Goal: Task Accomplishment & Management: Manage account settings

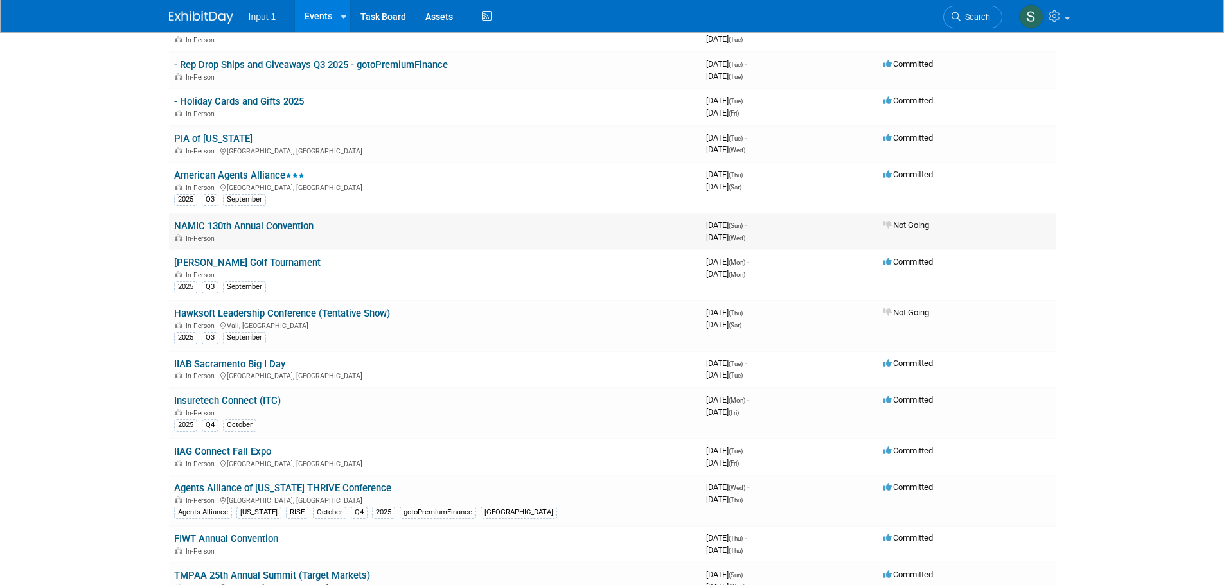
scroll to position [257, 0]
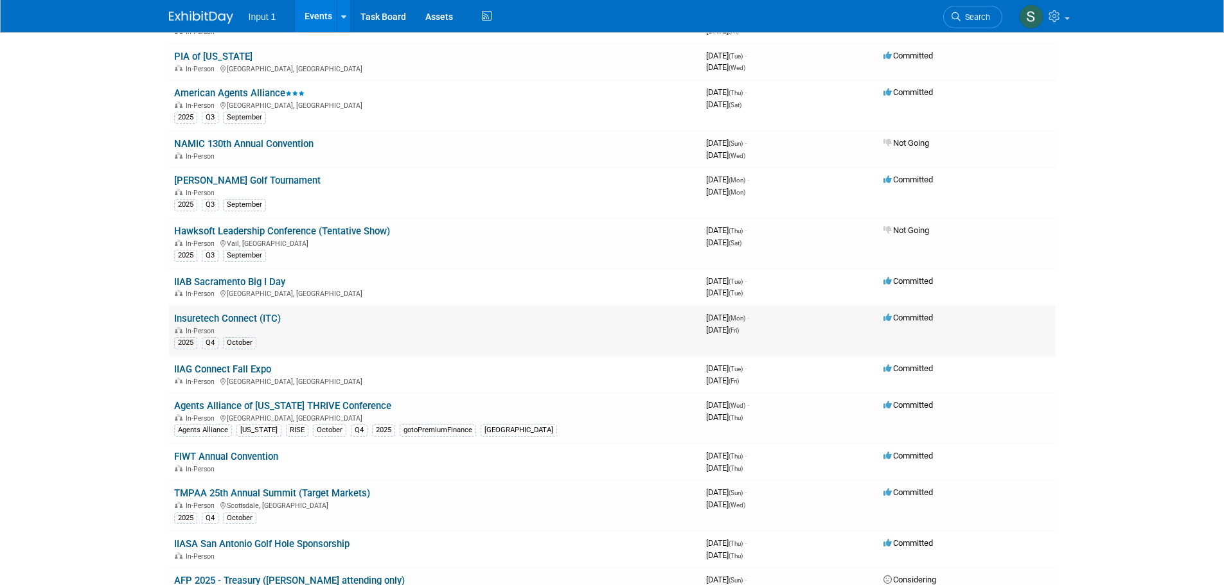
click at [247, 321] on link "Insuretech Connect (ITC)" at bounding box center [227, 319] width 107 height 12
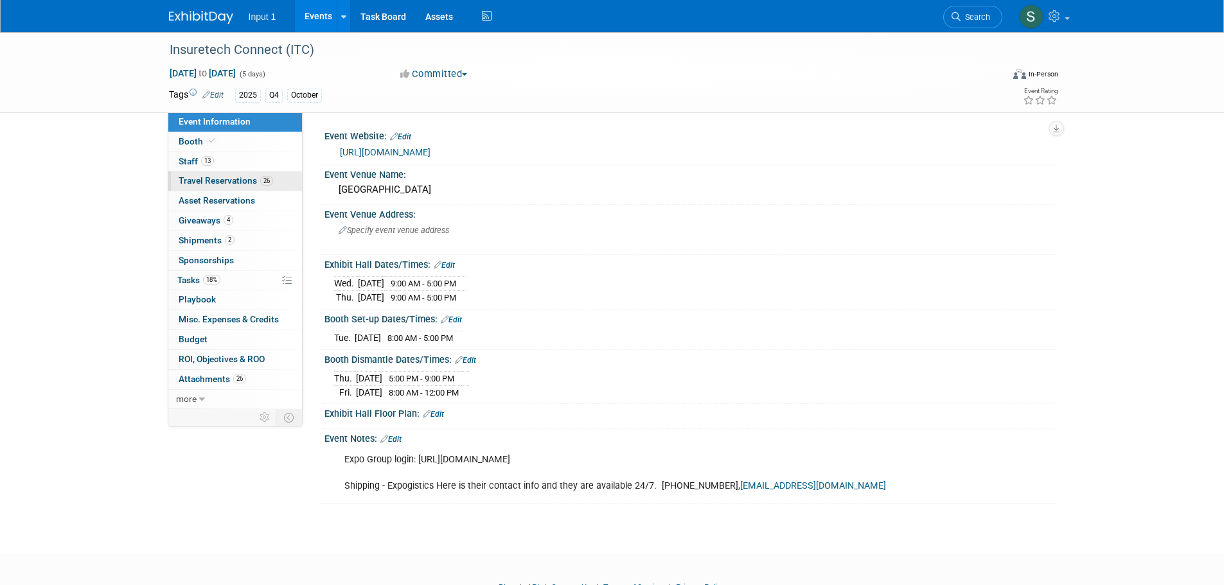
click at [214, 182] on span "Travel Reservations 26" at bounding box center [226, 180] width 94 height 10
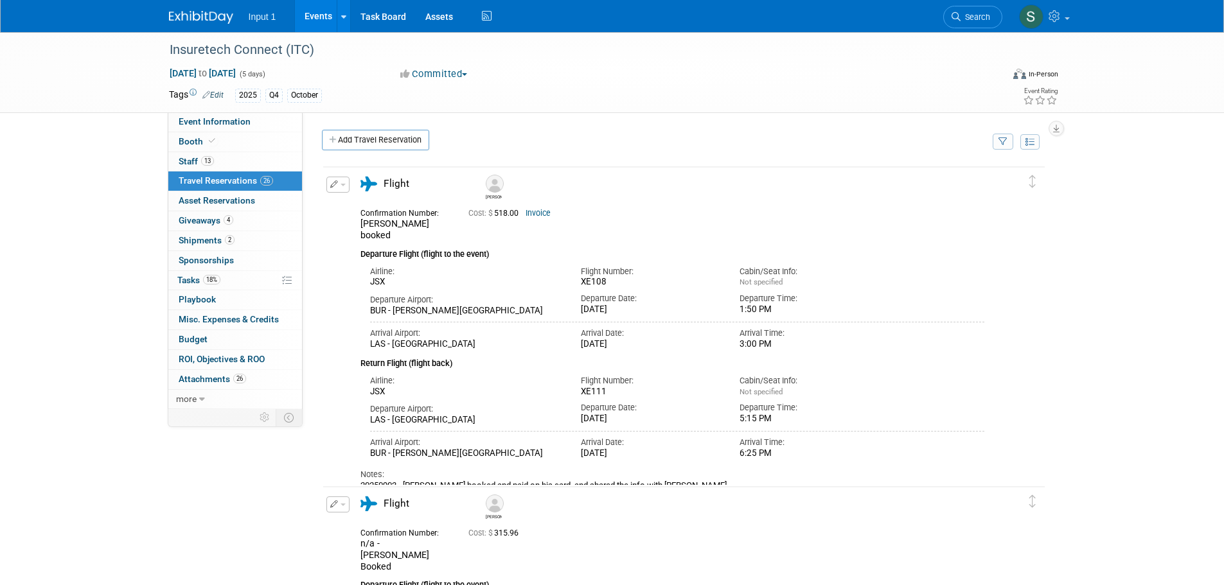
click at [1005, 145] on icon "button" at bounding box center [1002, 142] width 9 height 8
drag, startPoint x: 907, startPoint y: 177, endPoint x: 907, endPoint y: 189, distance: 11.6
click at [907, 177] on select "-- Select Traveler -- All reservation with no one tagged Chris Farfaras Gillian…" at bounding box center [922, 181] width 159 height 18
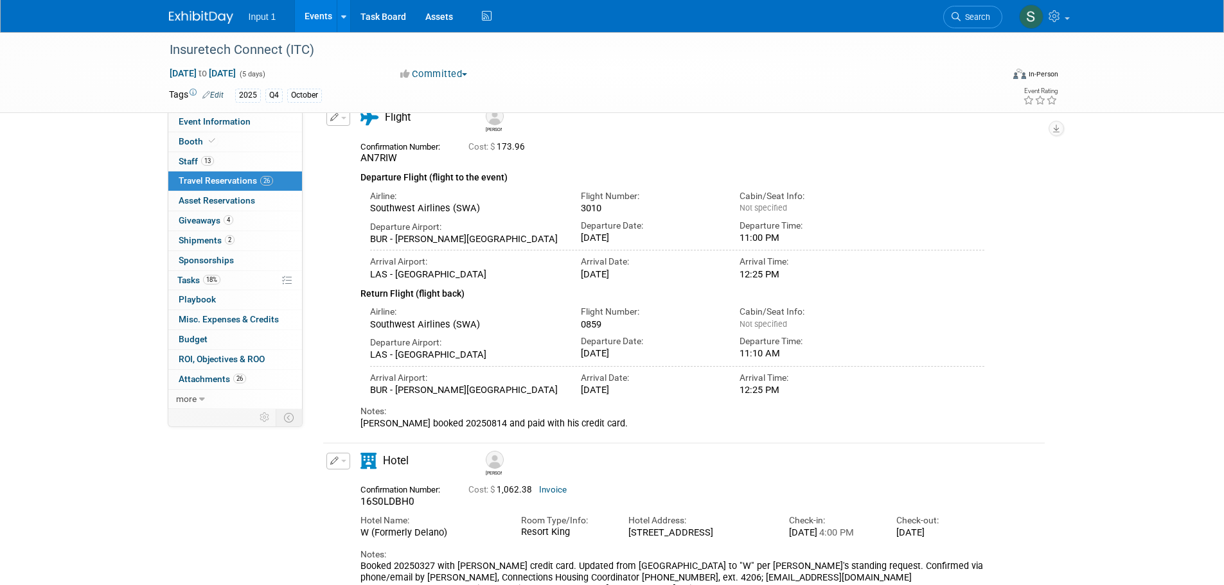
scroll to position [193, 0]
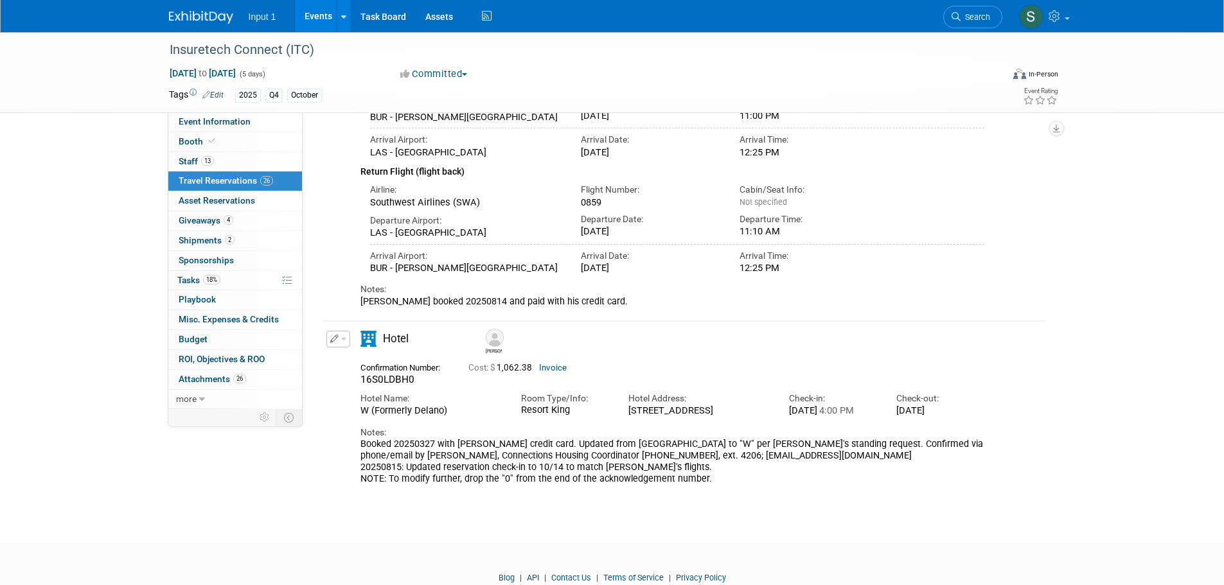
click at [343, 342] on button "button" at bounding box center [338, 339] width 24 height 17
click at [357, 365] on button "Edit Reservation" at bounding box center [381, 362] width 109 height 19
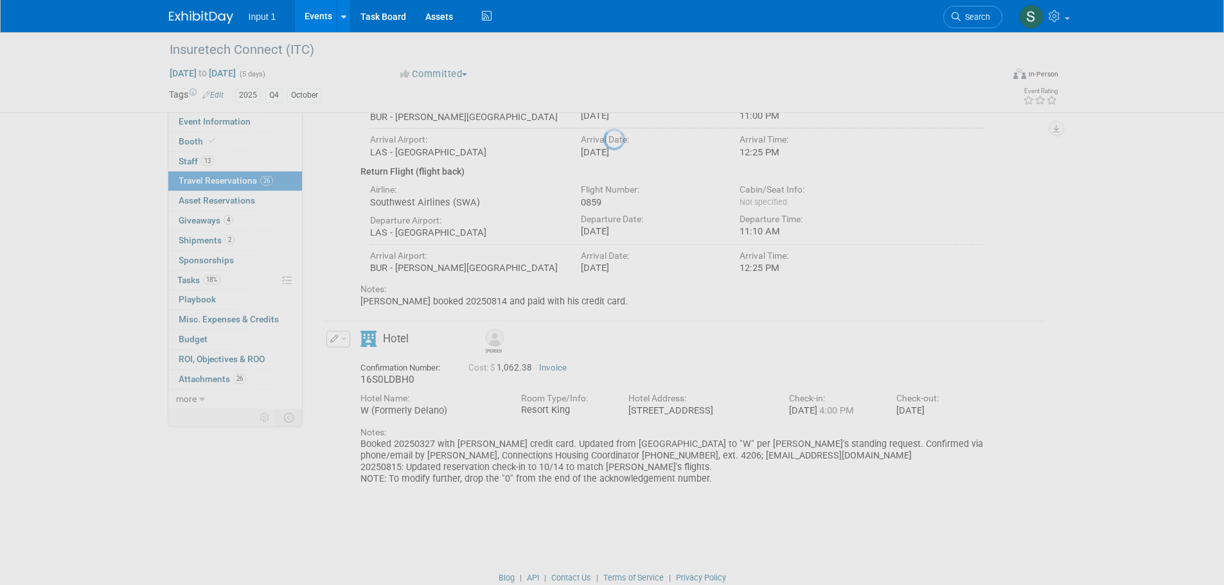
select select "9"
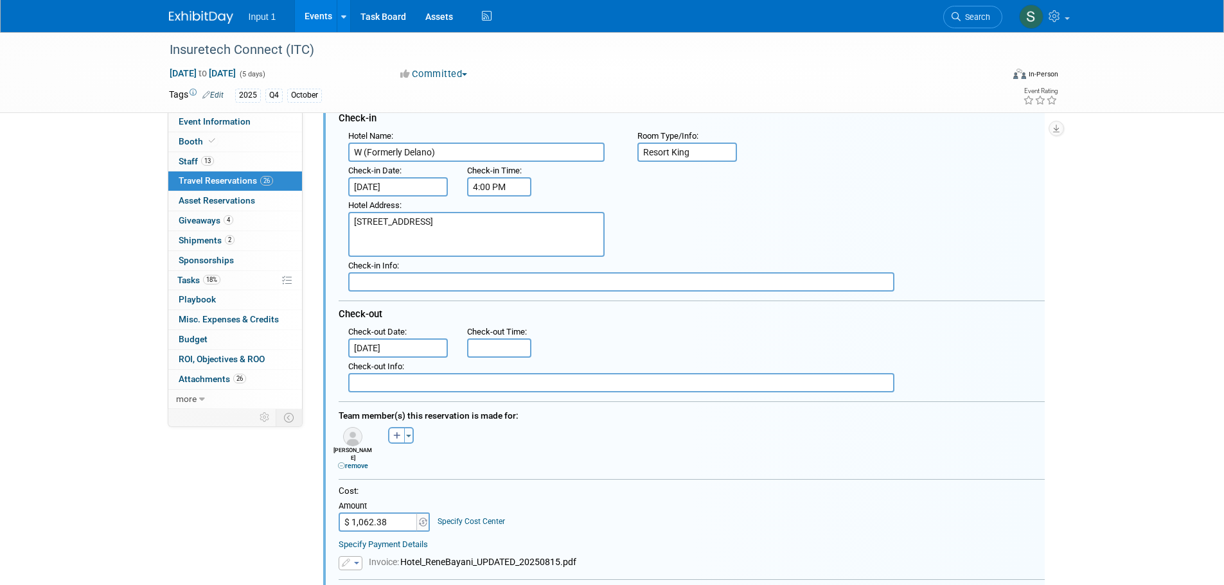
scroll to position [498, 0]
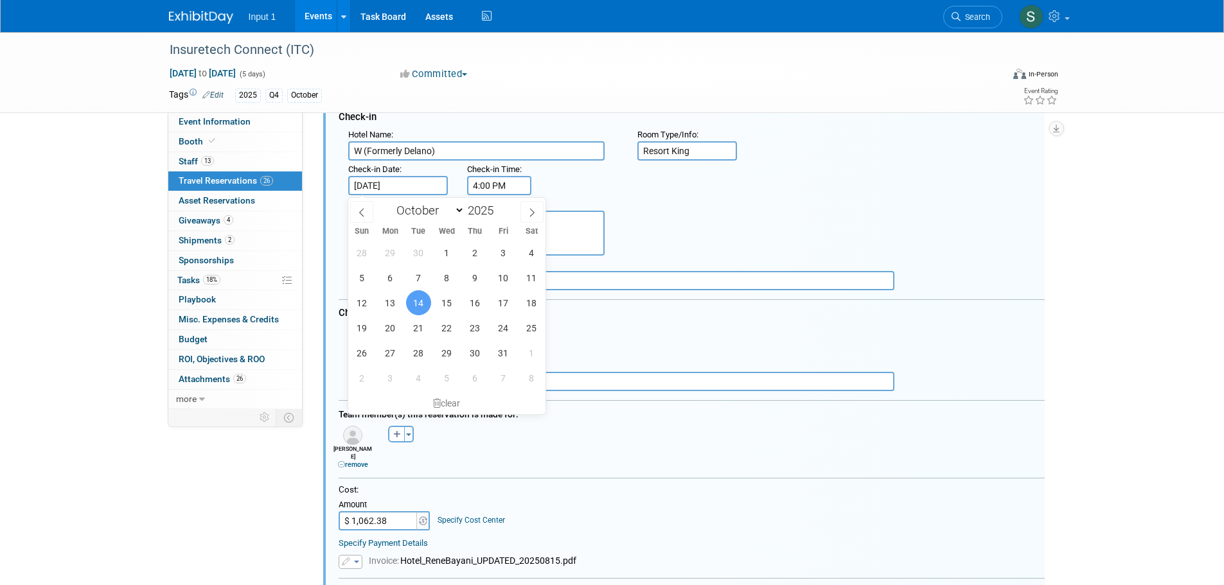
click at [387, 182] on input "[DATE]" at bounding box center [398, 185] width 100 height 19
click at [393, 301] on span "13" at bounding box center [390, 302] width 25 height 25
type input "[DATE]"
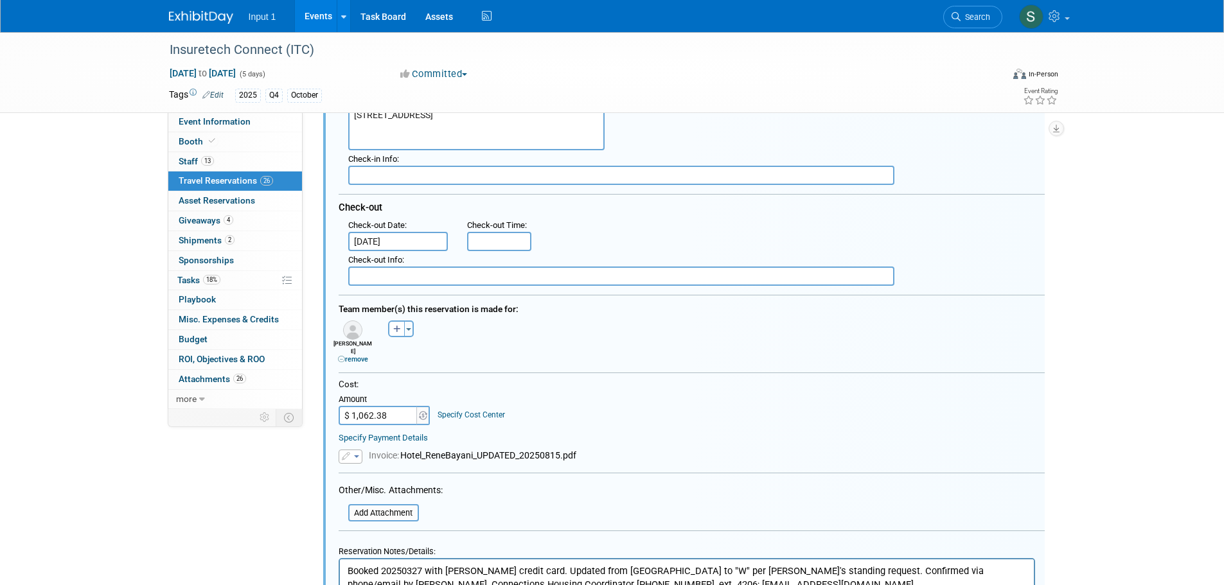
scroll to position [626, 0]
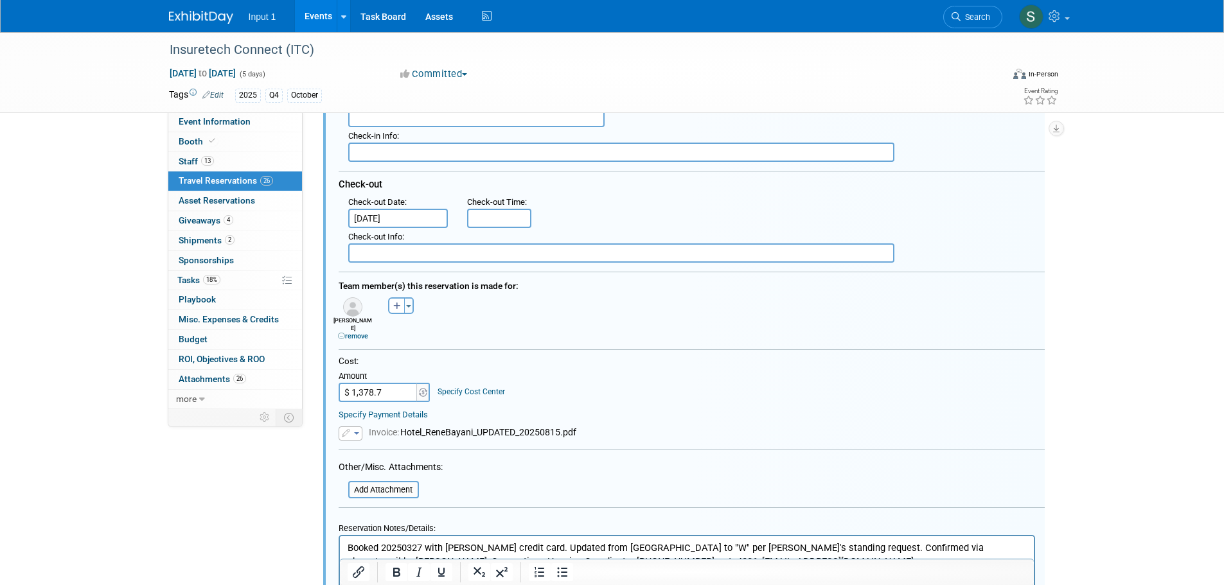
type input "$ 1,378.71"
click at [360, 434] on form "<i class="fas fa-plane" style="padding: 6px 4px 6px 1px;"></i> Flight <i class=…" at bounding box center [692, 295] width 706 height 795
click at [357, 427] on button "button" at bounding box center [351, 434] width 24 height 14
click at [360, 448] on icon at bounding box center [357, 452] width 10 height 9
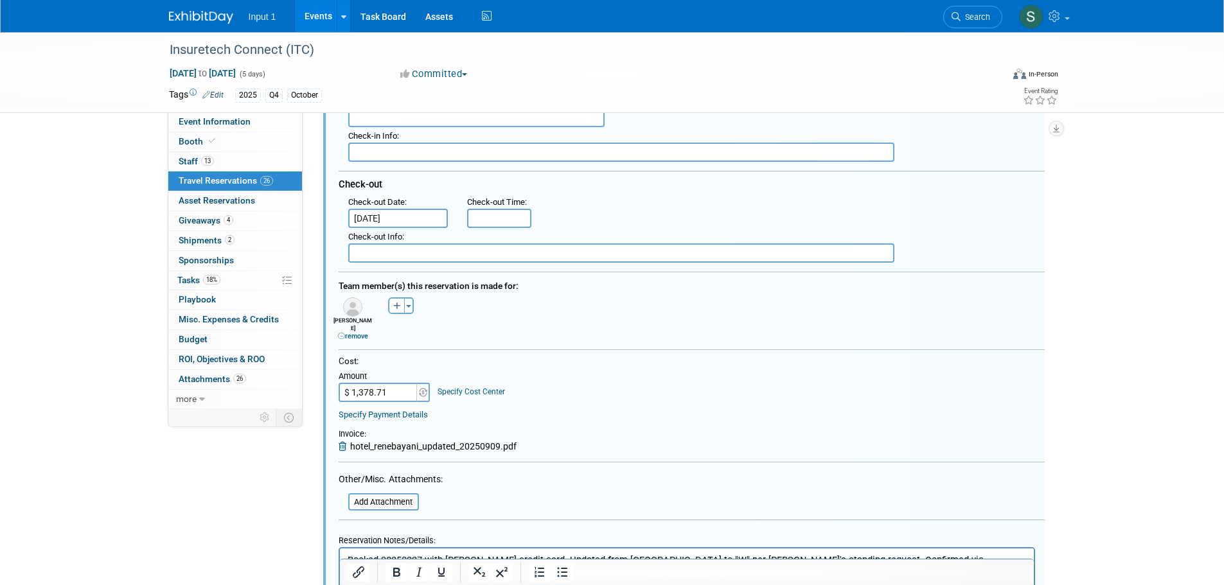
scroll to position [755, 0]
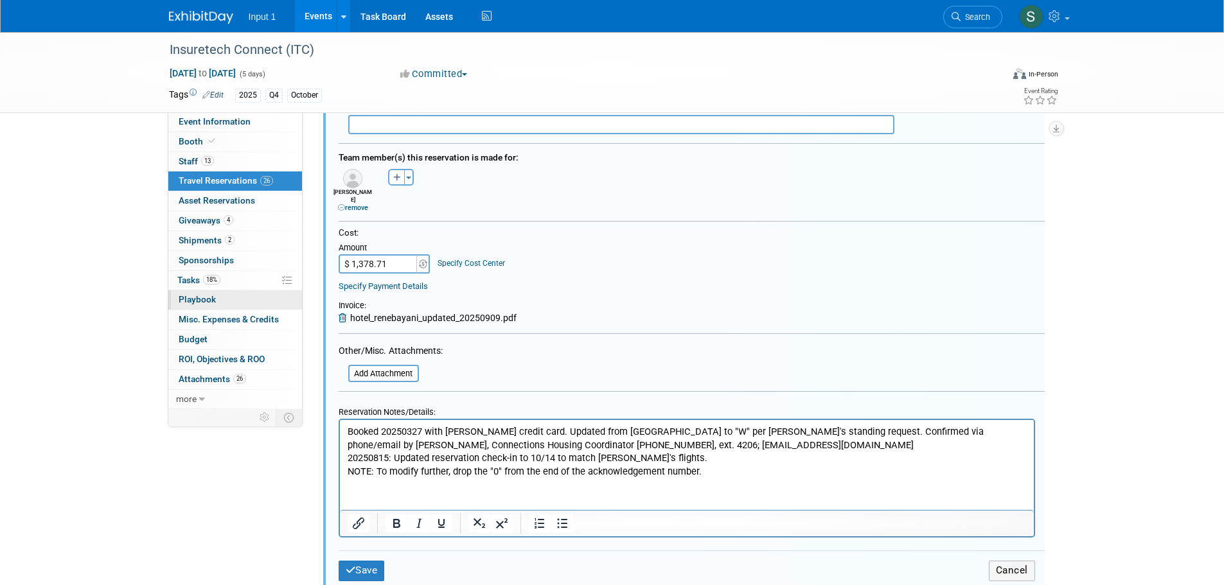
drag, startPoint x: 188, startPoint y: 303, endPoint x: 206, endPoint y: 303, distance: 18.0
click at [188, 303] on span "Playbook 0" at bounding box center [197, 299] width 37 height 10
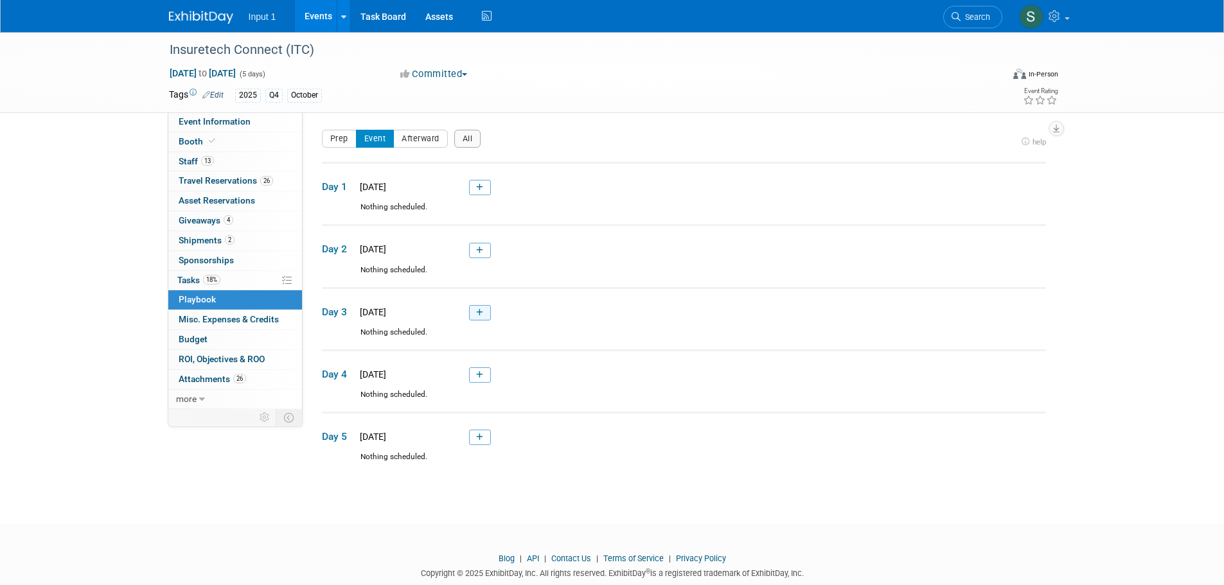
click at [481, 315] on icon at bounding box center [479, 313] width 7 height 8
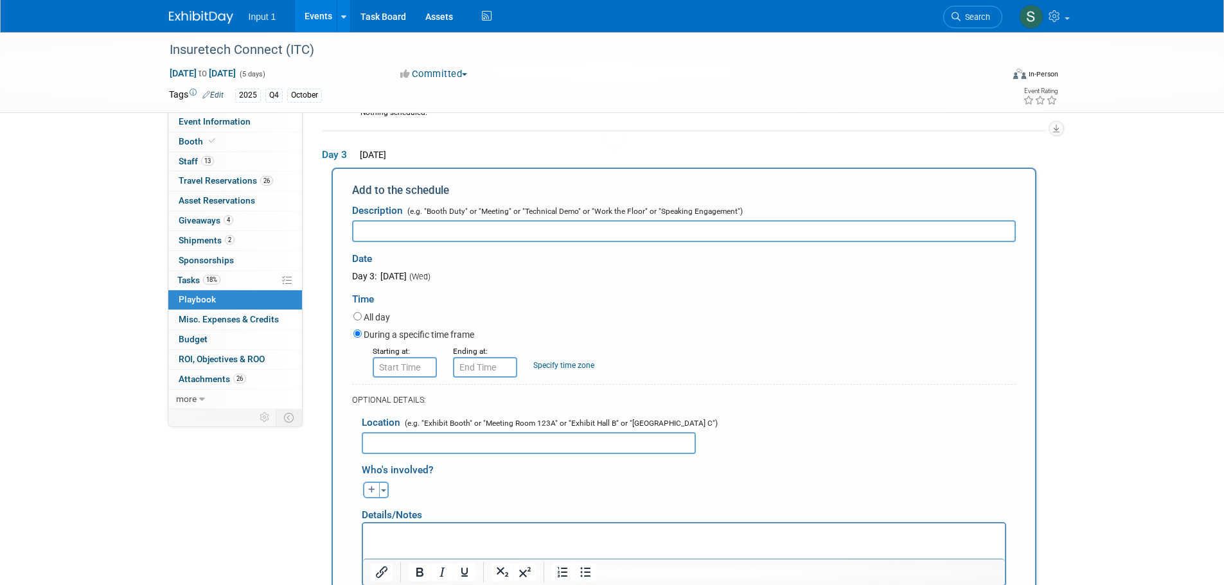
scroll to position [168, 0]
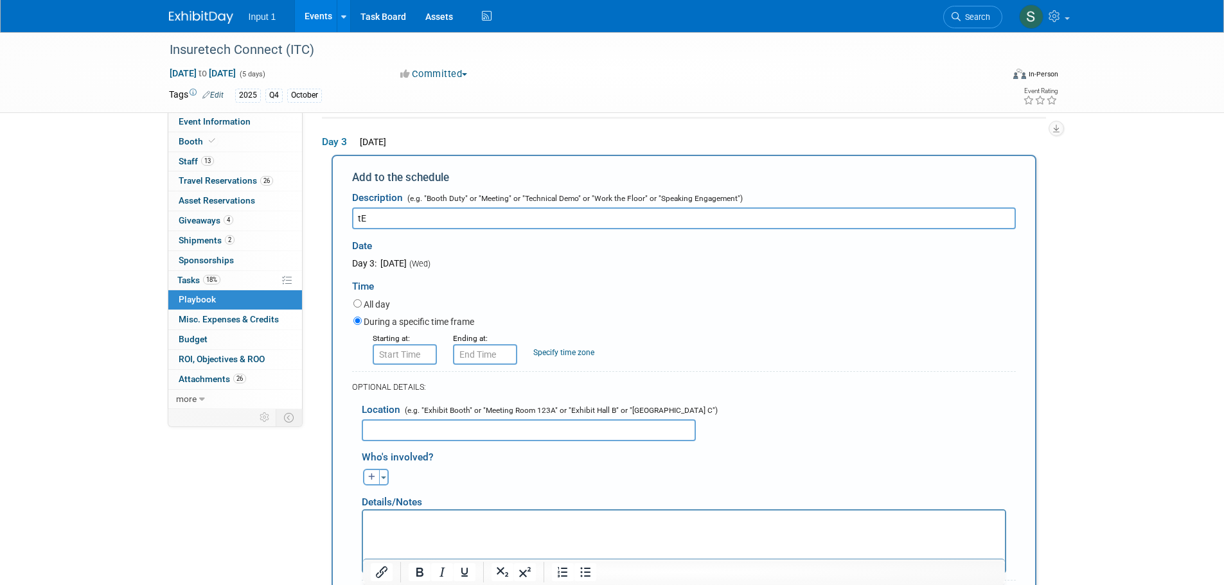
type input "t"
type input "Team dinner at Texas De Brazil"
click at [396, 354] on input "8:00 AM" at bounding box center [405, 354] width 64 height 21
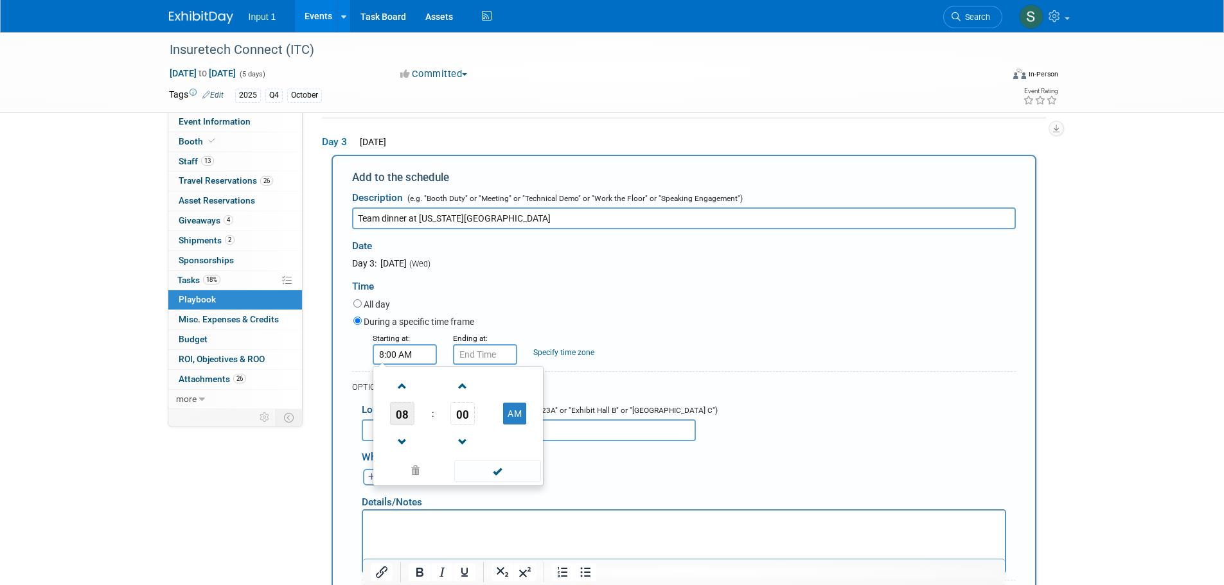
click at [401, 412] on span "08" at bounding box center [402, 413] width 24 height 23
click at [515, 419] on td "07" at bounding box center [519, 421] width 41 height 35
drag, startPoint x: 457, startPoint y: 419, endPoint x: 464, endPoint y: 417, distance: 7.5
click at [462, 418] on span "00" at bounding box center [462, 413] width 24 height 23
click at [478, 420] on td "30" at bounding box center [478, 421] width 41 height 35
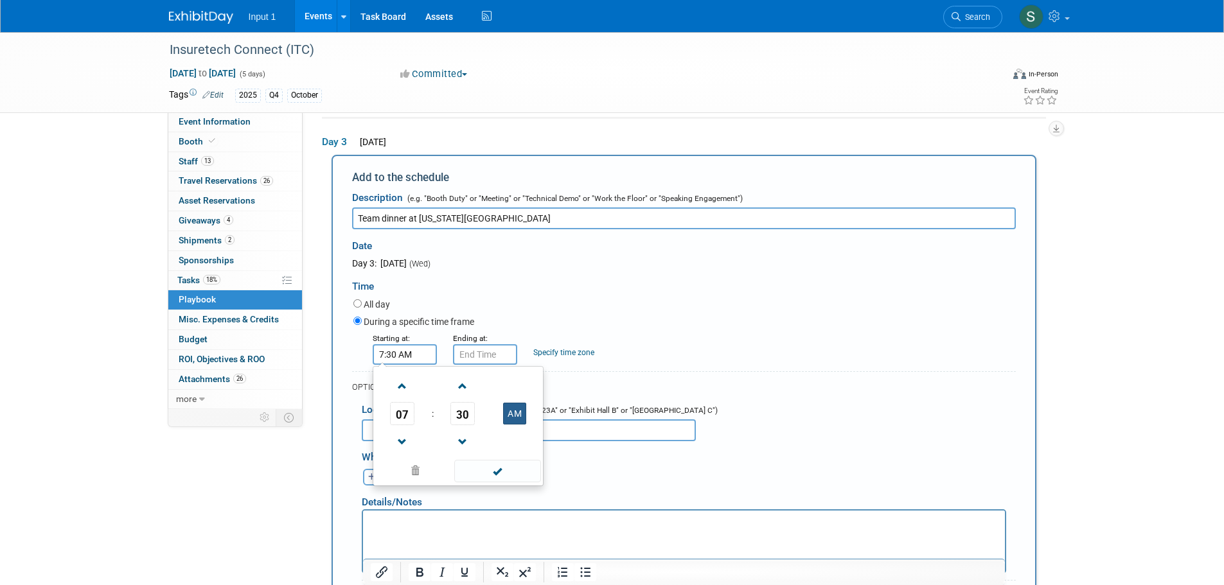
click at [512, 420] on button "AM" at bounding box center [514, 414] width 23 height 22
type input "7:30 PM"
click at [491, 473] on span at bounding box center [497, 471] width 87 height 22
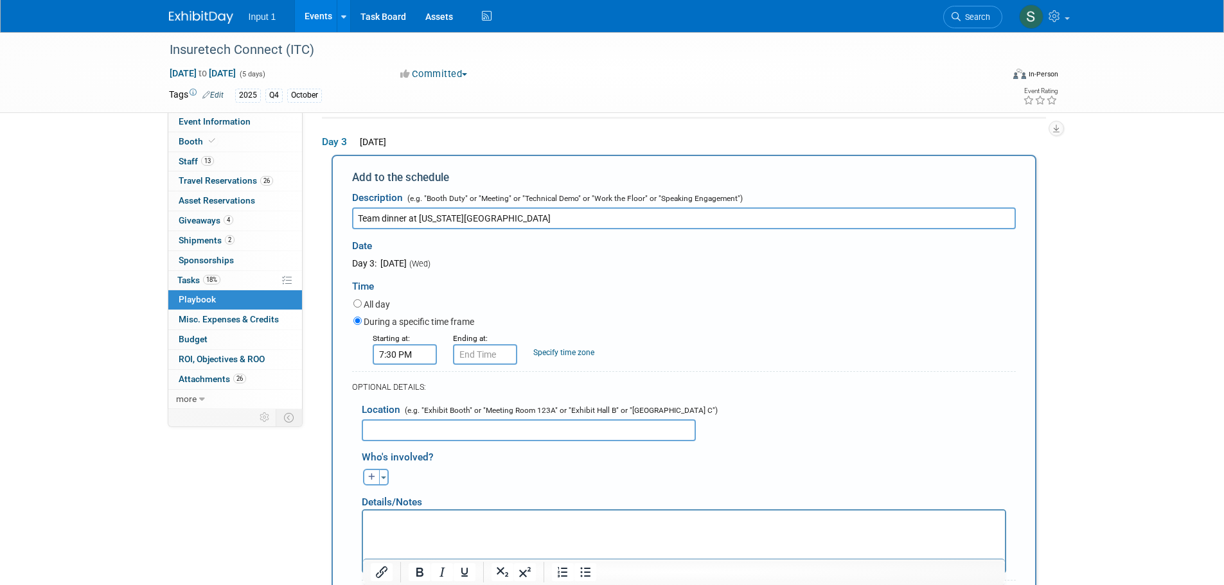
click at [405, 434] on input "text" at bounding box center [529, 430] width 334 height 22
type input "Texas De Brazil Restaurant"
click at [383, 476] on button "Toggle Dropdown" at bounding box center [384, 477] width 10 height 17
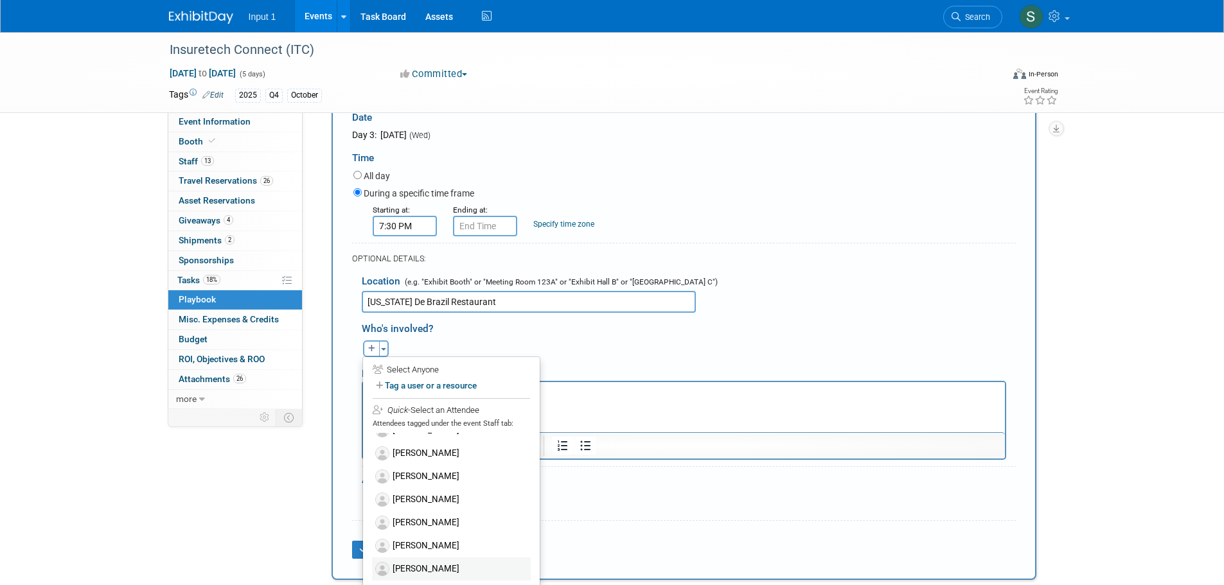
scroll to position [0, 0]
click at [437, 470] on label "Gillian Bole" at bounding box center [451, 467] width 159 height 23
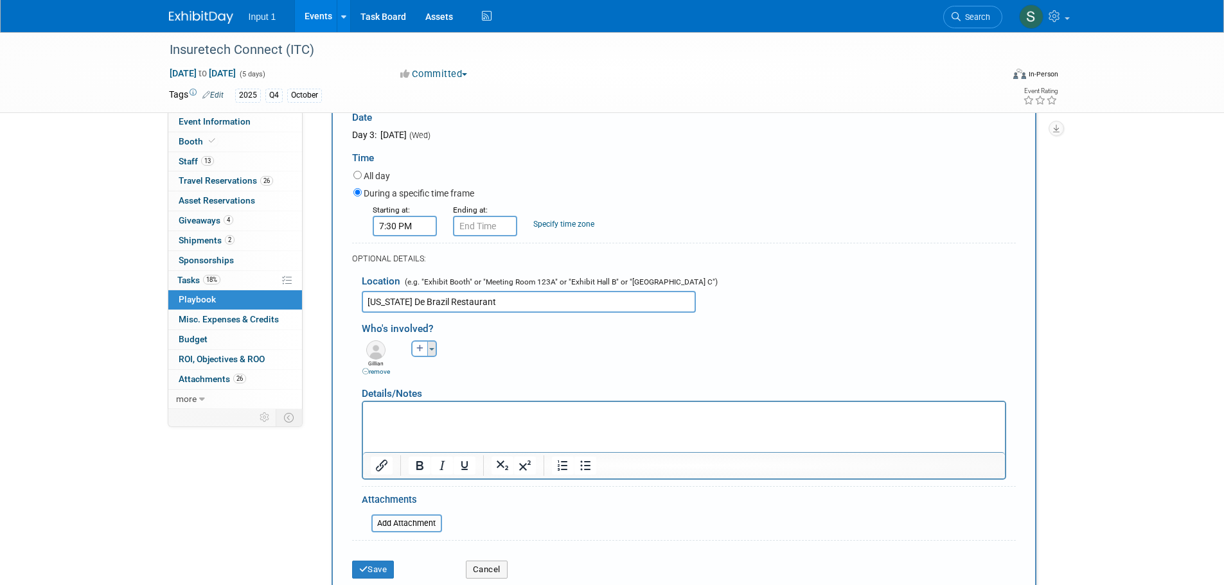
click at [436, 351] on button "Toggle Dropdown" at bounding box center [432, 348] width 10 height 17
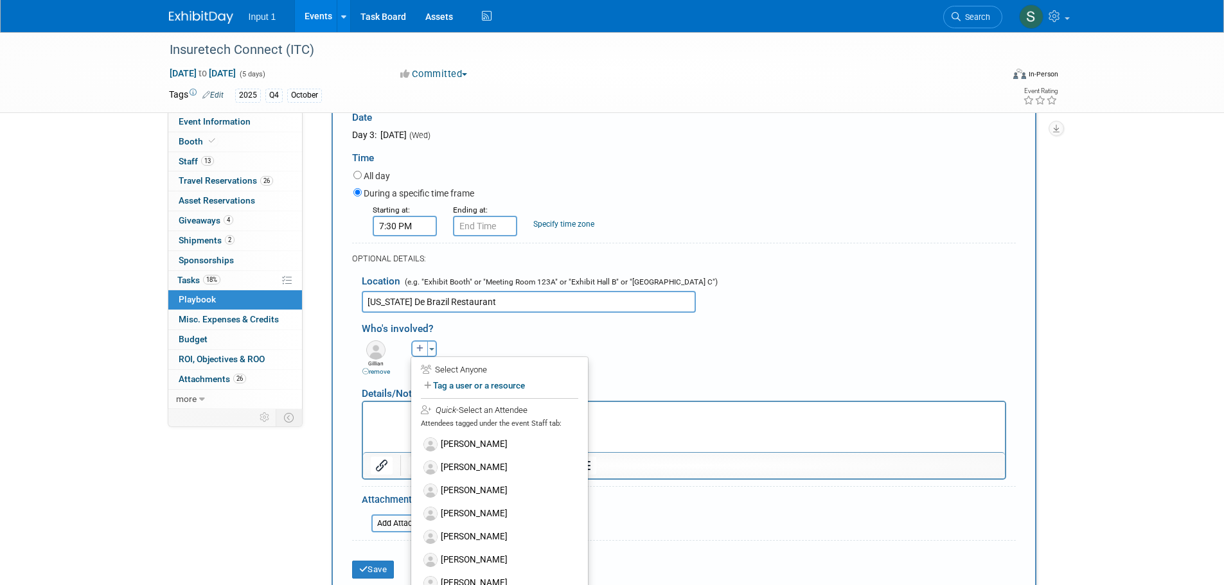
click at [453, 494] on label "Jamie Bischoff" at bounding box center [499, 490] width 159 height 23
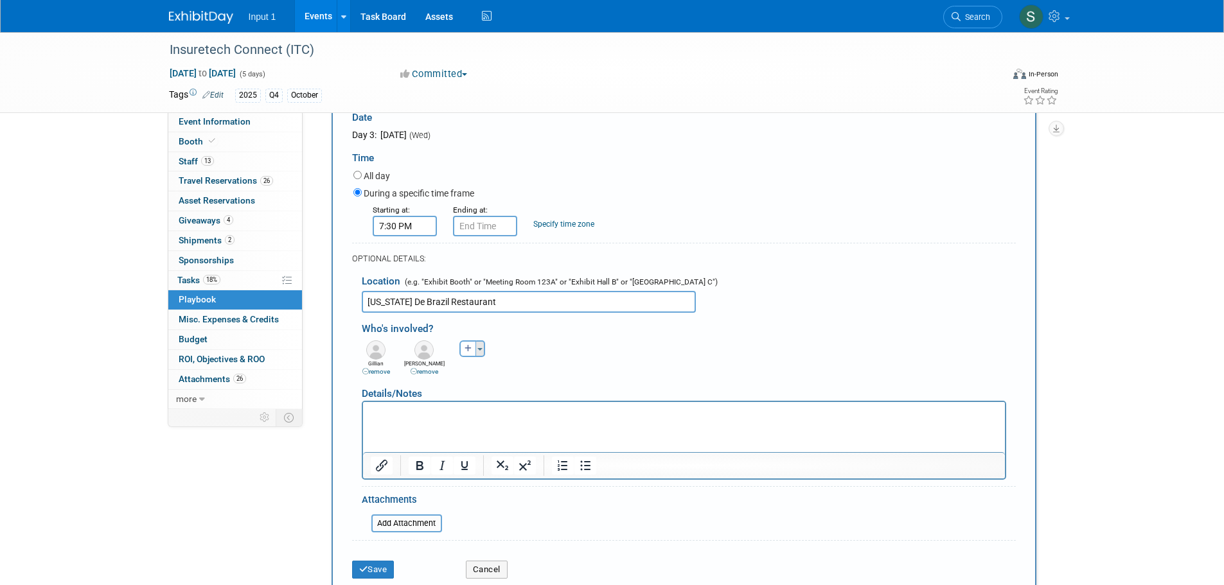
click at [482, 351] on span "button" at bounding box center [479, 349] width 5 height 3
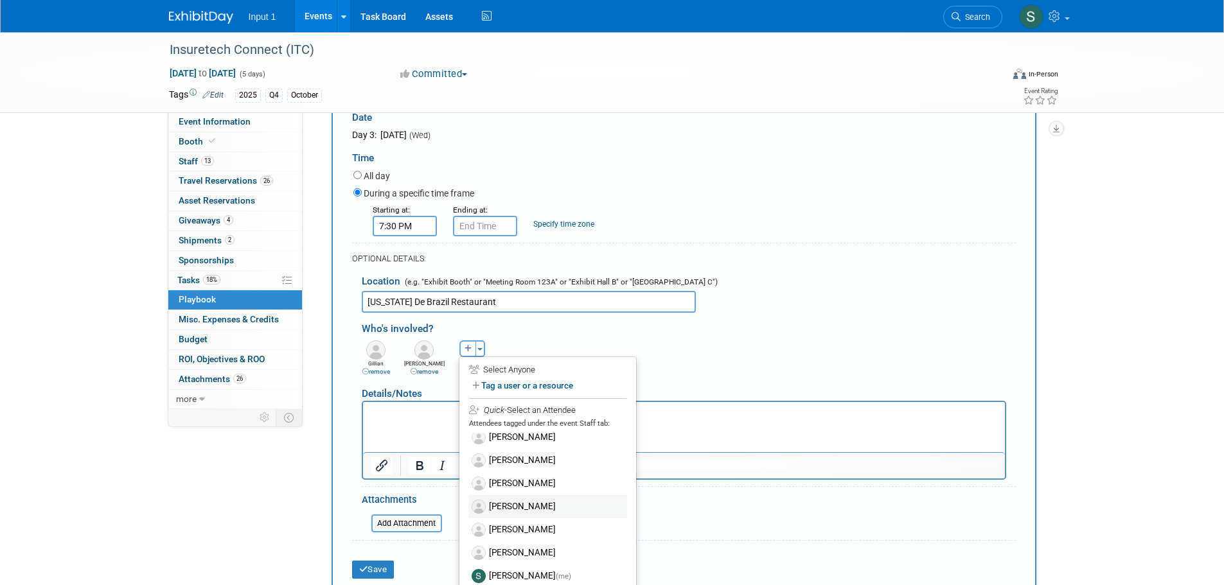
scroll to position [46, 0]
click at [512, 489] on label "Jim Nowak" at bounding box center [547, 490] width 159 height 23
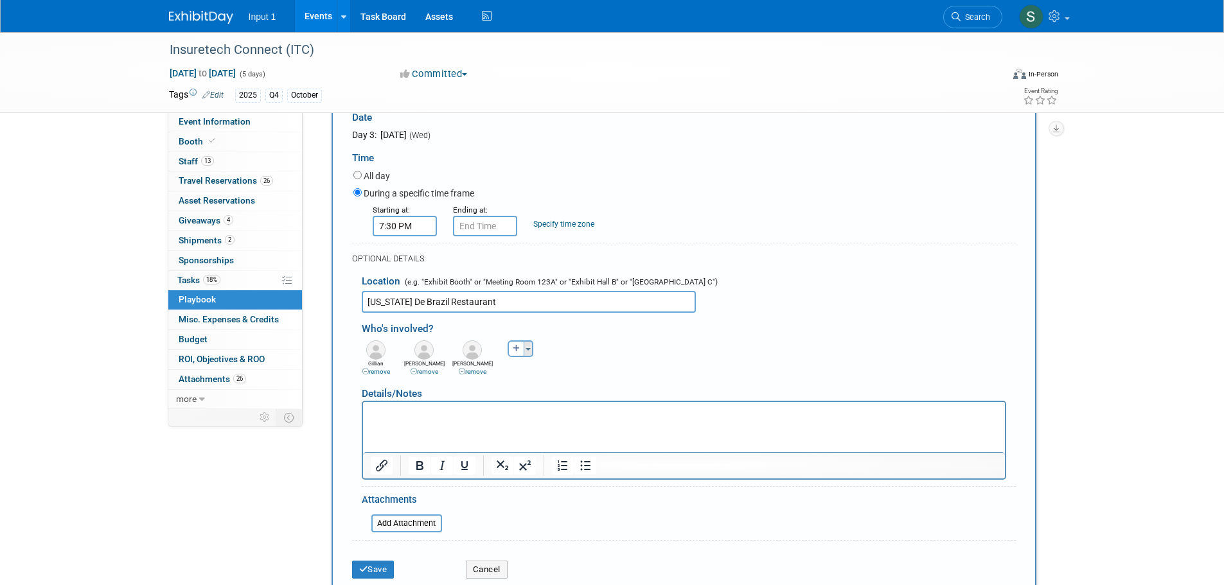
click at [531, 354] on button "Toggle Dropdown" at bounding box center [529, 348] width 10 height 17
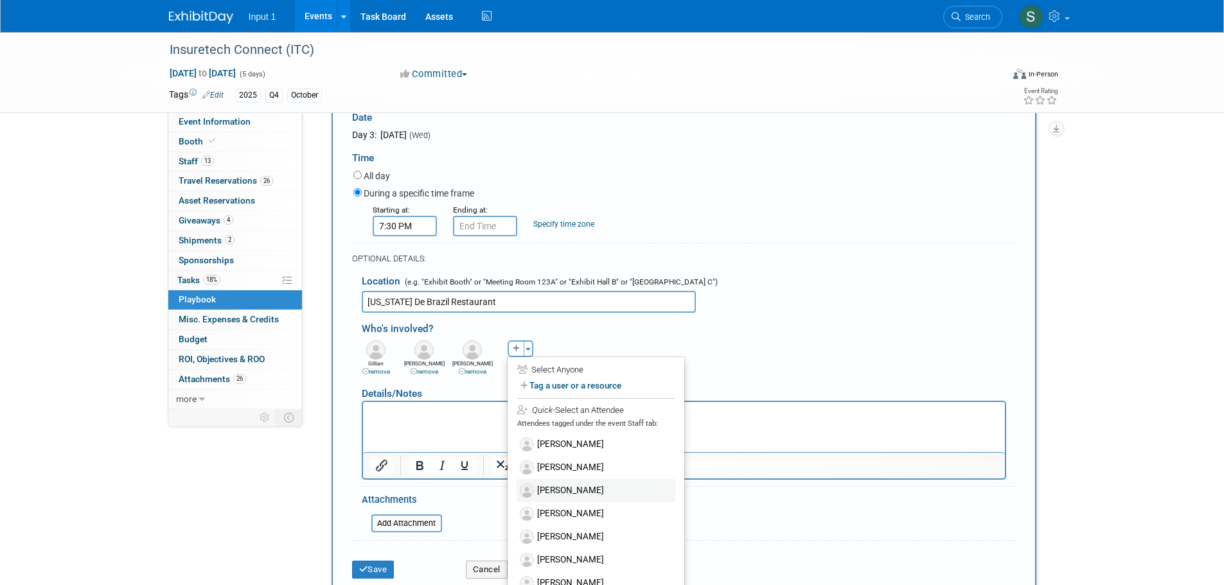
scroll to position [0, 0]
click at [568, 560] on label "Jonathan Darling" at bounding box center [595, 560] width 159 height 23
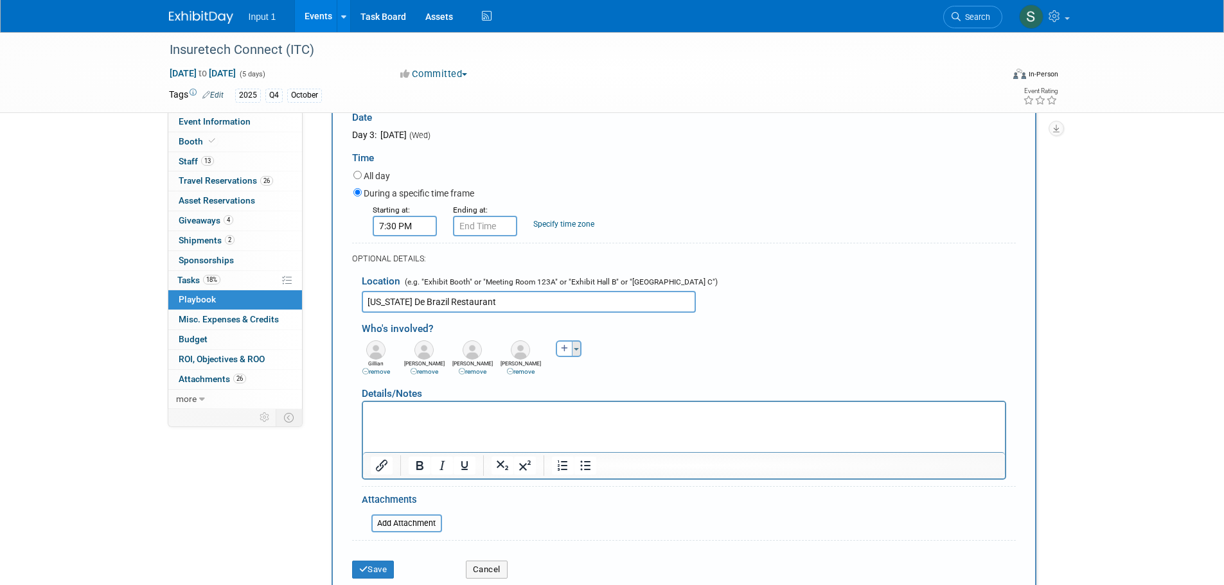
click at [576, 355] on button "Toggle Dropdown" at bounding box center [577, 348] width 10 height 17
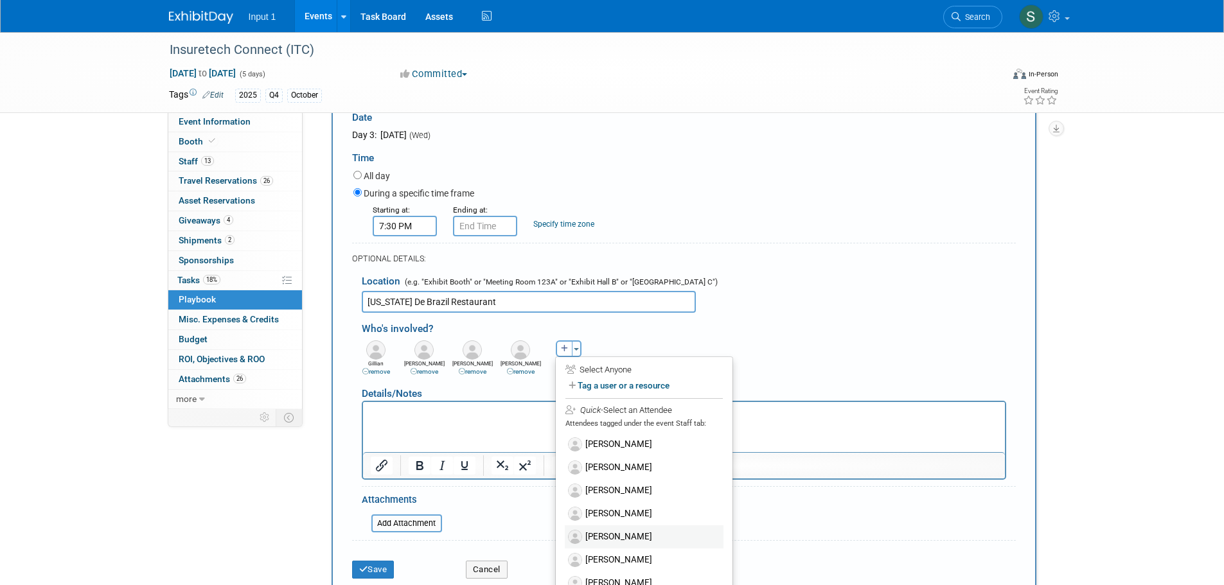
scroll to position [64, 0]
click at [607, 521] on label "Olivier Leplus" at bounding box center [644, 518] width 159 height 23
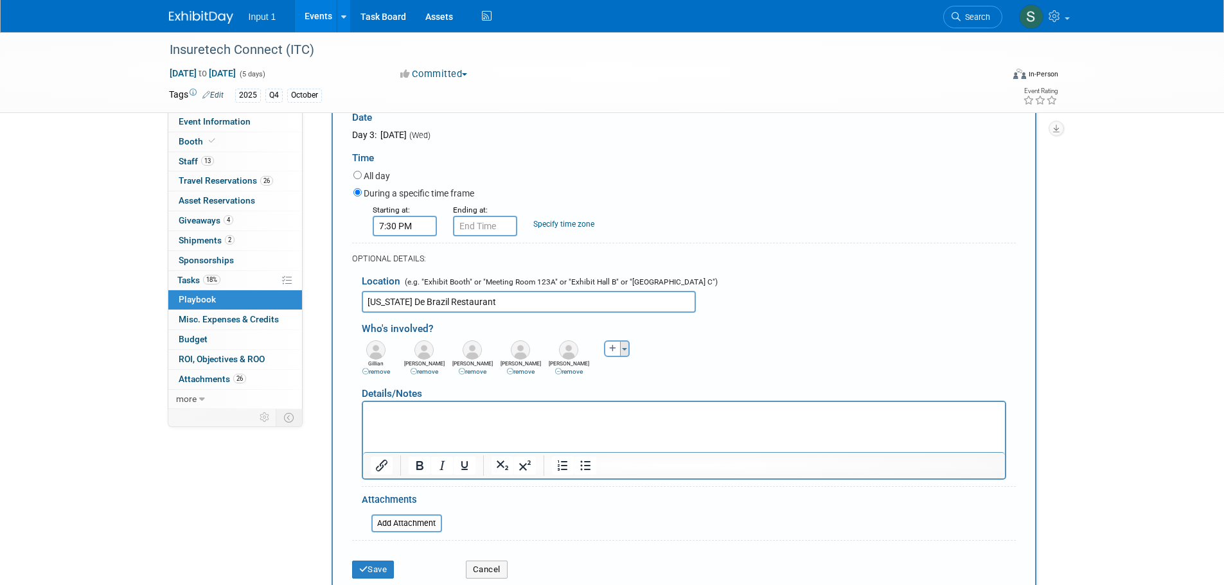
click at [624, 355] on button "Toggle Dropdown" at bounding box center [625, 348] width 10 height 17
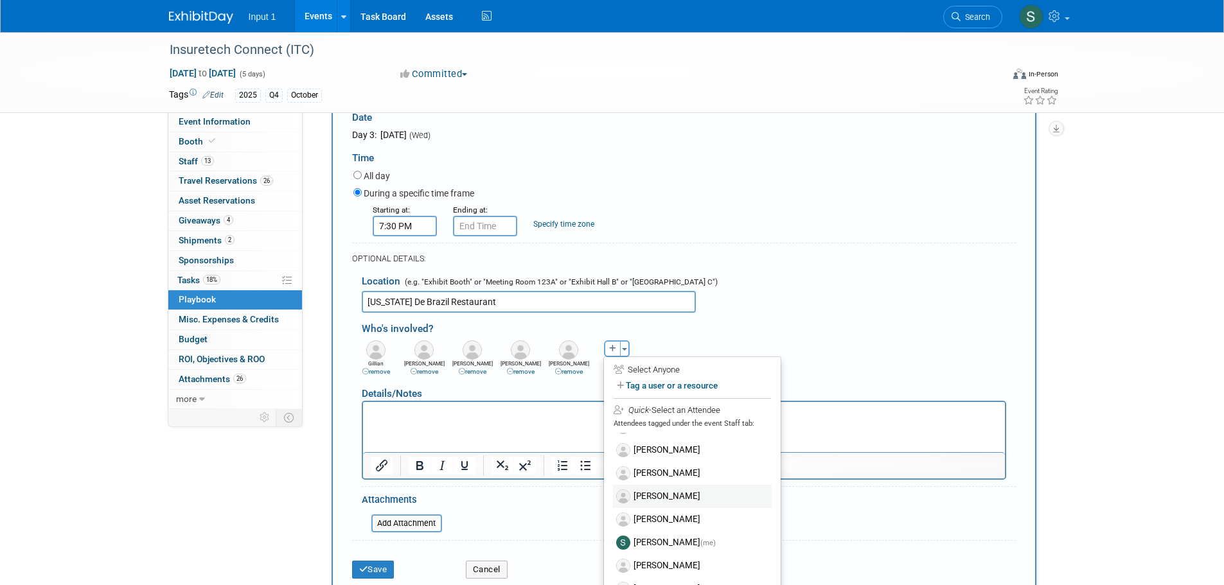
scroll to position [110, 0]
click at [650, 497] on label "Paul Greenhalgh" at bounding box center [692, 495] width 159 height 23
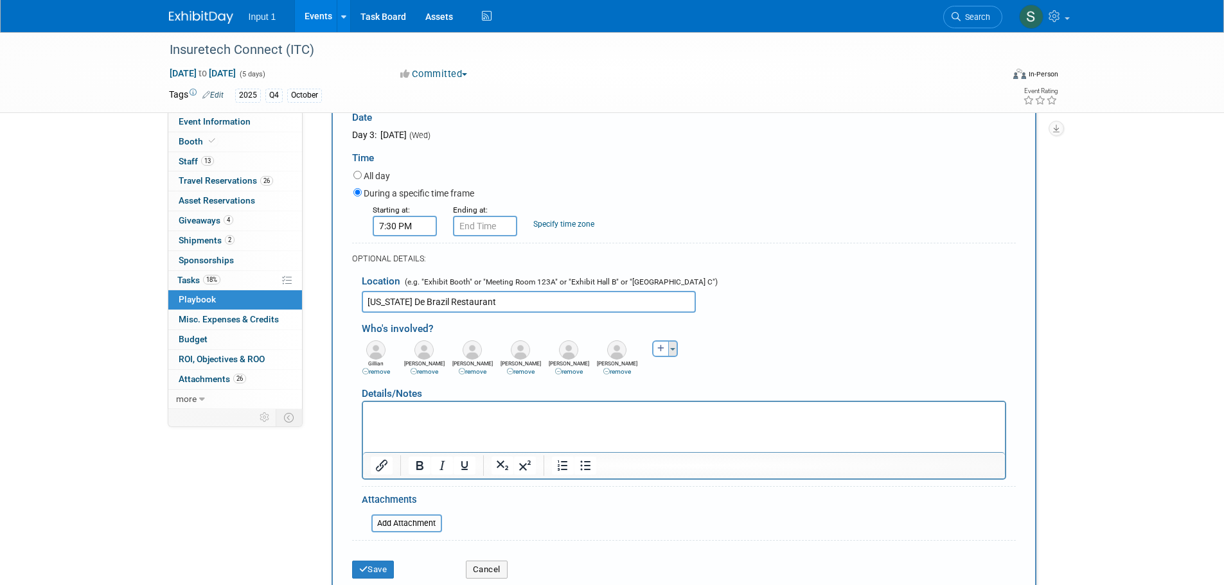
click at [674, 351] on span "button" at bounding box center [672, 349] width 5 height 3
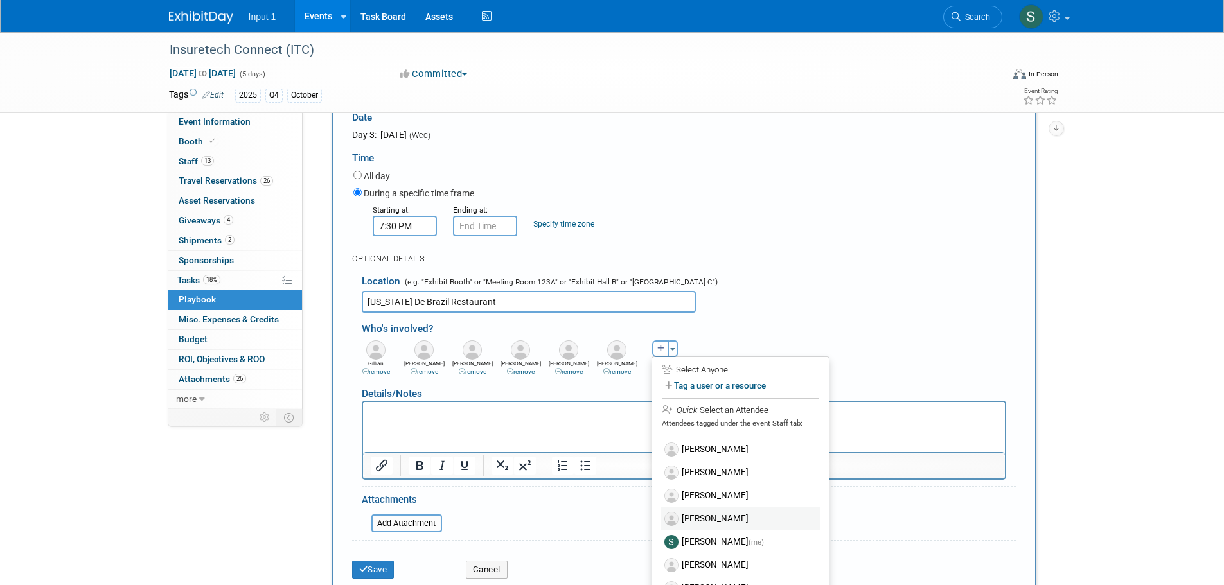
click at [690, 522] on label "Rene Bayani" at bounding box center [740, 518] width 159 height 23
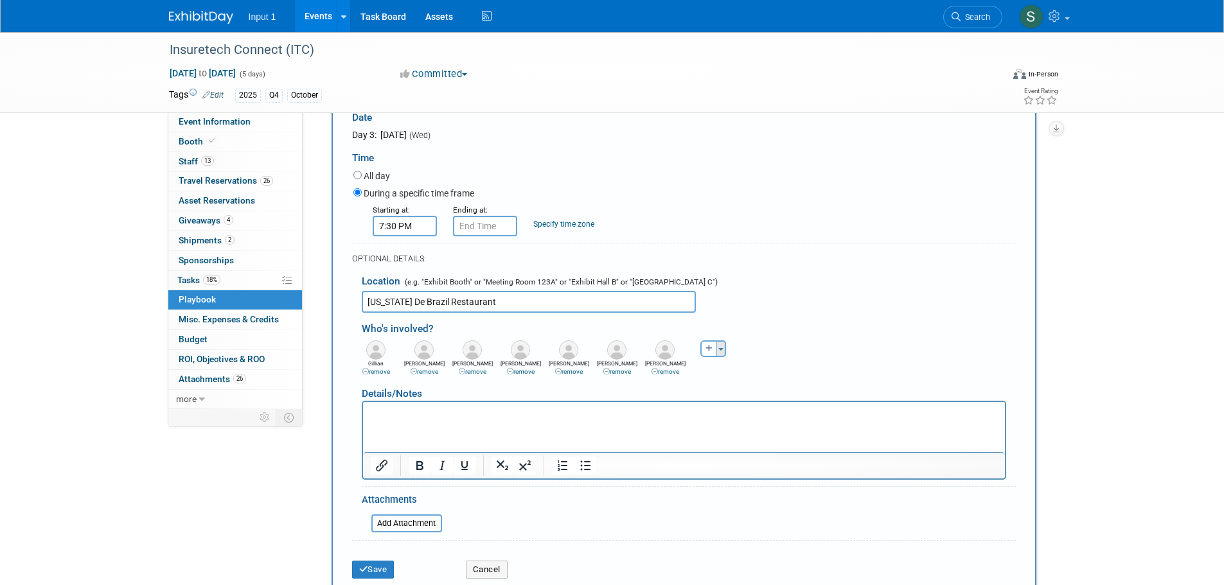
click at [723, 356] on button "Toggle Dropdown" at bounding box center [721, 348] width 10 height 17
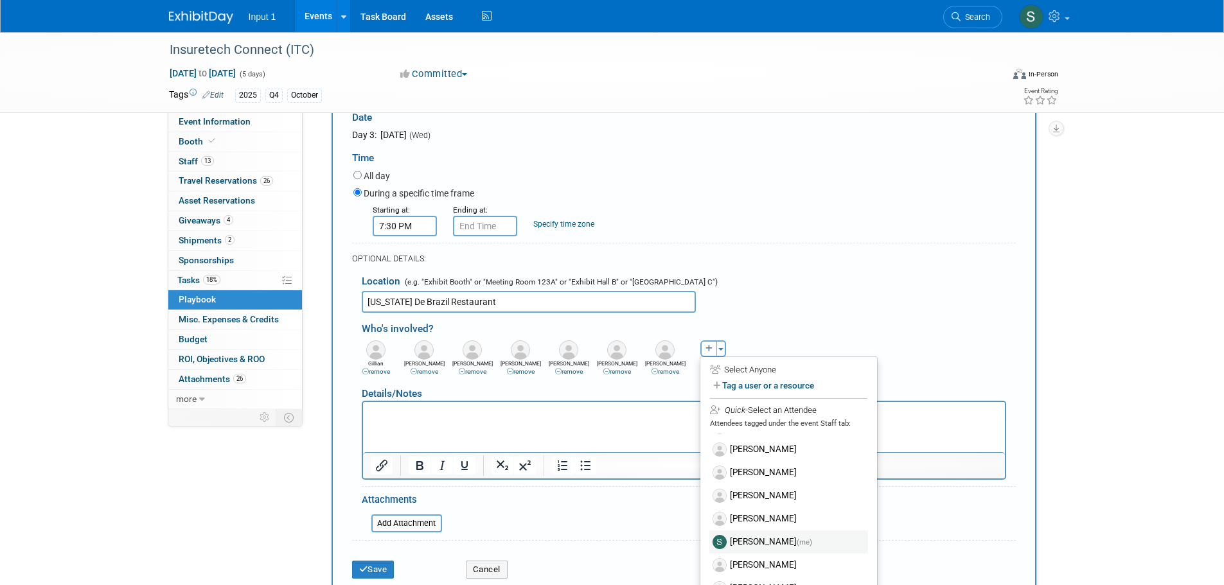
click at [757, 544] on label "Susan Stout (me)" at bounding box center [788, 542] width 159 height 23
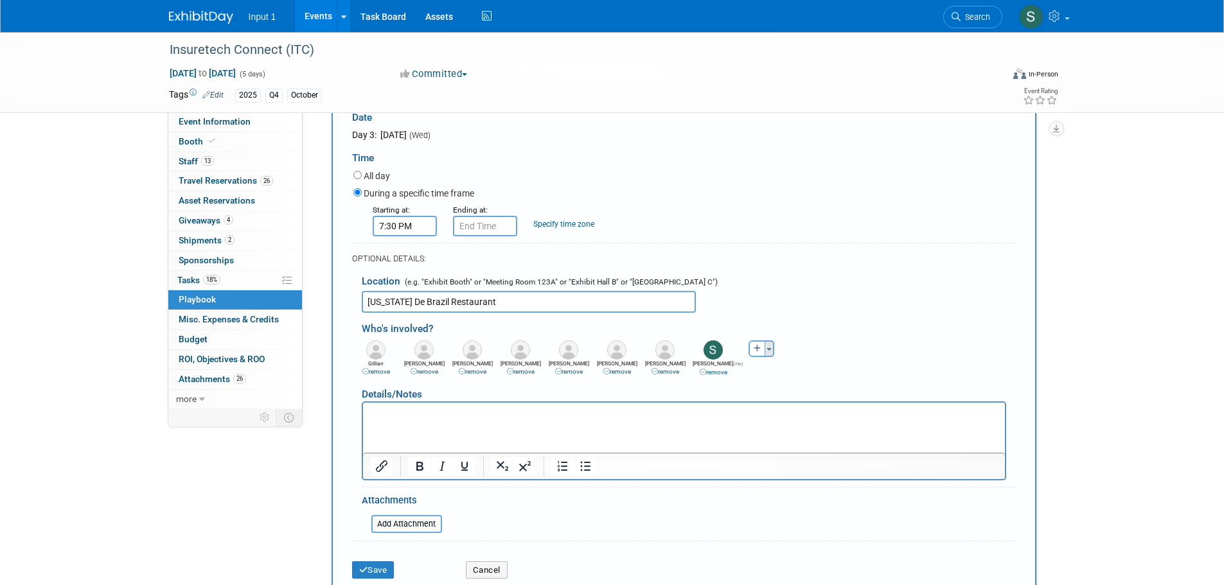
click at [772, 356] on button "Toggle Dropdown" at bounding box center [769, 348] width 10 height 17
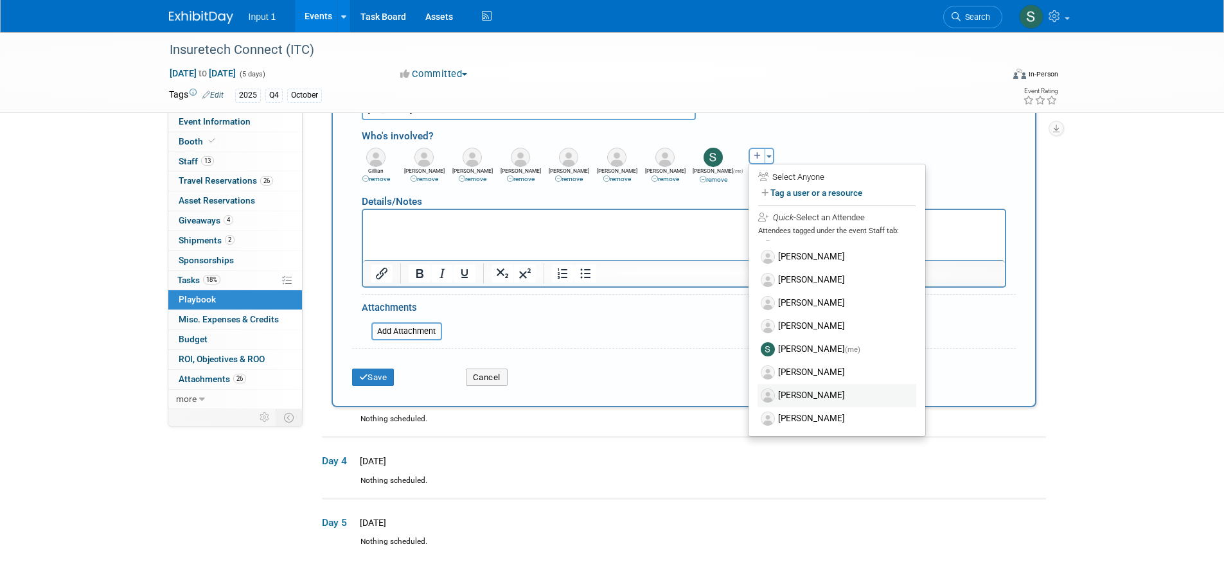
click at [788, 396] on label "[PERSON_NAME]" at bounding box center [836, 395] width 159 height 23
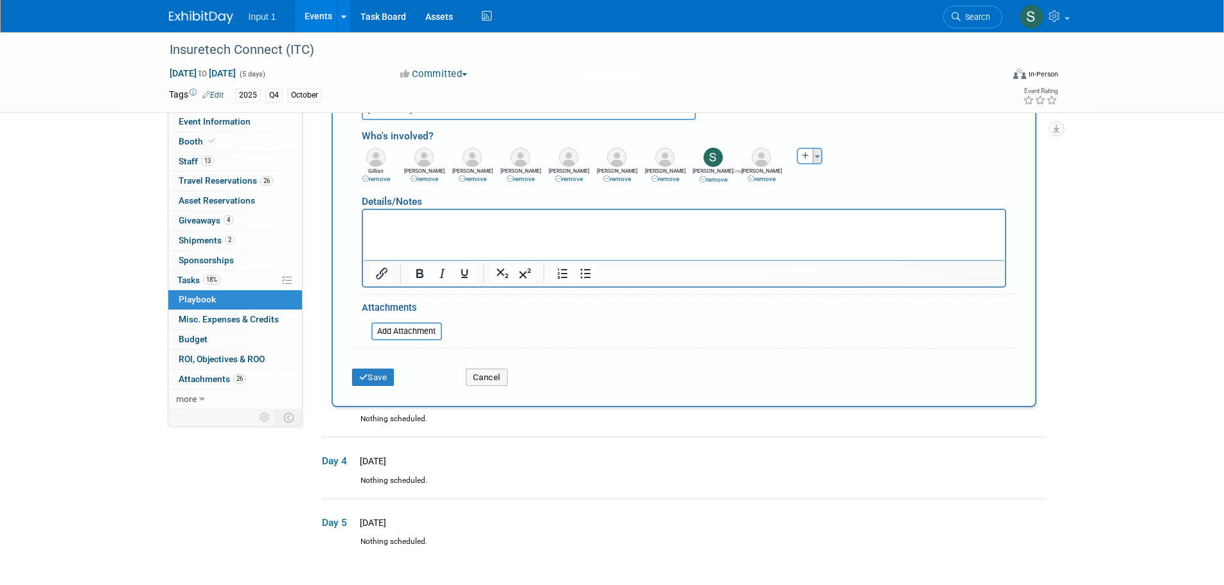
click at [817, 160] on button "Toggle Dropdown" at bounding box center [818, 156] width 10 height 17
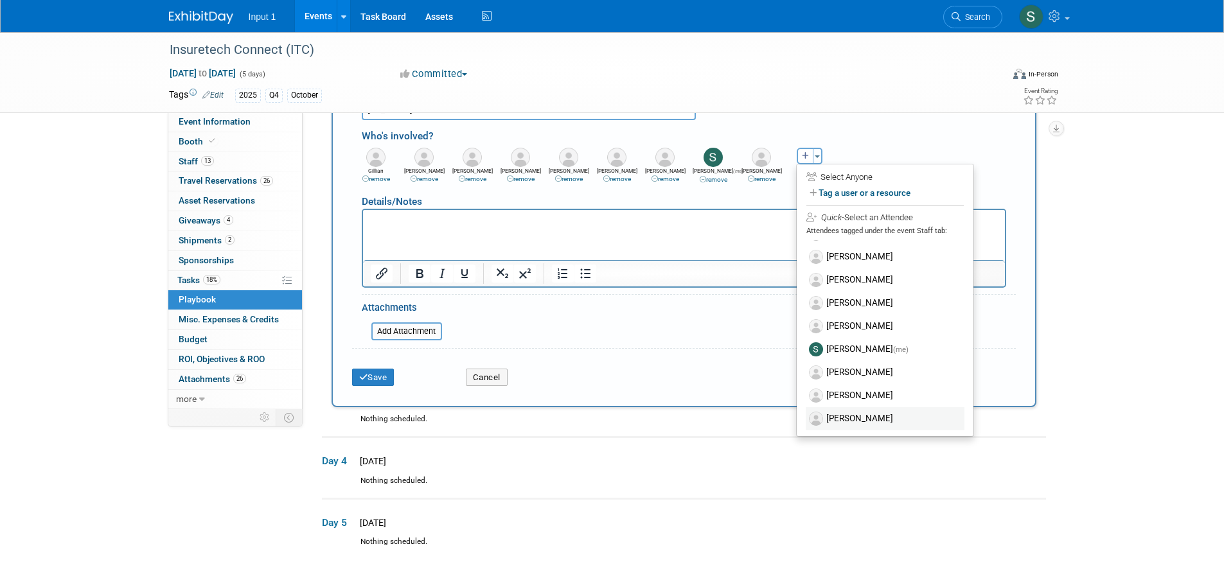
click at [843, 420] on label "[PERSON_NAME]" at bounding box center [884, 418] width 159 height 23
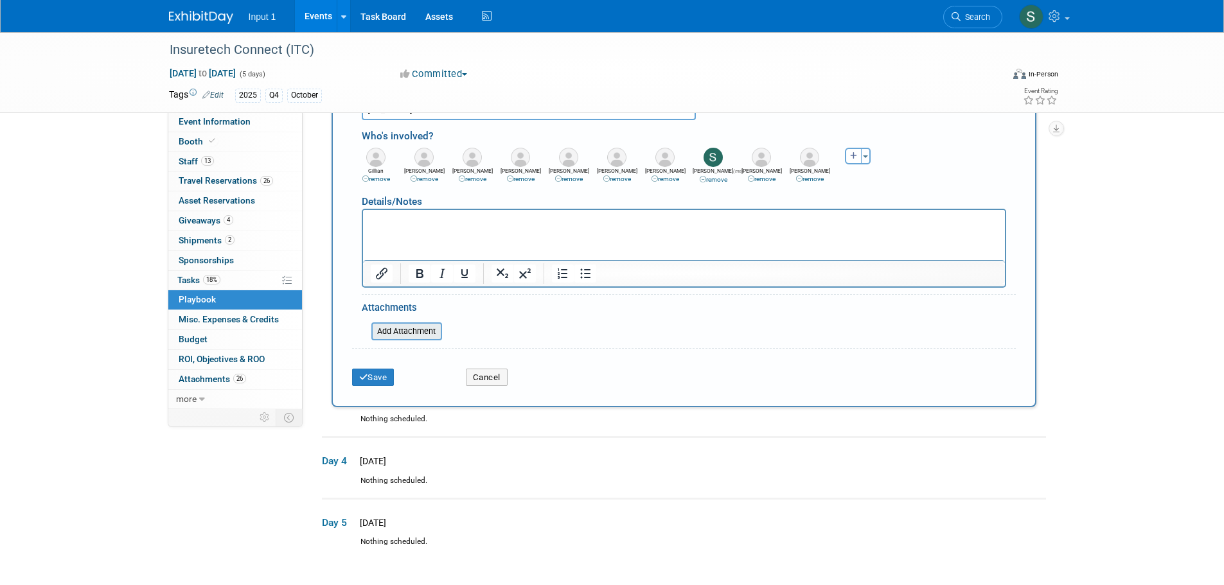
click at [420, 328] on input "file" at bounding box center [364, 331] width 153 height 15
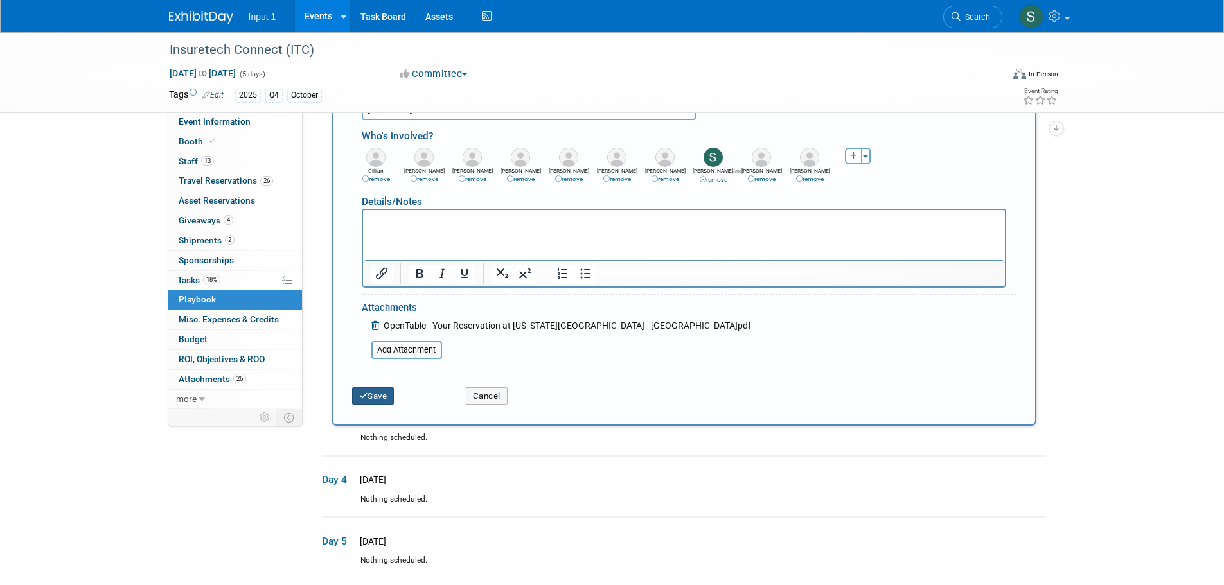
click at [383, 398] on button "Save" at bounding box center [373, 396] width 42 height 18
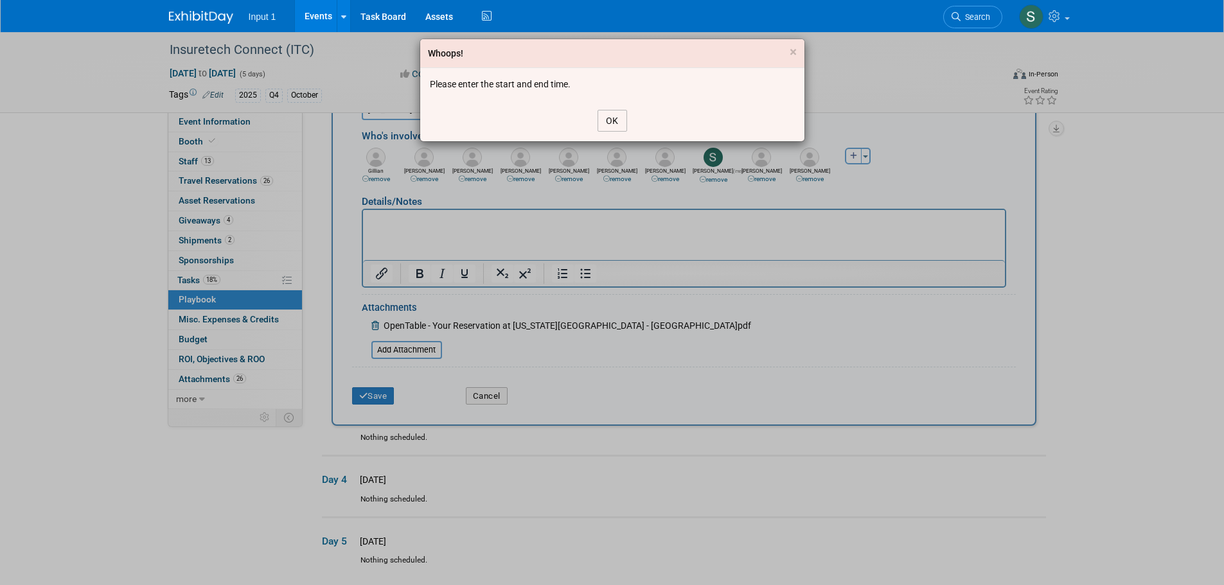
click at [610, 121] on button "OK" at bounding box center [612, 121] width 30 height 22
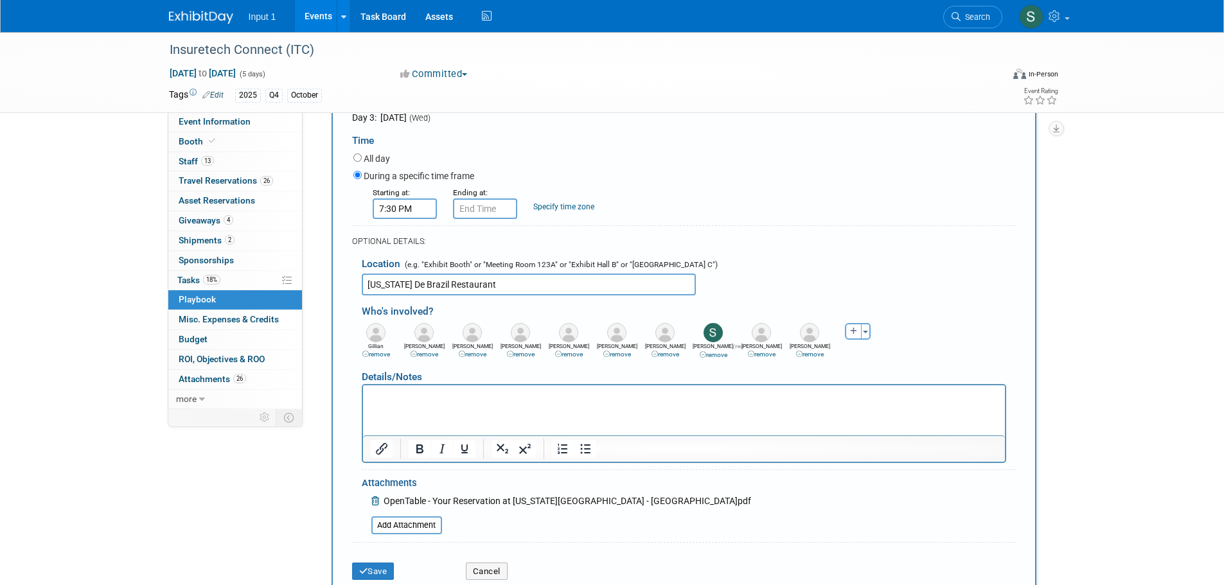
scroll to position [296, 0]
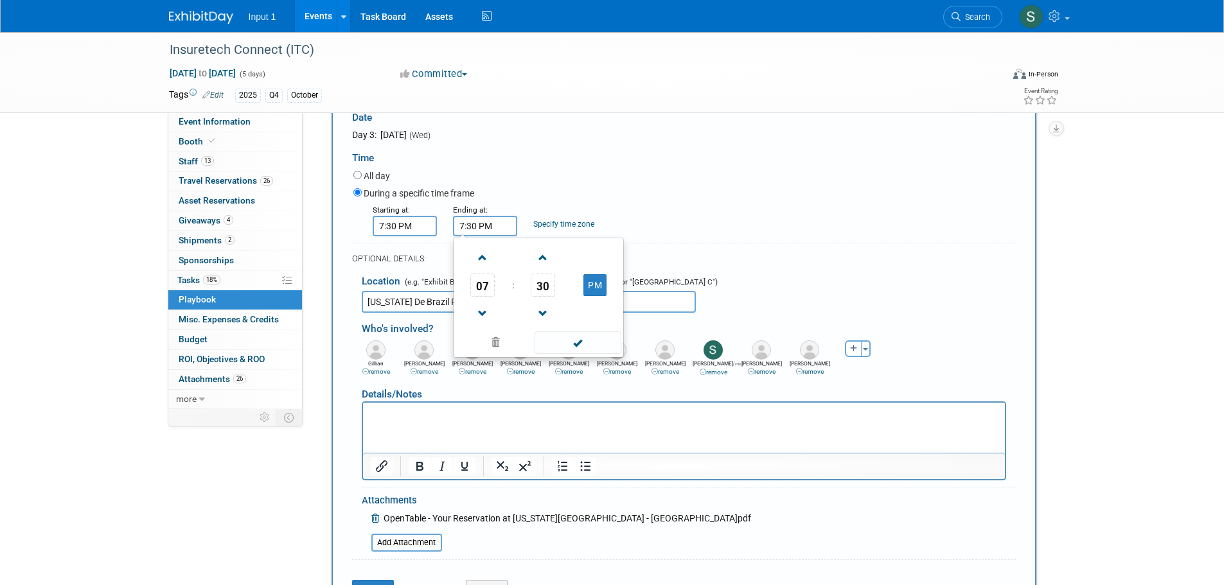
click at [497, 232] on input "7:30 PM" at bounding box center [485, 226] width 64 height 21
click at [479, 264] on span at bounding box center [482, 258] width 22 height 22
type input "9:30 PM"
click at [576, 344] on span at bounding box center [577, 342] width 87 height 22
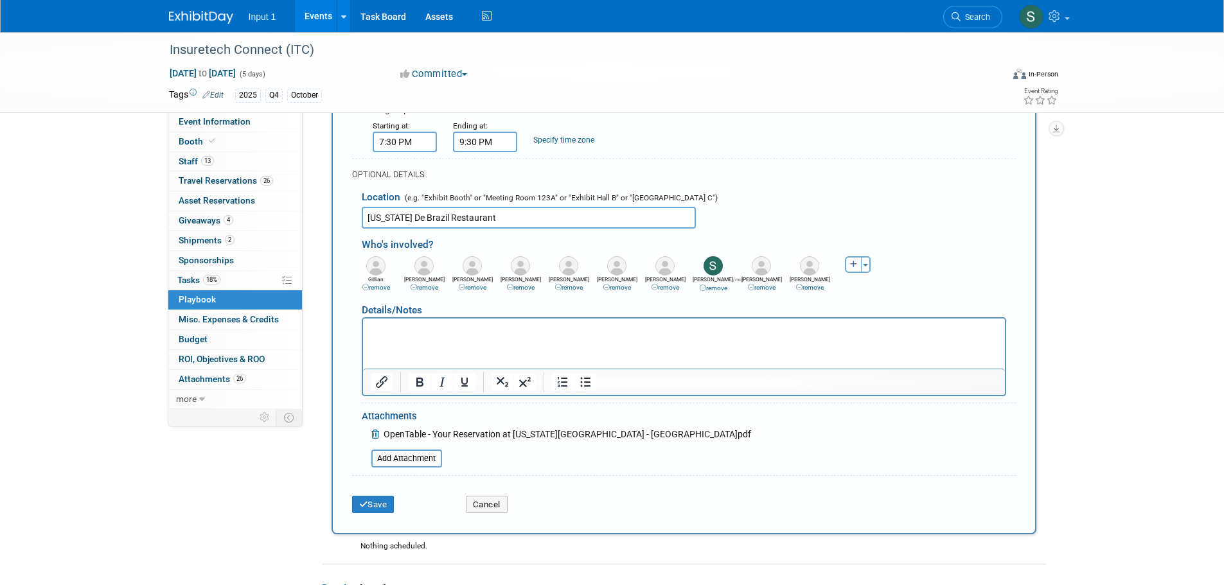
scroll to position [553, 0]
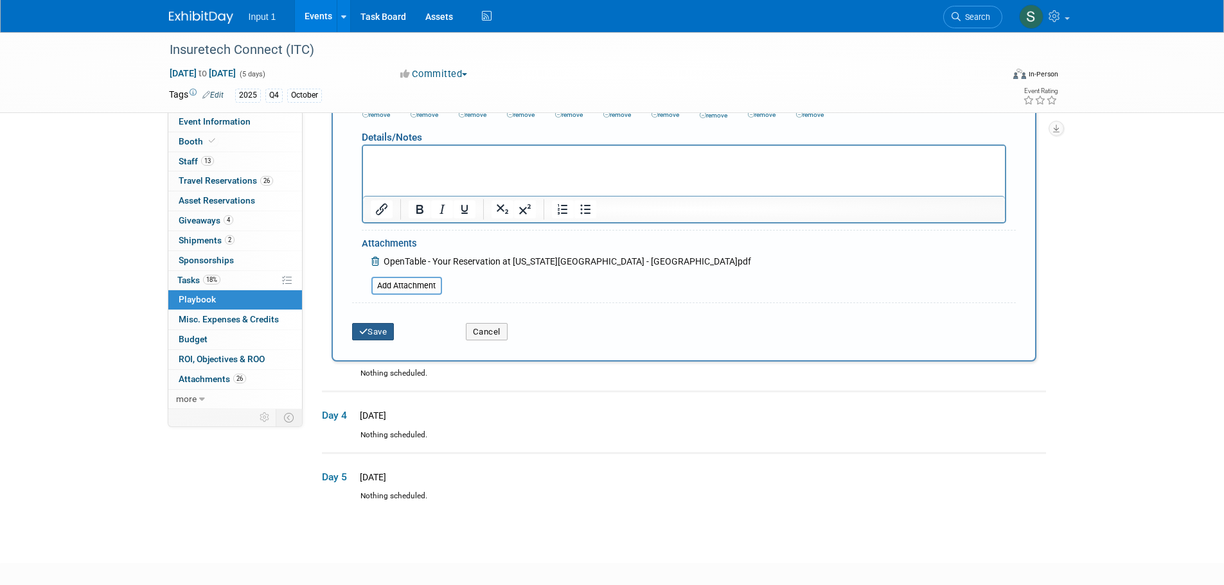
click at [379, 330] on button "Save" at bounding box center [373, 332] width 42 height 18
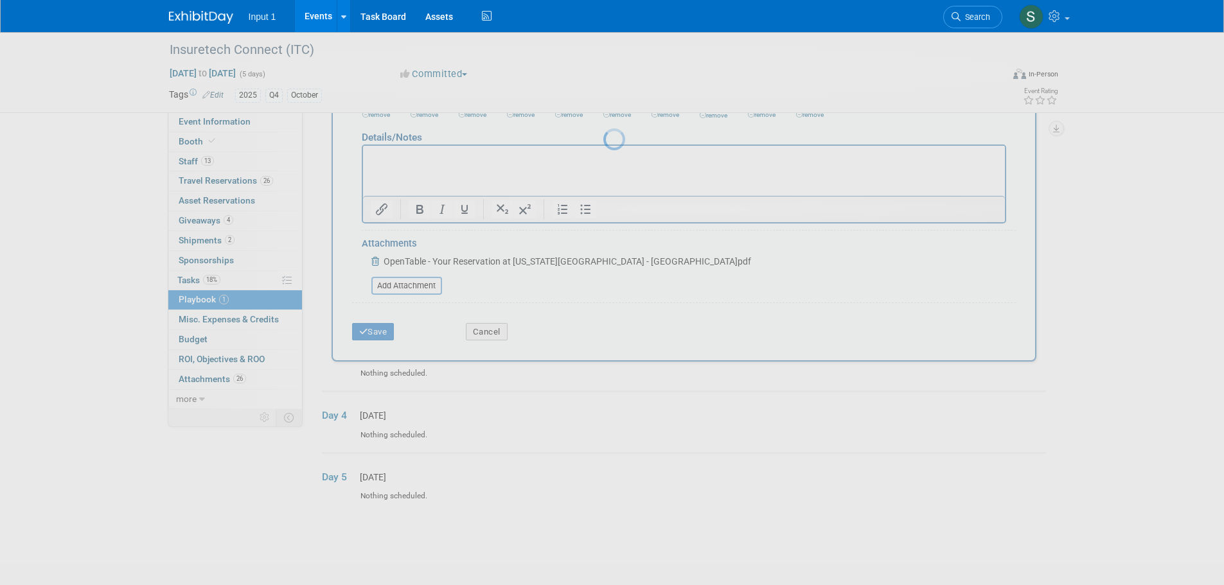
click at [315, 21] on link "Events" at bounding box center [318, 16] width 47 height 32
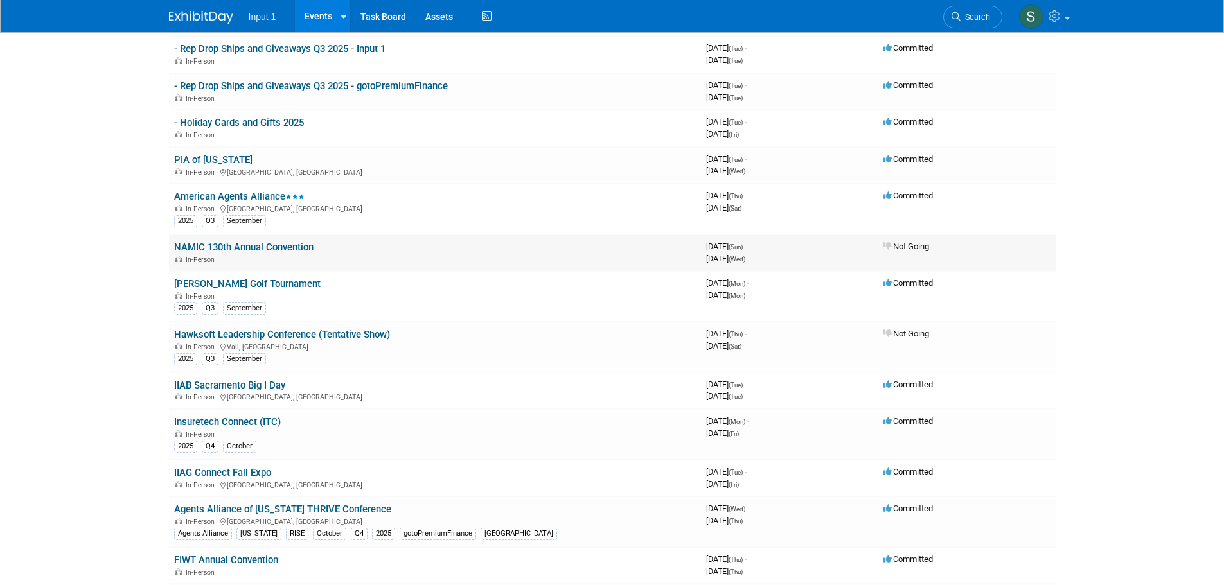
scroll to position [193, 0]
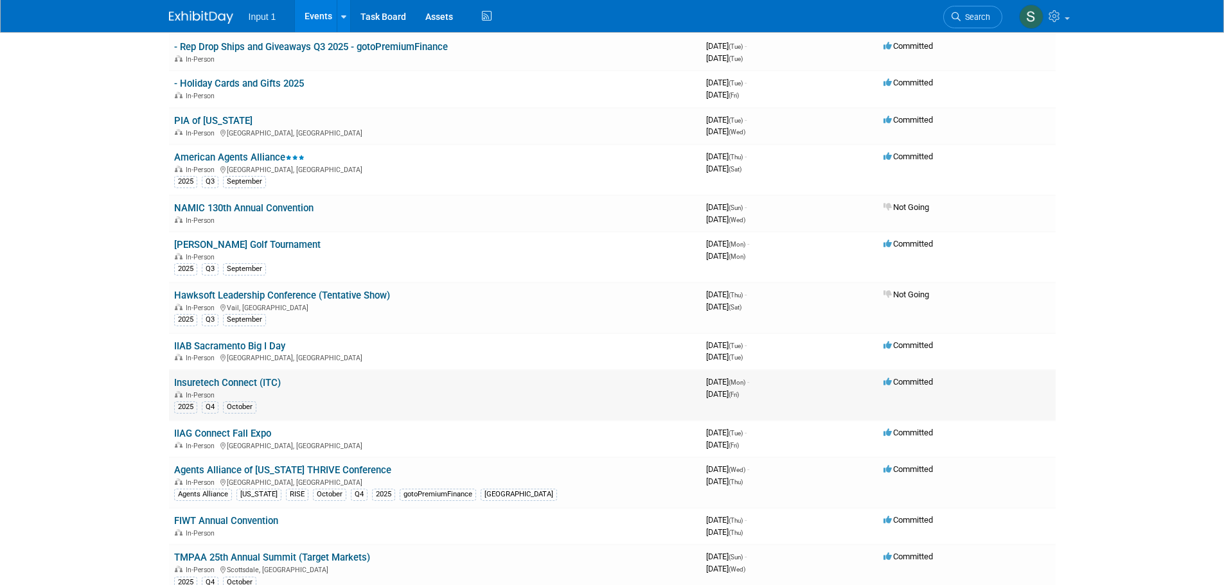
click at [233, 378] on link "Insuretech Connect (ITC)" at bounding box center [227, 383] width 107 height 12
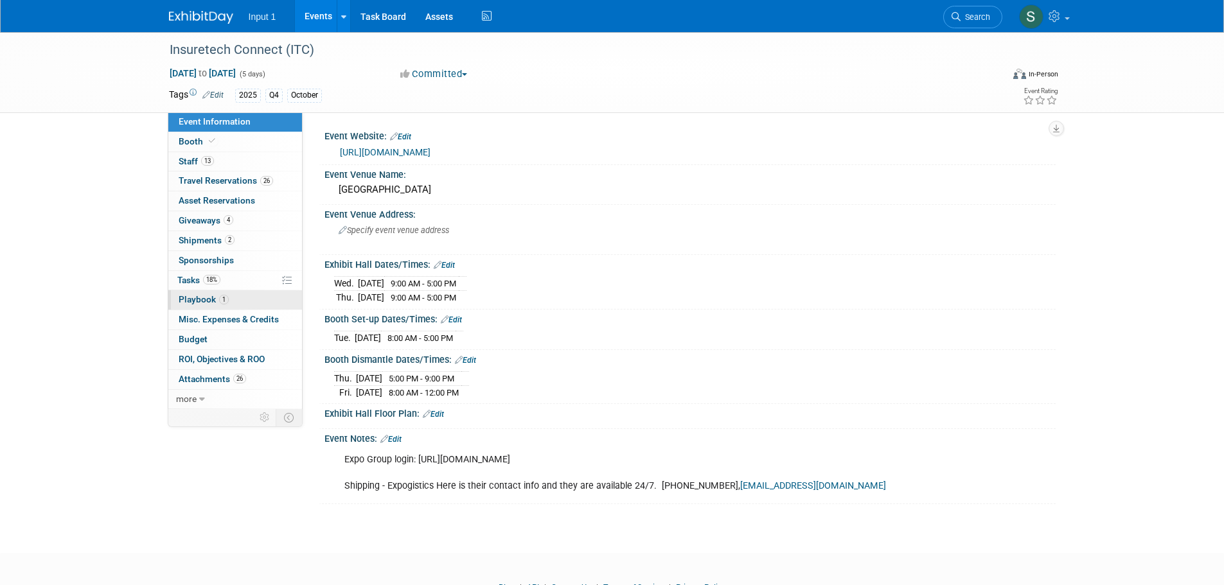
click at [186, 295] on span "Playbook 1" at bounding box center [204, 299] width 50 height 10
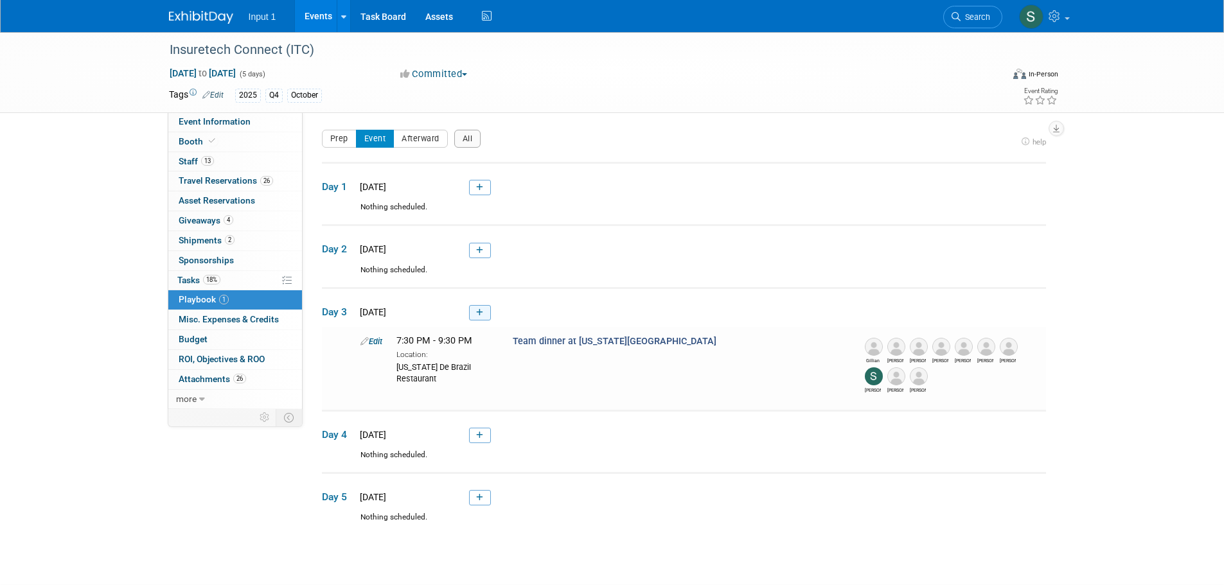
click at [480, 317] on link at bounding box center [480, 312] width 22 height 15
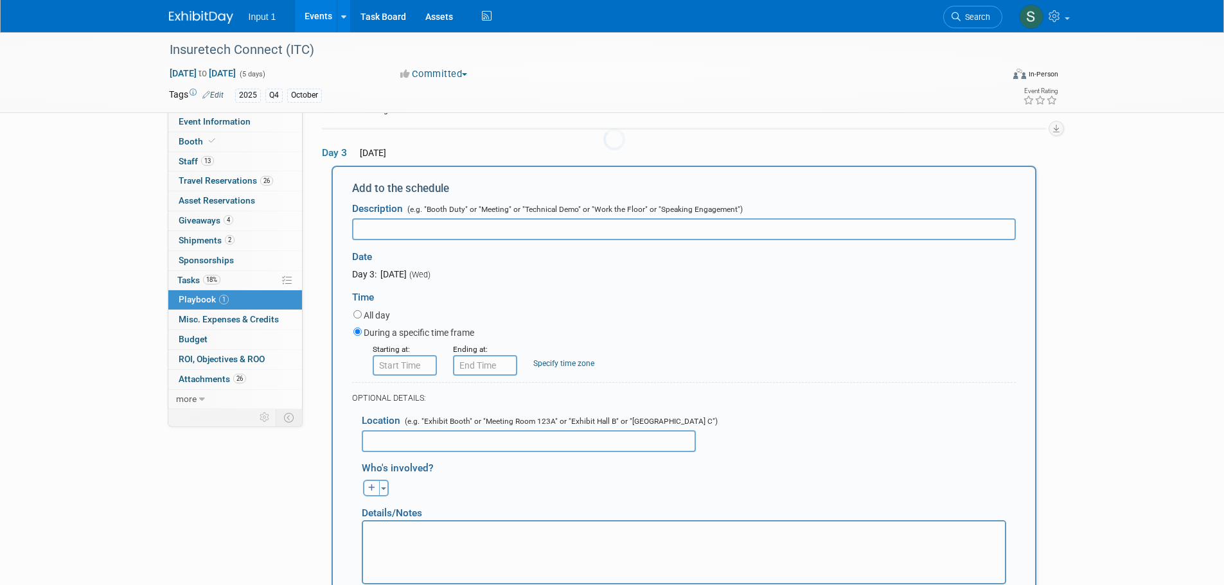
scroll to position [168, 0]
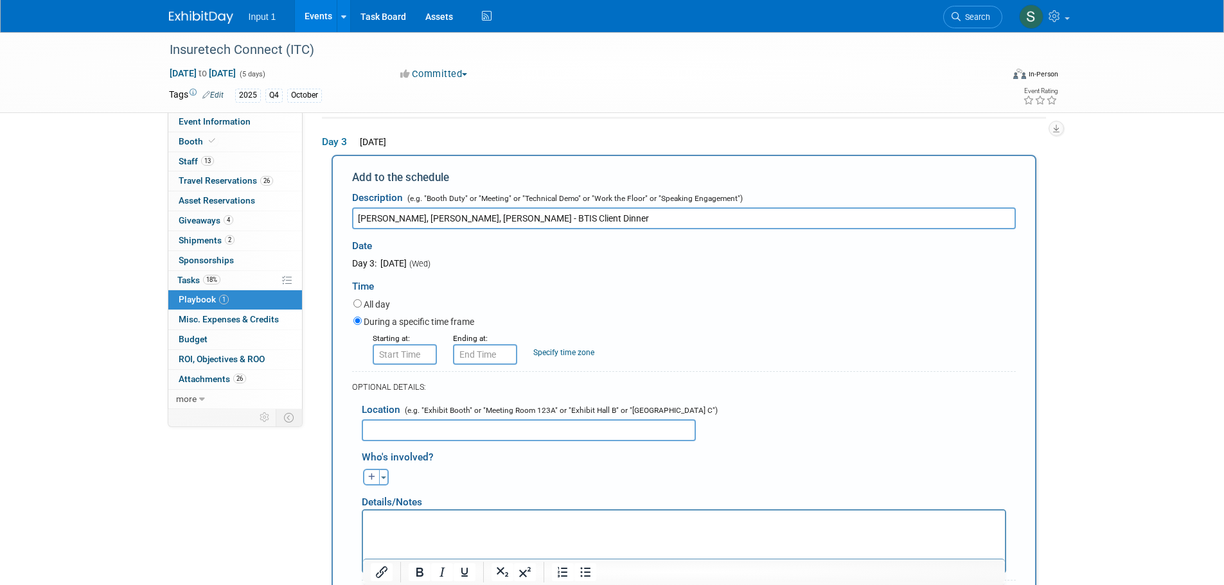
type input "Todd G, Jeff, Chris - BTIS Client Dinner"
click at [401, 360] on input "8:00 AM" at bounding box center [405, 354] width 64 height 21
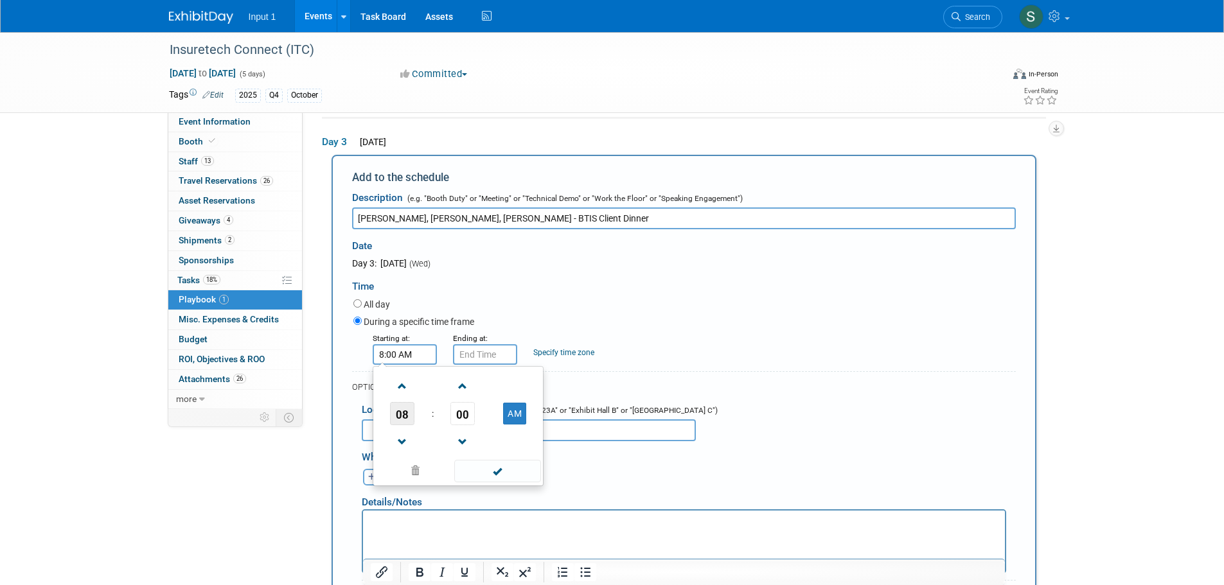
click at [399, 414] on span "08" at bounding box center [402, 413] width 24 height 23
click at [484, 422] on td "06" at bounding box center [478, 421] width 41 height 35
click at [513, 422] on button "AM" at bounding box center [514, 414] width 23 height 22
type input "6:00 PM"
drag, startPoint x: 494, startPoint y: 473, endPoint x: 500, endPoint y: 461, distance: 13.8
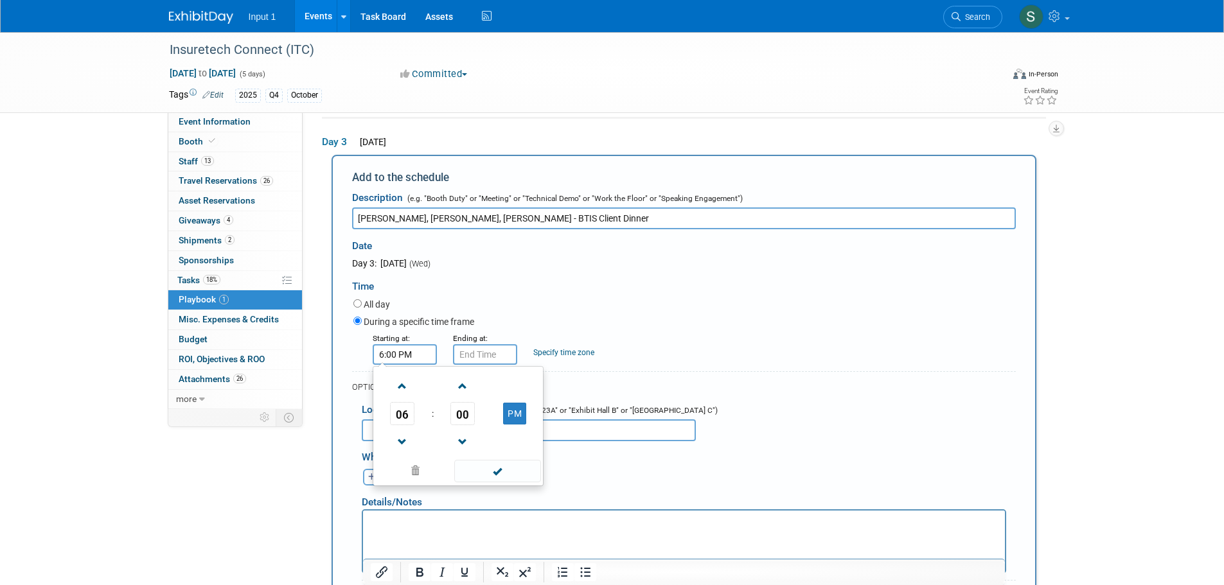
click at [495, 473] on span at bounding box center [497, 471] width 87 height 22
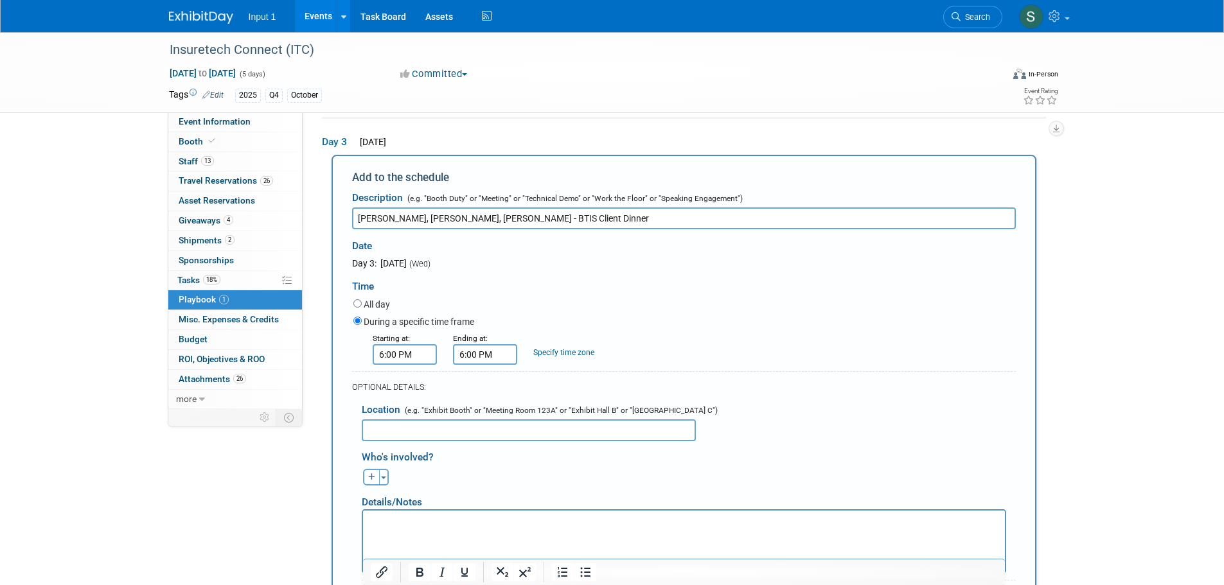
click at [488, 365] on input "6:00 PM" at bounding box center [485, 354] width 64 height 21
click at [484, 413] on span "06" at bounding box center [482, 413] width 24 height 23
click at [509, 452] on td "09" at bounding box center [517, 456] width 41 height 35
type input "9:00 PM"
click at [580, 475] on span at bounding box center [577, 471] width 87 height 22
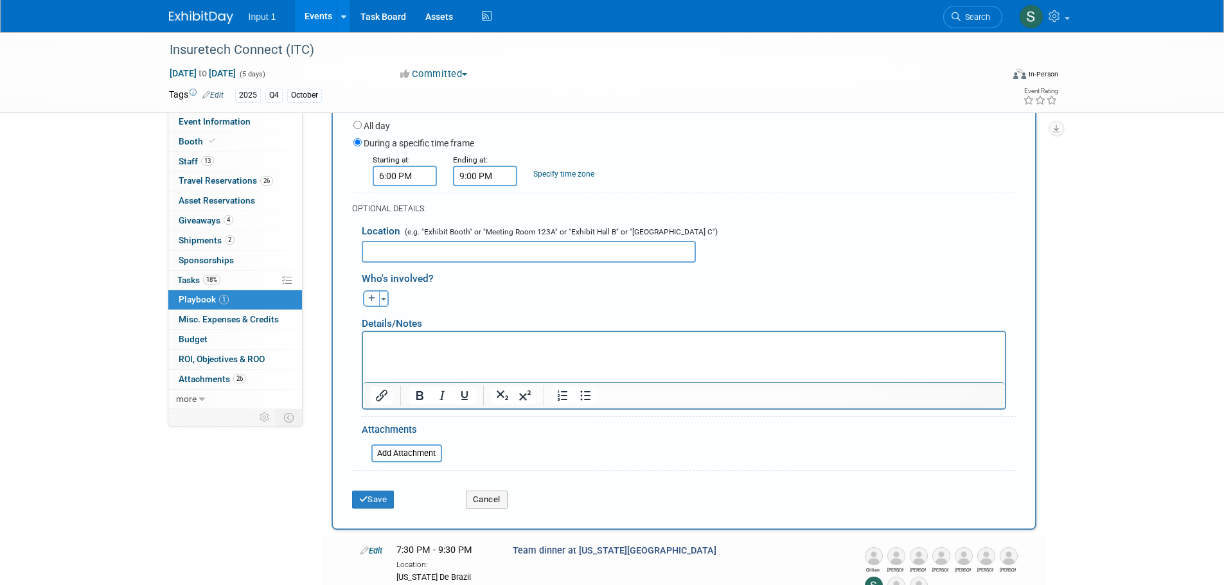
scroll to position [360, 0]
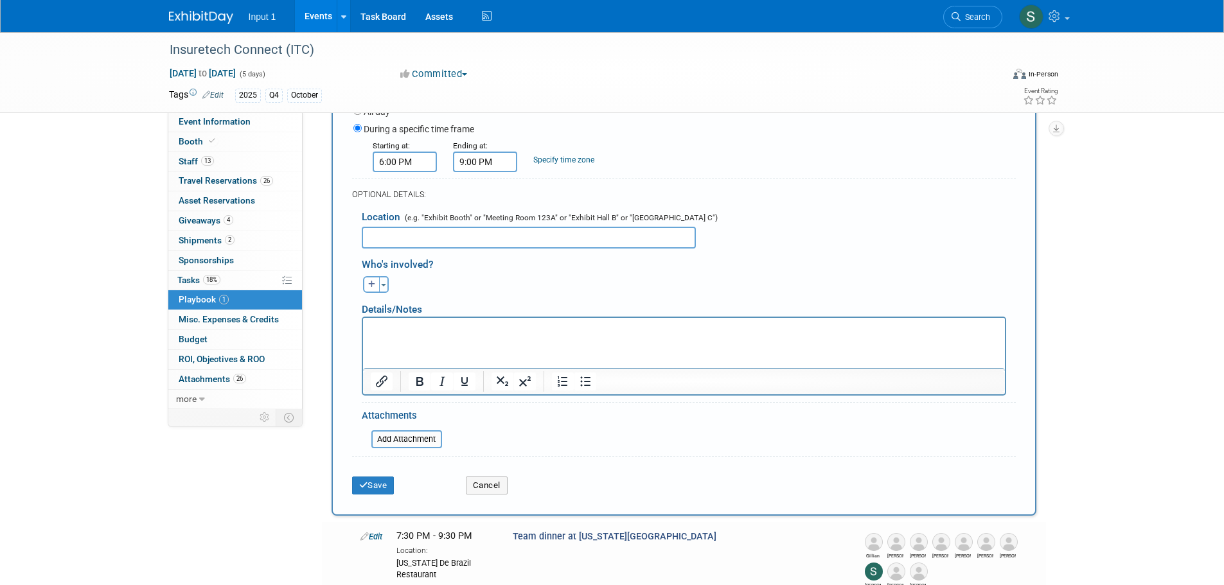
click at [389, 248] on input "text" at bounding box center [529, 238] width 334 height 22
type input "Off-site restaurant, NOS"
click at [384, 286] on span "button" at bounding box center [383, 285] width 5 height 3
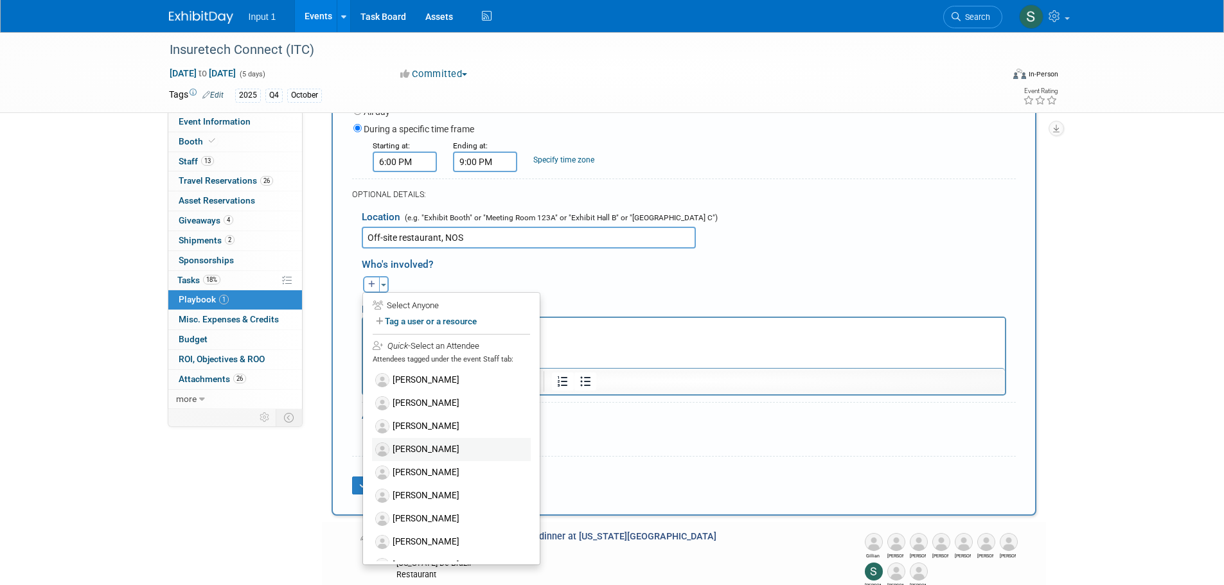
click at [423, 453] on label "[PERSON_NAME]" at bounding box center [451, 449] width 159 height 23
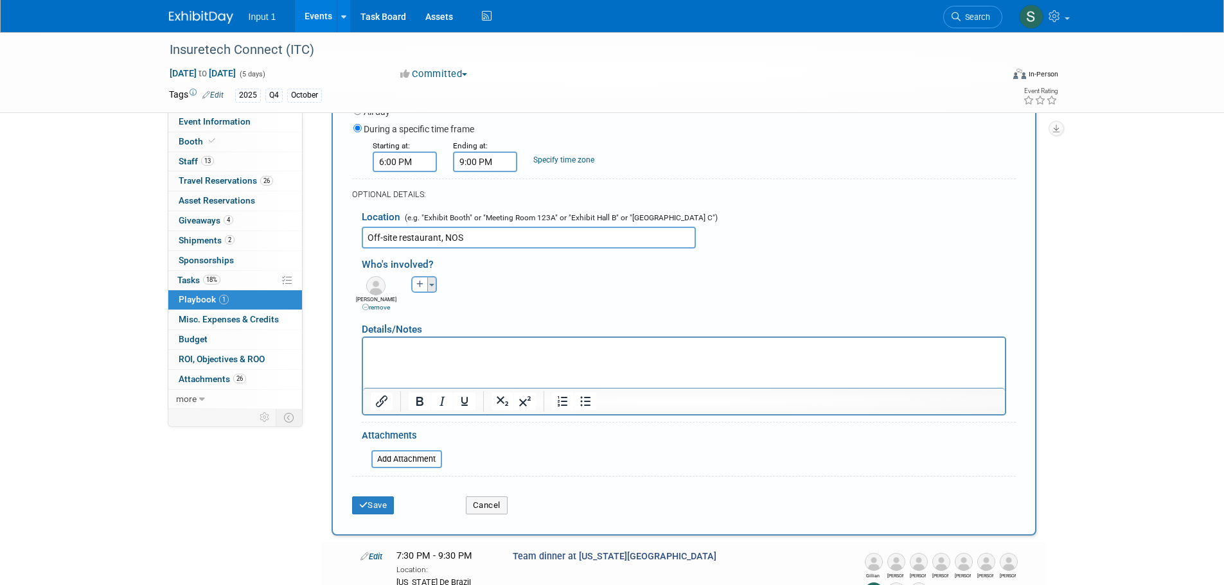
click at [433, 286] on span "button" at bounding box center [431, 285] width 5 height 3
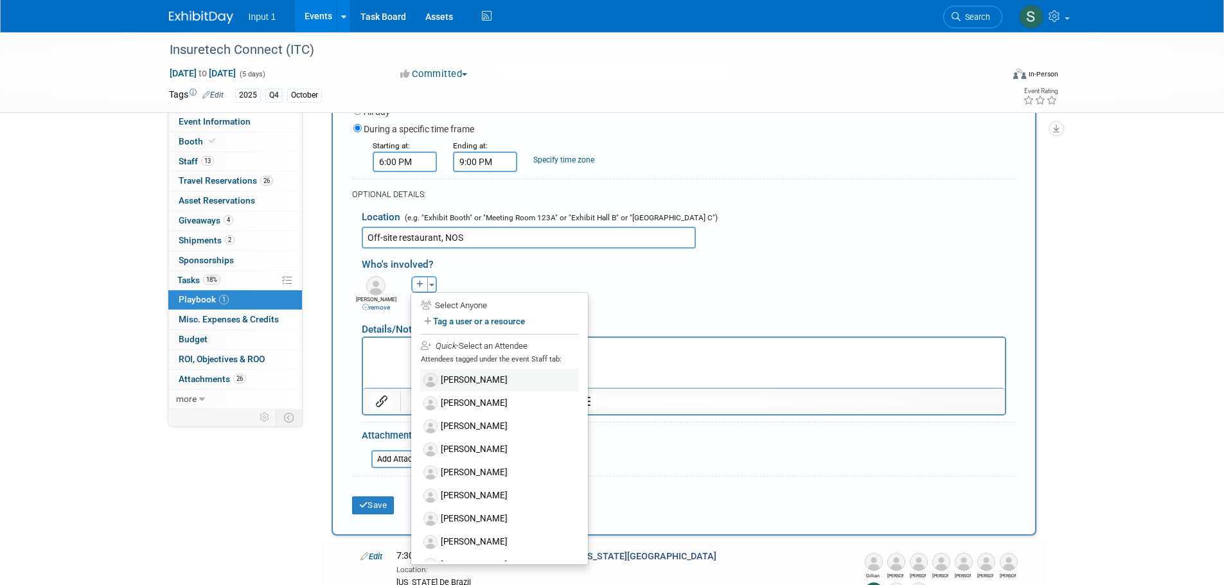
click at [455, 378] on label "[PERSON_NAME]" at bounding box center [499, 380] width 159 height 23
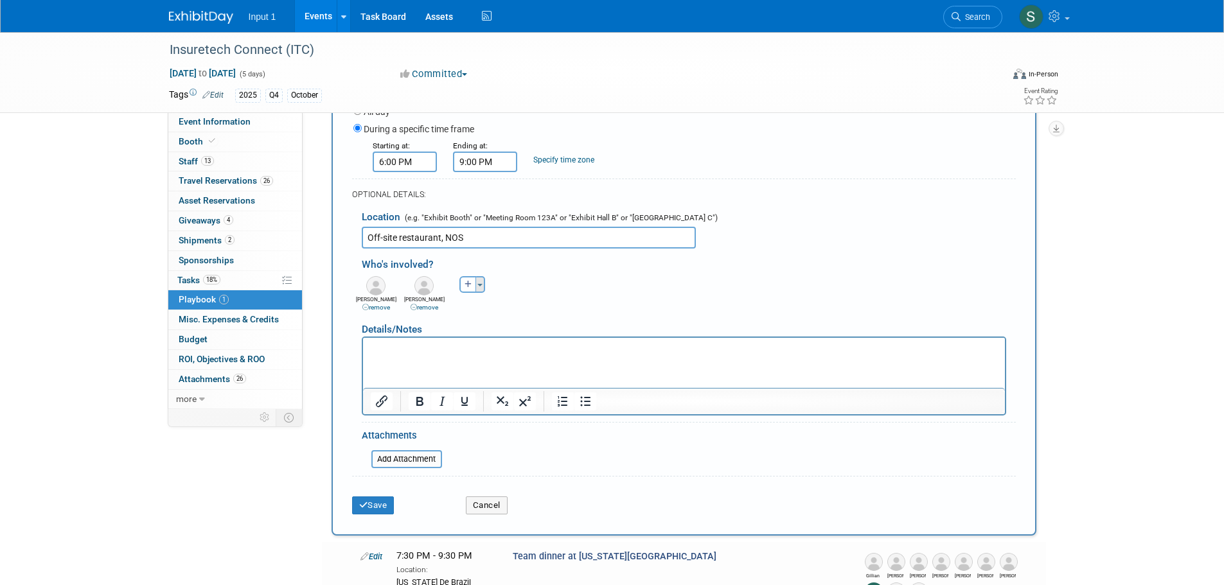
click at [482, 285] on button "Toggle Dropdown" at bounding box center [480, 284] width 10 height 17
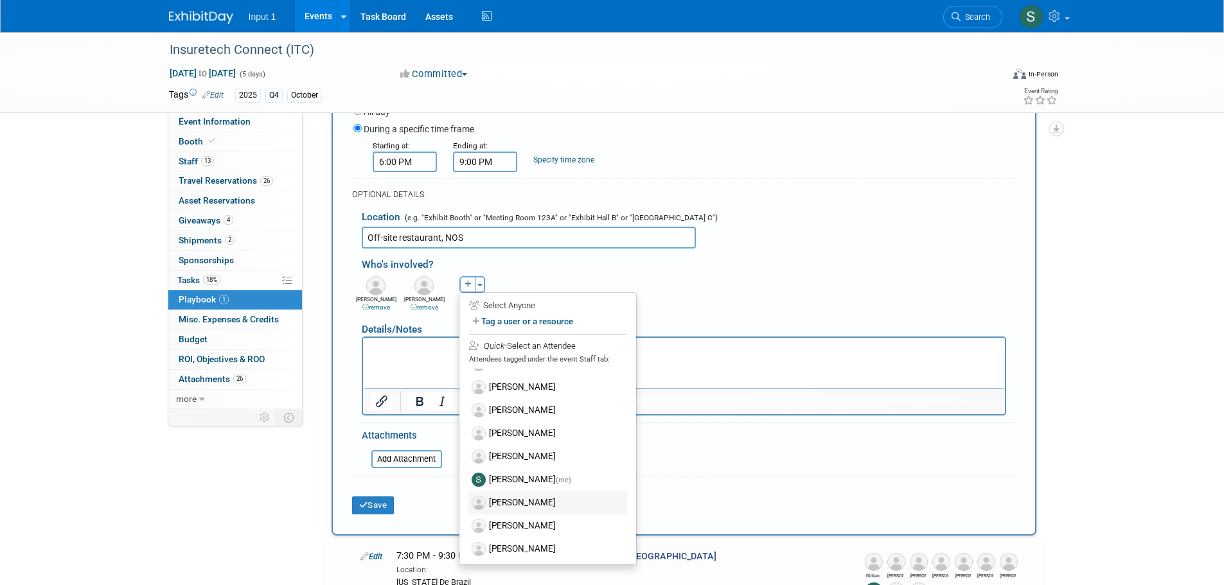
scroll to position [110, 0]
click at [512, 504] on label "[PERSON_NAME]" at bounding box center [547, 500] width 159 height 23
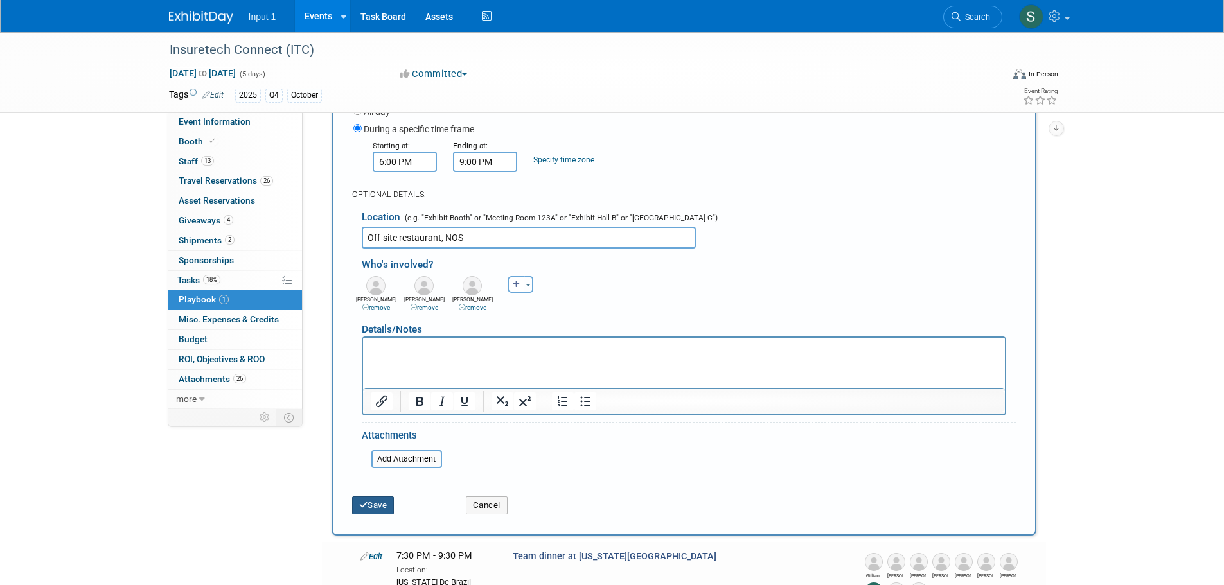
click at [383, 504] on button "Save" at bounding box center [373, 506] width 42 height 18
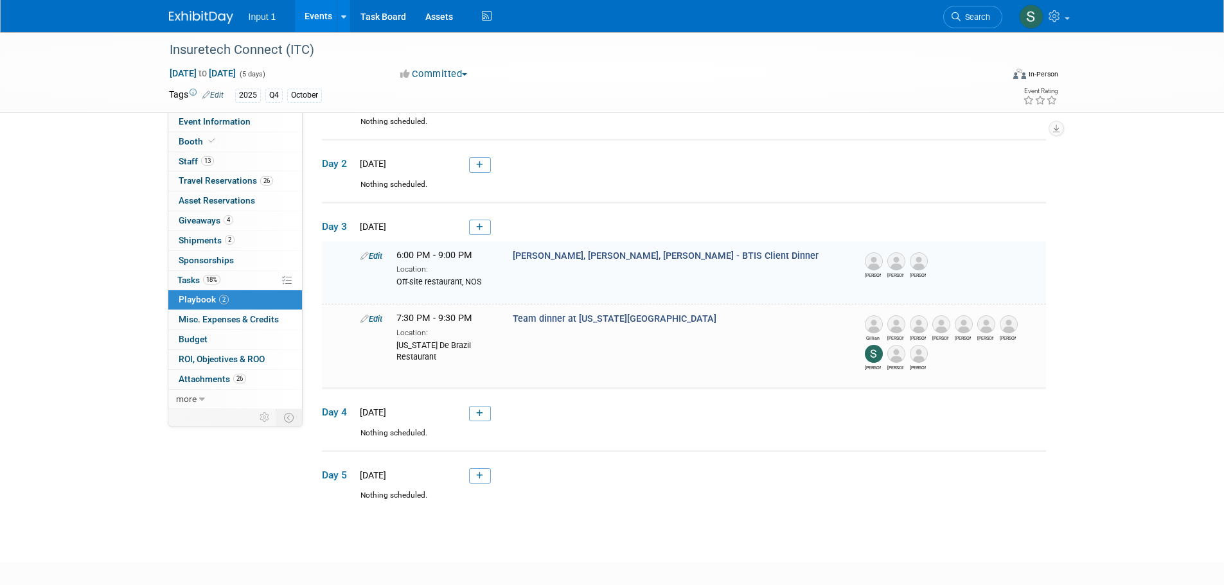
scroll to position [24, 0]
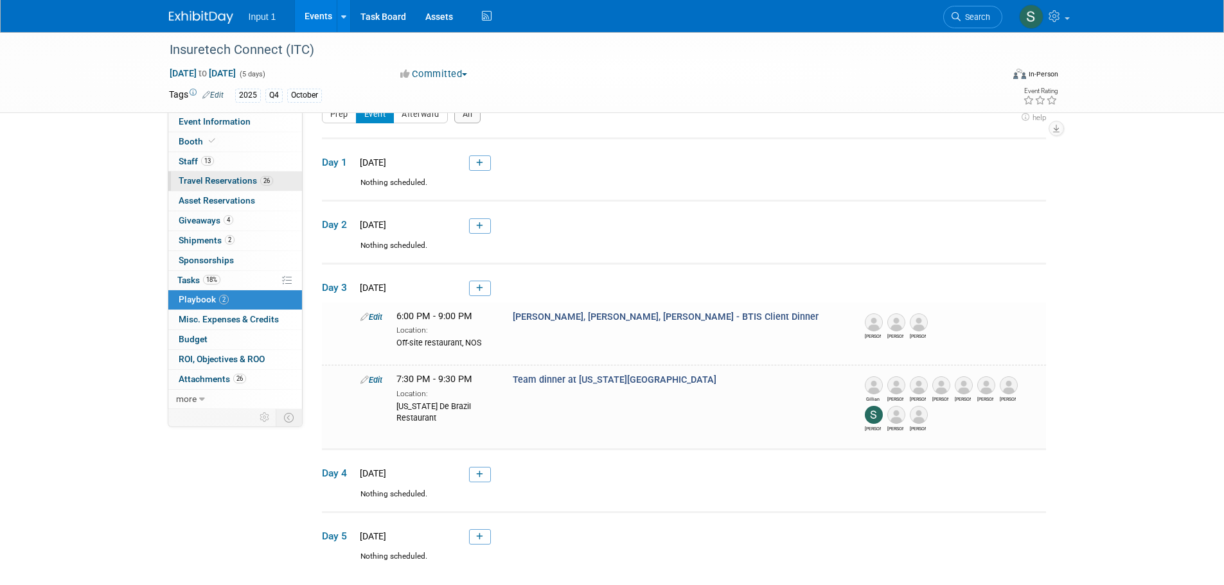
drag, startPoint x: 199, startPoint y: 180, endPoint x: 211, endPoint y: 180, distance: 12.2
click at [199, 180] on span "Travel Reservations 26" at bounding box center [226, 180] width 94 height 10
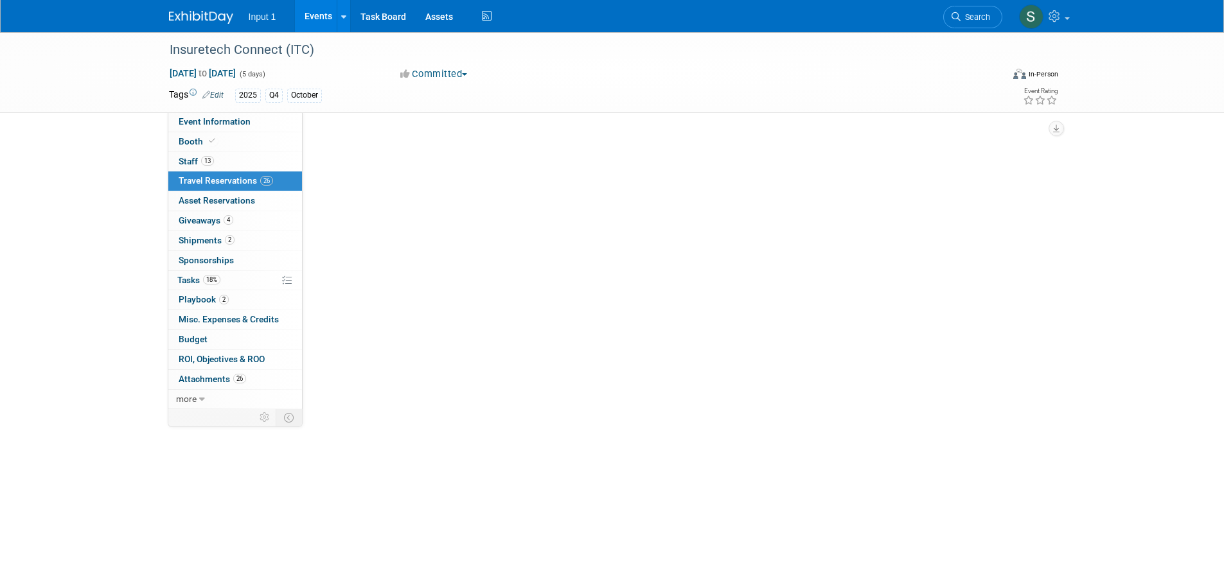
scroll to position [0, 0]
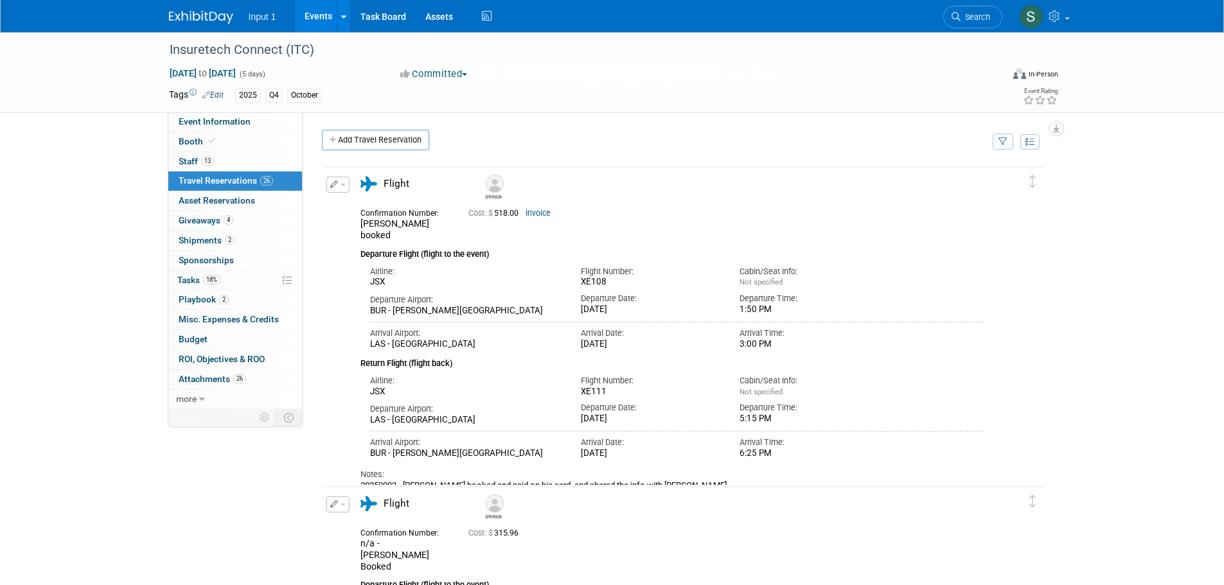
click at [1003, 141] on icon "button" at bounding box center [1002, 142] width 9 height 8
click at [905, 189] on select "-- Select Traveler -- All reservation with no one tagged Chris Farfaras Gillian…" at bounding box center [922, 181] width 159 height 18
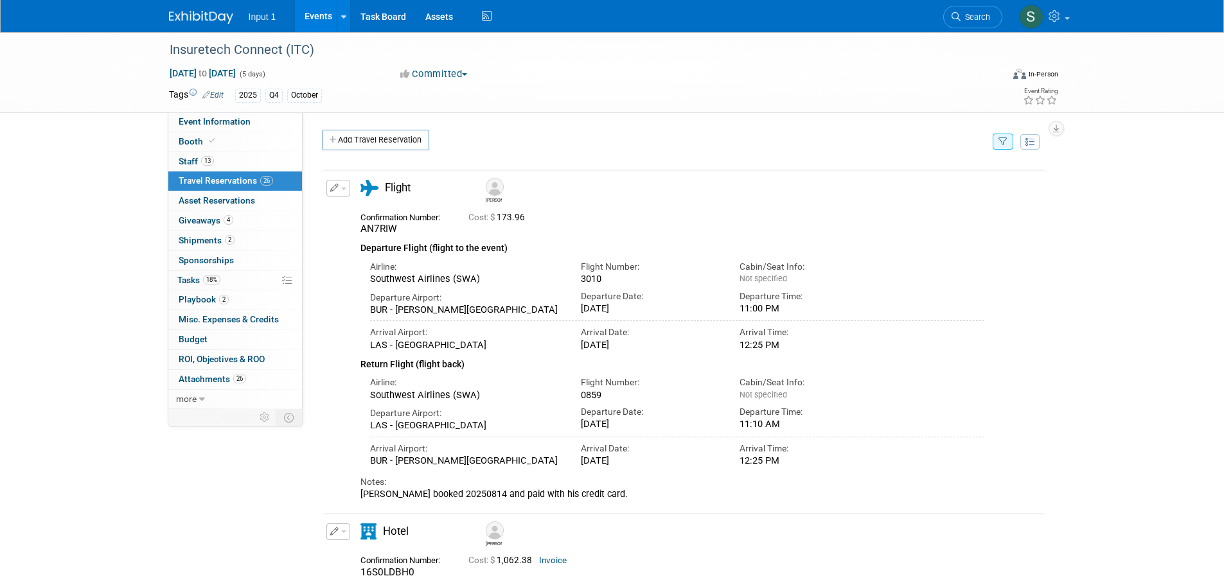
click at [346, 190] on button "button" at bounding box center [338, 188] width 24 height 17
click at [355, 209] on button "Edit Reservation" at bounding box center [381, 211] width 109 height 19
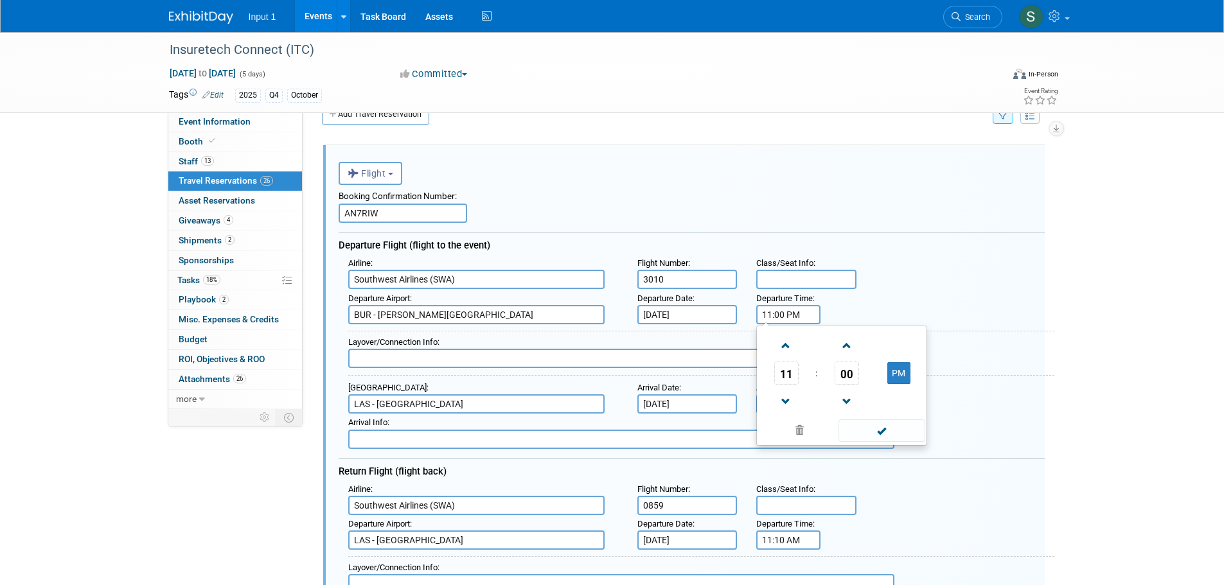
click at [775, 323] on input "11:00 PM" at bounding box center [788, 314] width 64 height 19
click at [690, 319] on input "Oct 14, 2025" at bounding box center [687, 314] width 100 height 19
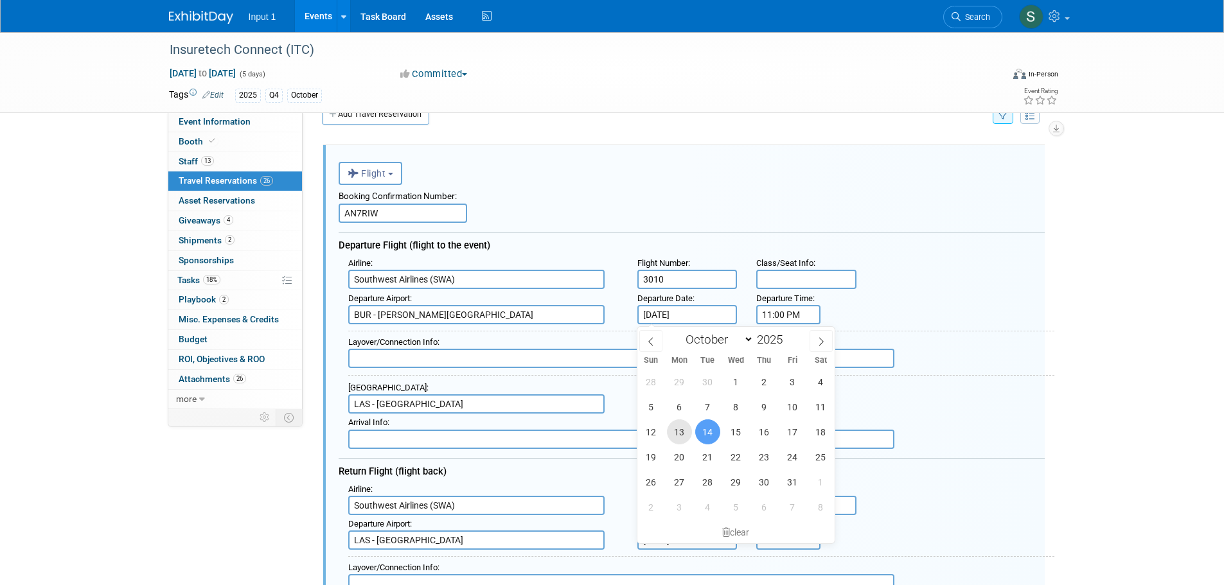
drag, startPoint x: 678, startPoint y: 435, endPoint x: 798, endPoint y: 317, distance: 168.5
click at [678, 434] on span "13" at bounding box center [679, 431] width 25 height 25
type input "Oct 13, 2025"
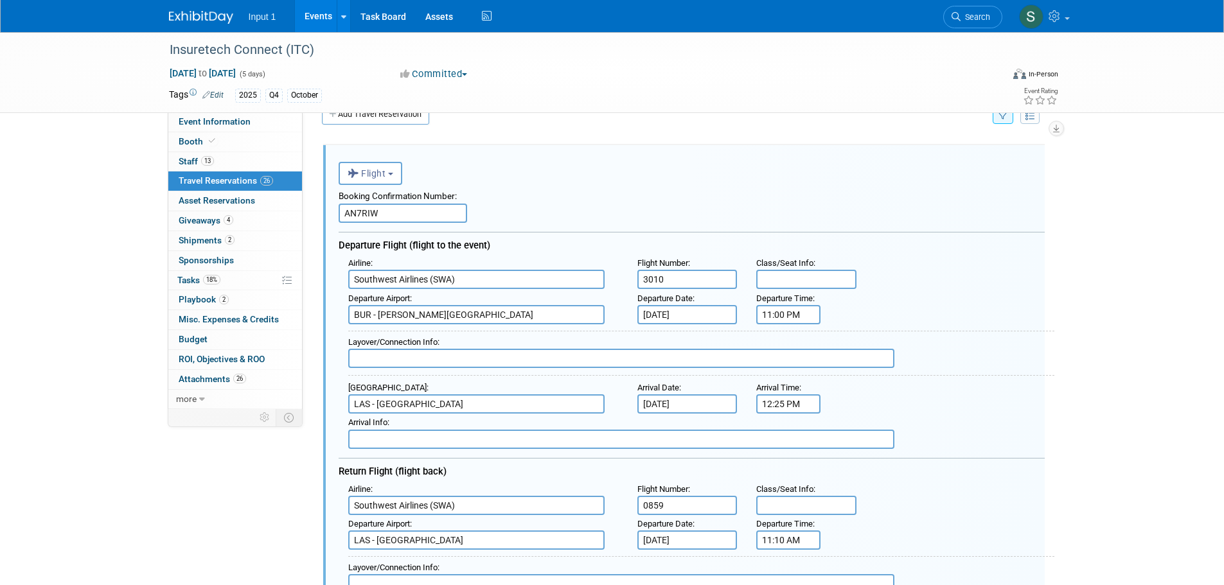
click at [773, 318] on input "11:00 PM" at bounding box center [788, 314] width 64 height 19
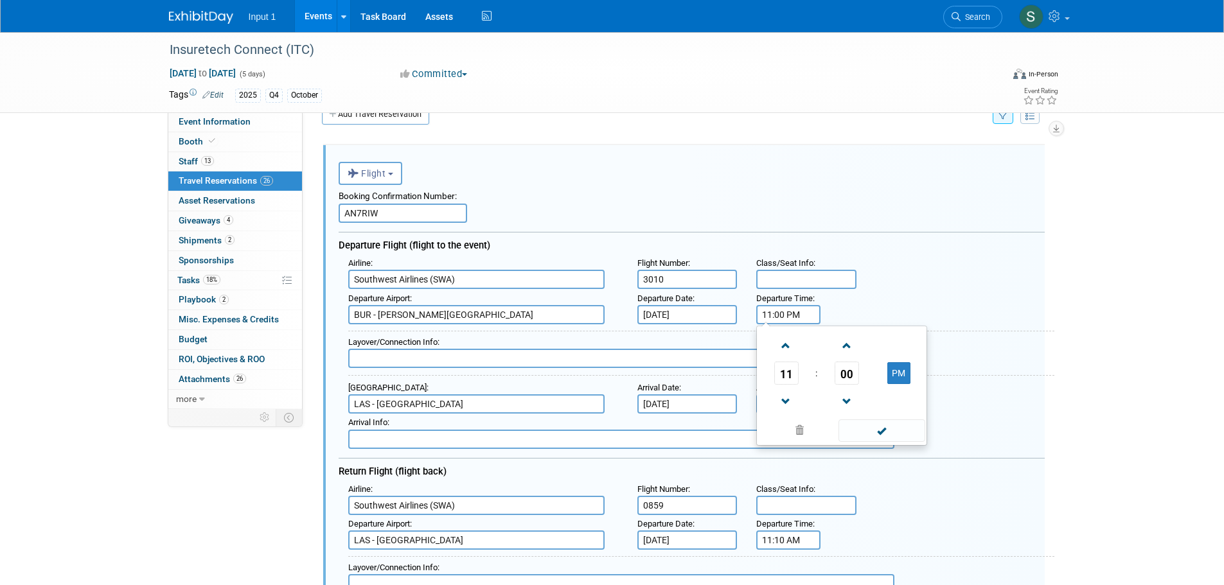
click at [789, 380] on span "11" at bounding box center [786, 373] width 24 height 23
click at [820, 386] on td "05" at bounding box center [820, 381] width 41 height 35
click at [845, 374] on span "00" at bounding box center [846, 373] width 24 height 23
click at [903, 387] on td "35" at bounding box center [903, 381] width 41 height 35
type input "5:35 PM"
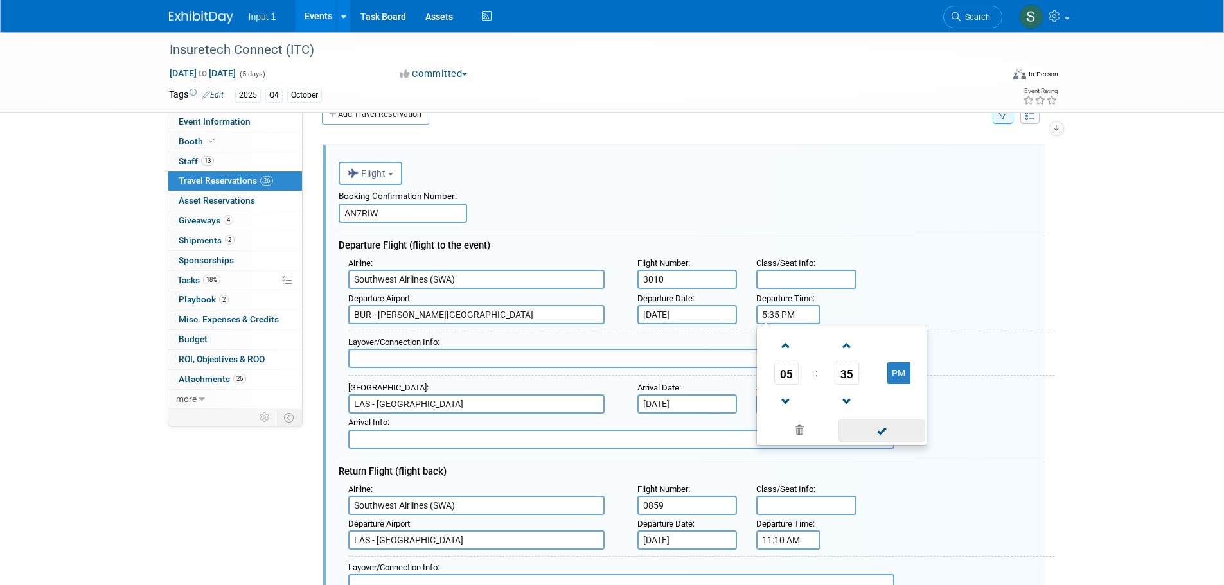
click at [884, 432] on span at bounding box center [881, 430] width 87 height 22
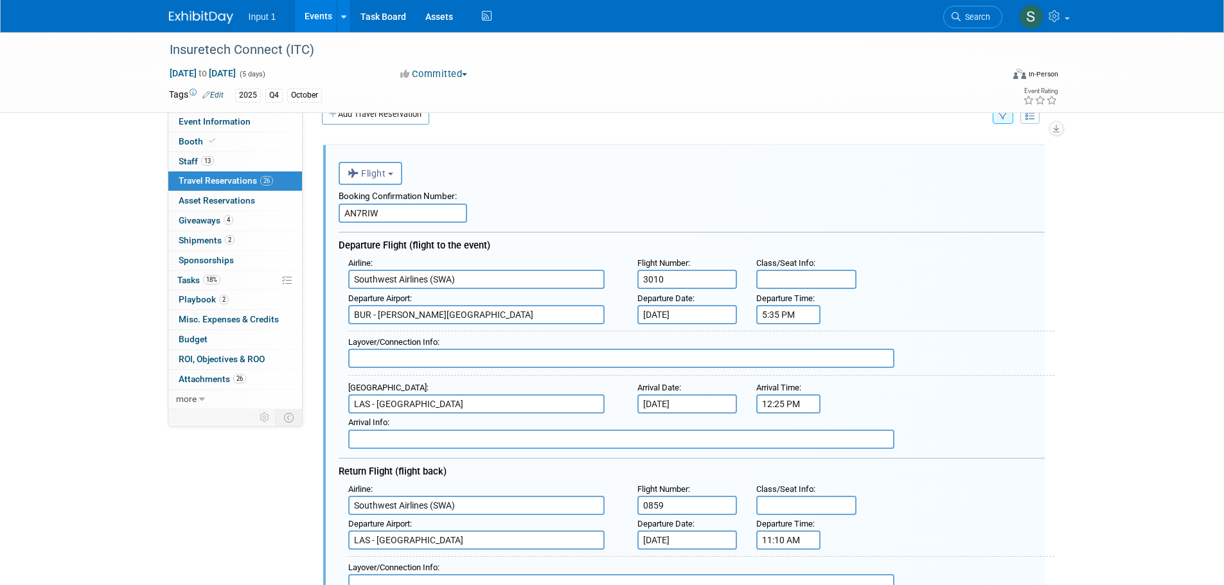
click at [669, 407] on input "Oct 14, 2025" at bounding box center [687, 403] width 100 height 19
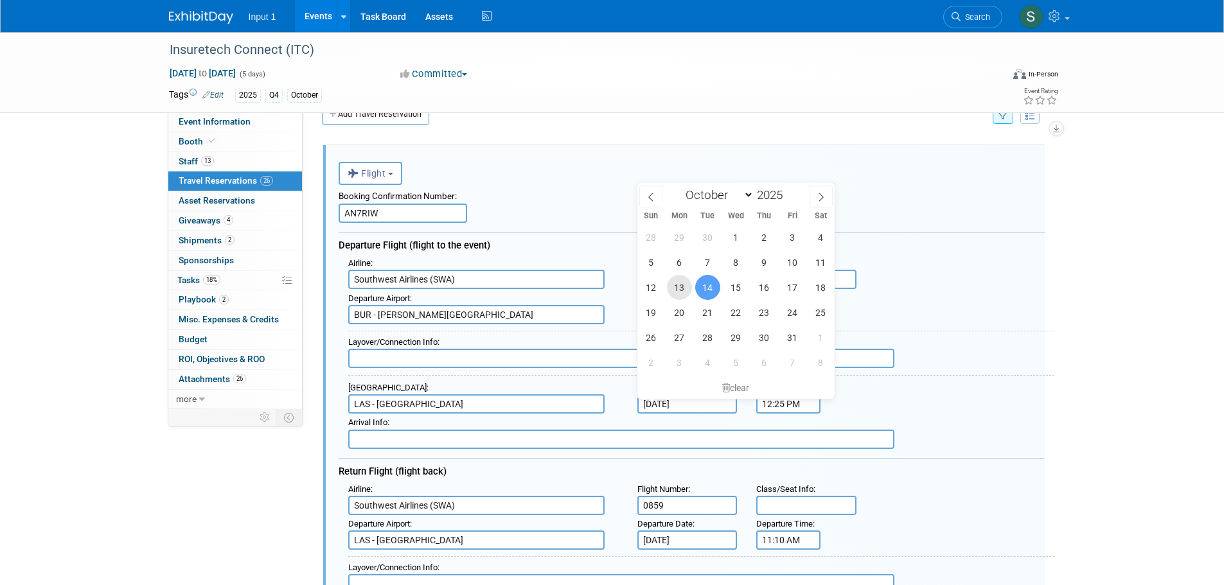
click at [682, 290] on span "13" at bounding box center [679, 287] width 25 height 25
type input "Oct 13, 2025"
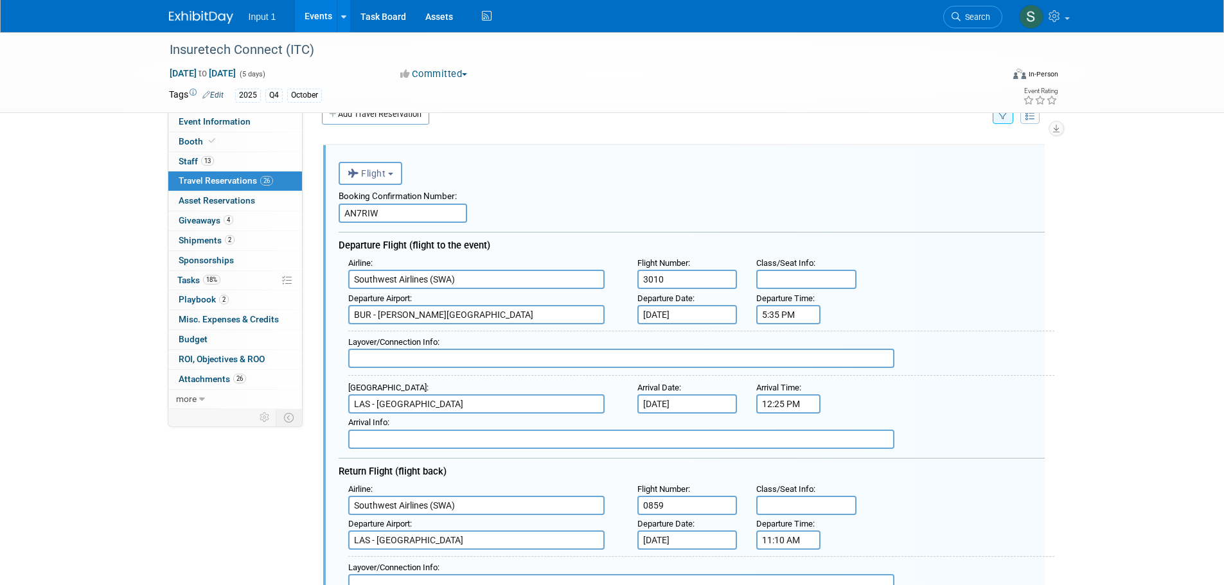
click at [773, 401] on input "12:25 PM" at bounding box center [788, 403] width 64 height 19
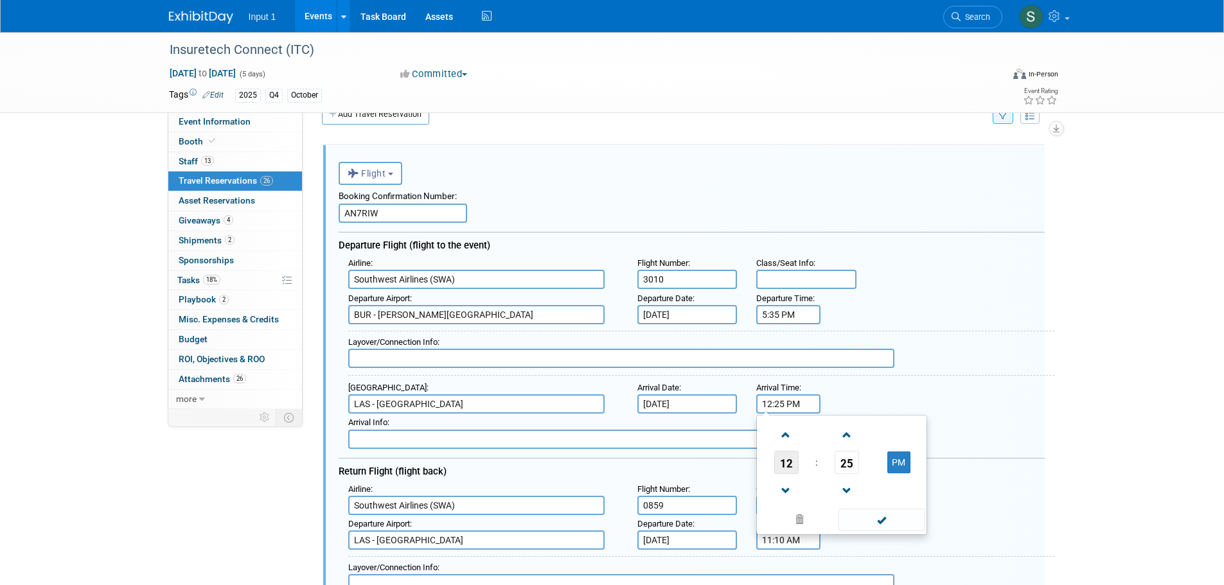
click at [788, 459] on span "12" at bounding box center [786, 462] width 24 height 23
click at [865, 476] on td "06" at bounding box center [861, 470] width 41 height 35
click at [845, 465] on span "25" at bounding box center [846, 462] width 24 height 23
click at [827, 502] on td "45" at bounding box center [820, 505] width 41 height 35
type input "6:45 PM"
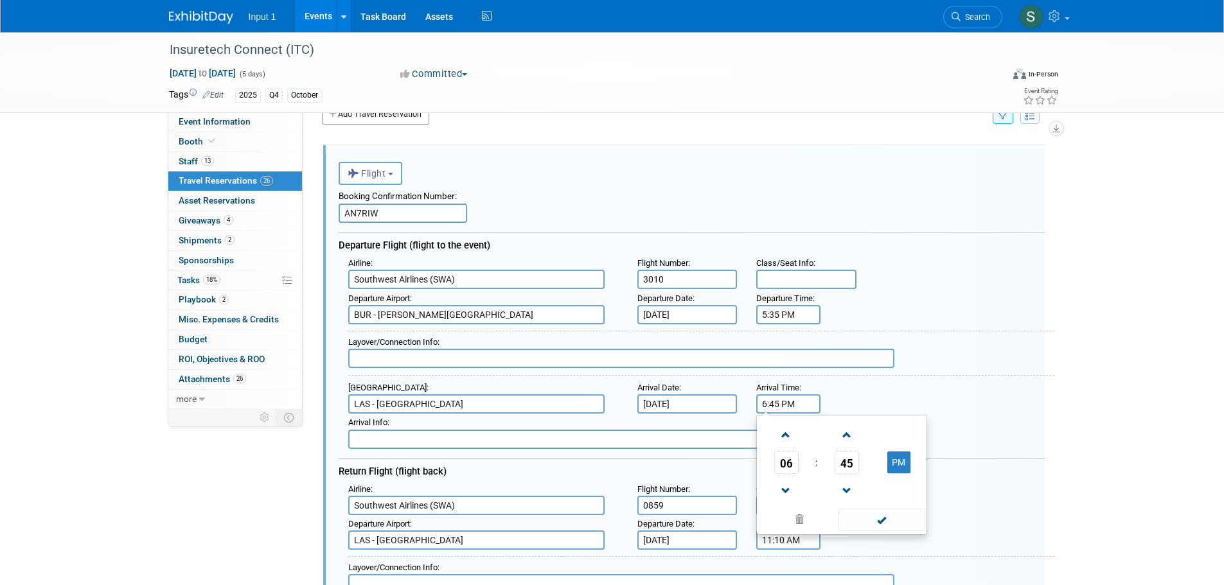
click at [884, 523] on span at bounding box center [881, 520] width 87 height 22
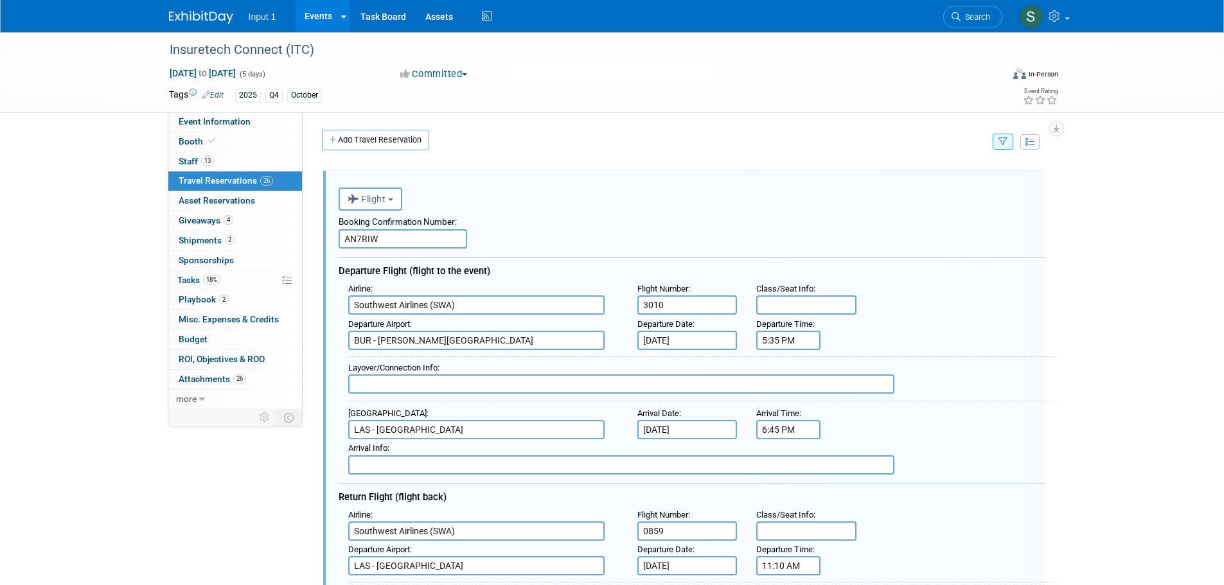
click at [227, 179] on span "Travel Reservations 26" at bounding box center [226, 180] width 94 height 10
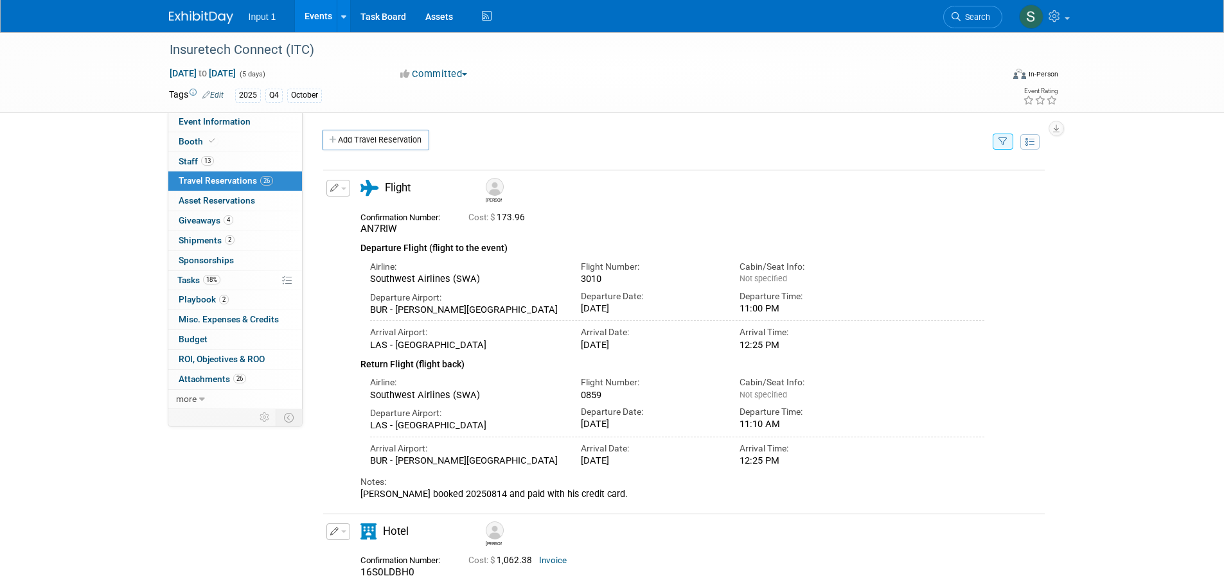
click at [1006, 141] on icon "button" at bounding box center [1002, 142] width 9 height 8
click at [939, 182] on select "-- Select Traveler -- All reservation with no one tagged Chris Farfaras Gillian…" at bounding box center [922, 181] width 159 height 18
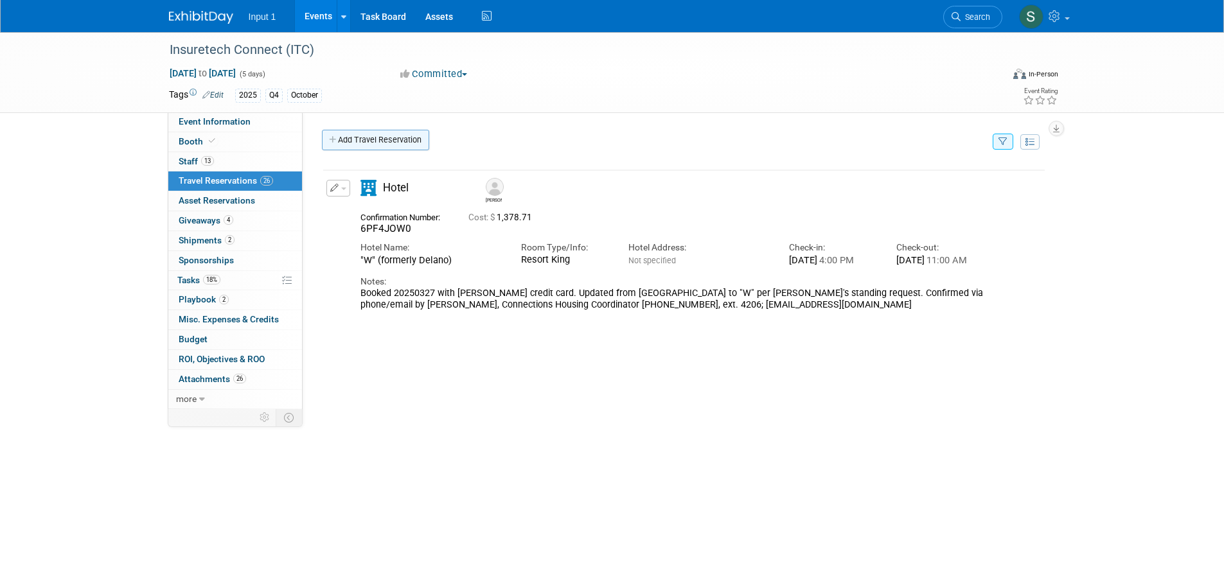
drag, startPoint x: 382, startPoint y: 147, endPoint x: 379, endPoint y: 158, distance: 11.2
click at [382, 148] on link "Add Travel Reservation" at bounding box center [375, 140] width 107 height 21
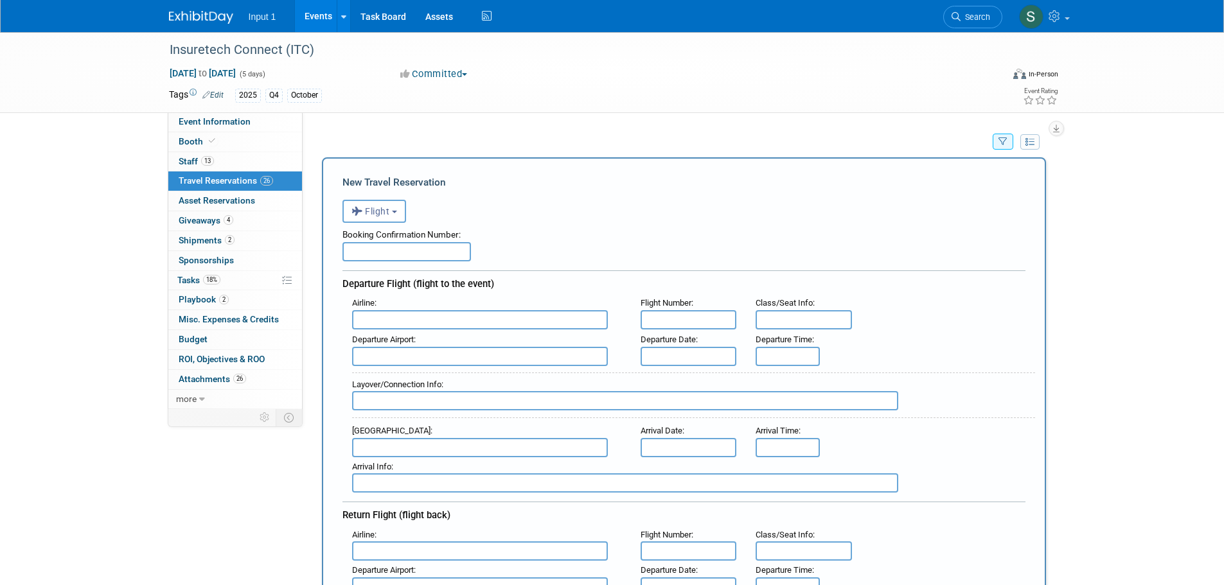
click at [388, 254] on input "text" at bounding box center [406, 251] width 128 height 19
type input "BBQ805"
click at [460, 317] on input "text" at bounding box center [480, 319] width 256 height 19
click at [444, 358] on strong "SWA" at bounding box center [439, 362] width 18 height 10
type input "Southwest Airlines (SWA)"
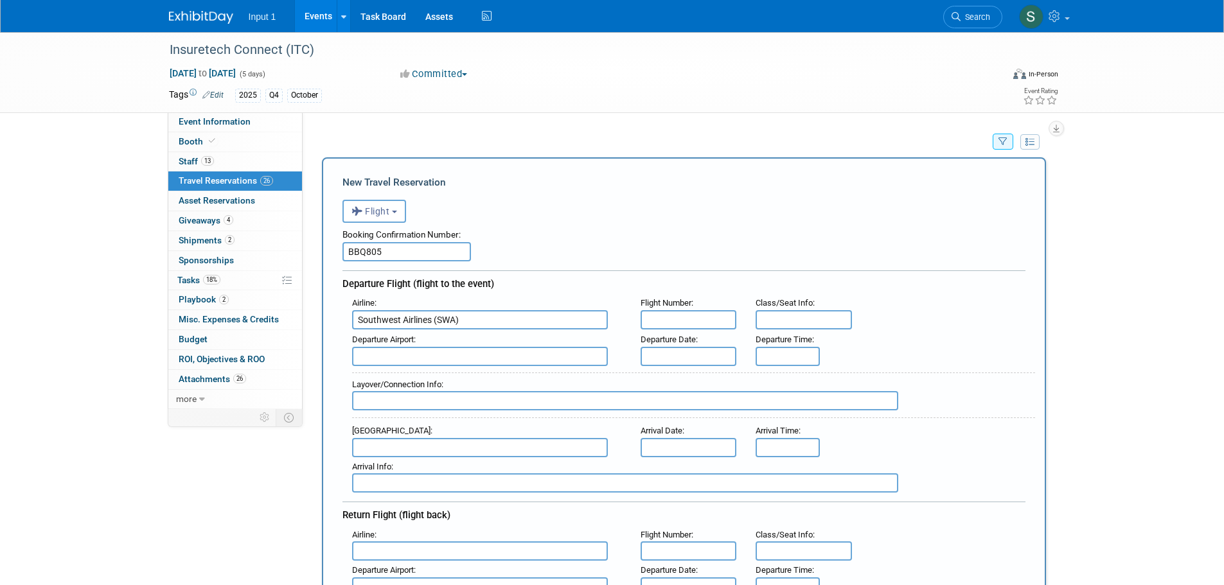
click at [681, 320] on input "text" at bounding box center [688, 319] width 96 height 19
type input "0320"
click at [376, 357] on input "text" at bounding box center [480, 356] width 256 height 19
click at [452, 387] on span "SMF - Sacramento International Airport" at bounding box center [486, 377] width 267 height 21
type input "SMF - Sacramento International Airport"
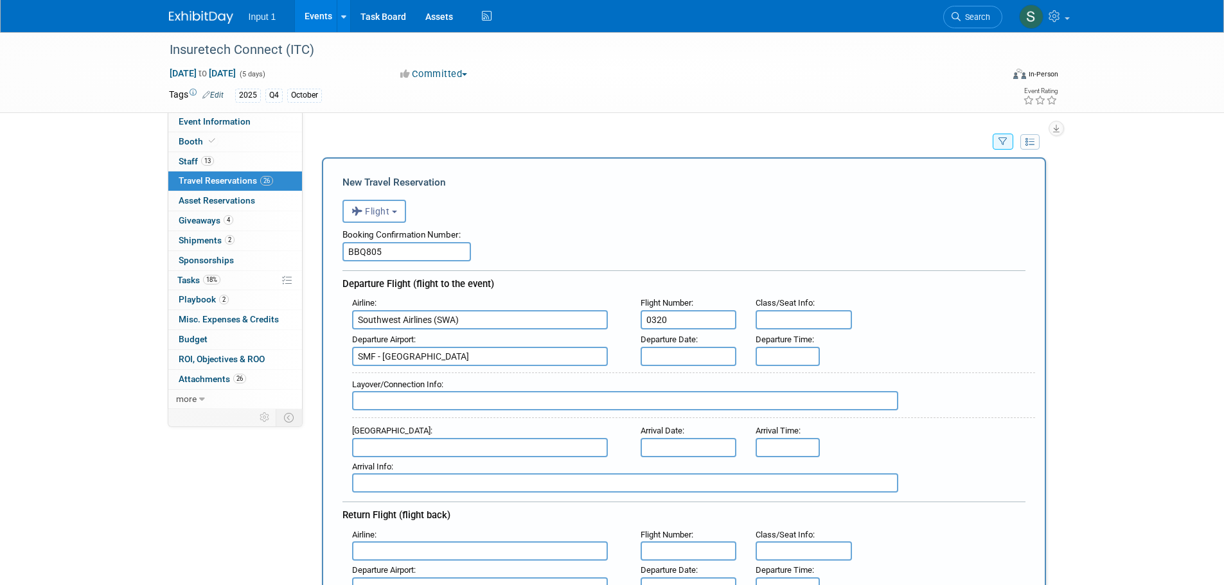
click at [663, 367] on div "Layover/Connection Info :" at bounding box center [688, 394] width 692 height 56
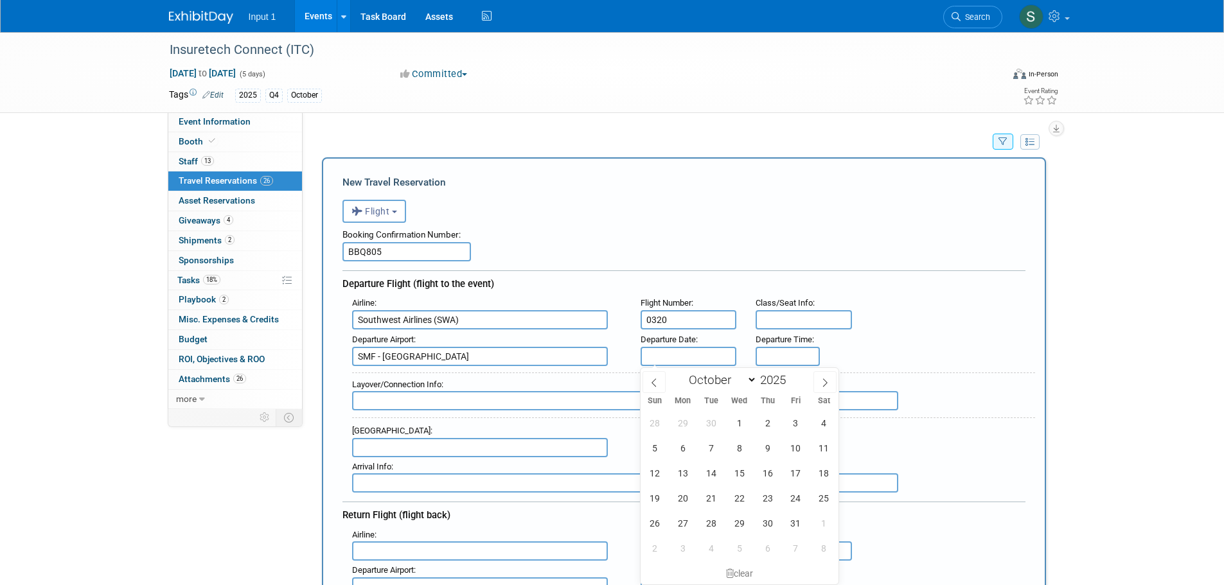
click at [698, 359] on input "text" at bounding box center [688, 356] width 96 height 19
click at [712, 476] on span "14" at bounding box center [710, 473] width 25 height 25
type input "Oct 14, 2025"
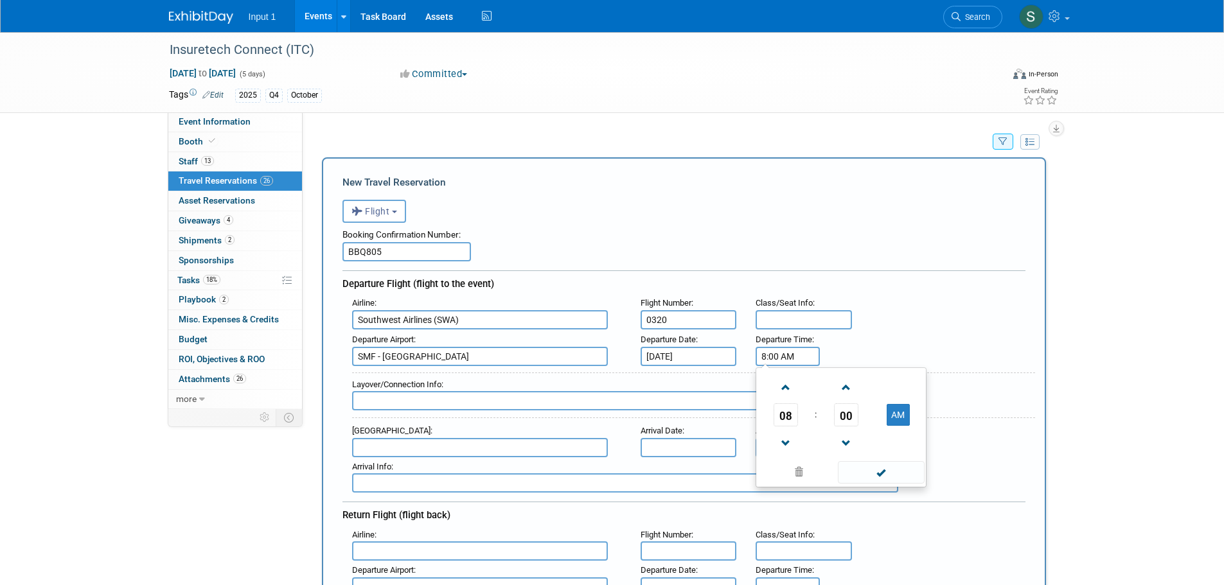
click at [770, 356] on input "8:00 AM" at bounding box center [787, 356] width 64 height 19
click at [789, 415] on span "08" at bounding box center [785, 414] width 24 height 23
click at [902, 458] on td "11" at bounding box center [902, 457] width 41 height 35
click at [852, 414] on span "00" at bounding box center [846, 414] width 24 height 23
click at [859, 452] on td "50" at bounding box center [861, 457] width 41 height 35
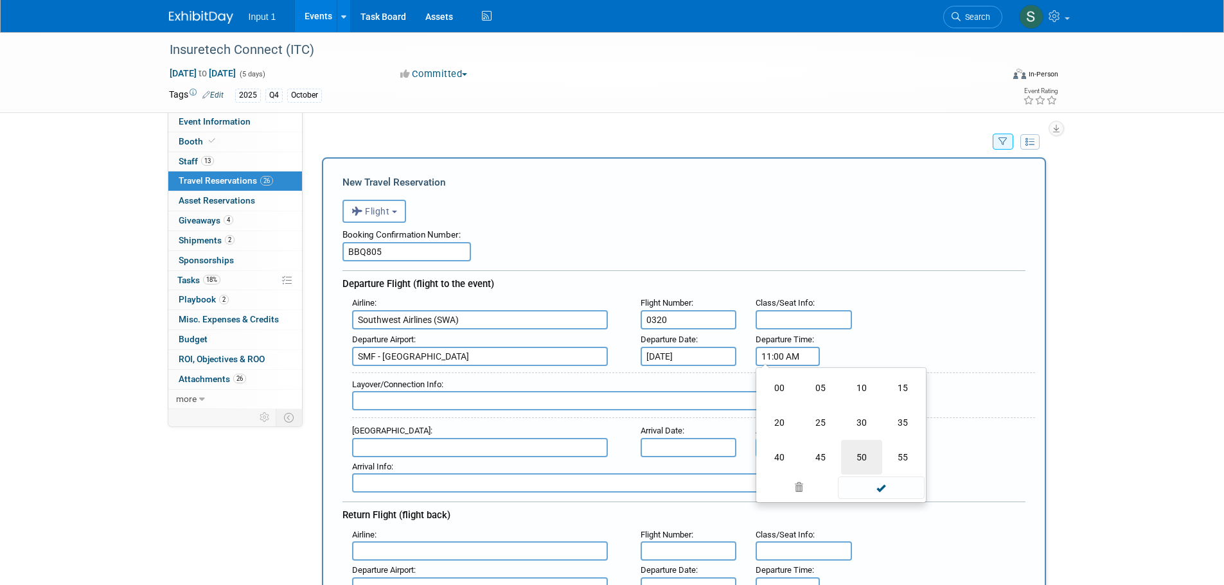
type input "11:50 AM"
click at [897, 472] on span at bounding box center [881, 472] width 87 height 22
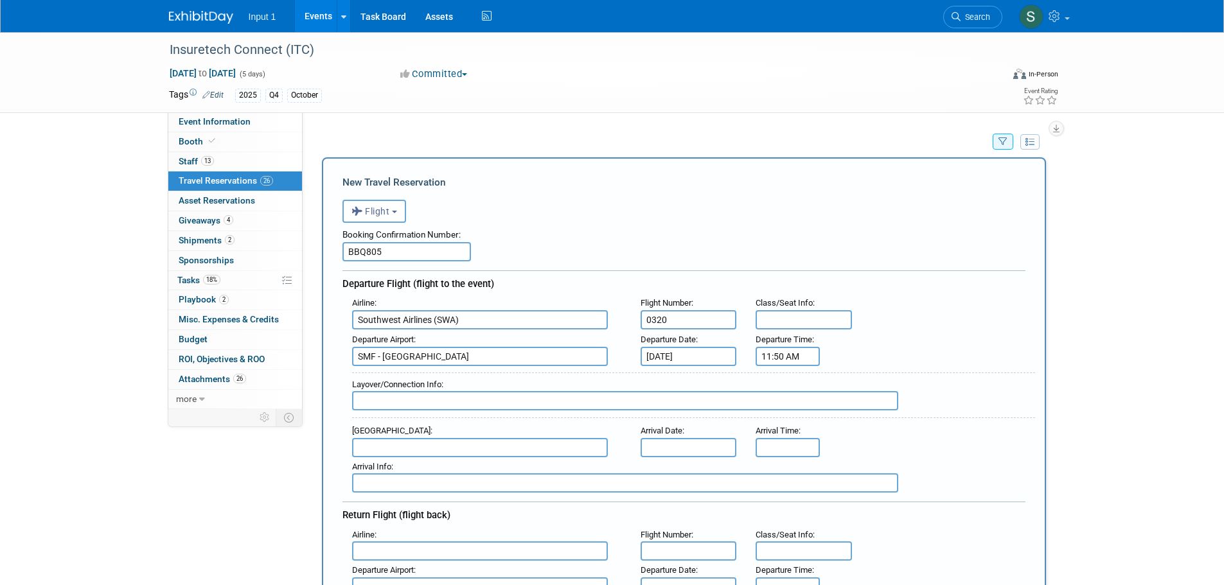
click at [372, 443] on input "text" at bounding box center [480, 447] width 256 height 19
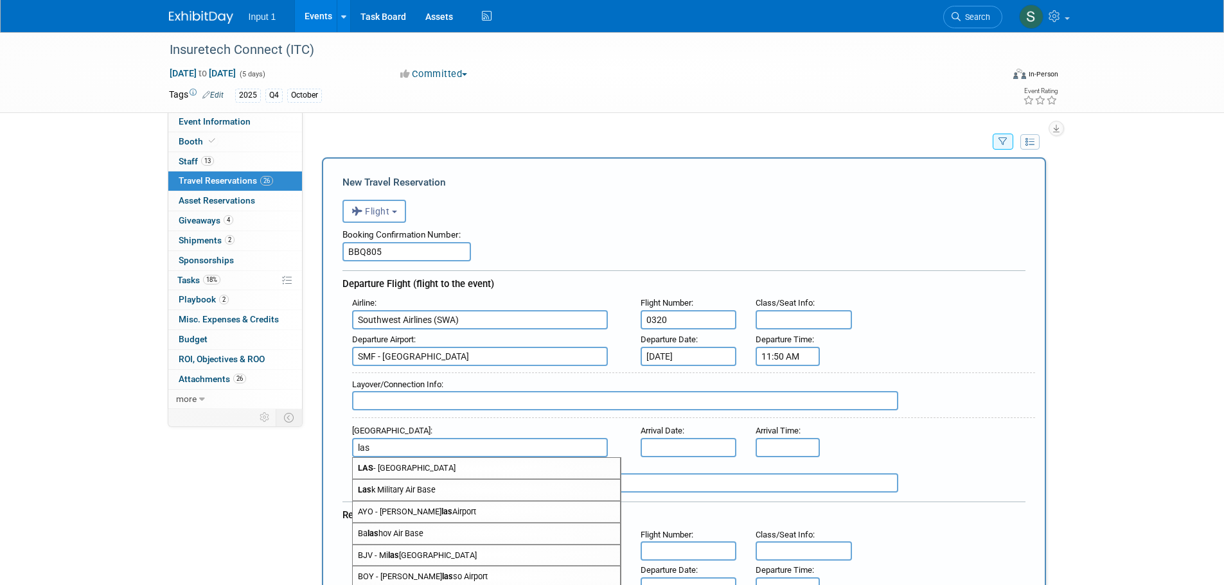
click at [458, 465] on span "LAS - McCarran International Airport" at bounding box center [486, 468] width 267 height 21
type input "LAS - McCarran International Airport"
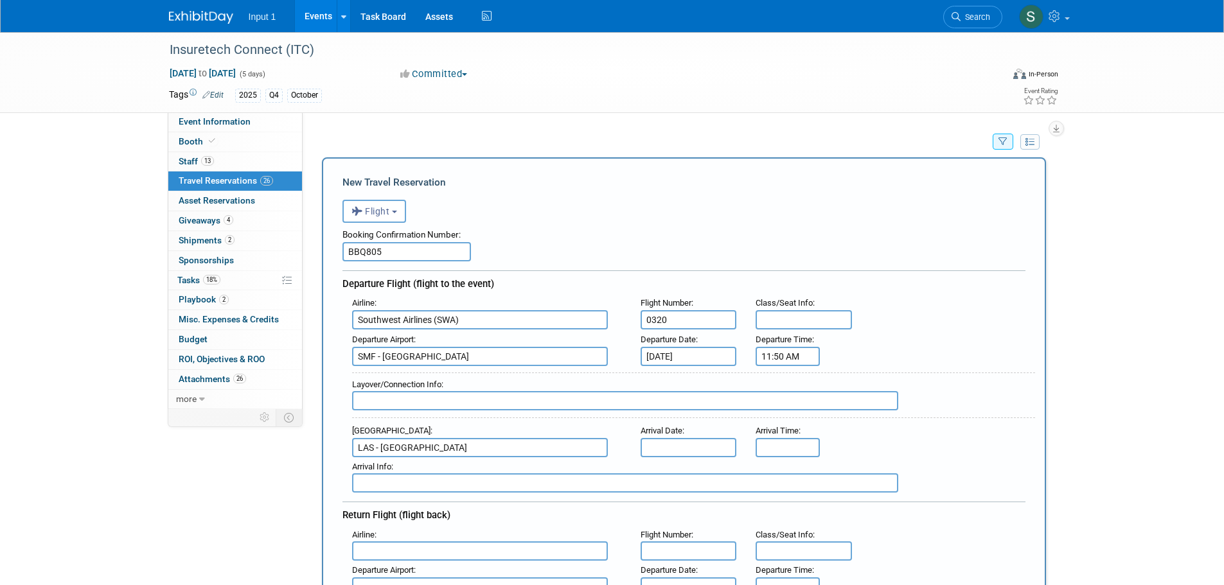
click at [673, 444] on input "text" at bounding box center [688, 447] width 96 height 19
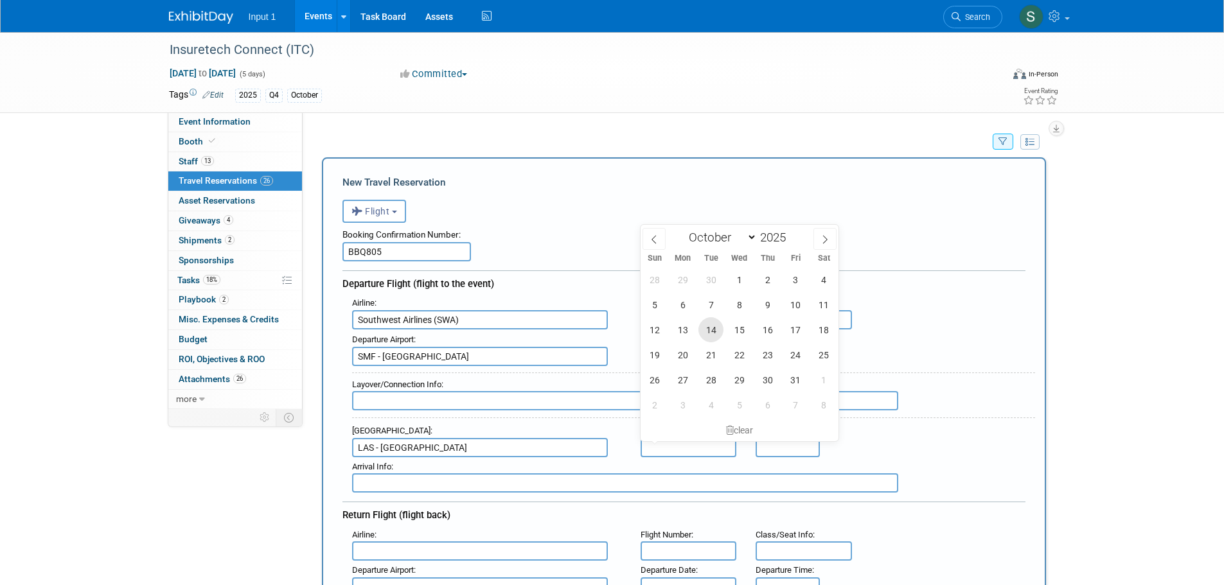
click at [720, 328] on span "14" at bounding box center [710, 329] width 25 height 25
type input "Oct 14, 2025"
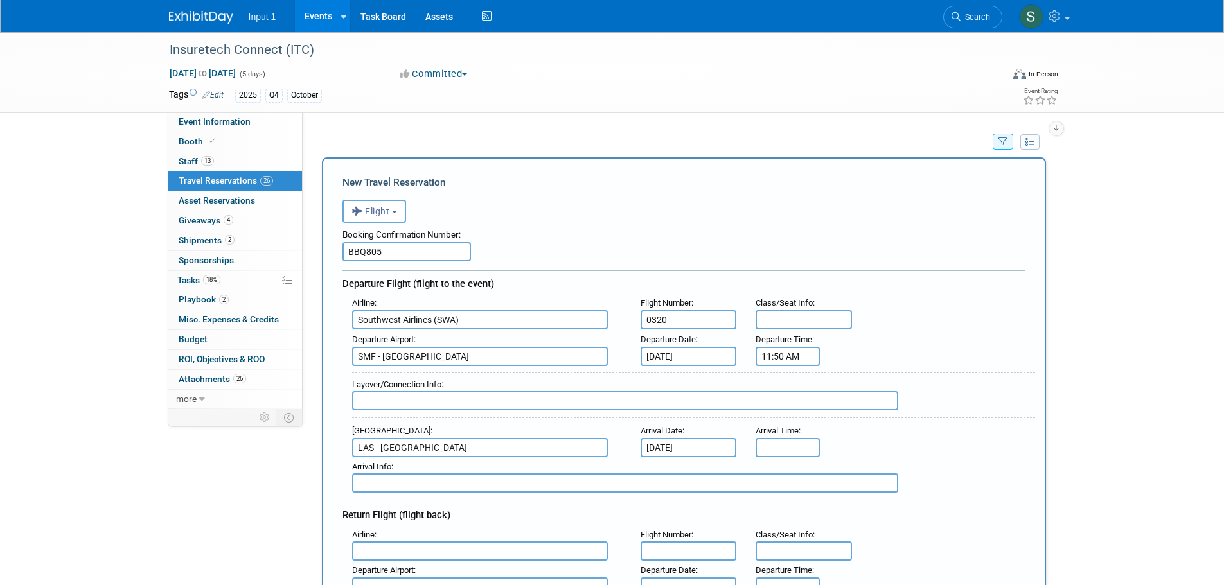
click at [770, 359] on input "11:50 AM" at bounding box center [787, 356] width 64 height 19
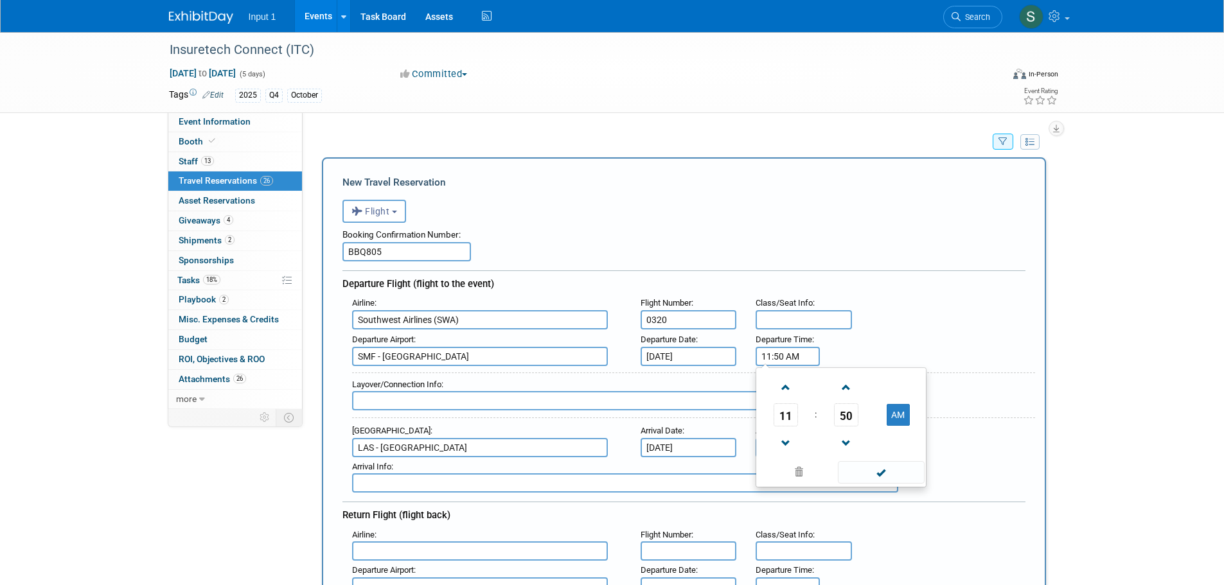
click at [782, 415] on span "11" at bounding box center [785, 414] width 24 height 23
click at [865, 448] on td "10" at bounding box center [861, 457] width 41 height 35
click at [840, 414] on span "50" at bounding box center [846, 414] width 24 height 23
click at [823, 421] on td "25" at bounding box center [820, 422] width 41 height 35
type input "10:25 AM"
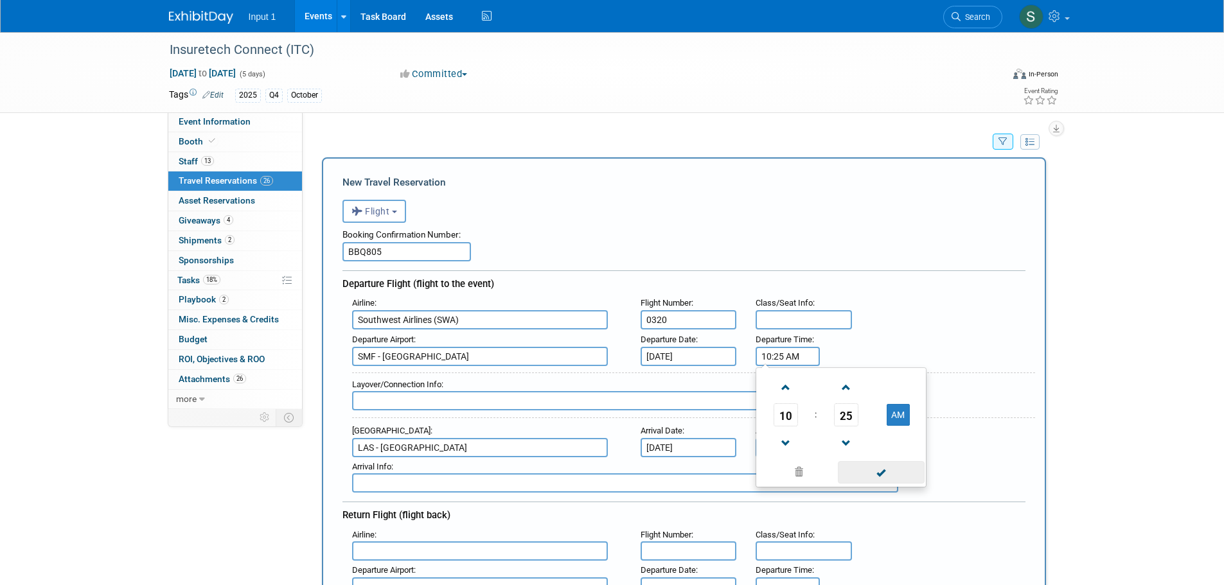
click at [884, 470] on span at bounding box center [881, 472] width 87 height 22
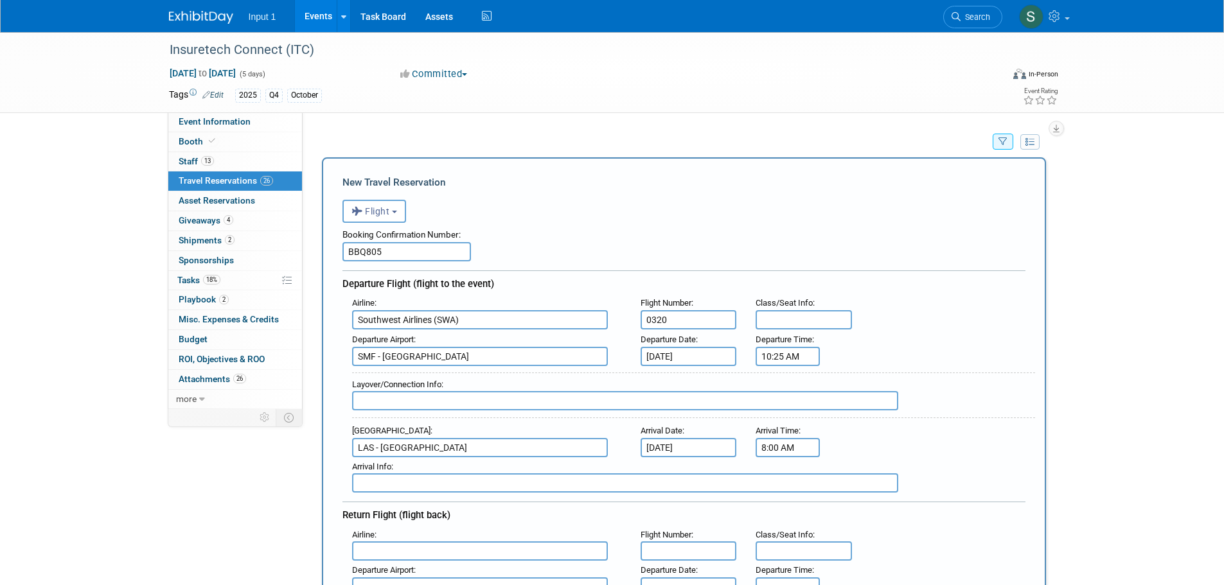
click at [779, 447] on input "8:00 AM" at bounding box center [787, 447] width 64 height 19
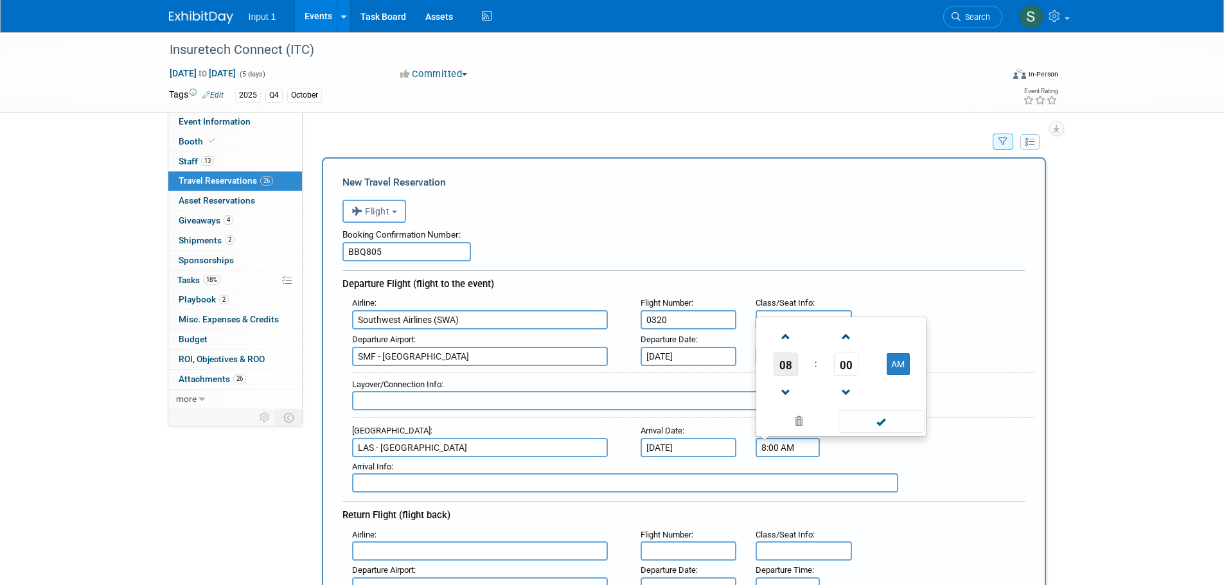
click at [785, 360] on span "08" at bounding box center [785, 364] width 24 height 23
click at [902, 396] on td "11" at bounding box center [902, 391] width 41 height 35
click at [857, 358] on span "00" at bounding box center [846, 364] width 24 height 23
click at [862, 394] on td "50" at bounding box center [861, 391] width 41 height 35
type input "11:50 AM"
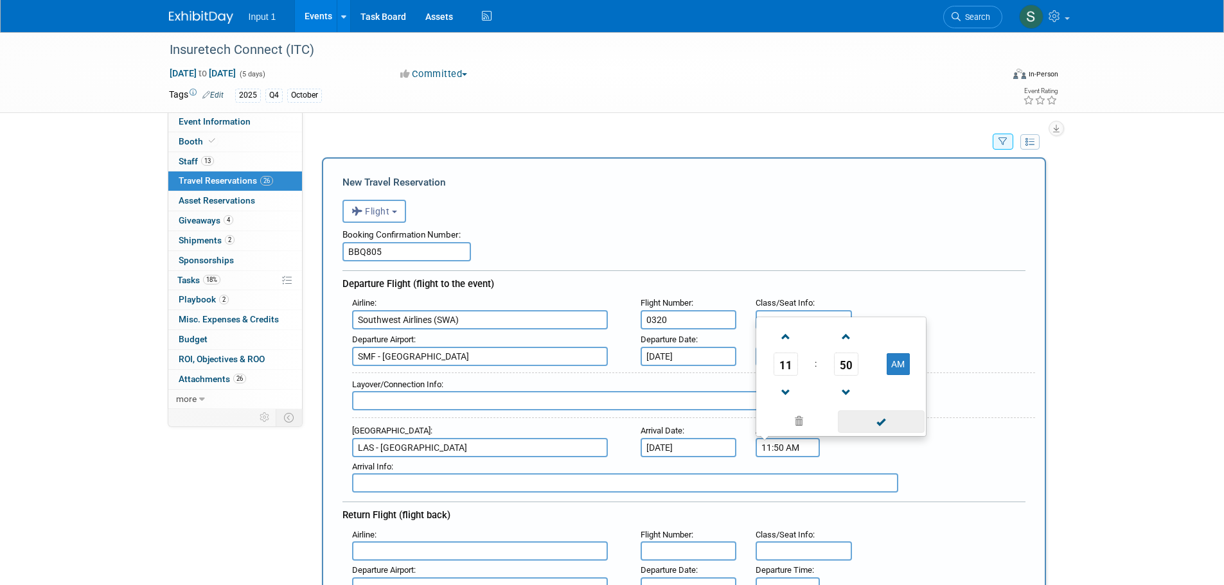
click at [880, 426] on span at bounding box center [881, 421] width 87 height 22
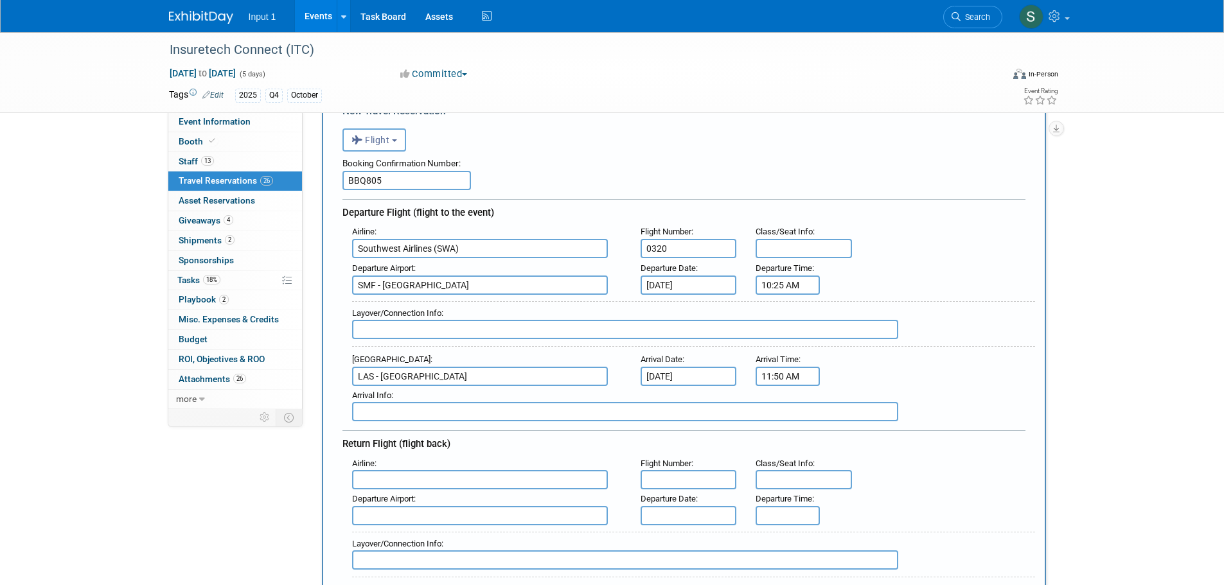
scroll to position [193, 0]
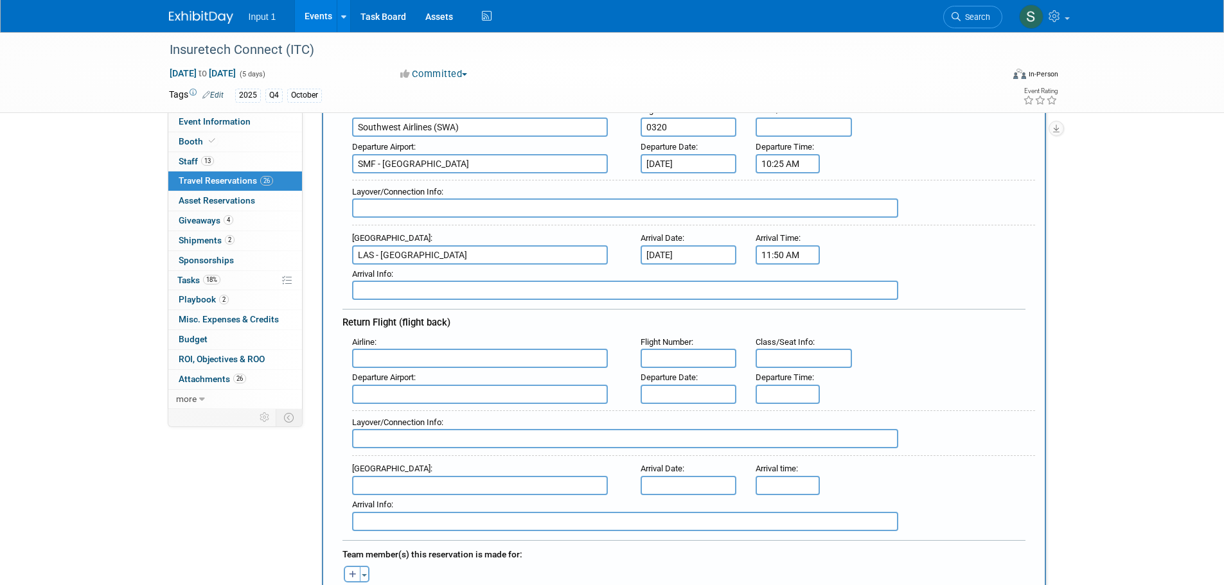
click at [404, 356] on input "text" at bounding box center [480, 358] width 256 height 19
click at [437, 401] on strong "SWA" at bounding box center [439, 401] width 18 height 10
type input "Southwest Airlines (SWA)"
click at [673, 360] on input "text" at bounding box center [688, 358] width 96 height 19
type input "0661"
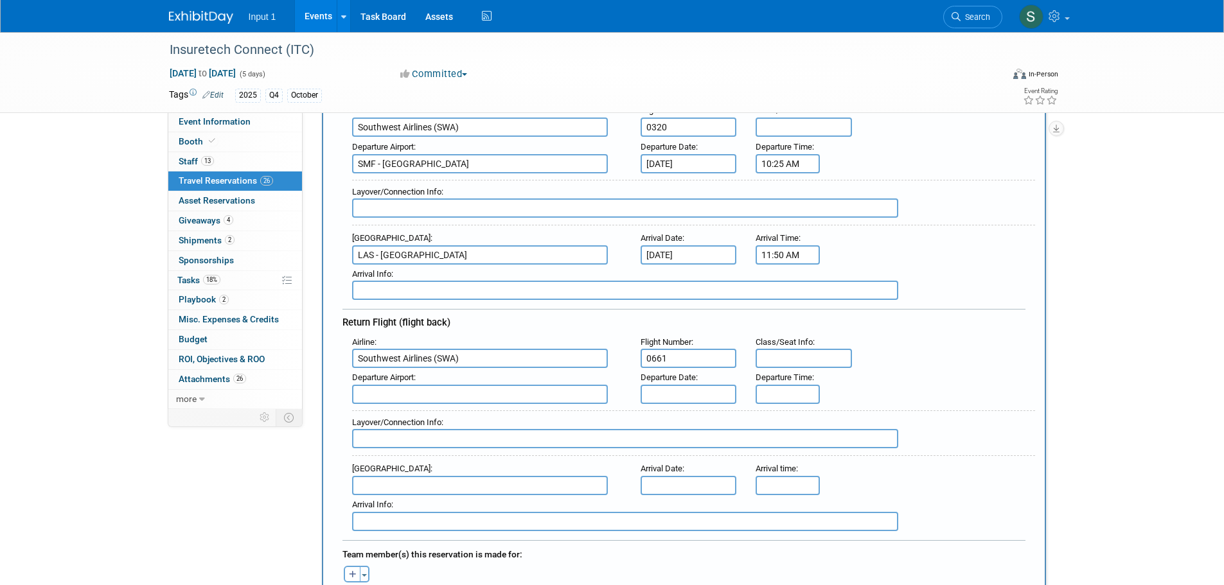
click at [367, 388] on input "text" at bounding box center [480, 394] width 256 height 19
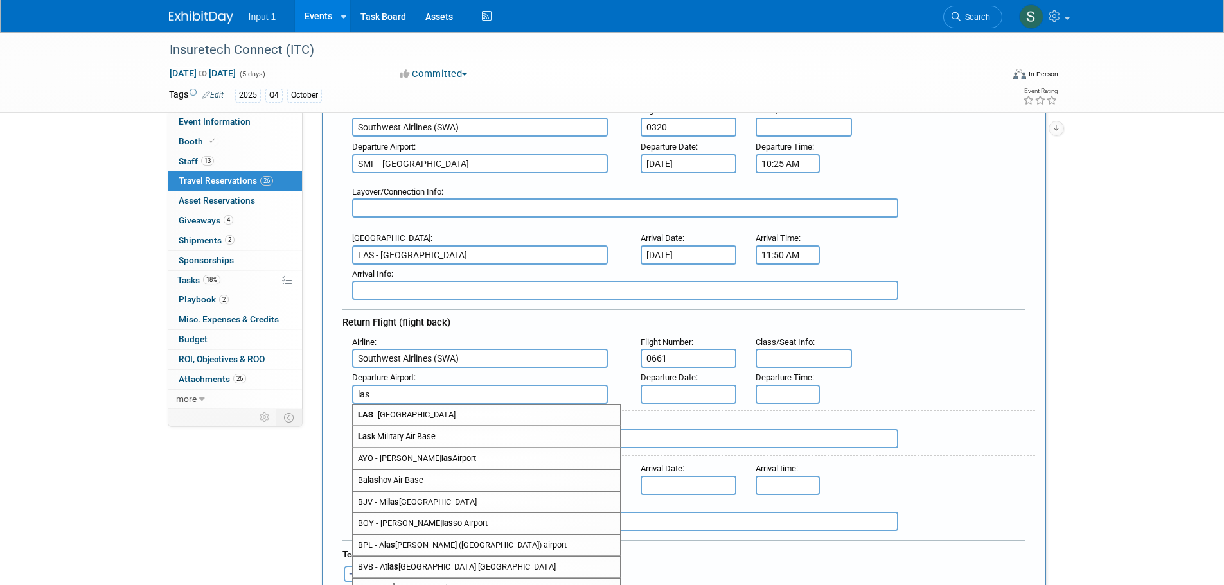
click at [409, 418] on span "LAS - McCarran International Airport" at bounding box center [486, 415] width 267 height 21
type input "LAS - McCarran International Airport"
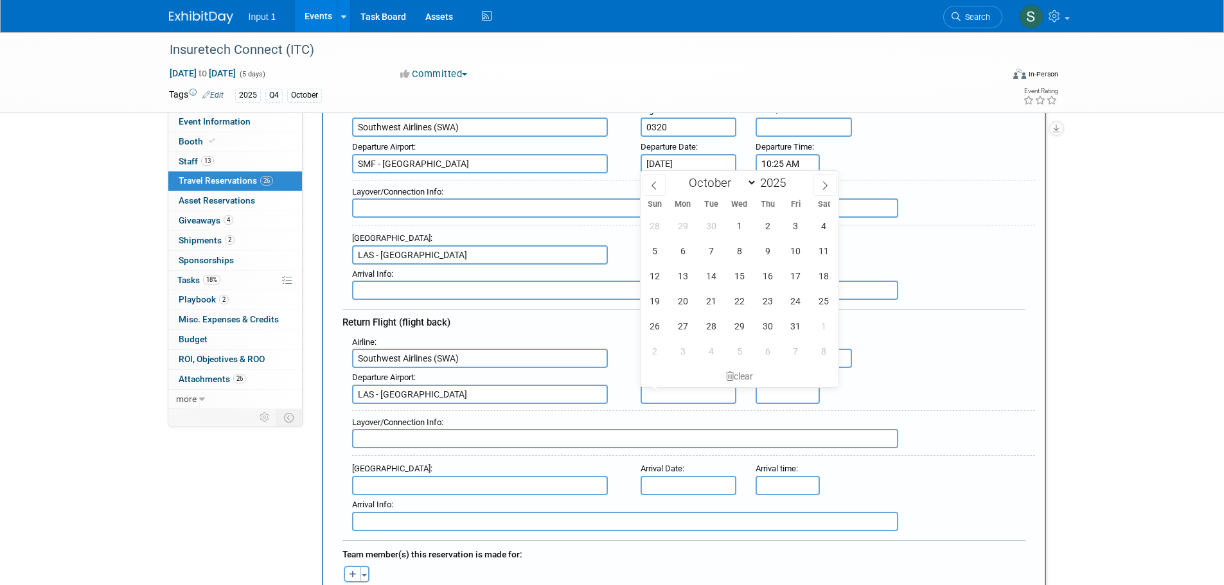
click at [685, 397] on input "text" at bounding box center [688, 394] width 96 height 19
click at [827, 279] on span "18" at bounding box center [823, 275] width 25 height 25
type input "Oct 18, 2025"
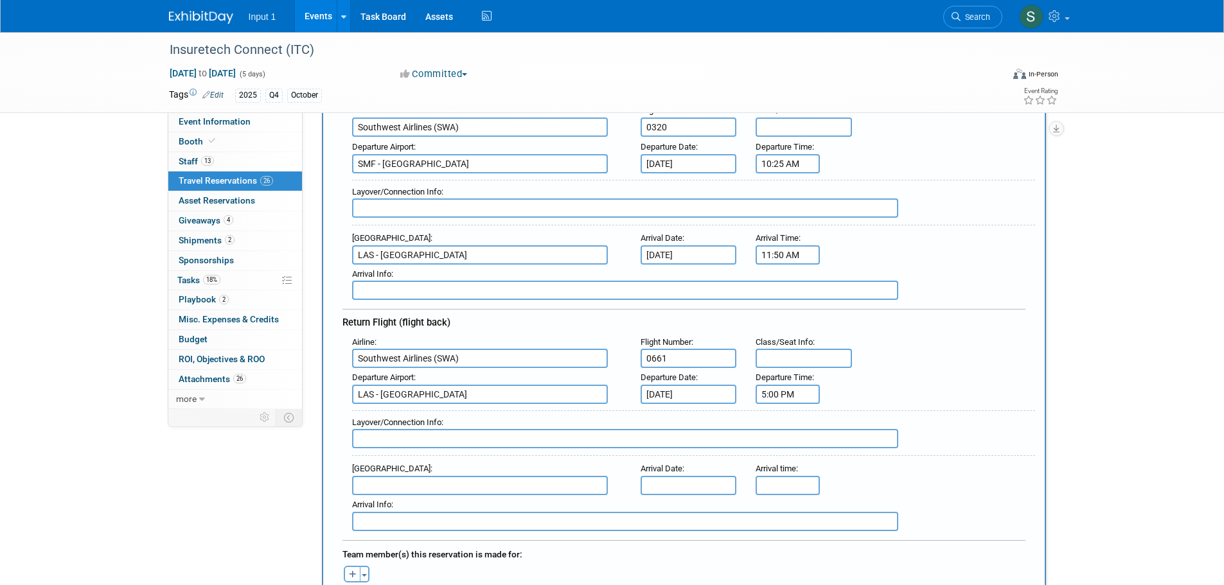
click at [779, 391] on input "5:00 PM" at bounding box center [787, 394] width 64 height 19
click at [793, 450] on span "05" at bounding box center [785, 452] width 24 height 23
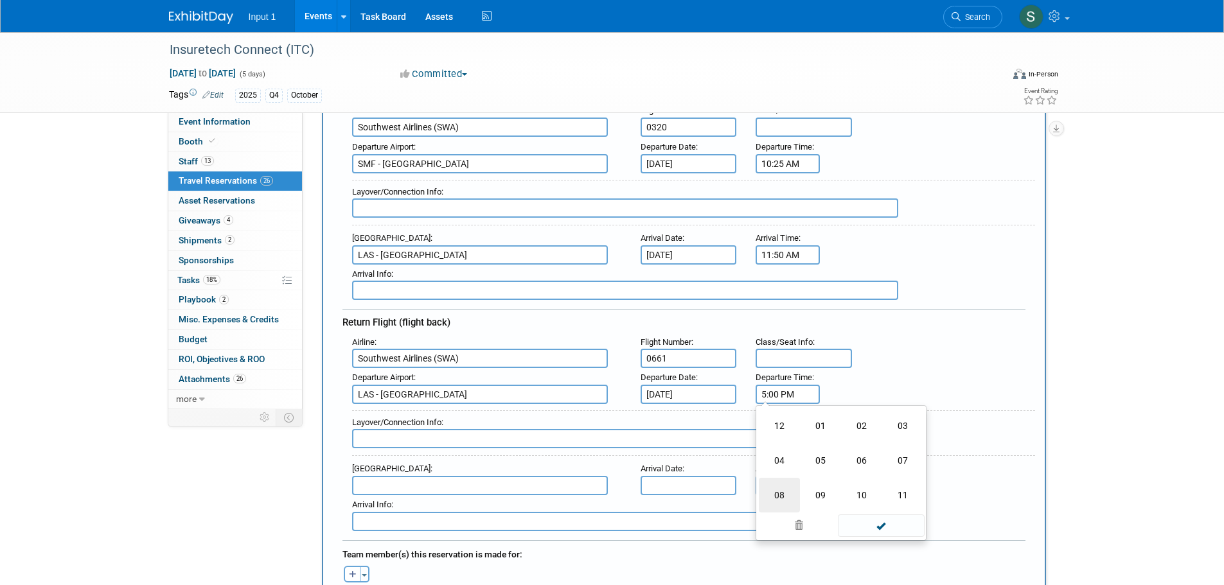
click at [786, 491] on td "08" at bounding box center [779, 495] width 41 height 35
click at [848, 452] on span "00" at bounding box center [846, 452] width 24 height 23
click at [827, 420] on td "05" at bounding box center [820, 426] width 41 height 35
type input "8:05 PM"
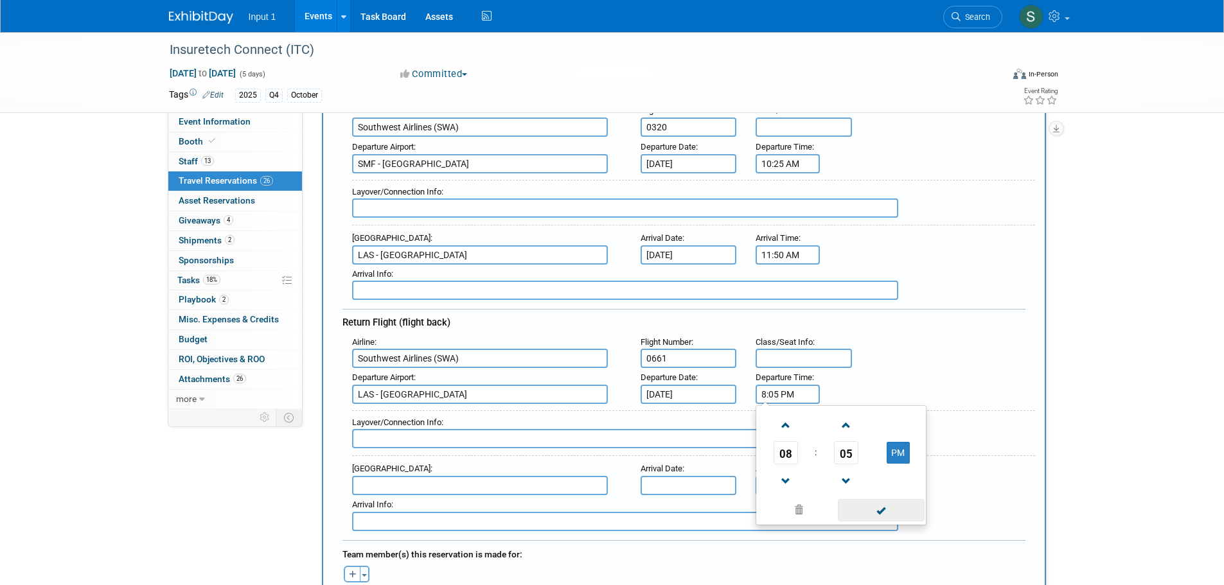
click at [890, 512] on span at bounding box center [881, 510] width 87 height 22
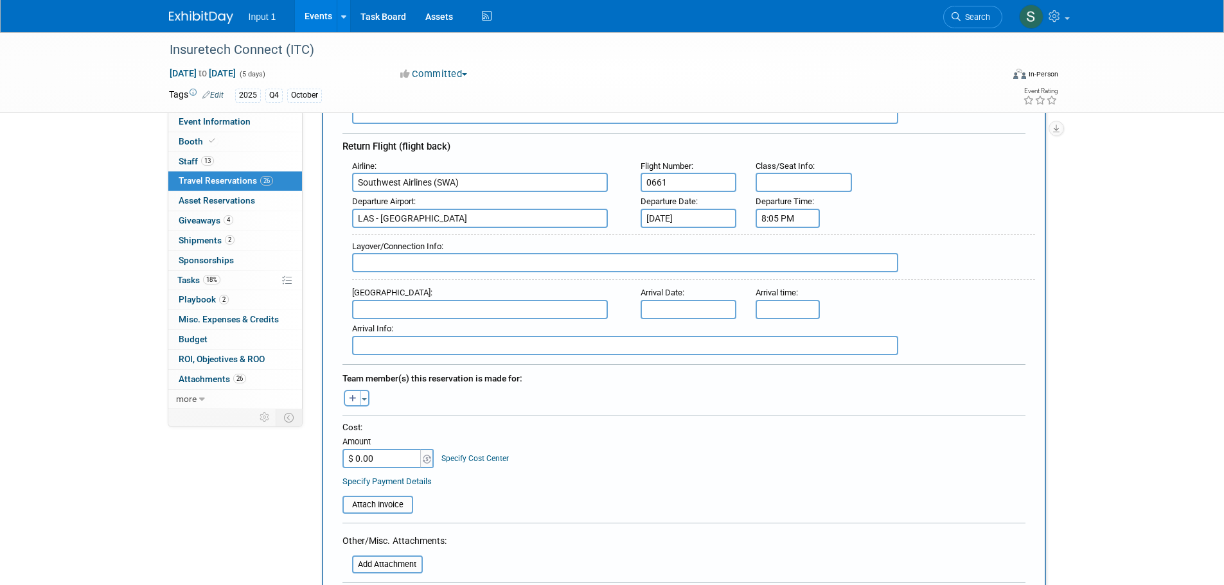
scroll to position [385, 0]
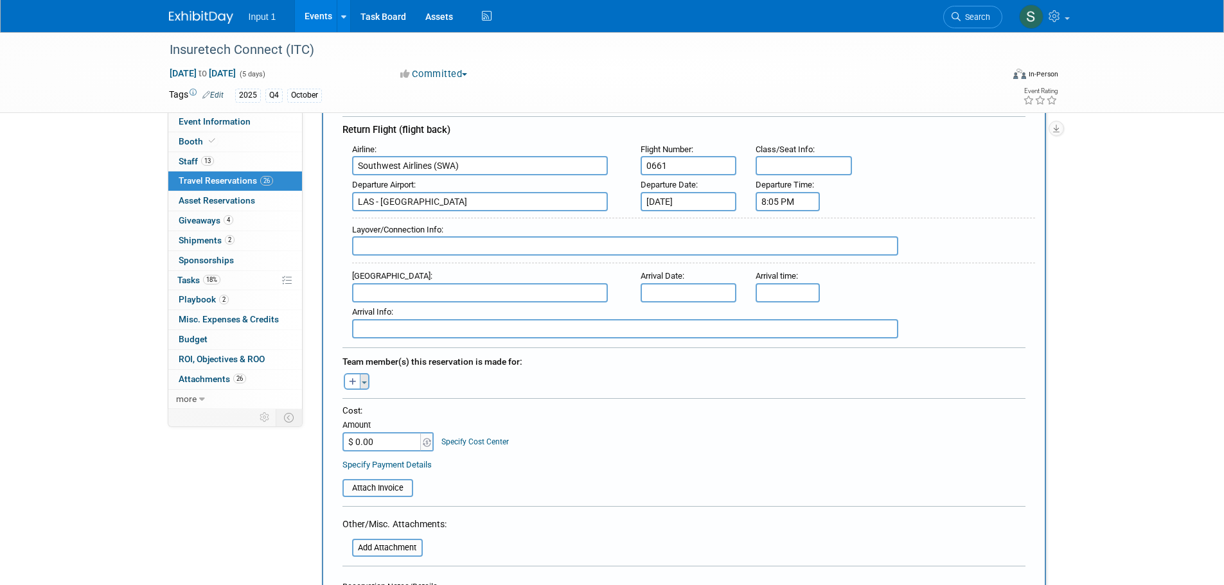
click at [369, 380] on button "Toggle Dropdown" at bounding box center [365, 381] width 10 height 17
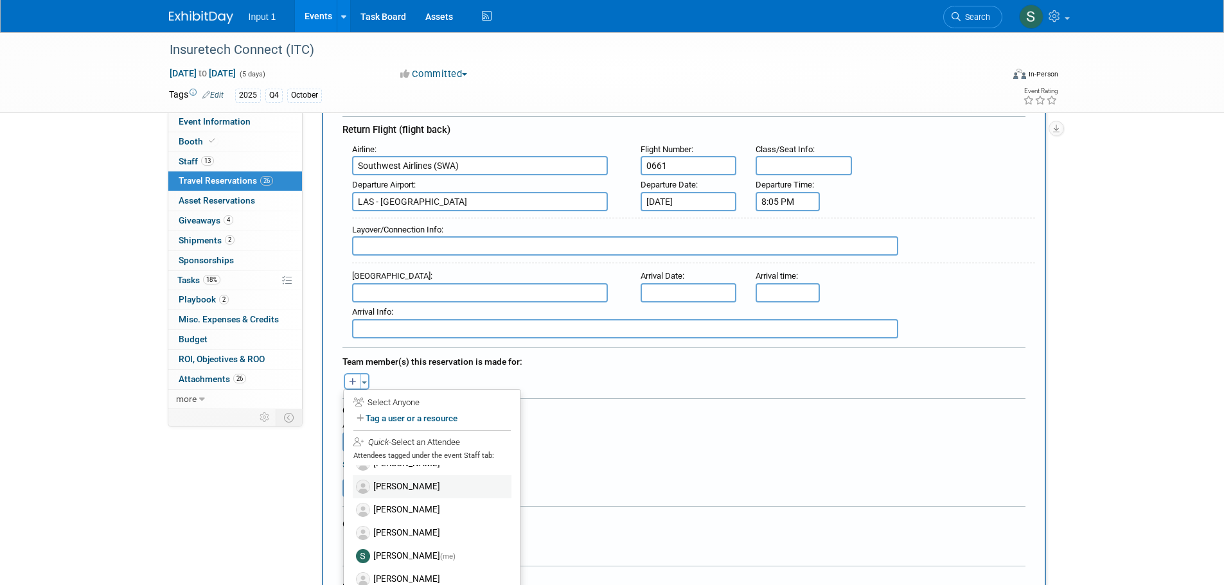
scroll to position [64, 0]
click at [405, 521] on label "[PERSON_NAME]" at bounding box center [432, 527] width 159 height 23
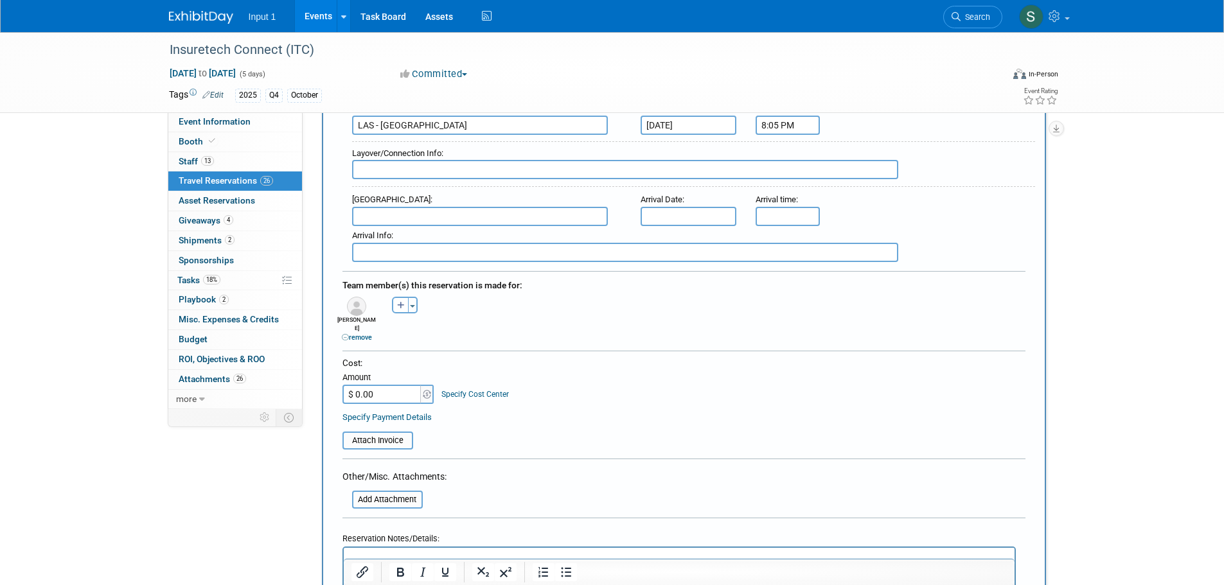
scroll to position [578, 0]
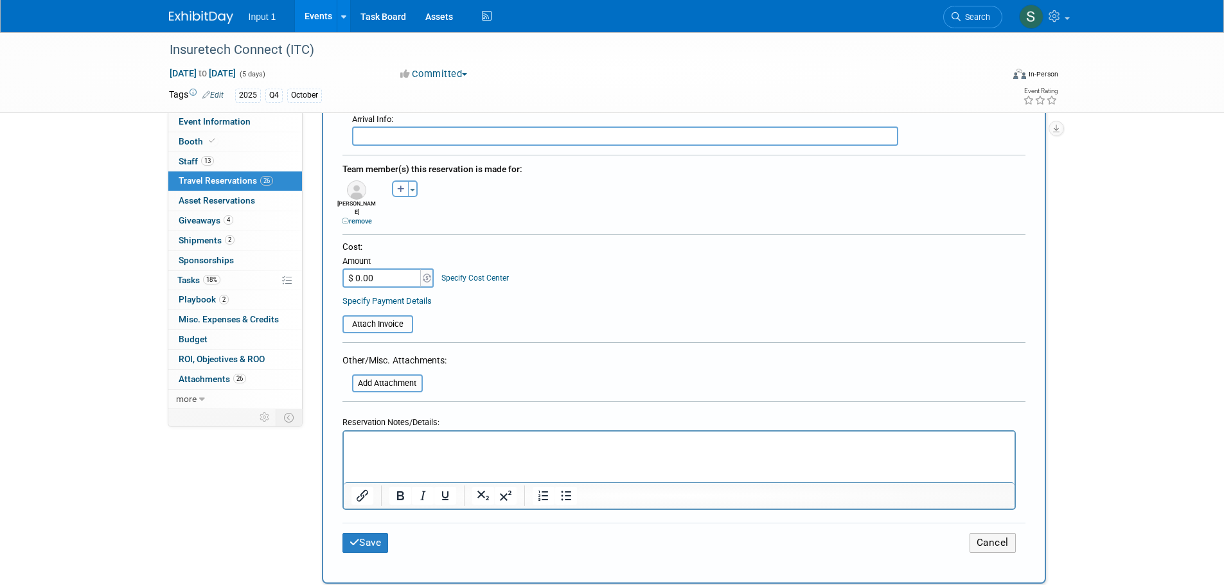
click at [392, 273] on input "$ 0.00" at bounding box center [382, 277] width 80 height 19
type input "$ 266.16"
click at [435, 446] on p "Rich Text Area. Press ALT-0 for help." at bounding box center [679, 442] width 656 height 13
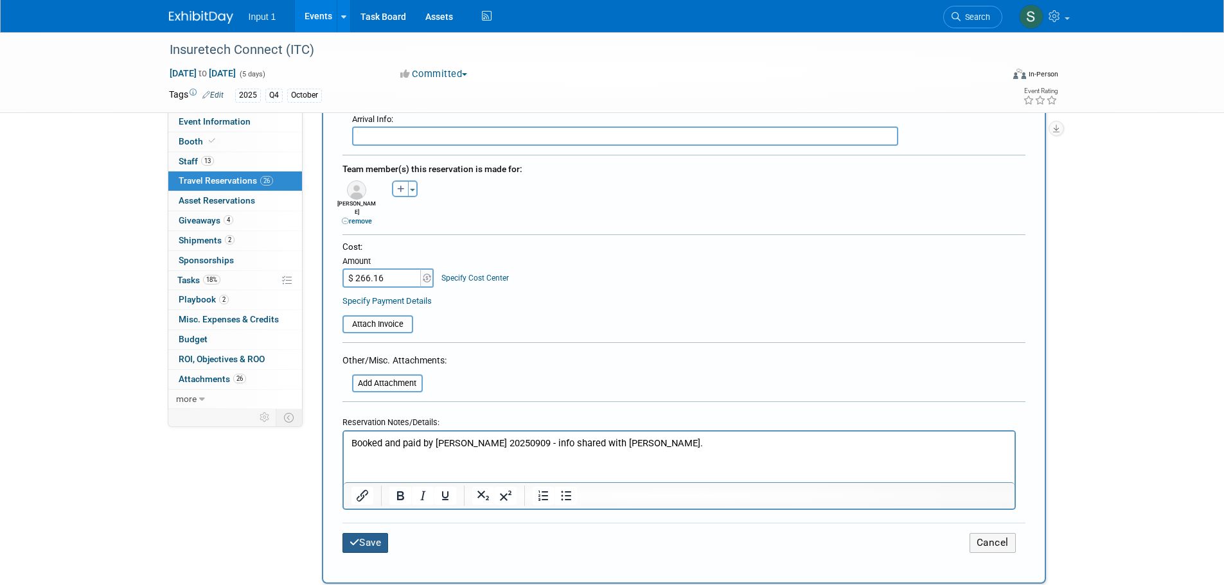
click at [371, 533] on button "Save" at bounding box center [365, 543] width 46 height 20
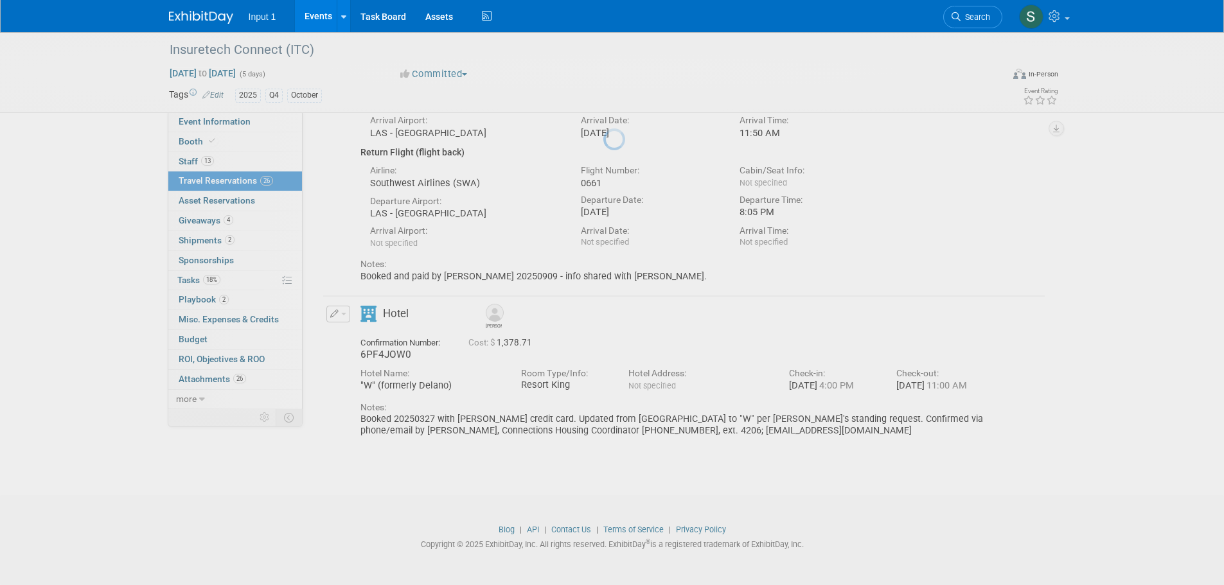
scroll to position [0, 0]
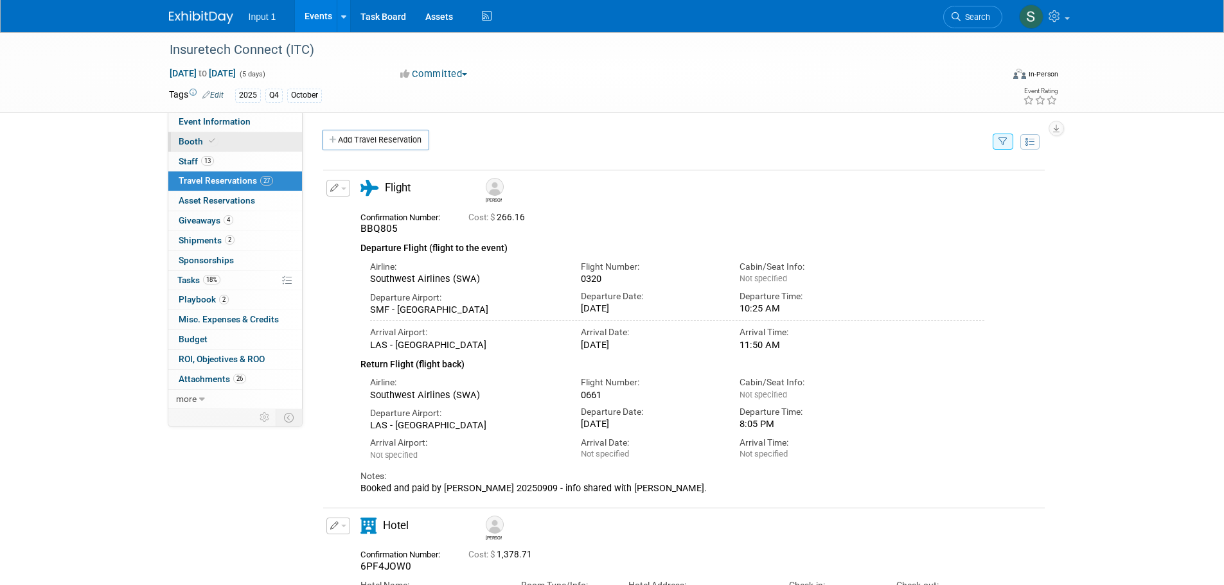
click at [198, 140] on span "Booth" at bounding box center [198, 141] width 39 height 10
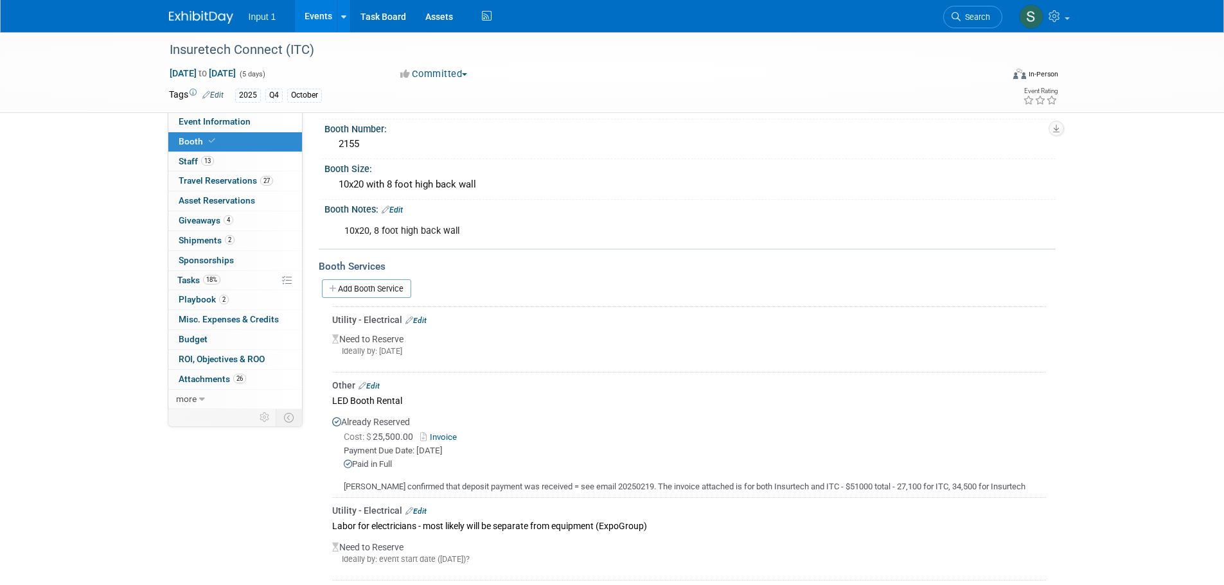
scroll to position [64, 0]
click at [425, 318] on link "Edit" at bounding box center [415, 319] width 21 height 9
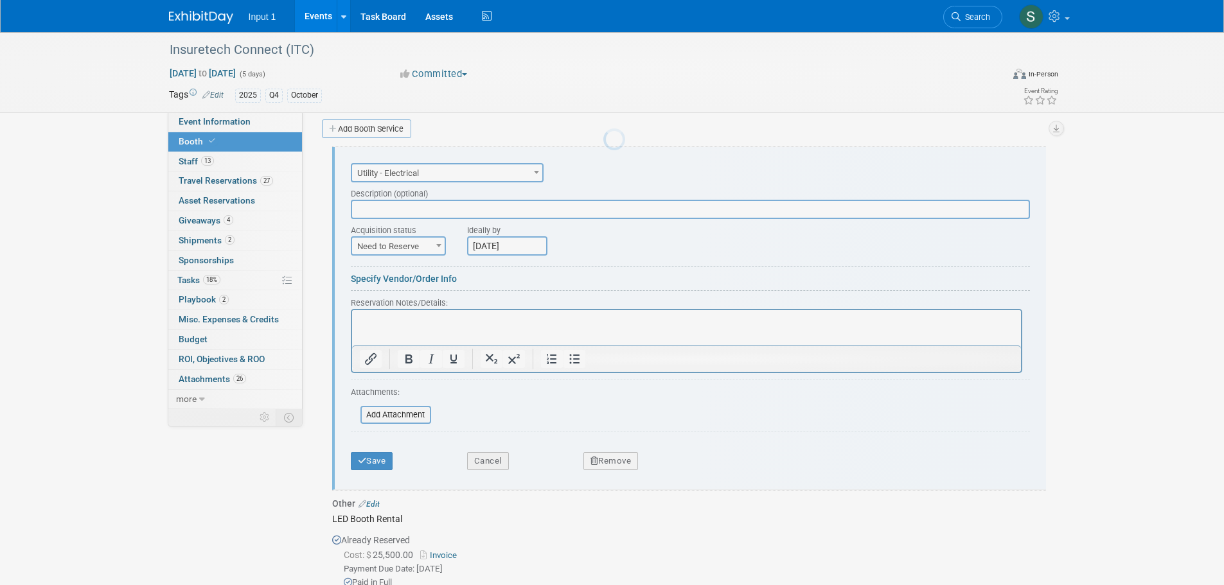
scroll to position [0, 0]
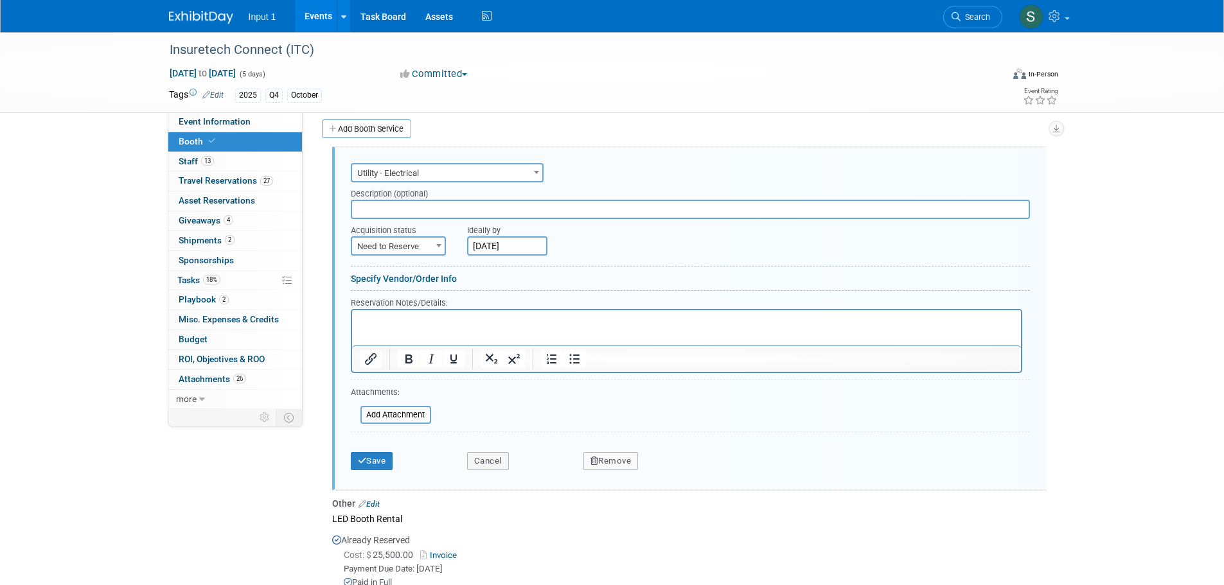
click at [462, 165] on span "Utility - Electrical" at bounding box center [447, 173] width 190 height 18
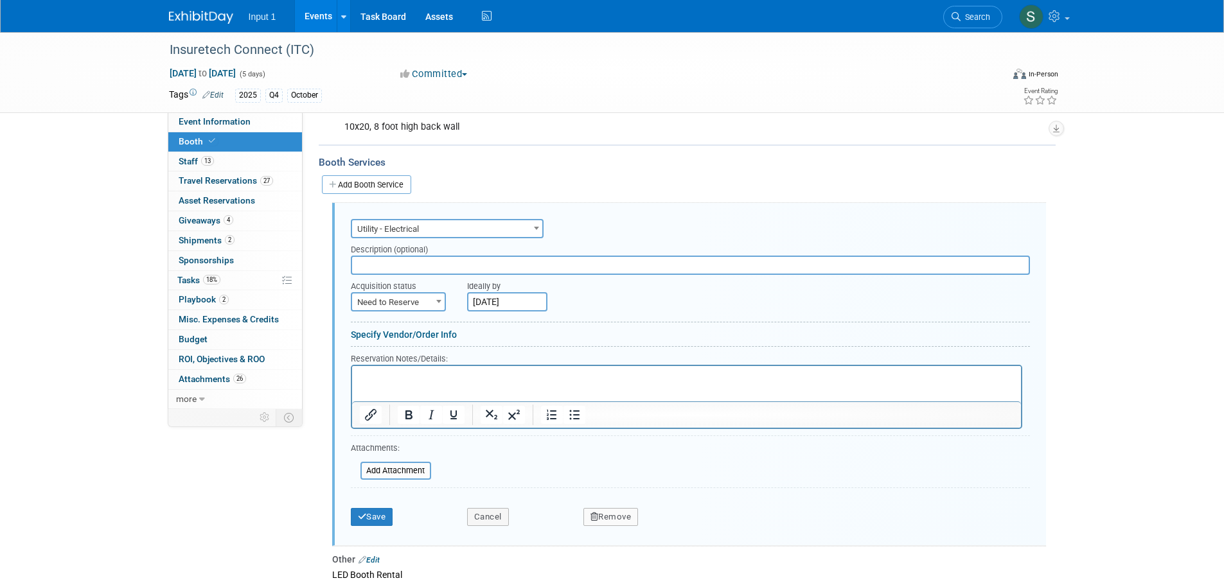
scroll to position [159, 0]
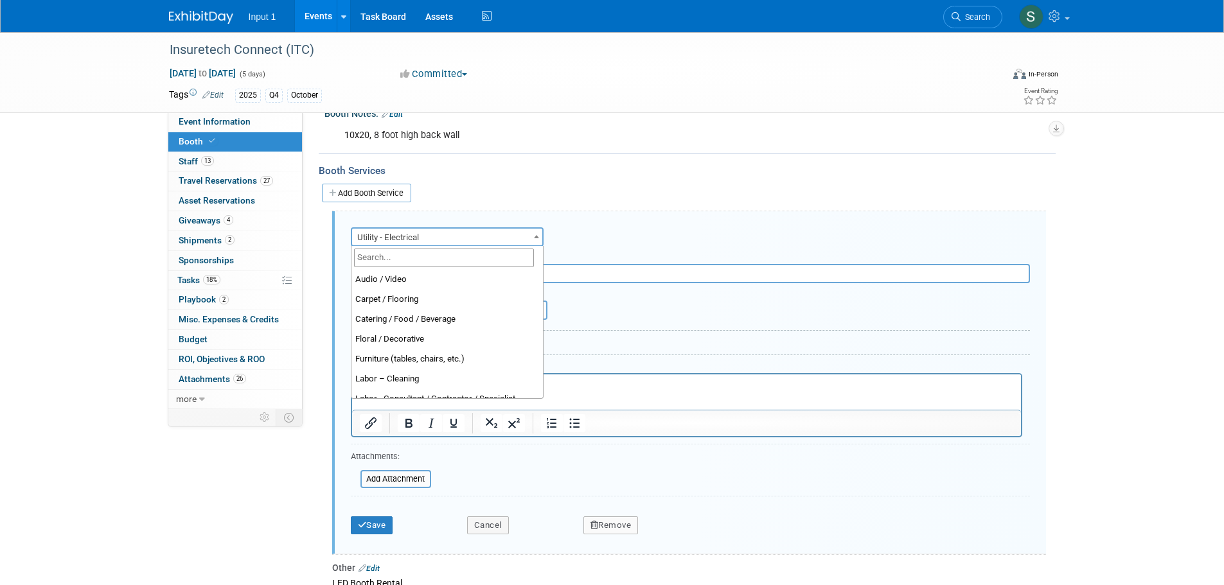
click at [451, 238] on span "Utility - Electrical" at bounding box center [447, 238] width 190 height 18
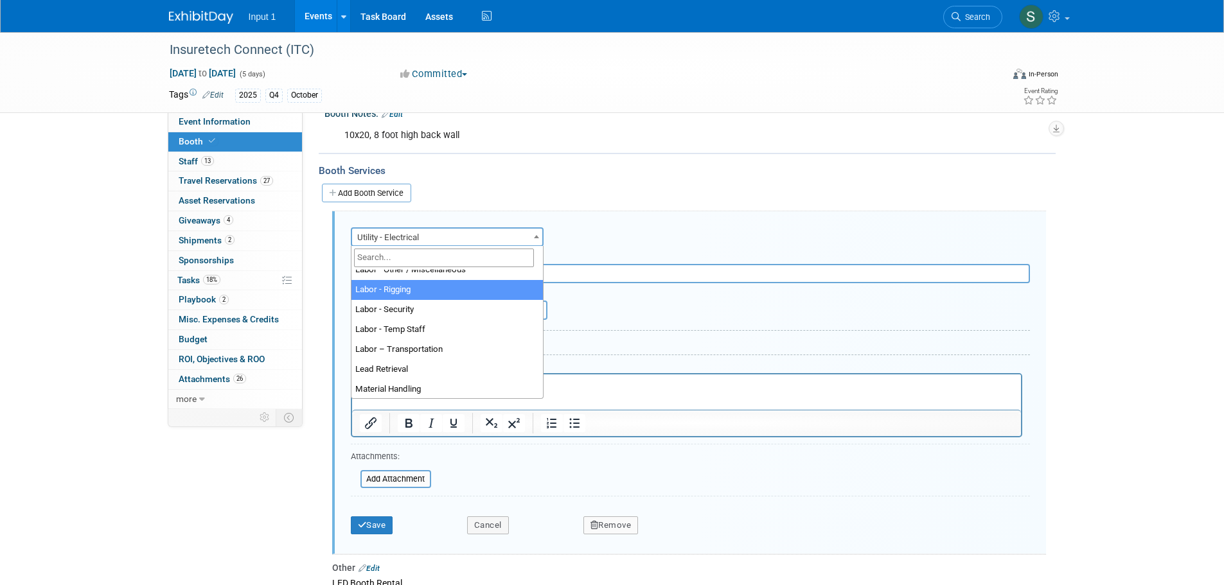
scroll to position [265, 0]
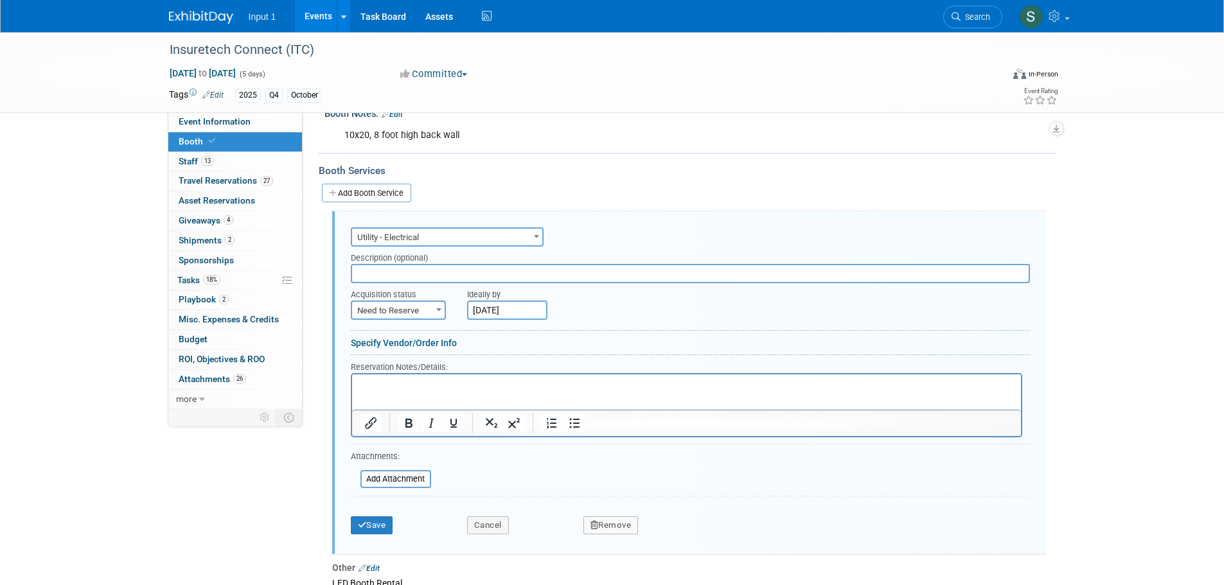
click at [712, 335] on div at bounding box center [690, 333] width 679 height 6
click at [406, 276] on input "text" at bounding box center [690, 273] width 679 height 19
type input "Electrical utitilies - outlets as described by [PERSON_NAME] at TrueBlue Exhibi…"
click at [428, 311] on span "Need to Reserve" at bounding box center [398, 311] width 92 height 18
select select "2"
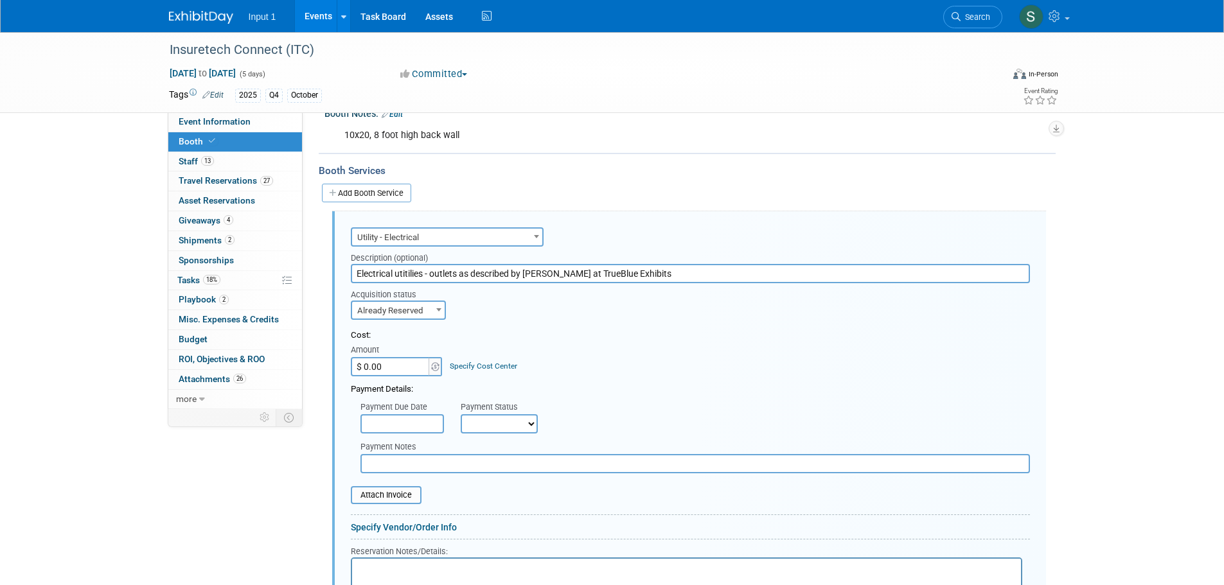
click at [411, 365] on input "$ 0.00" at bounding box center [391, 366] width 80 height 19
type input "$ 1,475.00"
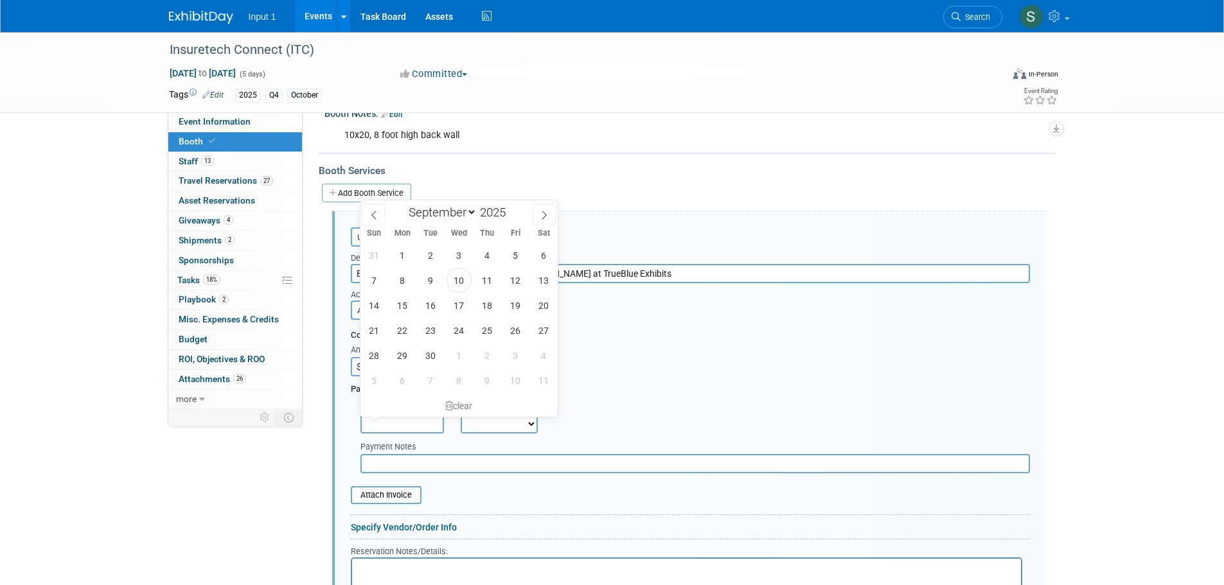
click at [419, 418] on input "text" at bounding box center [402, 423] width 84 height 19
click at [435, 279] on span "9" at bounding box center [430, 280] width 25 height 25
type input "Sep 9, 2025"
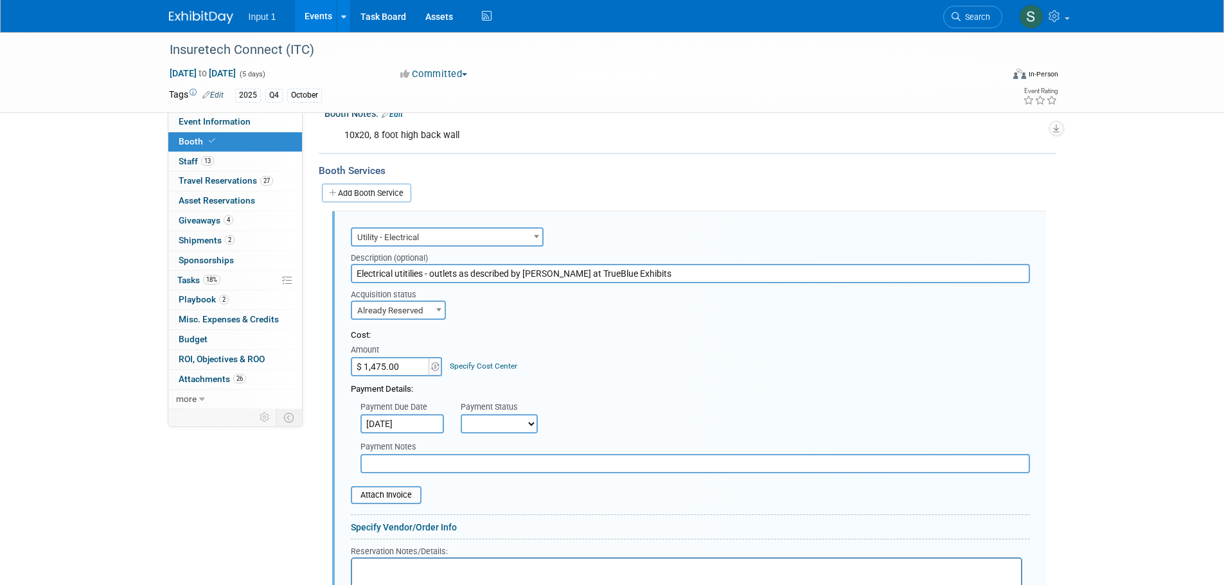
click at [485, 430] on select "Not Paid Yet Partially Paid Paid in Full" at bounding box center [499, 423] width 77 height 19
select select "1"
click at [461, 414] on select "Not Paid Yet Partially Paid Paid in Full" at bounding box center [499, 423] width 77 height 19
click at [395, 462] on input "text" at bounding box center [694, 463] width 669 height 19
type input "O"
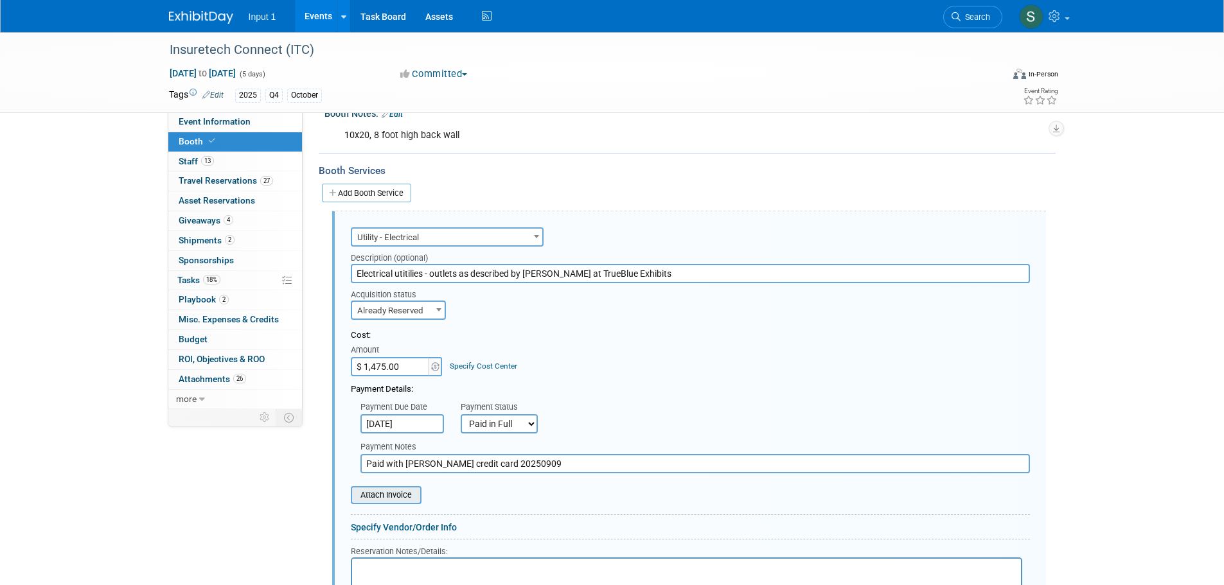
type input "Paid with [PERSON_NAME] credit card 20250909"
click at [386, 497] on input "file" at bounding box center [343, 495] width 153 height 15
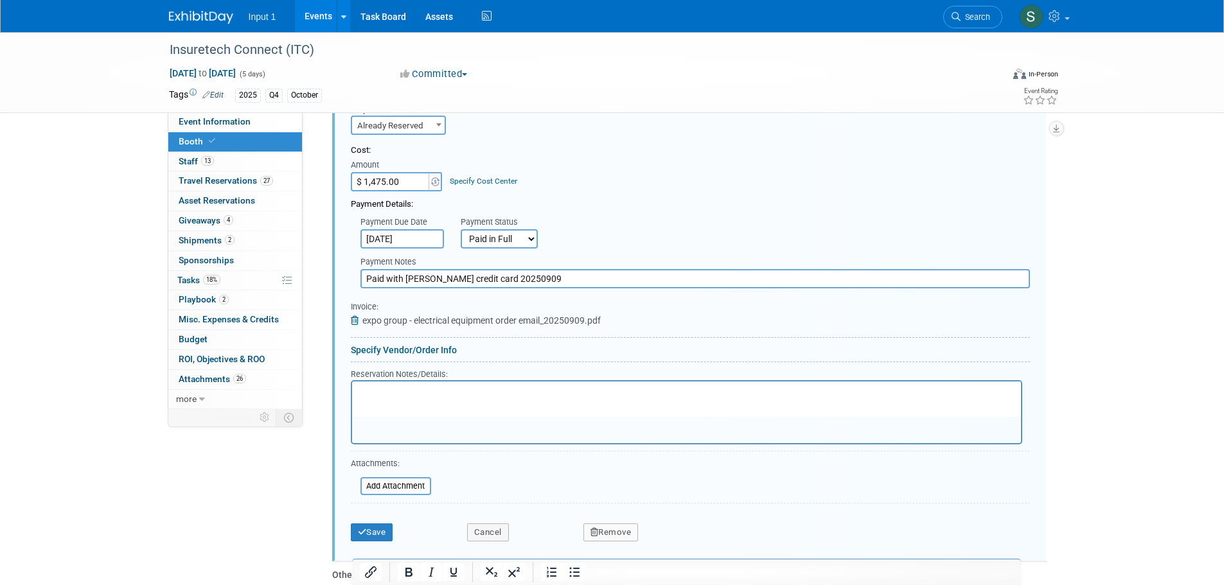
scroll to position [352, 0]
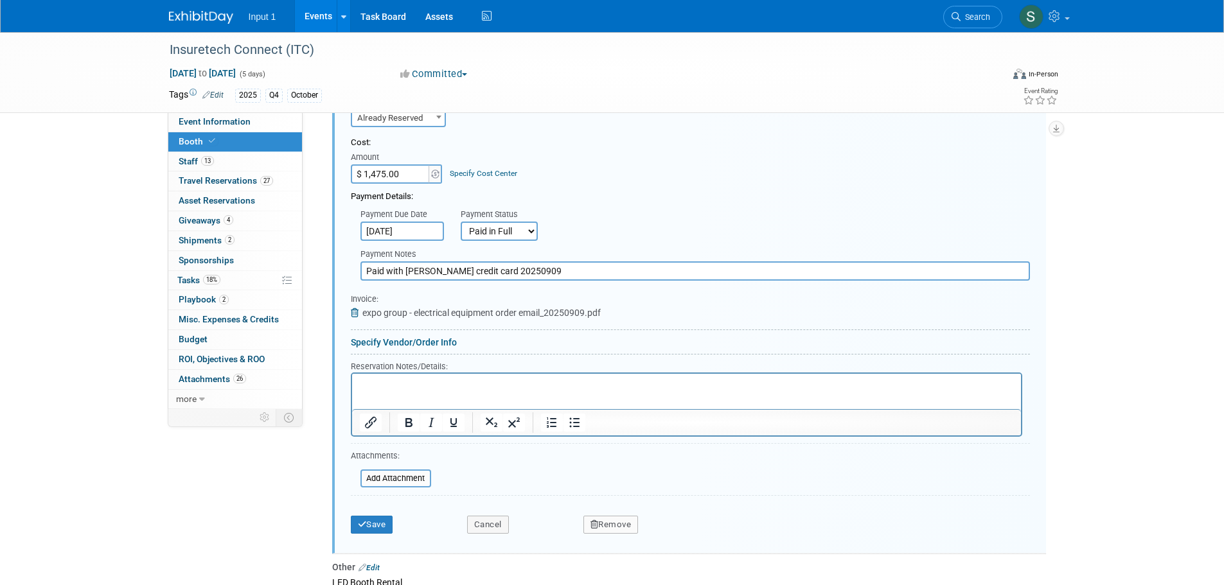
click at [401, 391] on html at bounding box center [685, 381] width 669 height 17
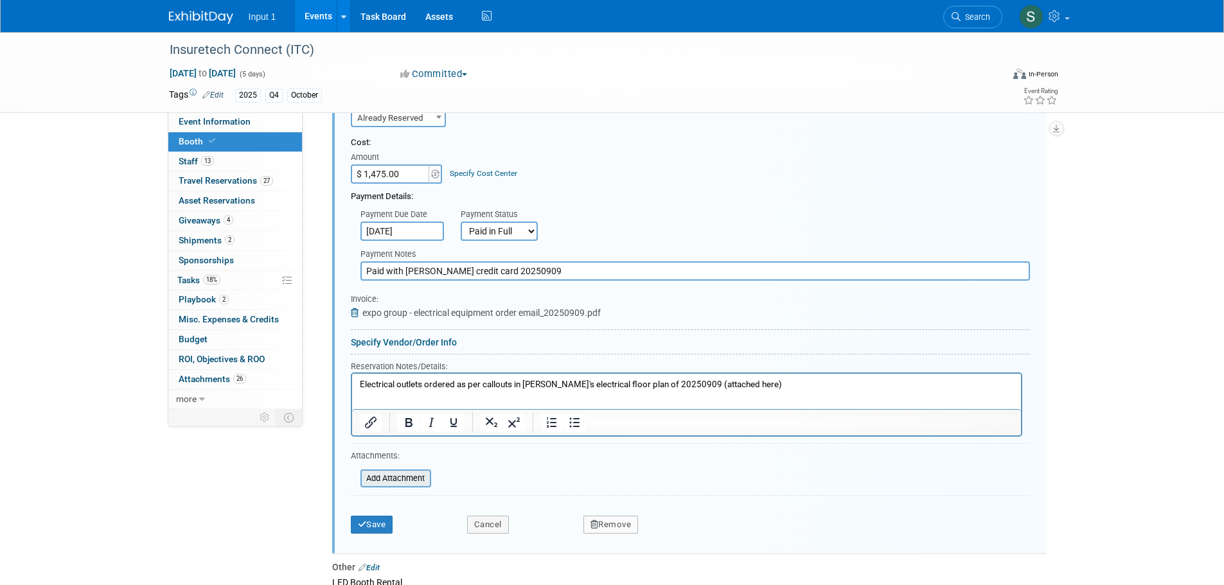
click at [378, 482] on input "file" at bounding box center [353, 478] width 153 height 15
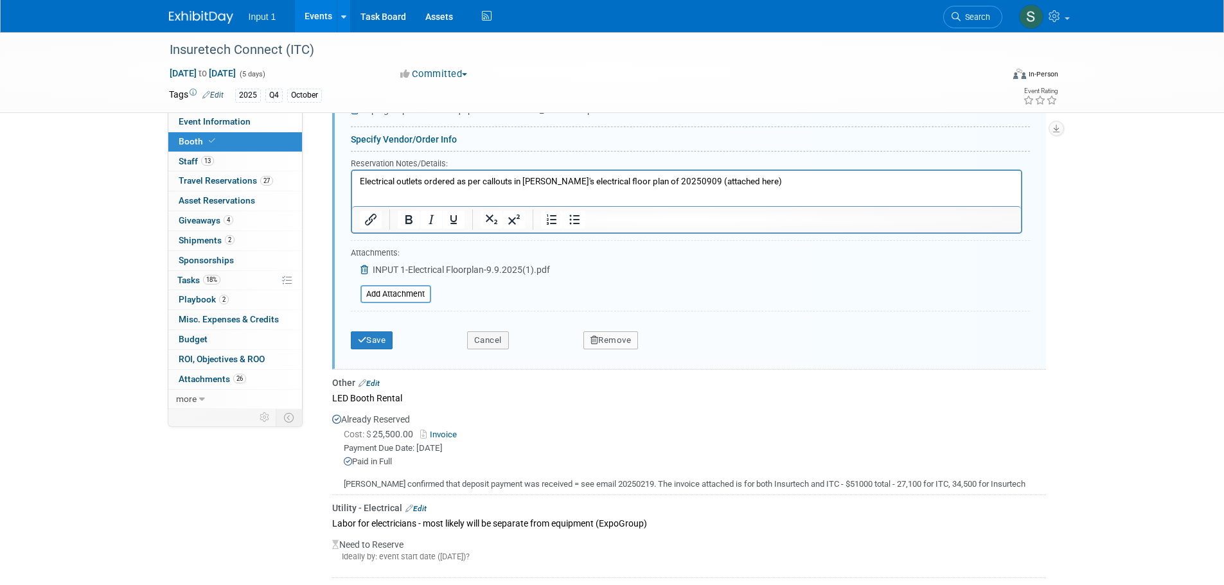
scroll to position [609, 0]
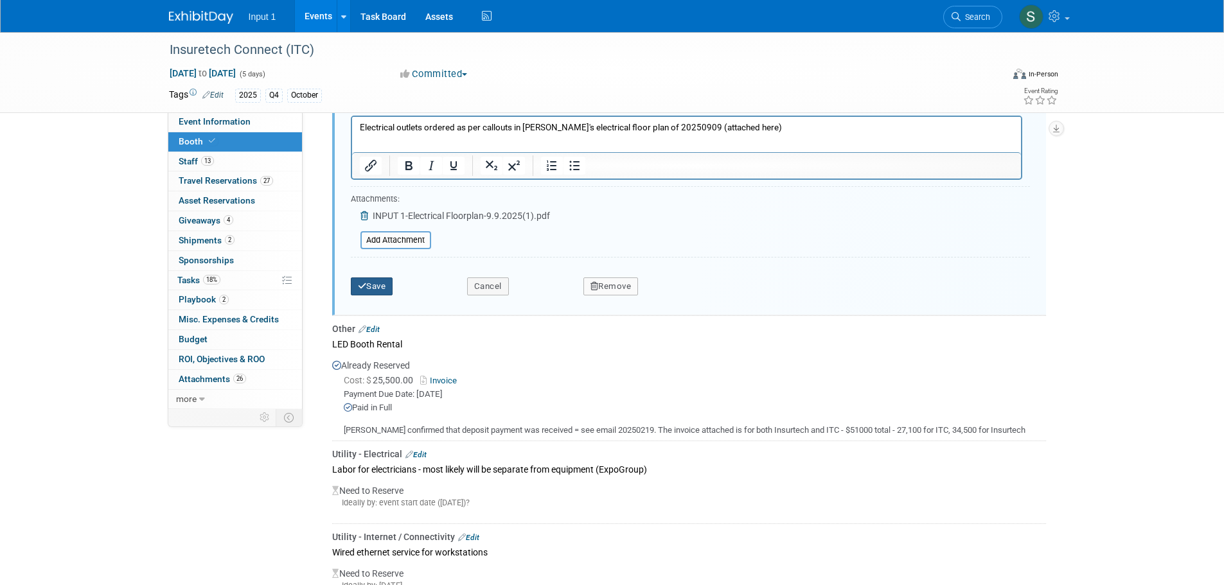
click at [383, 288] on button "Save" at bounding box center [372, 286] width 42 height 18
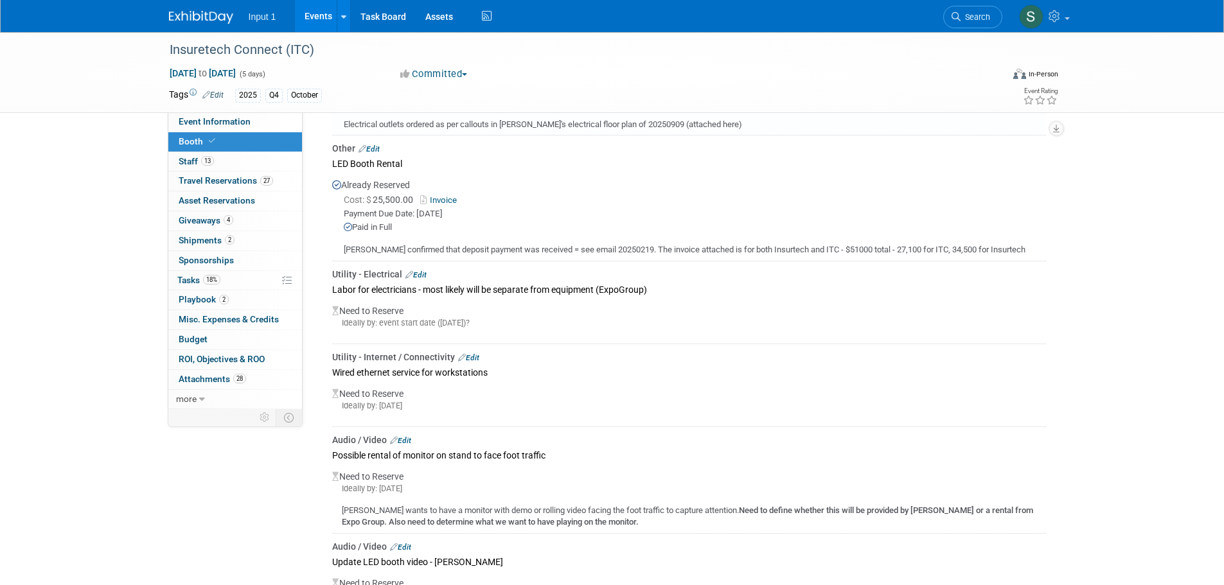
scroll to position [416, 0]
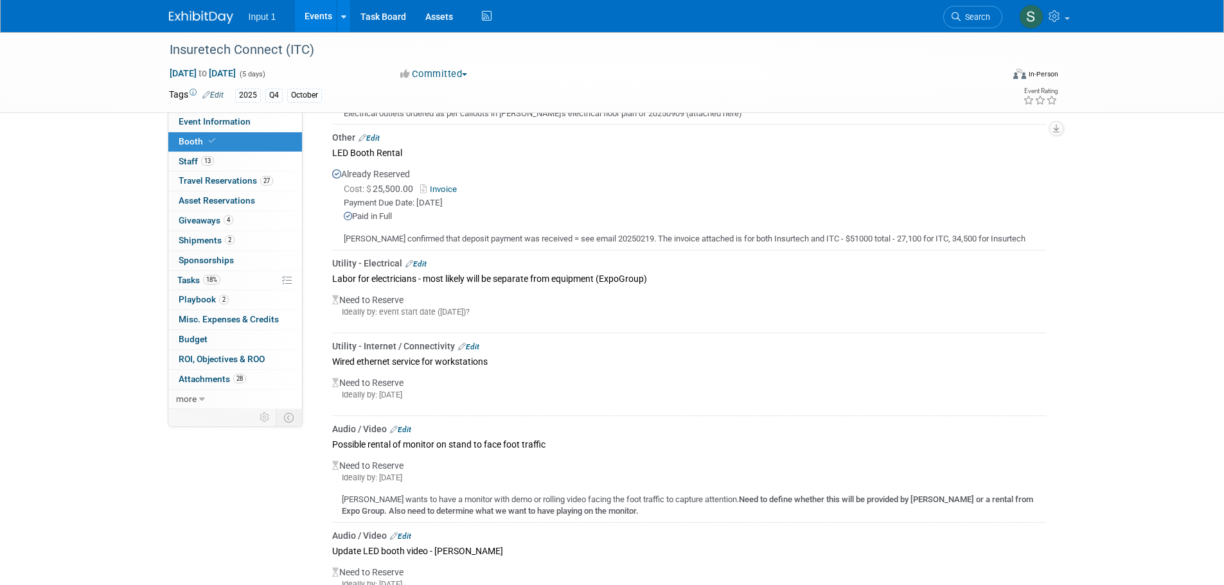
click at [473, 344] on link "Edit" at bounding box center [468, 346] width 21 height 9
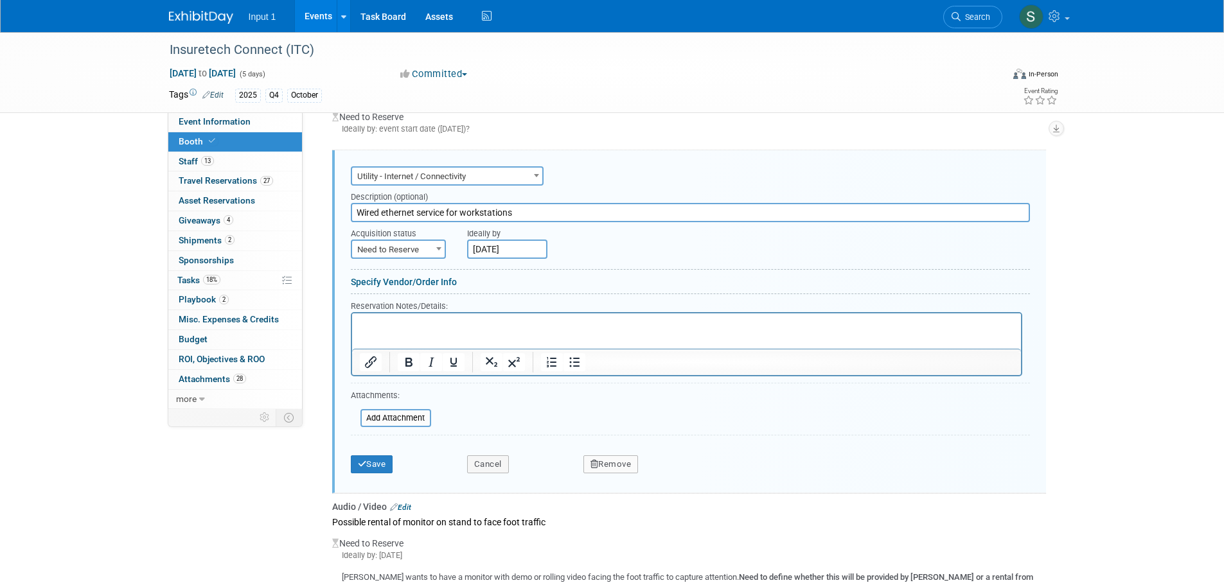
scroll to position [601, 0]
click at [398, 245] on span "Need to Reserve" at bounding box center [398, 248] width 92 height 18
select select "2"
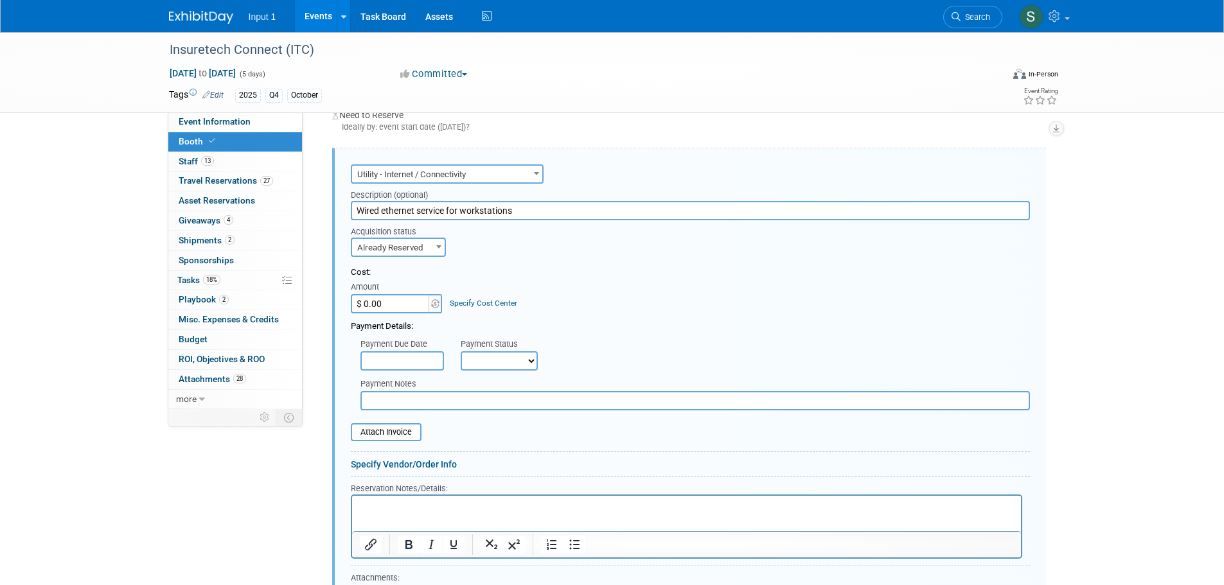
click at [411, 305] on input "$ 0.00" at bounding box center [391, 303] width 80 height 19
type input "$ 1,800.00"
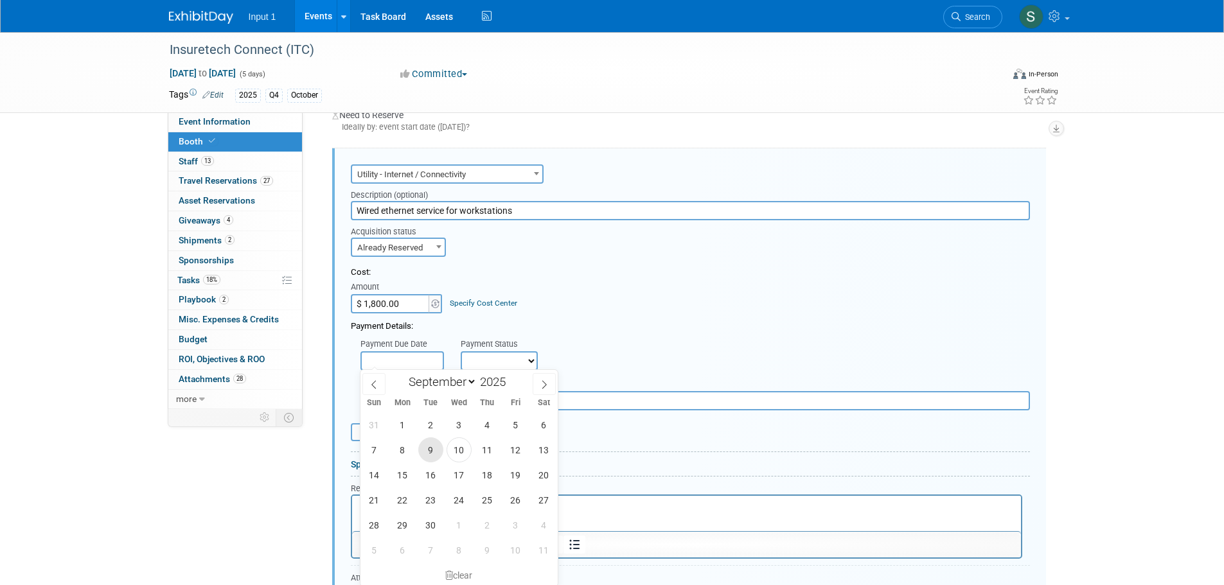
click at [429, 452] on span "9" at bounding box center [430, 449] width 25 height 25
type input "Sep 9, 2025"
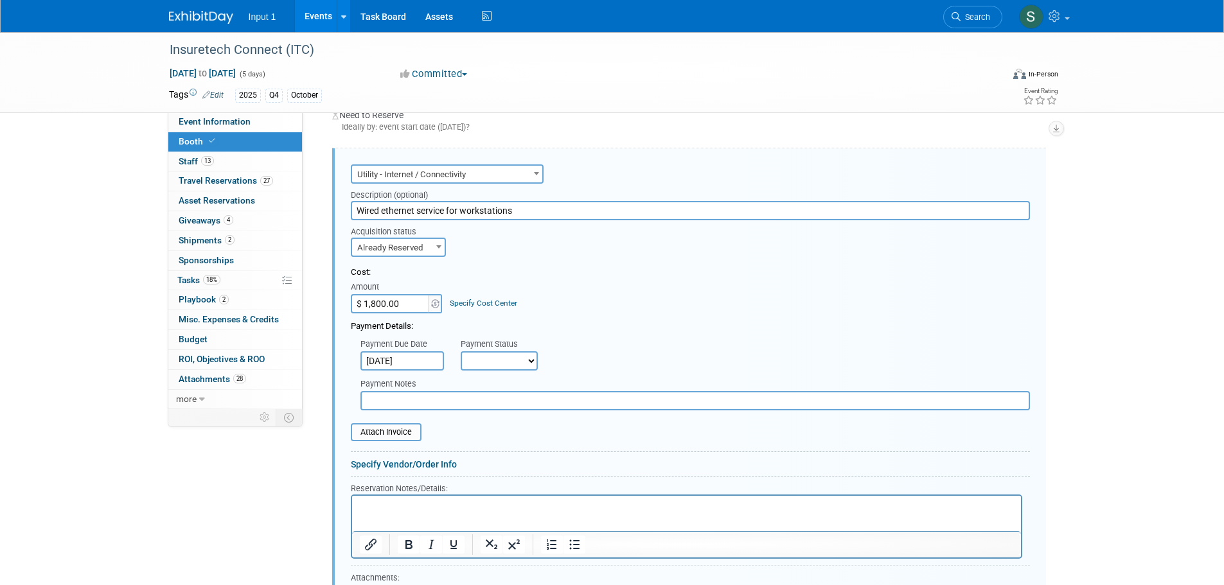
click at [509, 367] on select "Not Paid Yet Partially Paid Paid in Full" at bounding box center [499, 360] width 77 height 19
select select "1"
click at [461, 351] on select "Not Paid Yet Partially Paid Paid in Full" at bounding box center [499, 360] width 77 height 19
click at [387, 403] on input "text" at bounding box center [694, 400] width 669 height 19
type input "Paid with Rene credit card on 20250909"
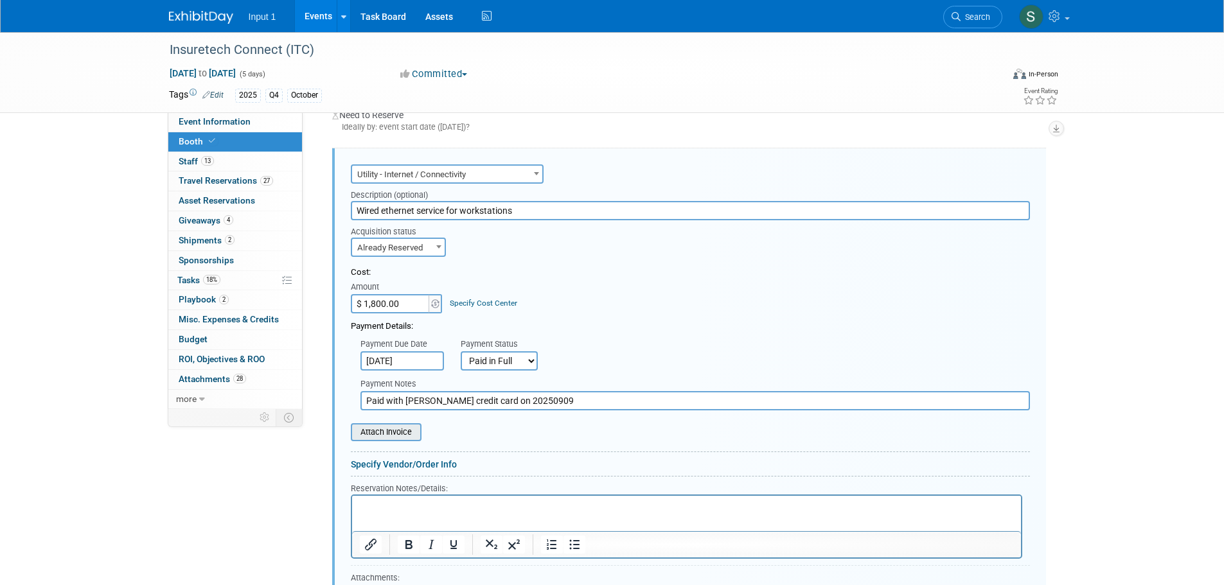
click at [391, 431] on input "file" at bounding box center [343, 432] width 153 height 15
click at [396, 428] on input "file" at bounding box center [343, 432] width 153 height 15
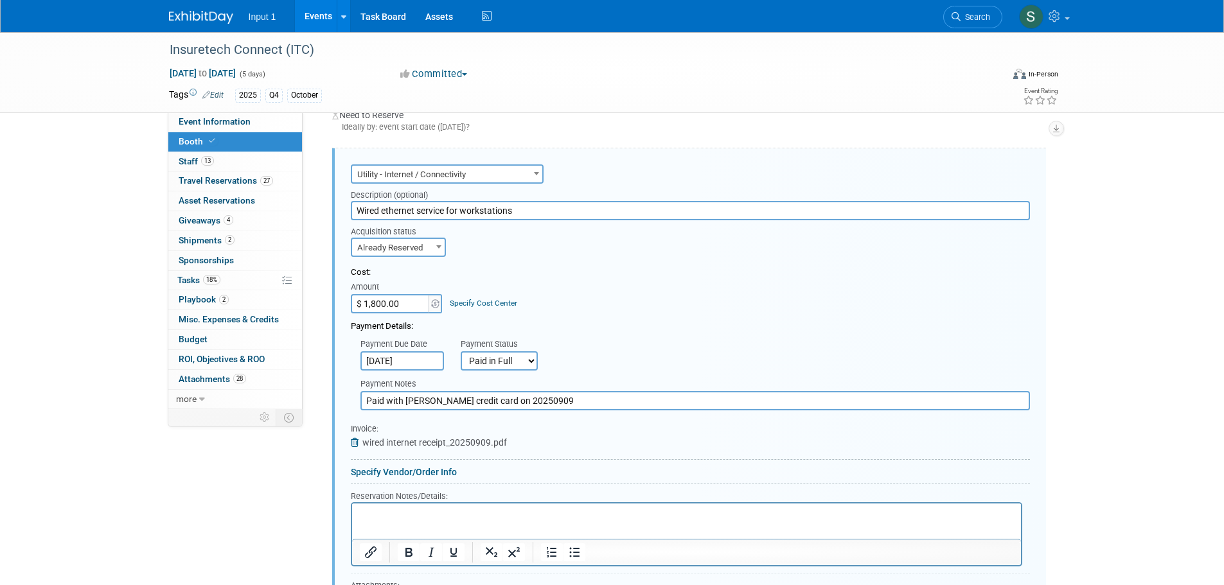
click at [536, 207] on input "Wired ethernet service for workstations" at bounding box center [690, 210] width 679 height 19
type input "Wired ethernet service for workstations as called out in Joseph's floor plan"
click at [366, 520] on html at bounding box center [685, 511] width 669 height 17
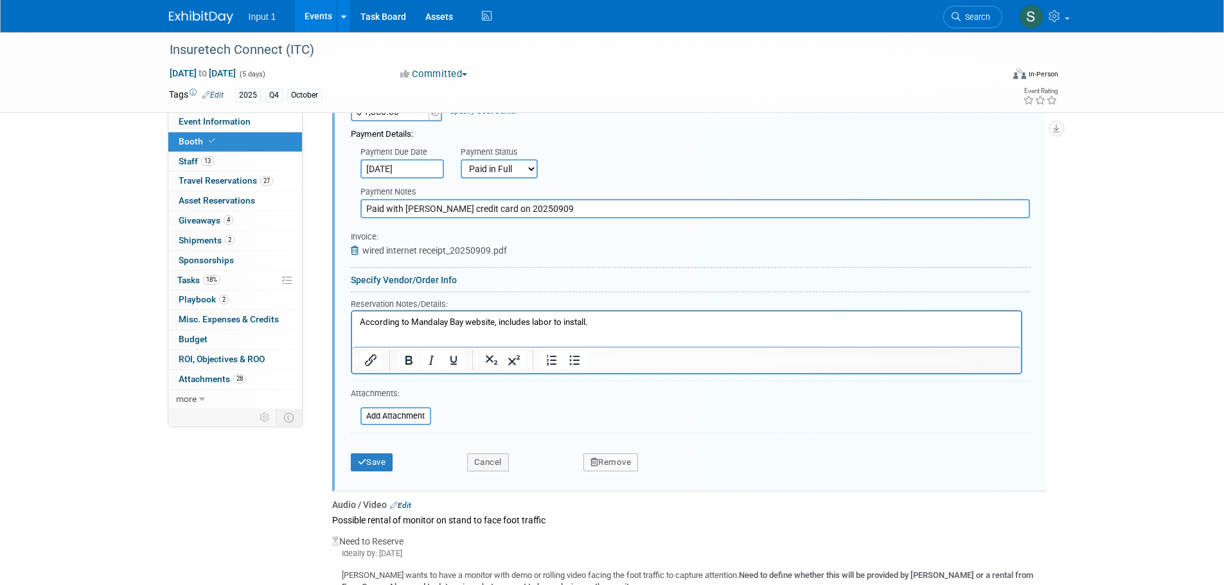
scroll to position [794, 0]
click at [499, 321] on p "According to Mandalay Bay website, includes labor to install." at bounding box center [686, 321] width 654 height 12
click at [884, 532] on div "Need to Reserve Ideally by: Fri. Sep 12, 2025 Chris wants to have a monitor wit…" at bounding box center [689, 560] width 714 height 65
drag, startPoint x: 192, startPoint y: 241, endPoint x: 216, endPoint y: 243, distance: 24.5
click at [192, 241] on span "Shipments 2" at bounding box center [207, 240] width 56 height 10
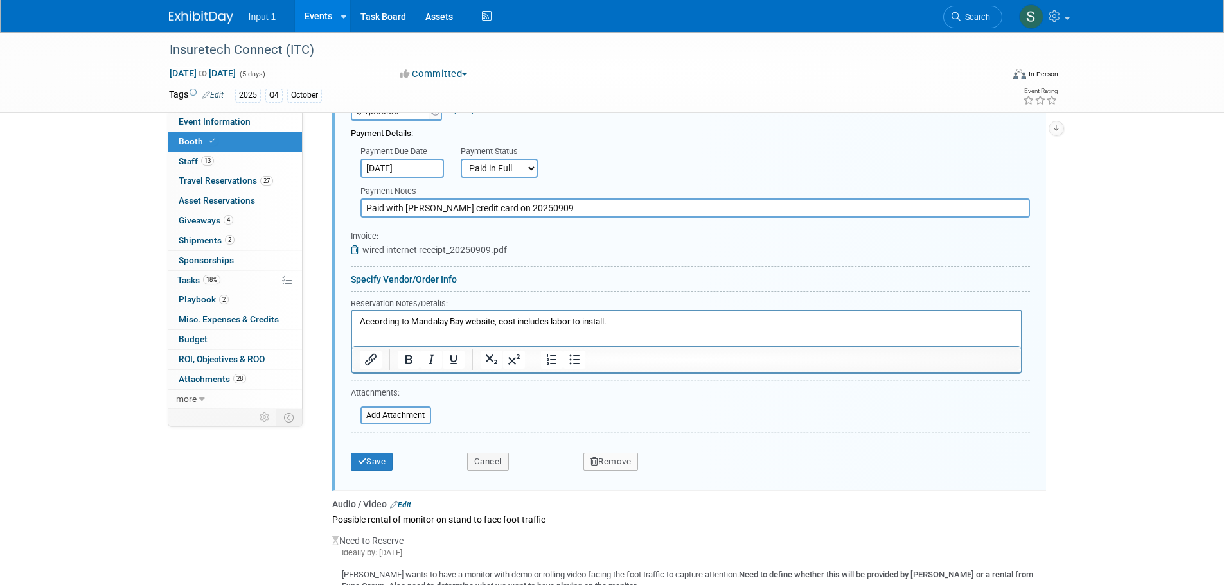
scroll to position [0, 0]
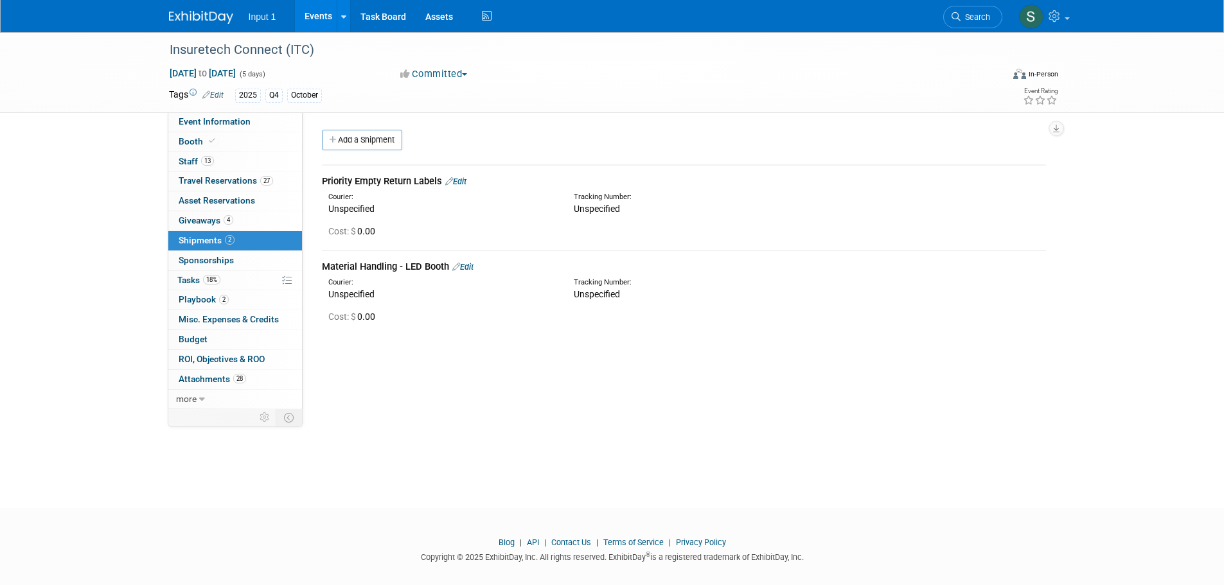
click at [468, 268] on link "Edit" at bounding box center [462, 267] width 21 height 10
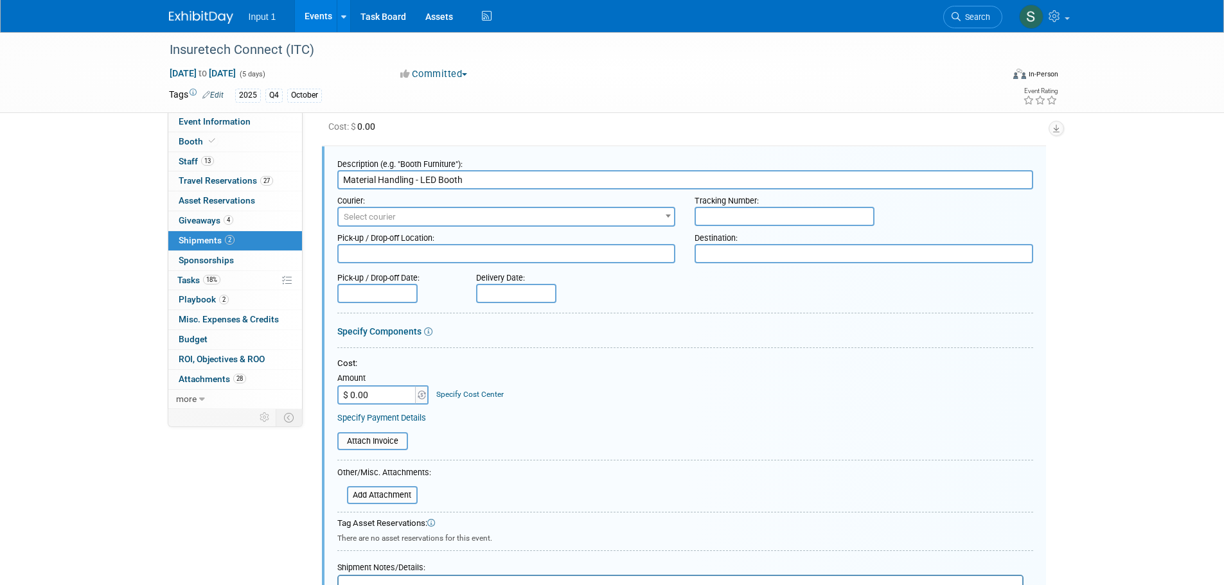
click at [209, 242] on span "Shipments 2" at bounding box center [207, 240] width 56 height 10
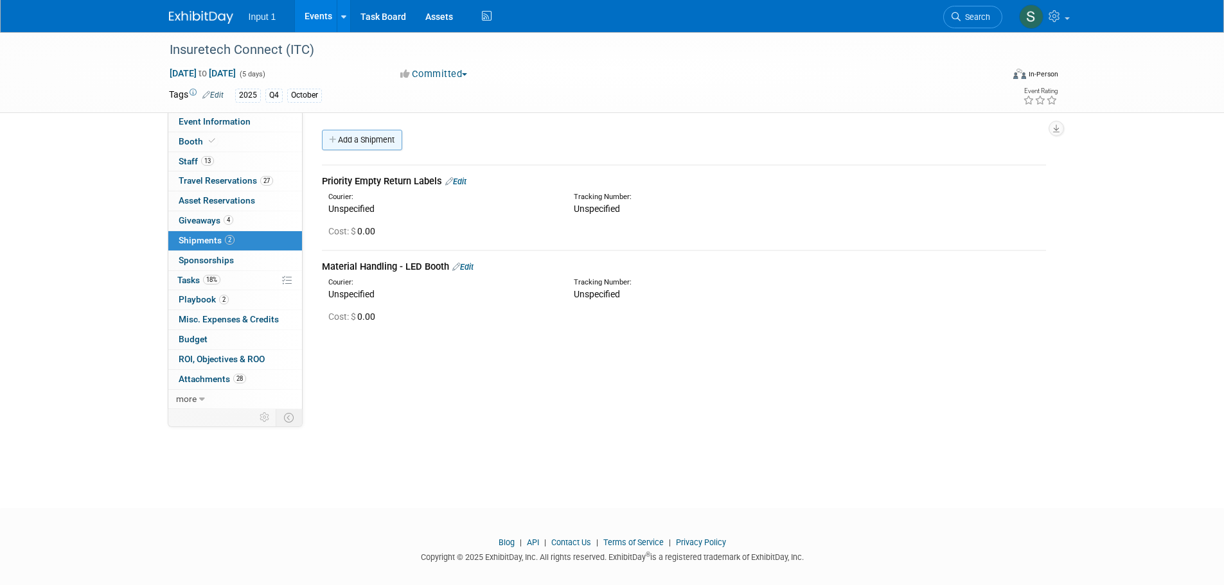
click at [348, 138] on link "Add a Shipment" at bounding box center [362, 140] width 80 height 21
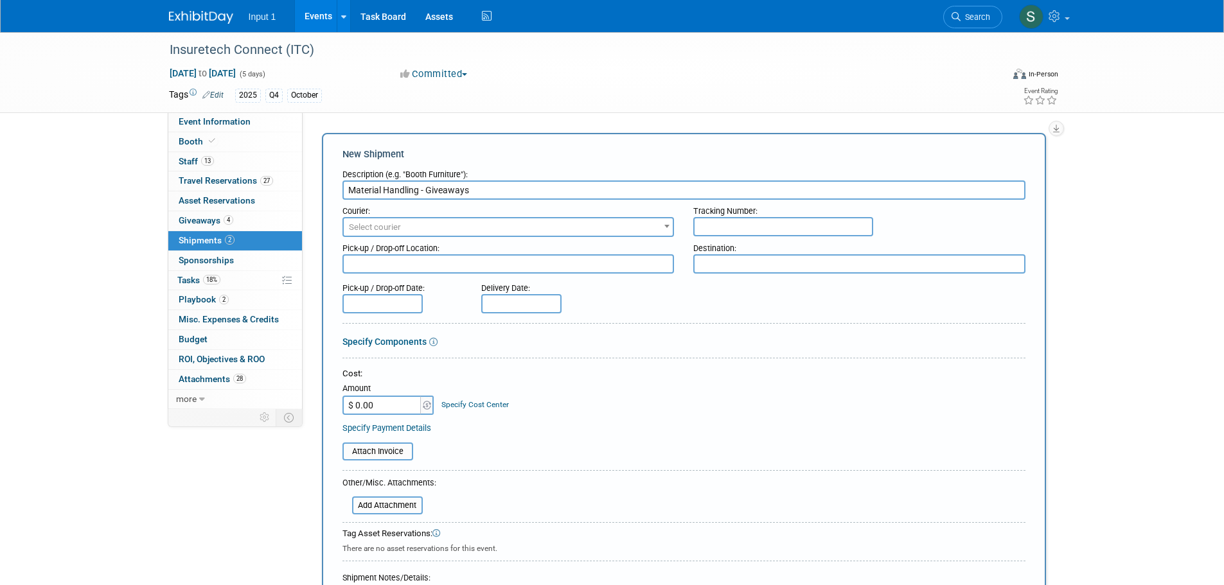
type input "Material Handling - Giveaways"
click at [662, 228] on span at bounding box center [666, 226] width 13 height 17
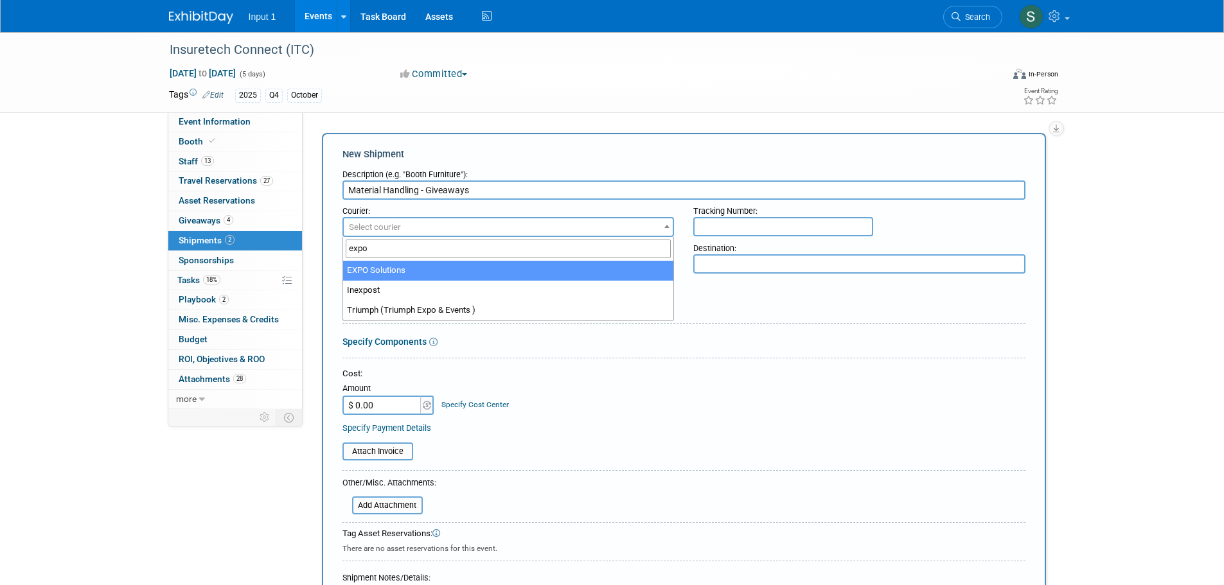
click at [418, 250] on input "expo" at bounding box center [509, 249] width 326 height 19
type input "expo"
click at [670, 228] on span at bounding box center [666, 226] width 13 height 17
click at [475, 228] on span "Select courier" at bounding box center [509, 227] width 330 height 18
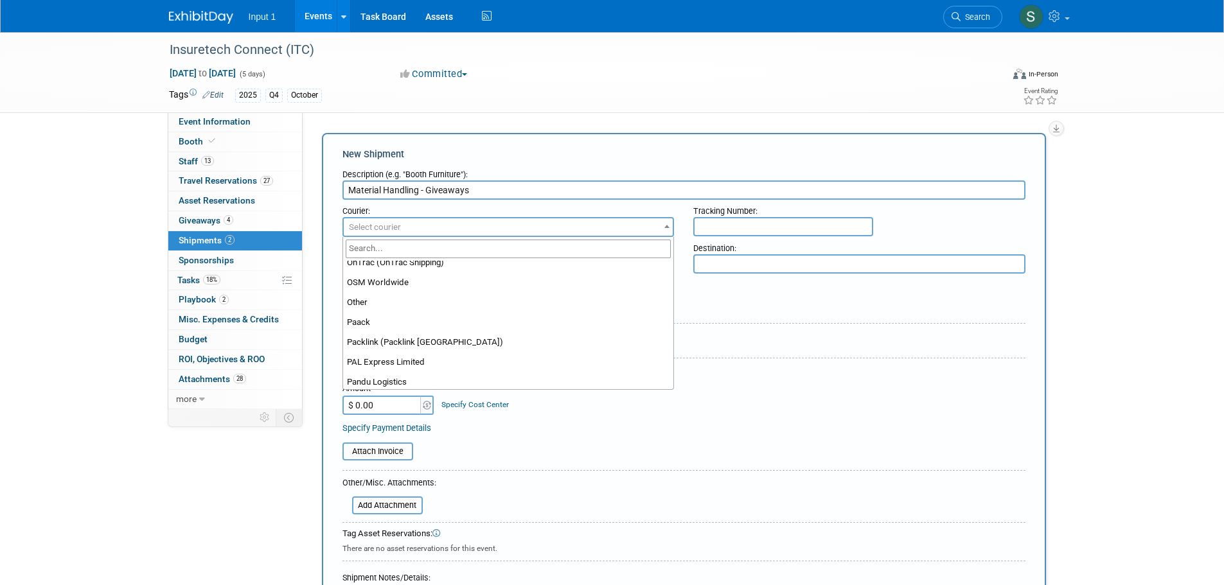
scroll to position [7387, 0]
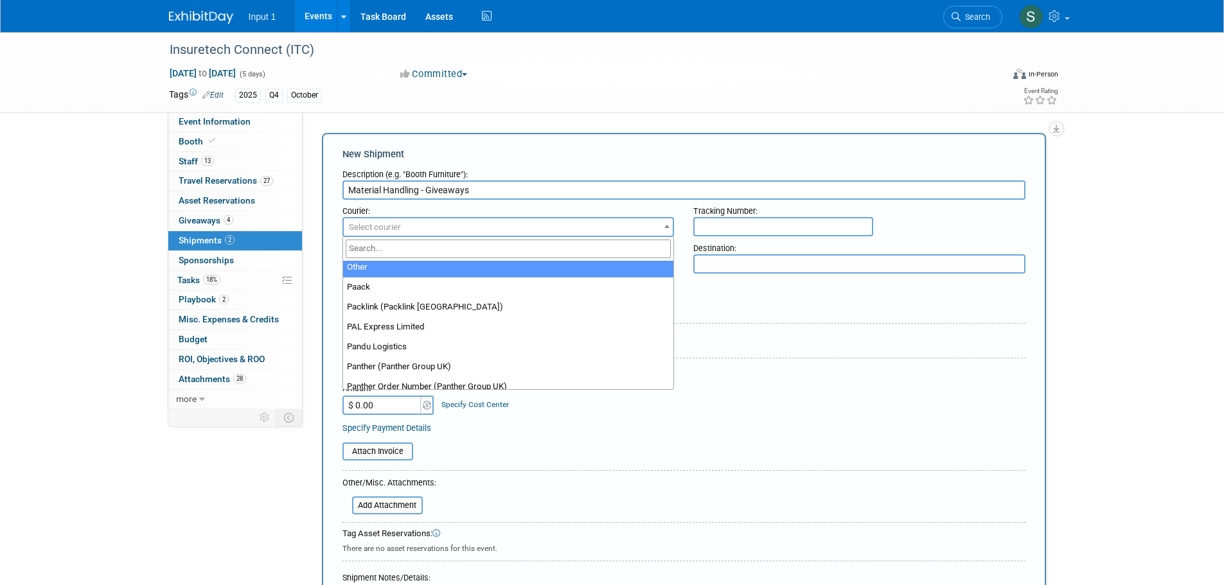
select select "1"
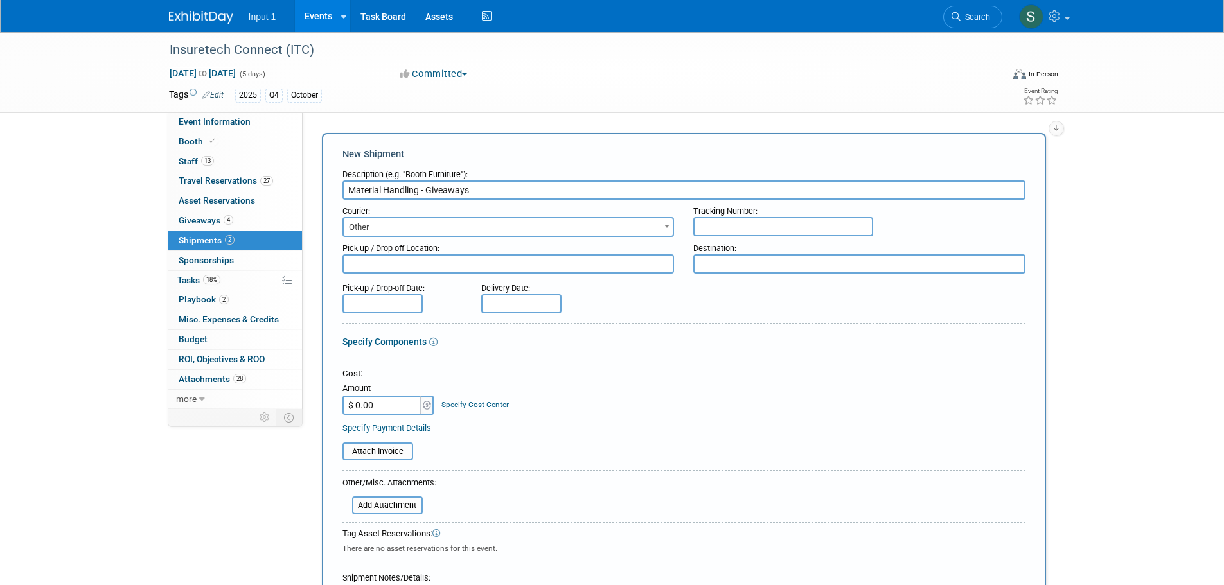
click at [728, 220] on input "text" at bounding box center [783, 226] width 180 height 19
type input "168184"
click at [394, 268] on textarea at bounding box center [508, 263] width 332 height 19
click at [762, 304] on div "Pick-up / Drop-off Date: Delivery Date:" at bounding box center [684, 295] width 702 height 37
click at [430, 265] on textarea at bounding box center [508, 263] width 332 height 19
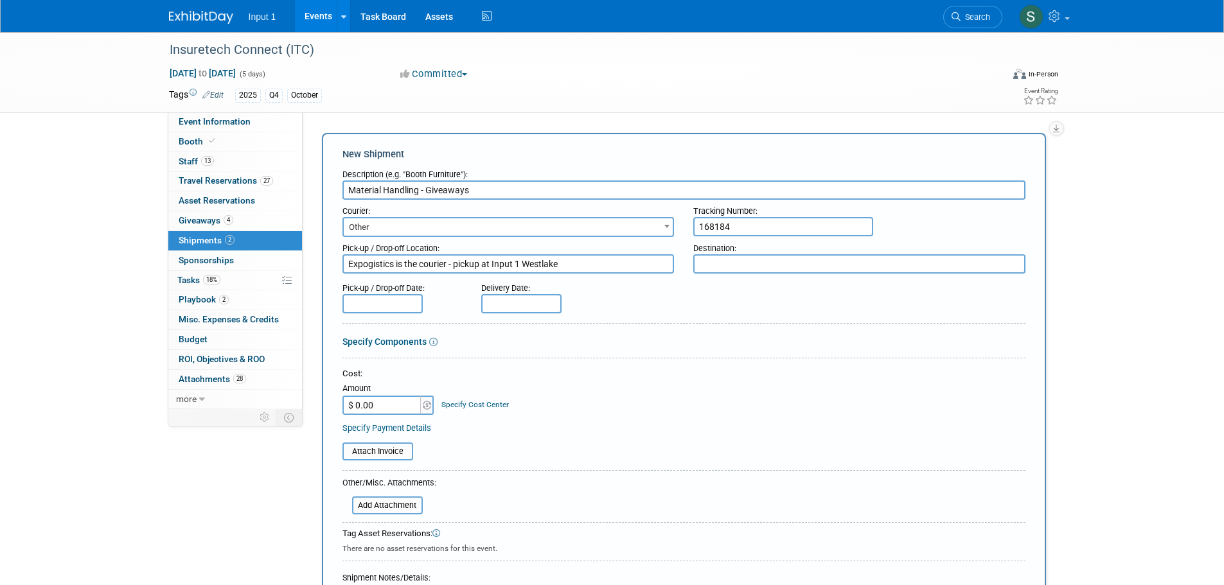
type textarea "Expogistics is the courier - pickup at Input 1 Westlake"
type textarea "Mandalay Bay Advance Warehouse Shipment"
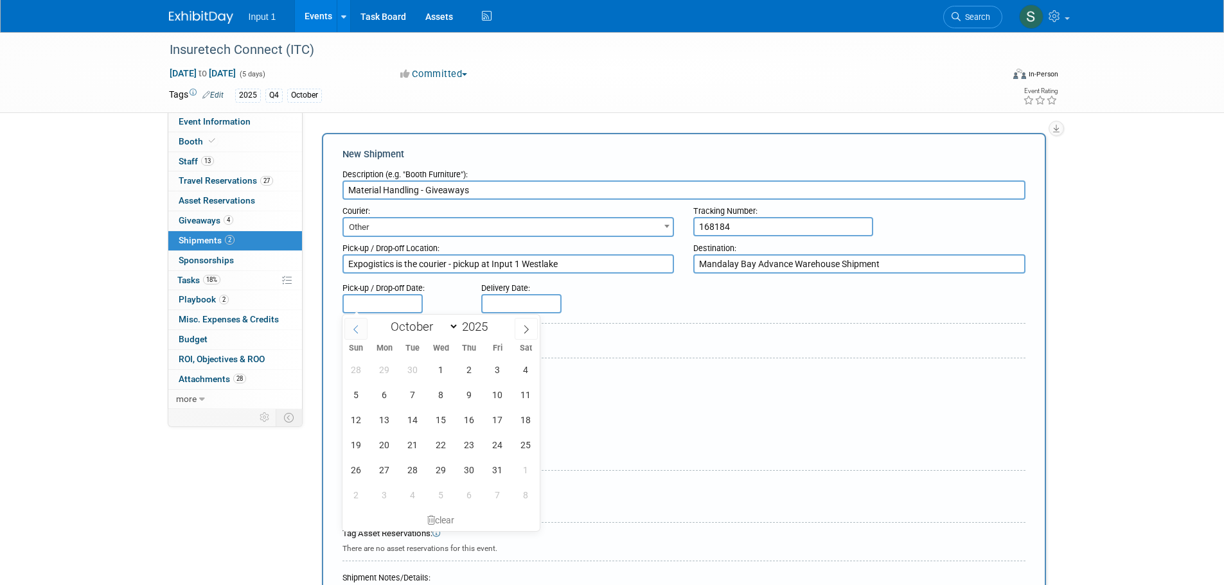
click at [360, 322] on span at bounding box center [355, 329] width 23 height 22
select select "8"
click at [498, 443] on span "26" at bounding box center [497, 444] width 25 height 25
type input "Sep 26, 2025"
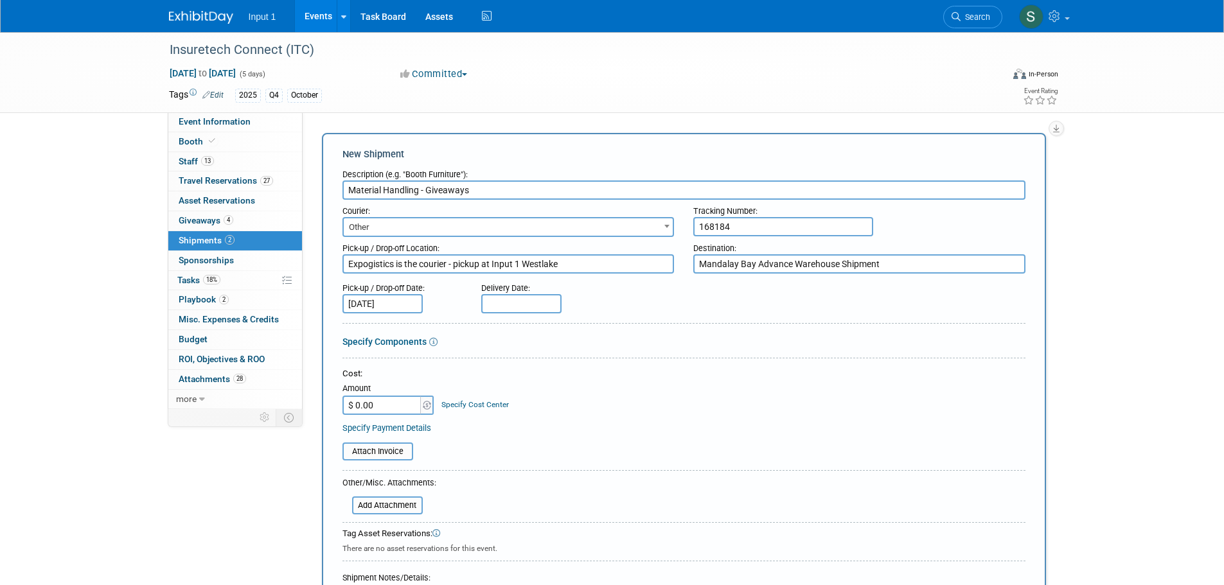
click at [504, 305] on input "text" at bounding box center [521, 303] width 80 height 19
click at [638, 369] on span "3" at bounding box center [636, 369] width 25 height 25
type input "Oct 3, 2025"
click at [391, 307] on input "Sep 26, 2025" at bounding box center [382, 303] width 80 height 19
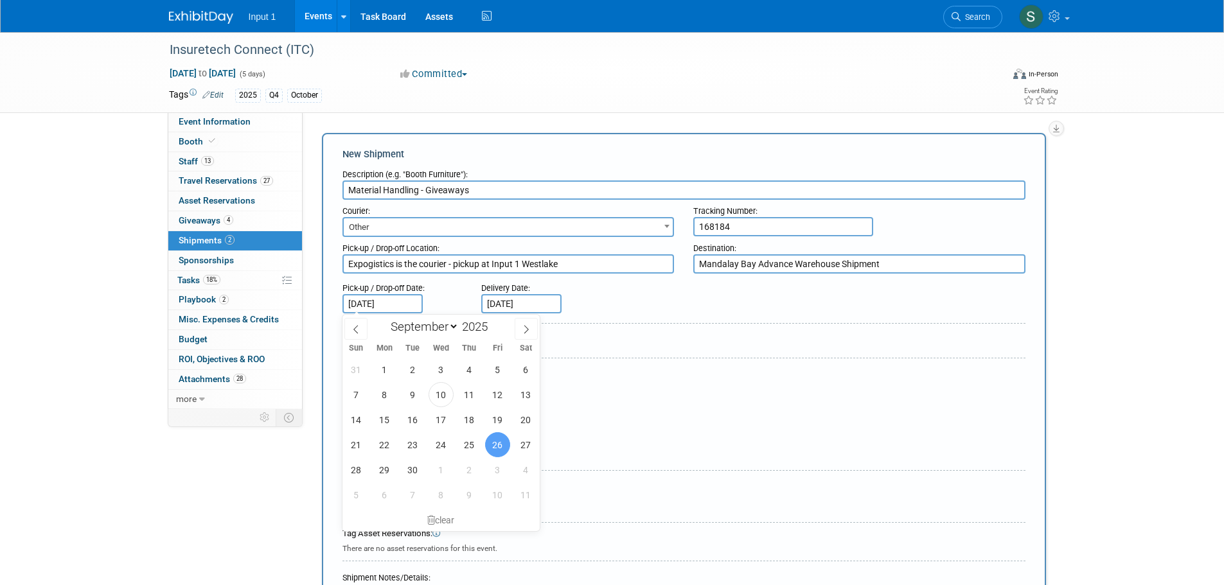
click at [392, 307] on input "Sep 26, 2025" at bounding box center [382, 303] width 80 height 19
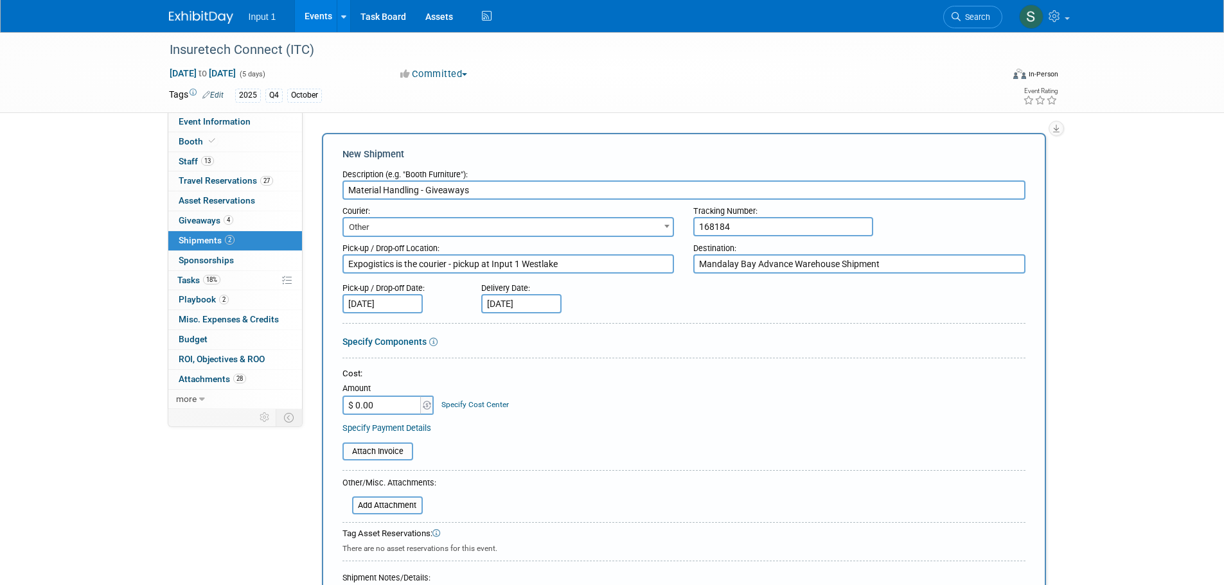
click at [699, 378] on div "Cost:" at bounding box center [683, 374] width 683 height 12
click at [403, 407] on input "$ 0.00" at bounding box center [382, 405] width 80 height 19
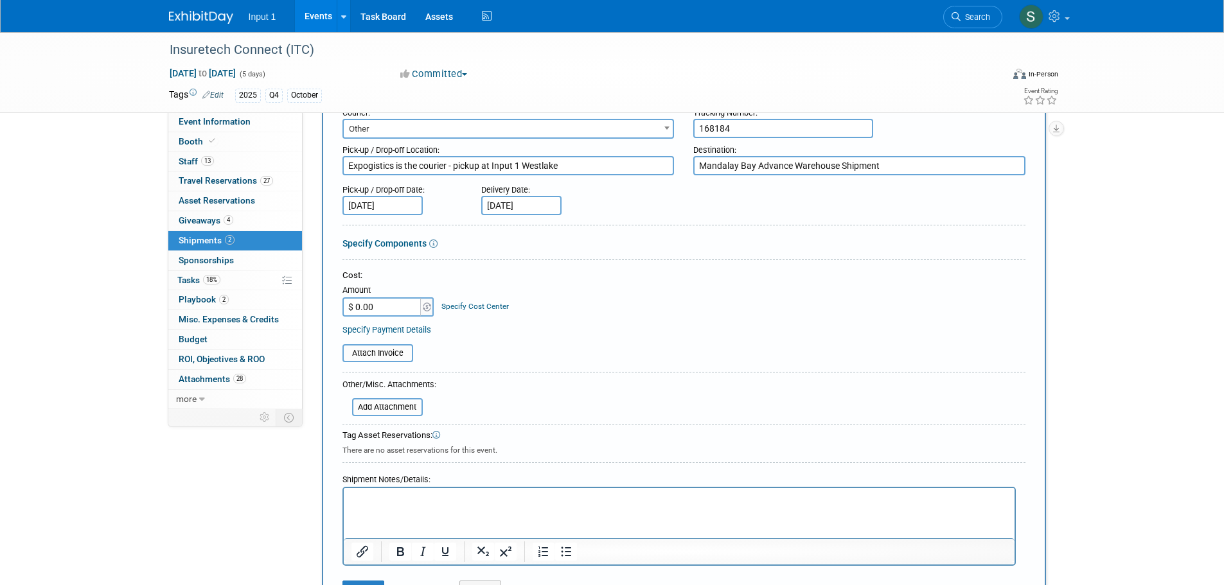
scroll to position [193, 0]
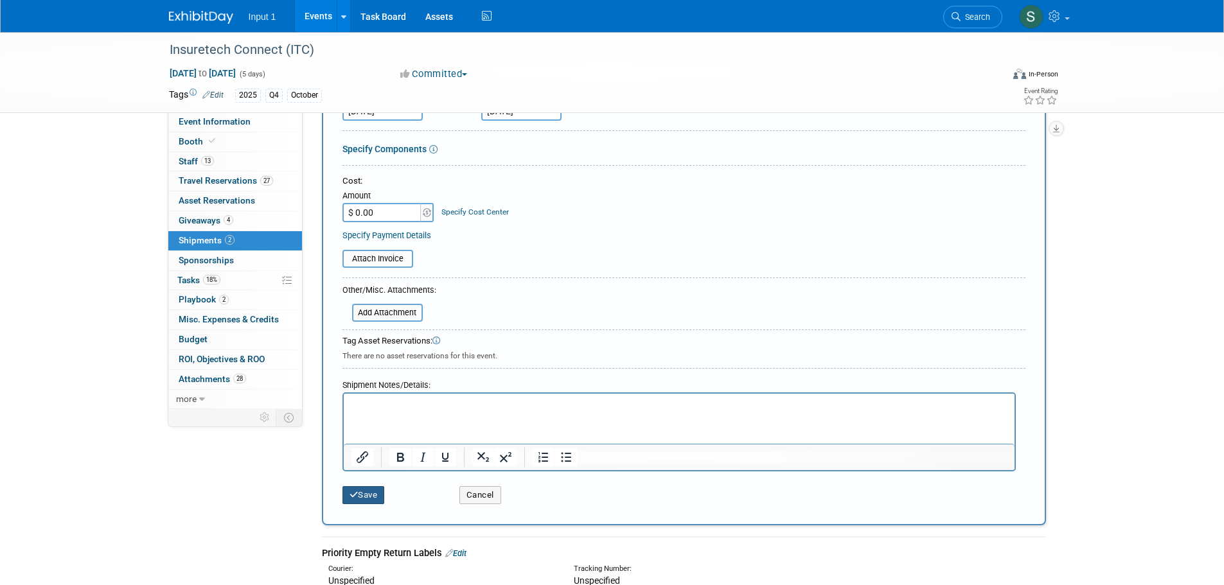
click at [366, 491] on button "Save" at bounding box center [363, 495] width 42 height 18
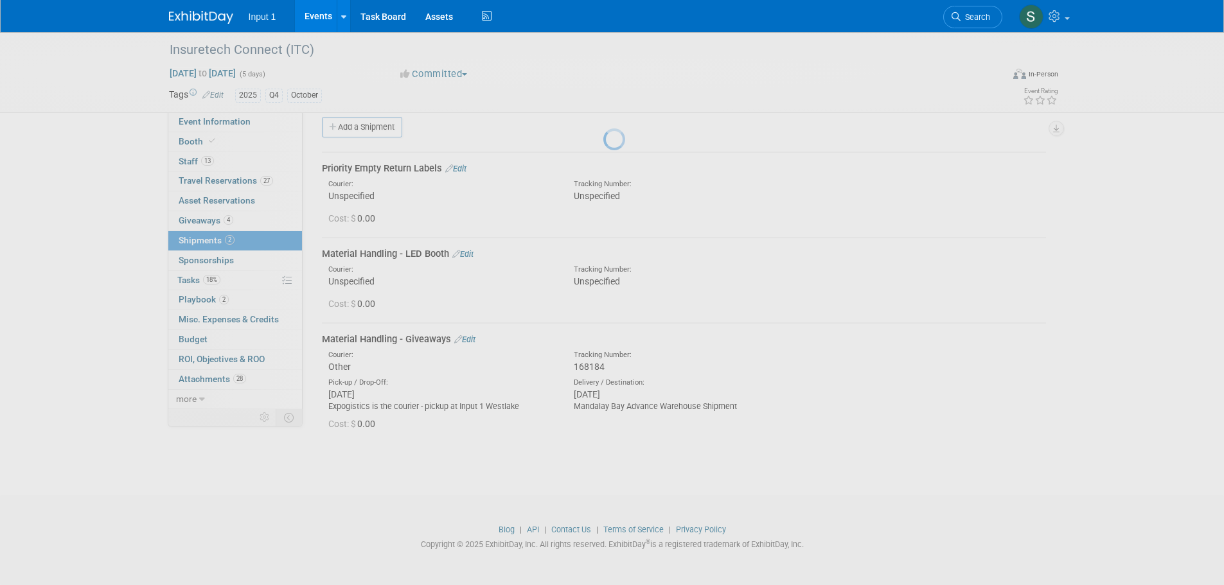
scroll to position [13, 0]
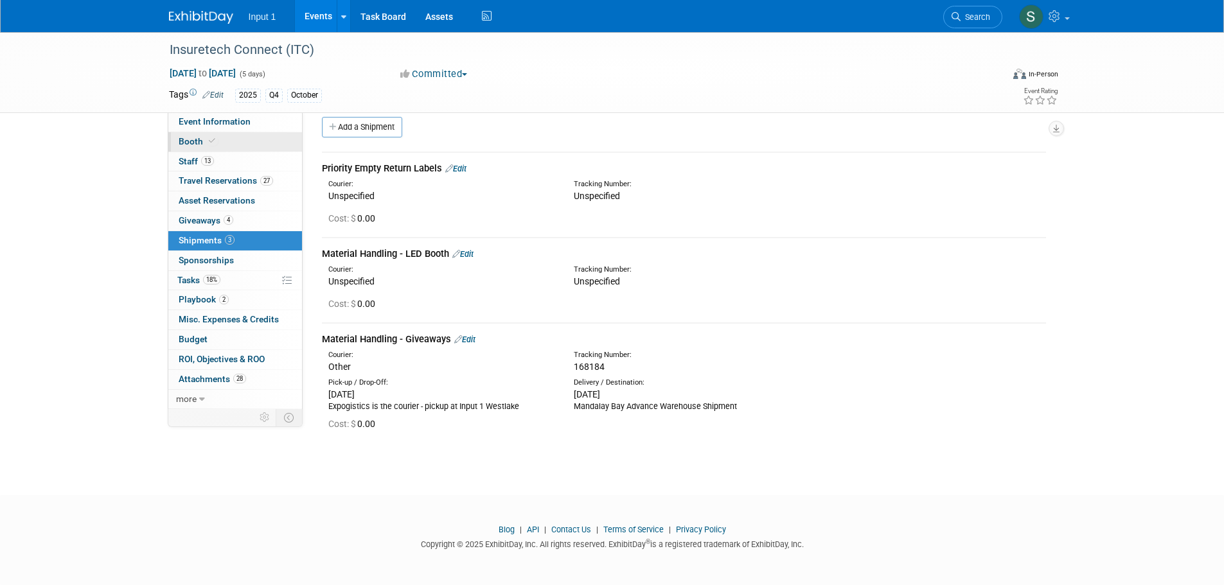
click at [189, 143] on span "Booth" at bounding box center [198, 141] width 39 height 10
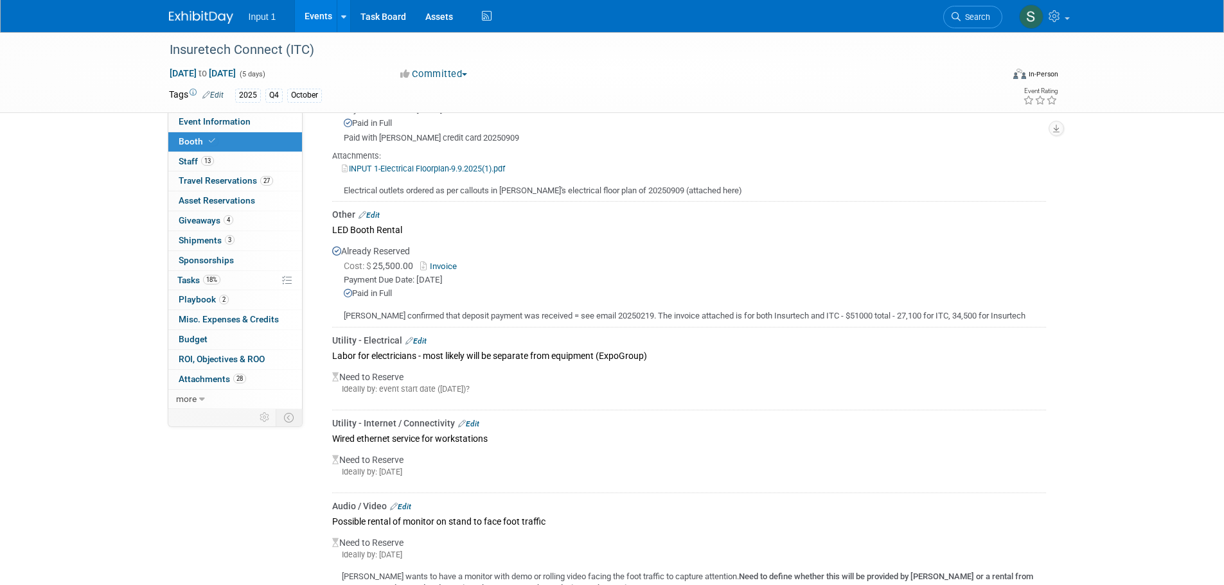
scroll to position [321, 0]
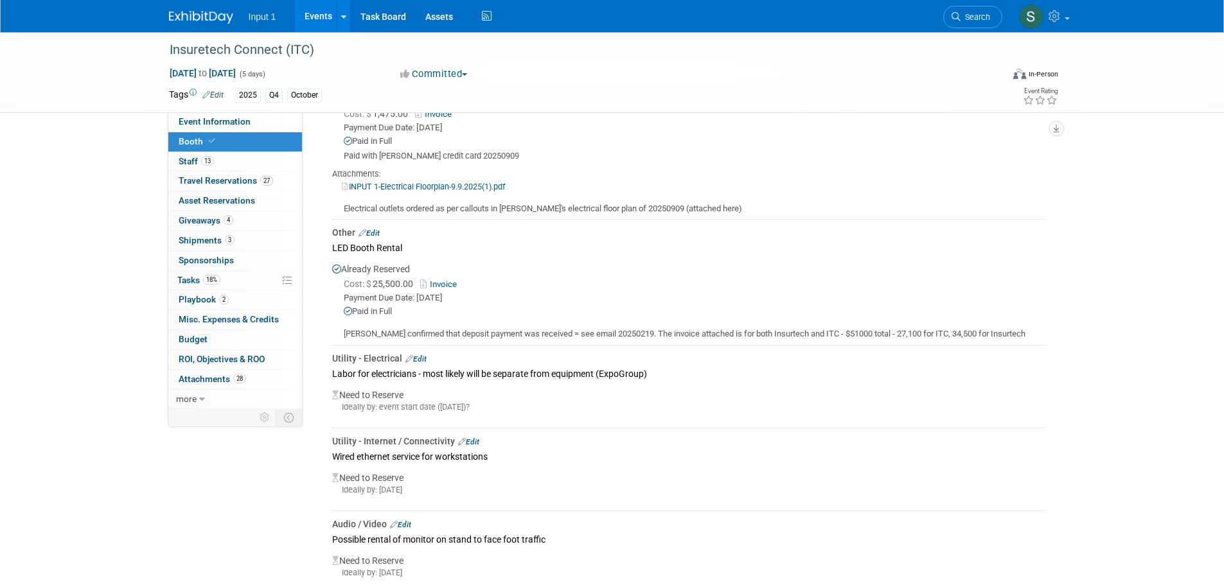
click at [477, 437] on link "Edit" at bounding box center [468, 441] width 21 height 9
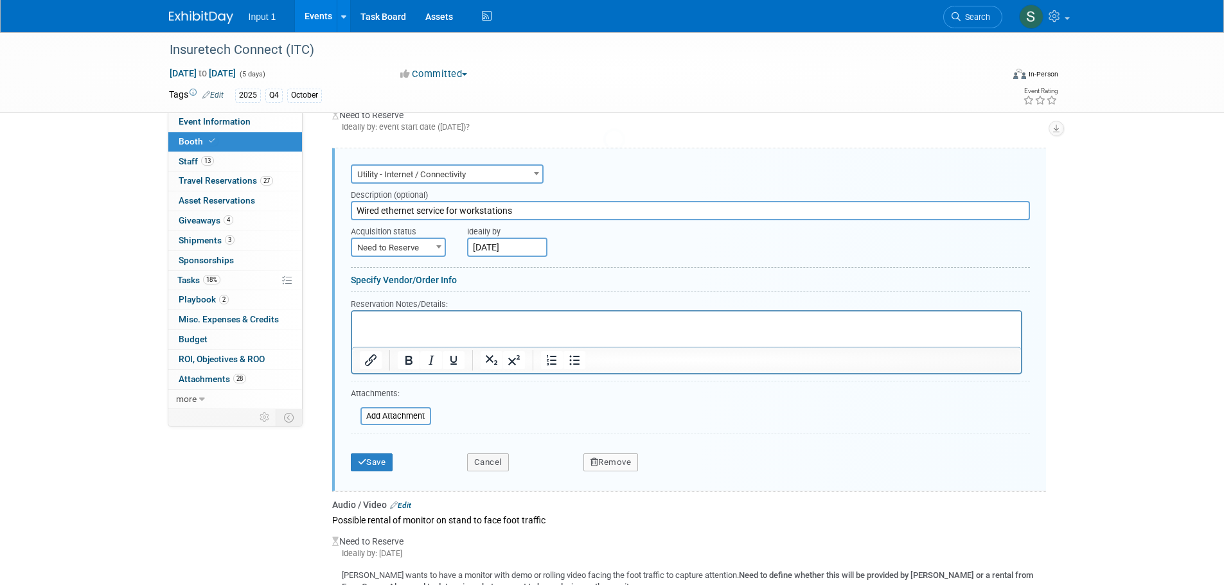
scroll to position [0, 0]
click at [440, 328] on html at bounding box center [685, 319] width 669 height 17
click at [486, 321] on p "Also ordered switch and 2 p" at bounding box center [686, 322] width 654 height 12
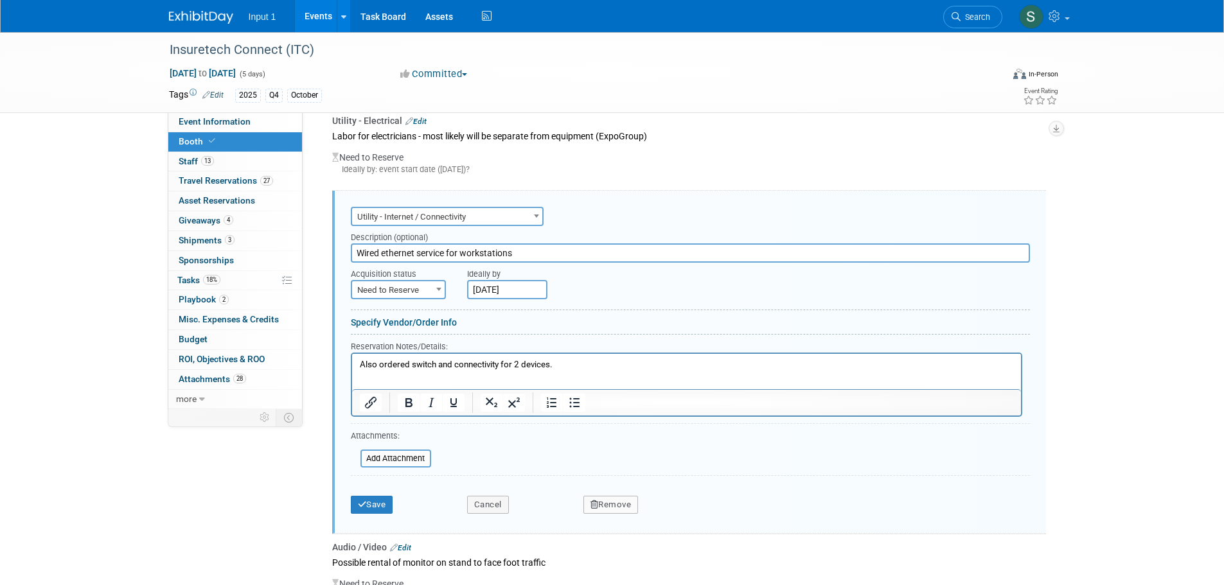
scroll to position [473, 0]
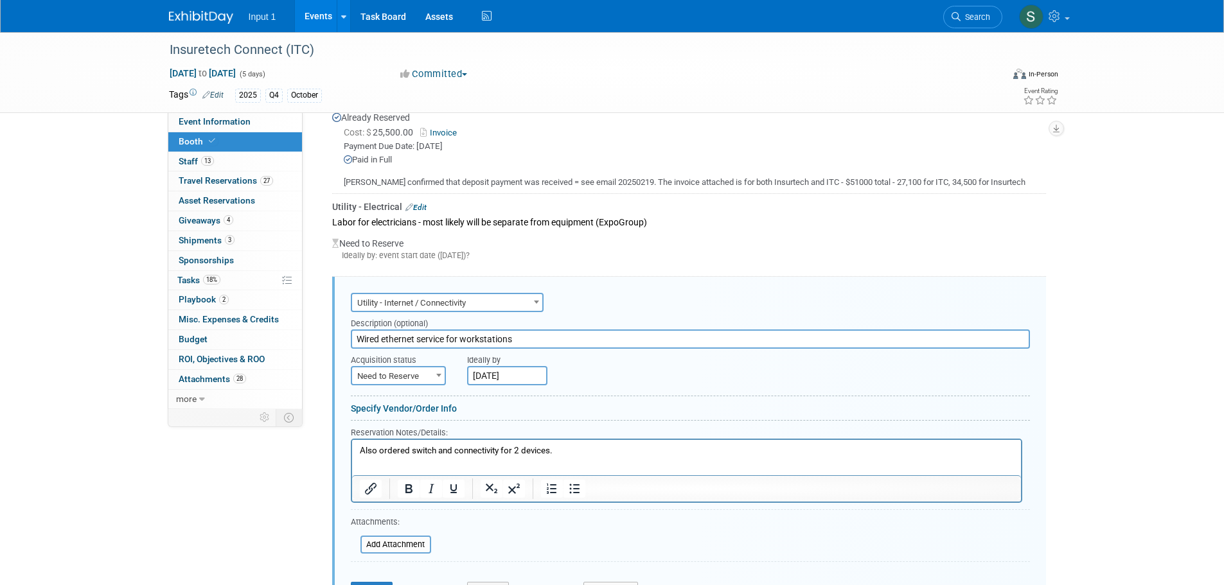
click at [360, 455] on p "Also ordered switch and connectivity for 2 devices." at bounding box center [686, 450] width 654 height 12
click at [592, 446] on p "Also ordered switch and connectivity for 2 devices." at bounding box center [686, 450] width 654 height 12
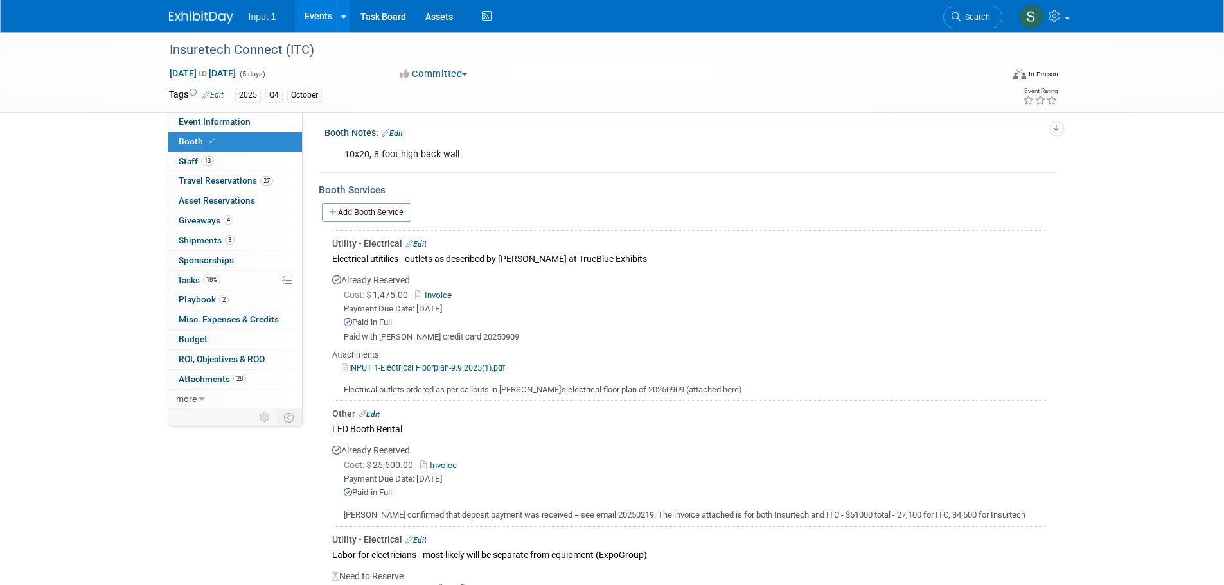
scroll to position [0, 0]
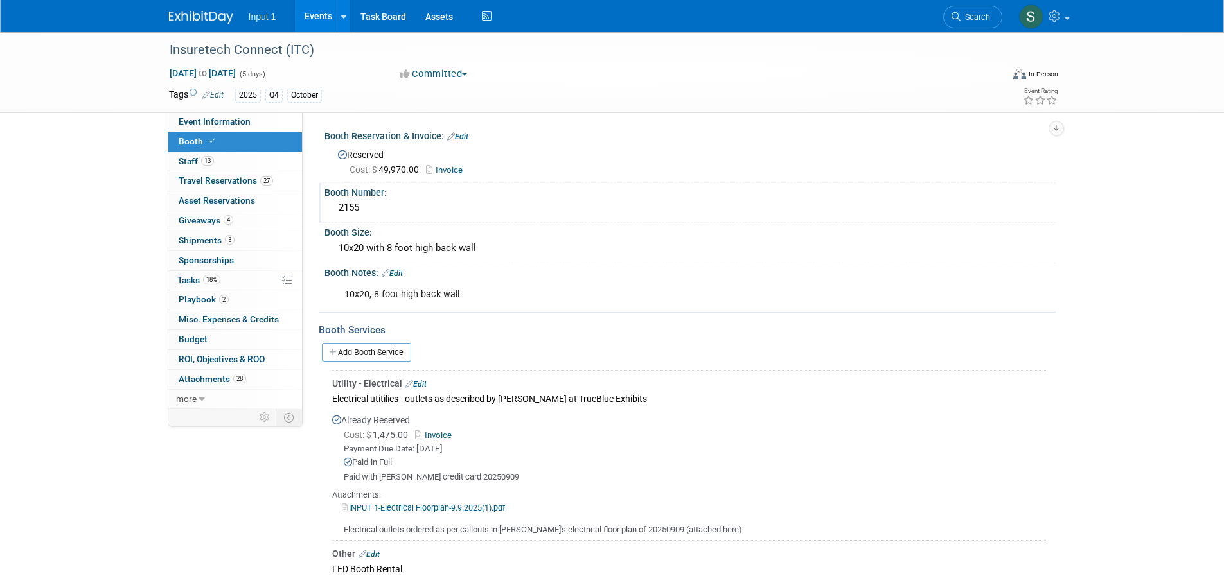
click at [651, 213] on div "2155" at bounding box center [690, 208] width 712 height 20
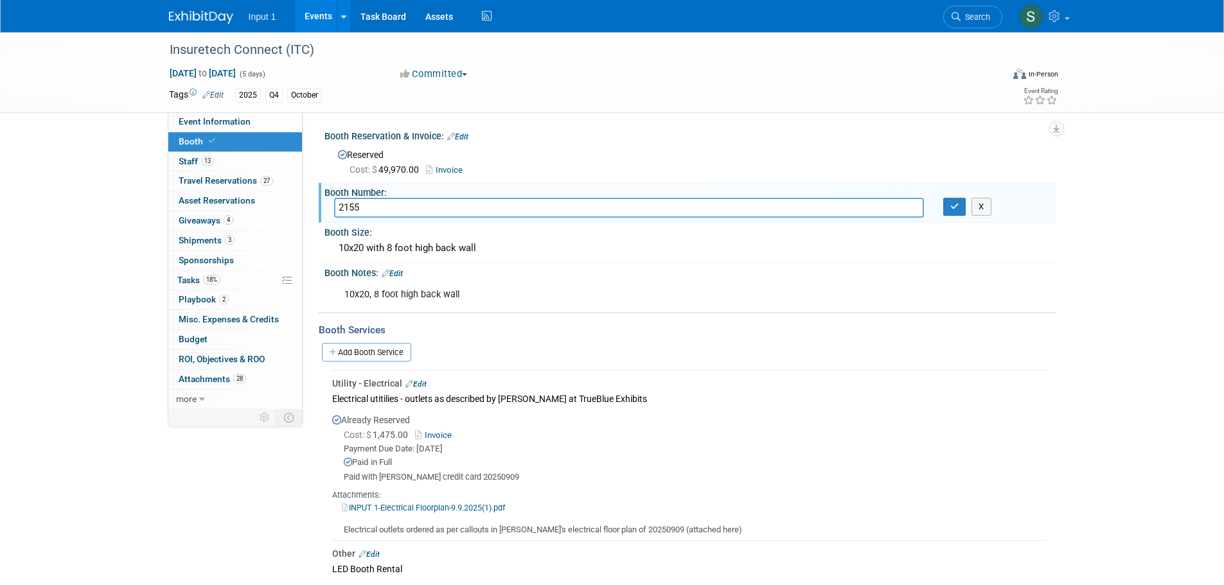
click at [928, 430] on div "Cost: $ 1,475.00 Invoice" at bounding box center [695, 434] width 702 height 13
drag, startPoint x: 211, startPoint y: 175, endPoint x: 229, endPoint y: 180, distance: 19.3
click at [211, 175] on span "Travel Reservations 27" at bounding box center [226, 180] width 94 height 10
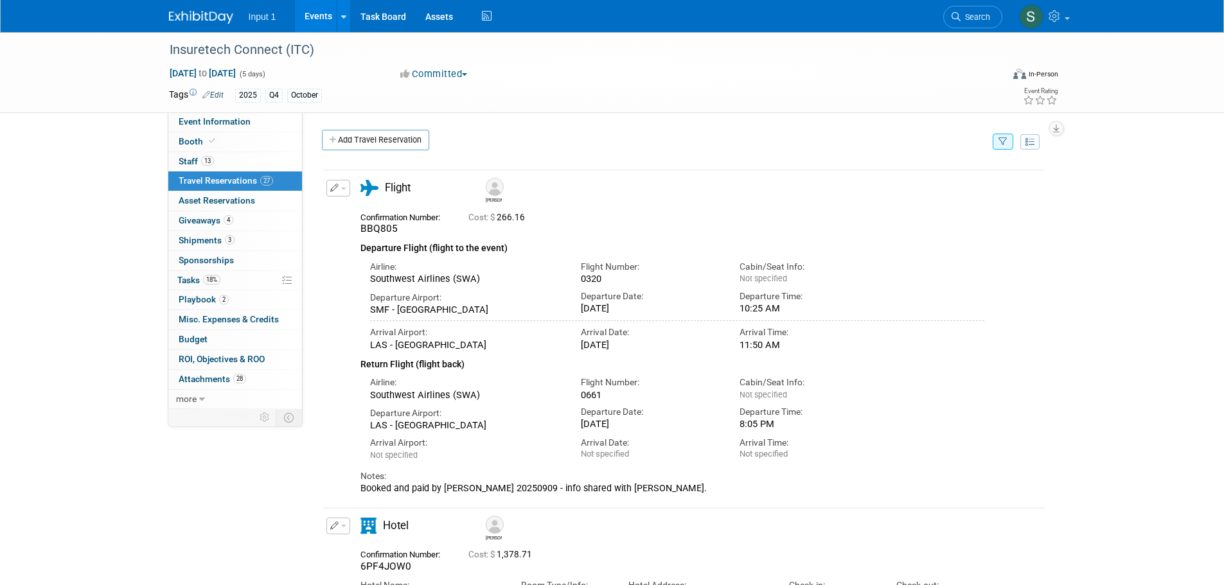
click at [1007, 143] on icon "button" at bounding box center [1002, 142] width 9 height 8
click at [942, 184] on select "-- Select Traveler -- All reservation with no one tagged Chris Farfaras Gillian…" at bounding box center [922, 181] width 159 height 18
click at [843, 172] on select "-- Select Traveler -- All reservation with no one tagged Chris Farfaras Gillian…" at bounding box center [922, 181] width 159 height 18
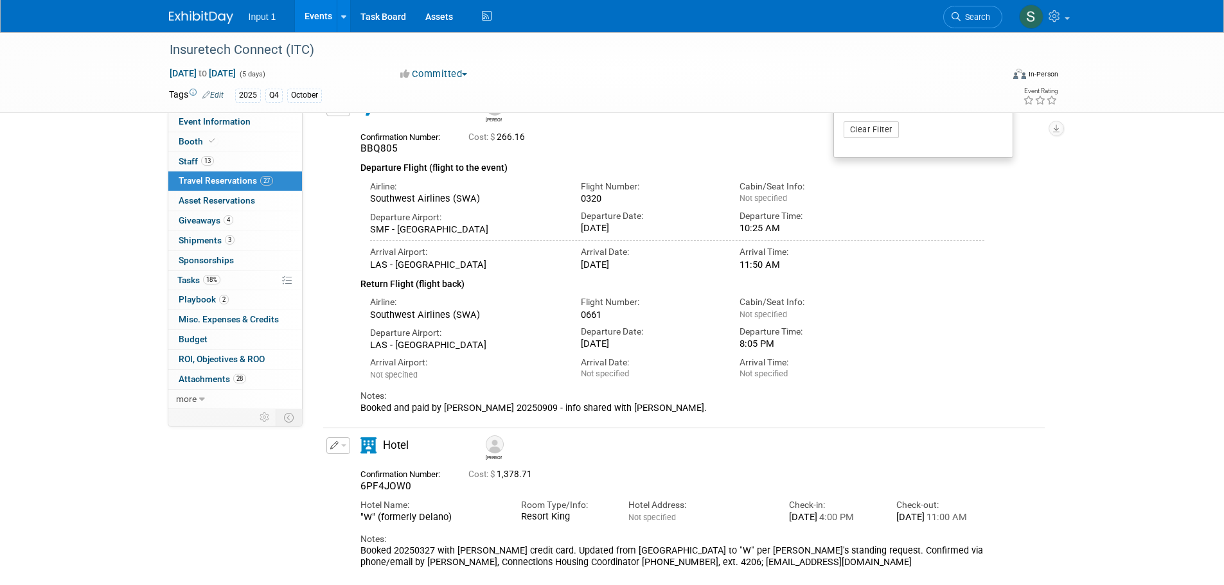
scroll to position [225, 0]
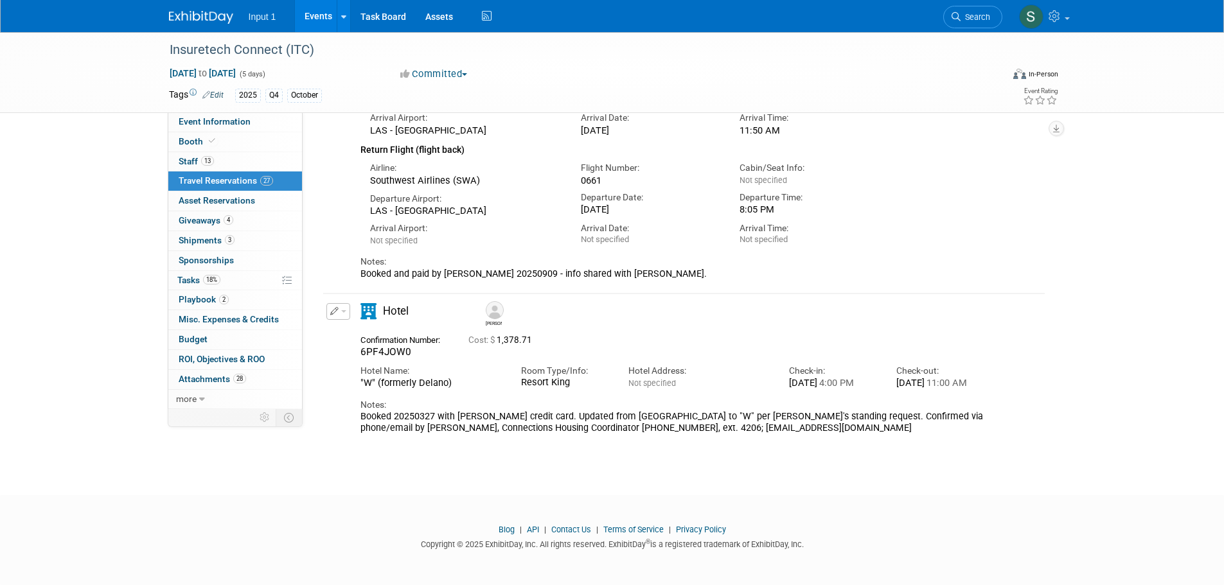
click at [348, 308] on button "button" at bounding box center [338, 311] width 24 height 17
click at [354, 325] on button "Edit Reservation" at bounding box center [381, 334] width 109 height 19
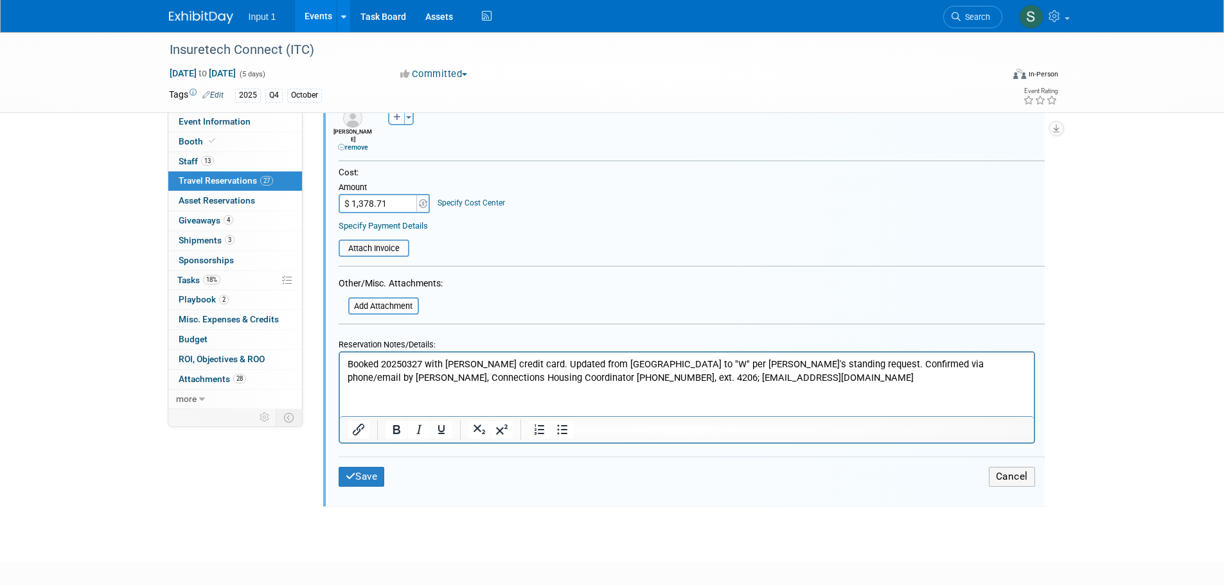
scroll to position [813, 0]
click at [772, 374] on p "Booked 20250327 with Rene credit card. Updated from Mandalay Bay to "W" per Ren…" at bounding box center [686, 367] width 679 height 26
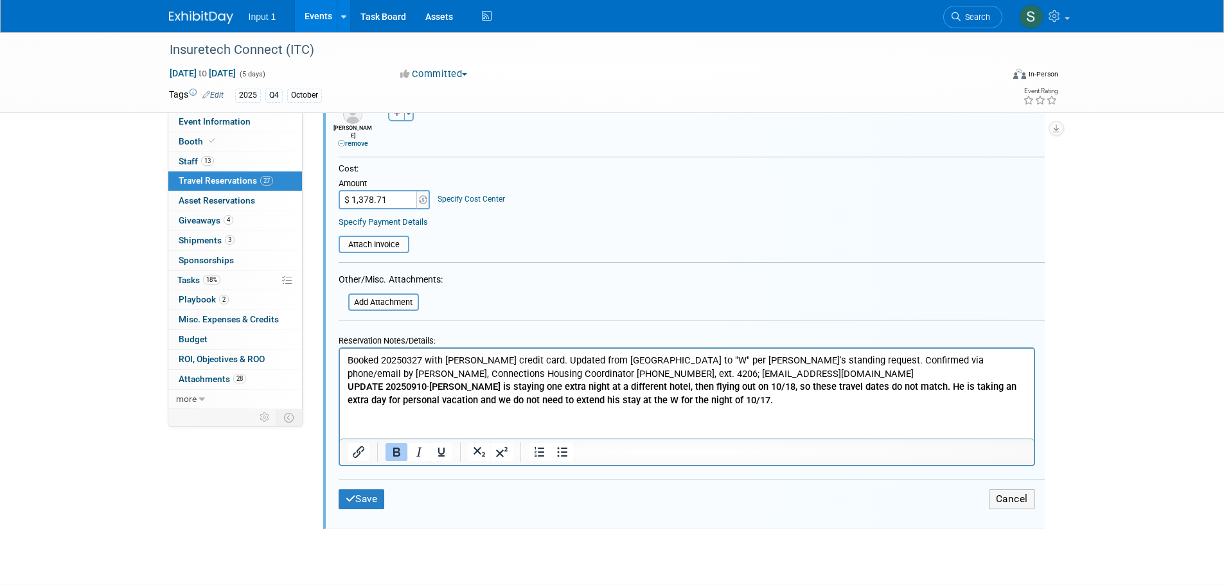
click at [344, 385] on html "Booked 20250327 with Rene credit card. Updated from Mandalay Bay to "W" per Ren…" at bounding box center [686, 378] width 694 height 58
click at [808, 392] on b "Jonathan is staying one extra night at a different hotel, then flying out on 10…" at bounding box center [685, 393] width 676 height 25
click at [803, 400] on p "**** UPDATE 20250910 - Jonathan is staying one extra night at a different hotel…" at bounding box center [686, 393] width 679 height 26
drag, startPoint x: 355, startPoint y: 497, endPoint x: 399, endPoint y: 499, distance: 44.4
click at [355, 497] on button "Save" at bounding box center [362, 499] width 46 height 20
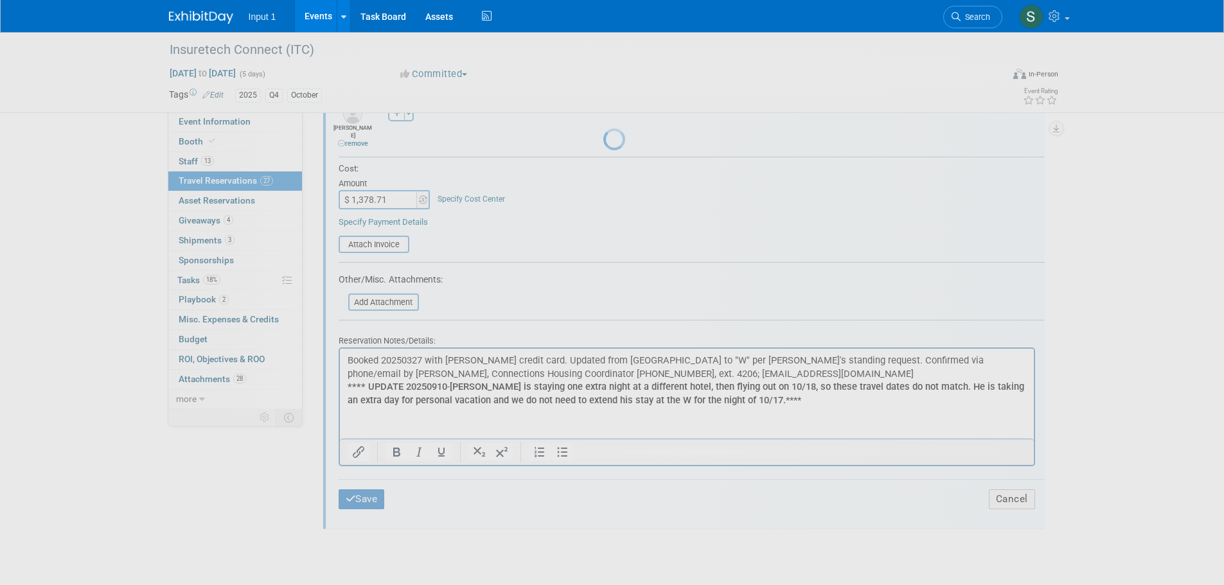
scroll to position [248, 0]
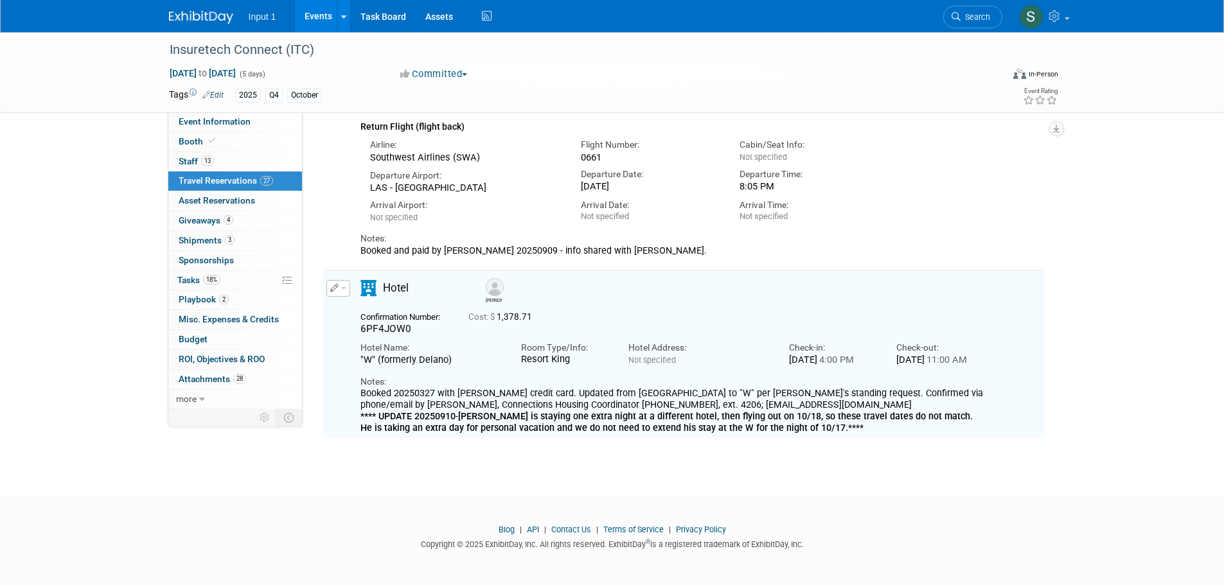
click at [242, 180] on span "Travel Reservations 27" at bounding box center [226, 180] width 94 height 10
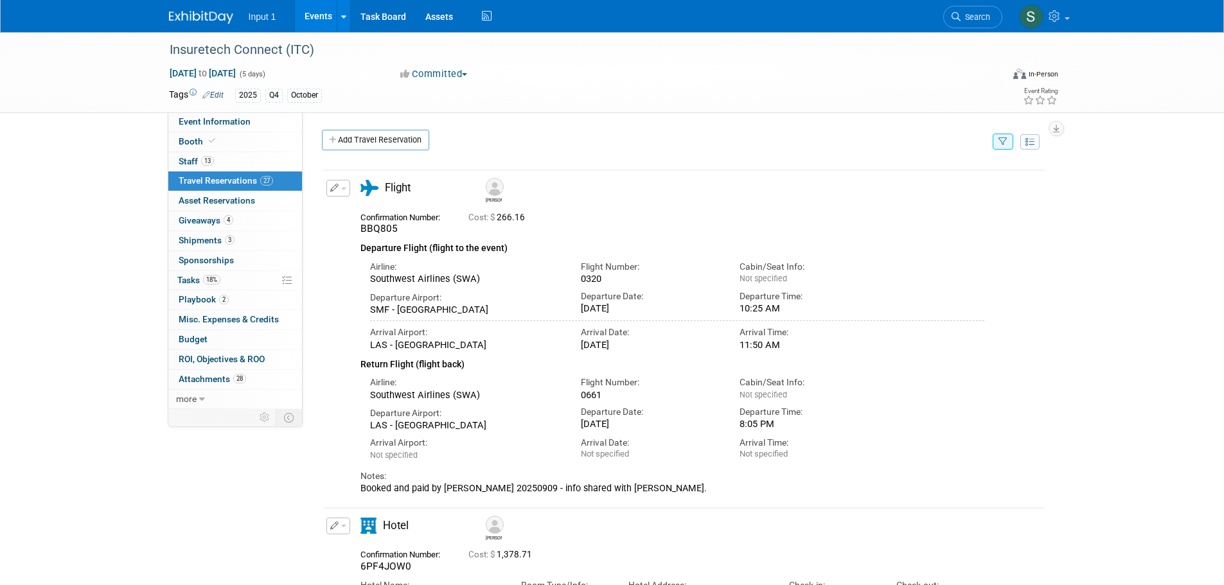
click at [1002, 143] on icon "button" at bounding box center [1002, 142] width 9 height 8
click at [920, 181] on select "-- Select Traveler -- All reservation with no one tagged Chris Farfaras Gillian…" at bounding box center [922, 181] width 159 height 18
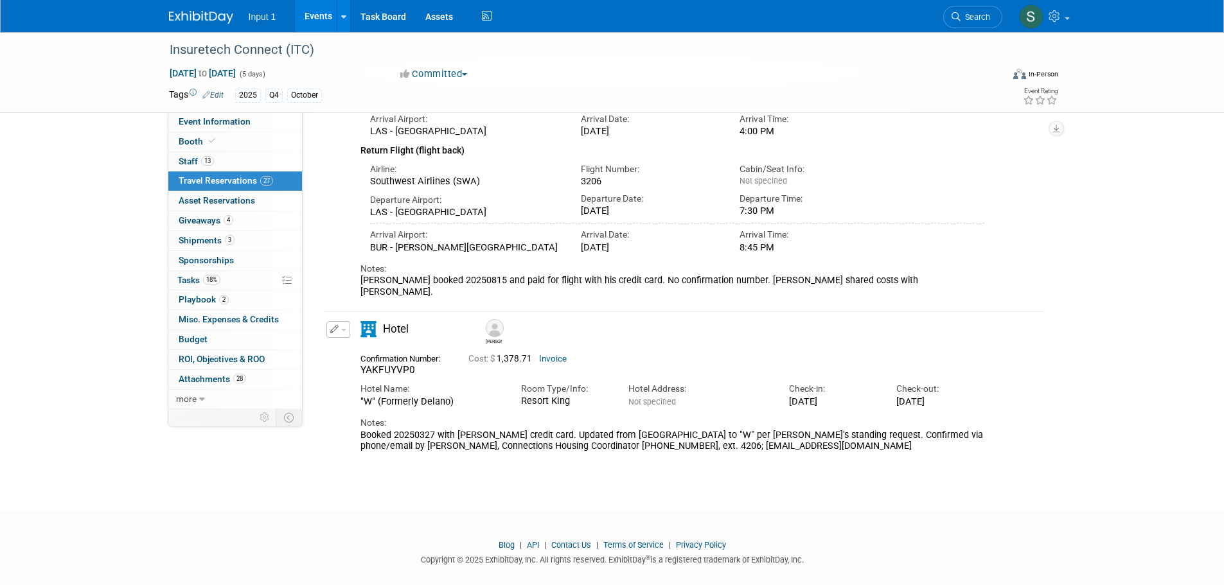
scroll to position [239, 0]
drag, startPoint x: 413, startPoint y: 333, endPoint x: 355, endPoint y: 340, distance: 58.3
click at [355, 349] on div "Confirmation Number: YAKFUYVP0" at bounding box center [405, 362] width 108 height 27
copy span "YAKFUYVP0"
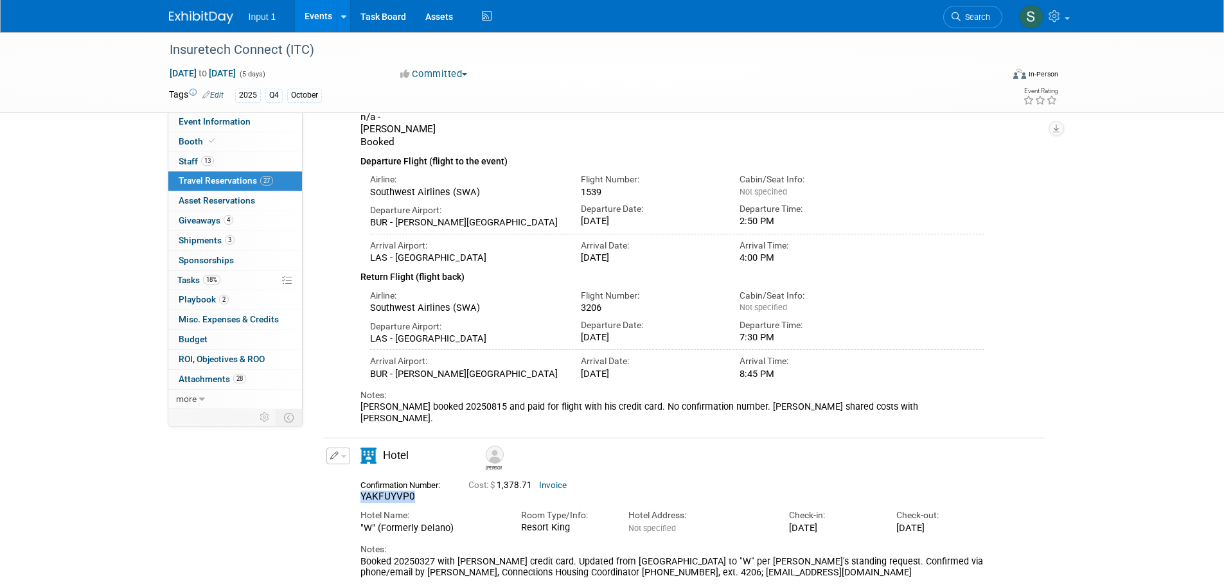
scroll to position [110, 0]
click at [838, 175] on div "Cabin/Seat Info:" at bounding box center [808, 181] width 139 height 12
click at [651, 444] on div "Chris" at bounding box center [720, 458] width 482 height 29
click at [195, 218] on span "Giveaways 4" at bounding box center [206, 220] width 55 height 10
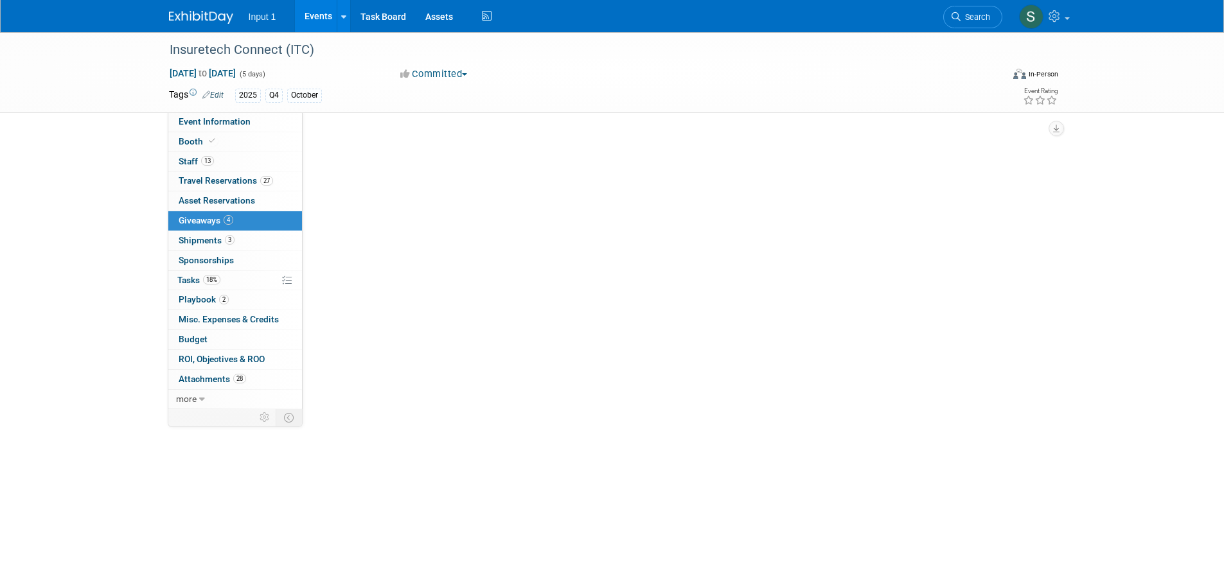
scroll to position [0, 0]
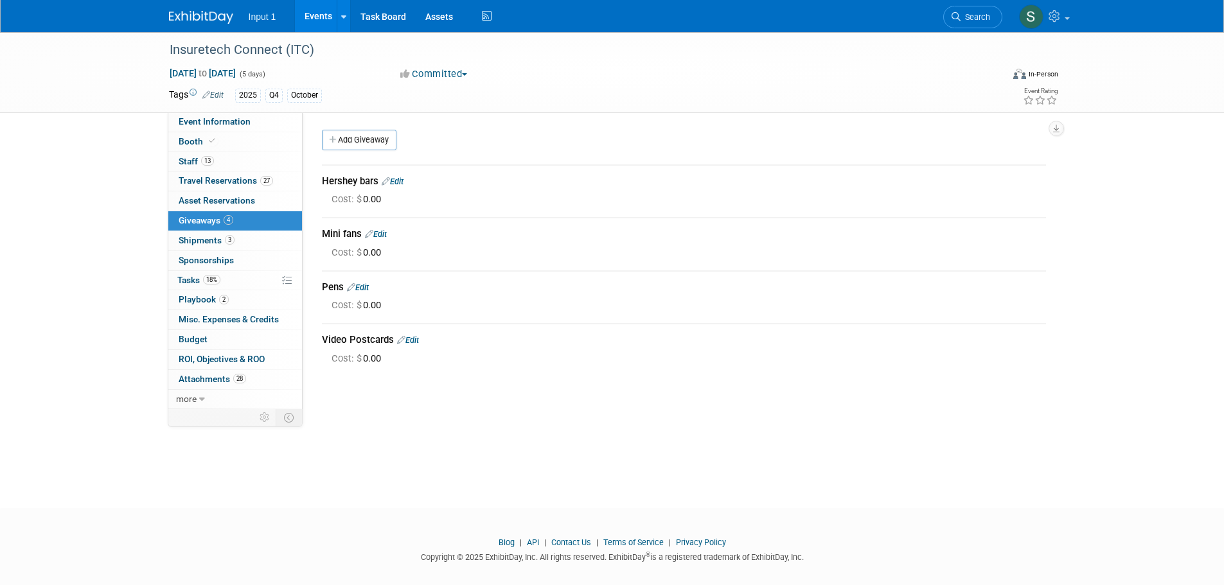
click at [600, 392] on div "Event Website: Edit https://vegas.insuretechconnect.com/ Event Venue Name: Mand…" at bounding box center [679, 260] width 753 height 297
click at [393, 433] on div "Insuretech Connect (ITC) Oct 13, 2025 to Oct 17, 2025 (5 days) Oct 13, 2025 to …" at bounding box center [612, 258] width 1224 height 453
click at [196, 176] on span "Travel Reservations 27" at bounding box center [226, 180] width 94 height 10
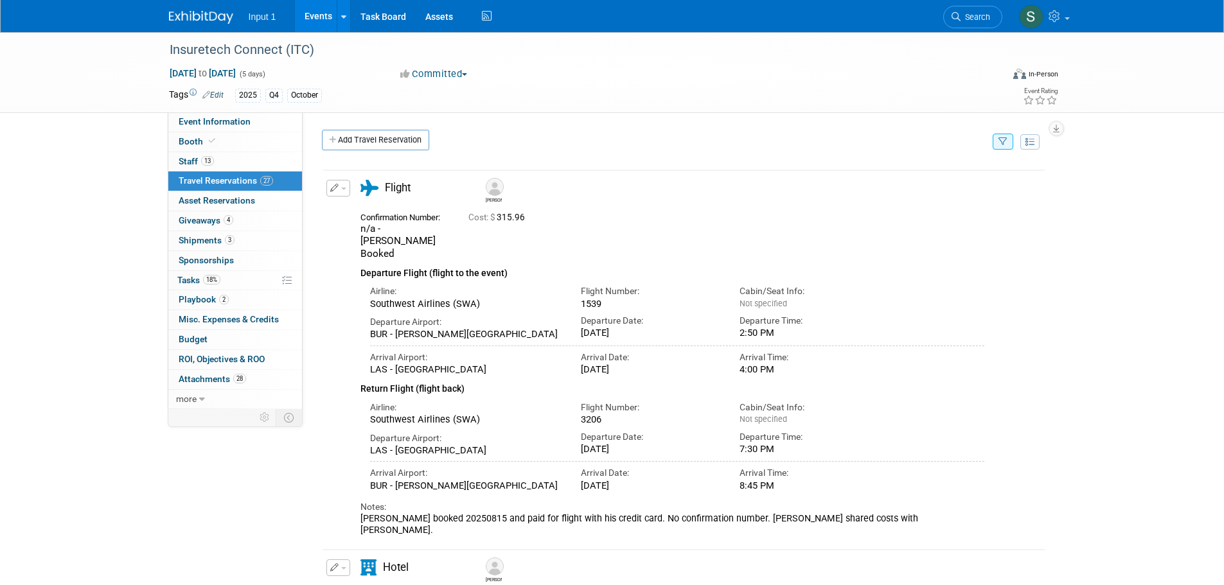
click at [1005, 142] on icon "button" at bounding box center [1002, 142] width 9 height 8
click at [911, 189] on select "-- Select Traveler -- All reservation with no one tagged Chris Farfaras Gillian…" at bounding box center [922, 181] width 159 height 18
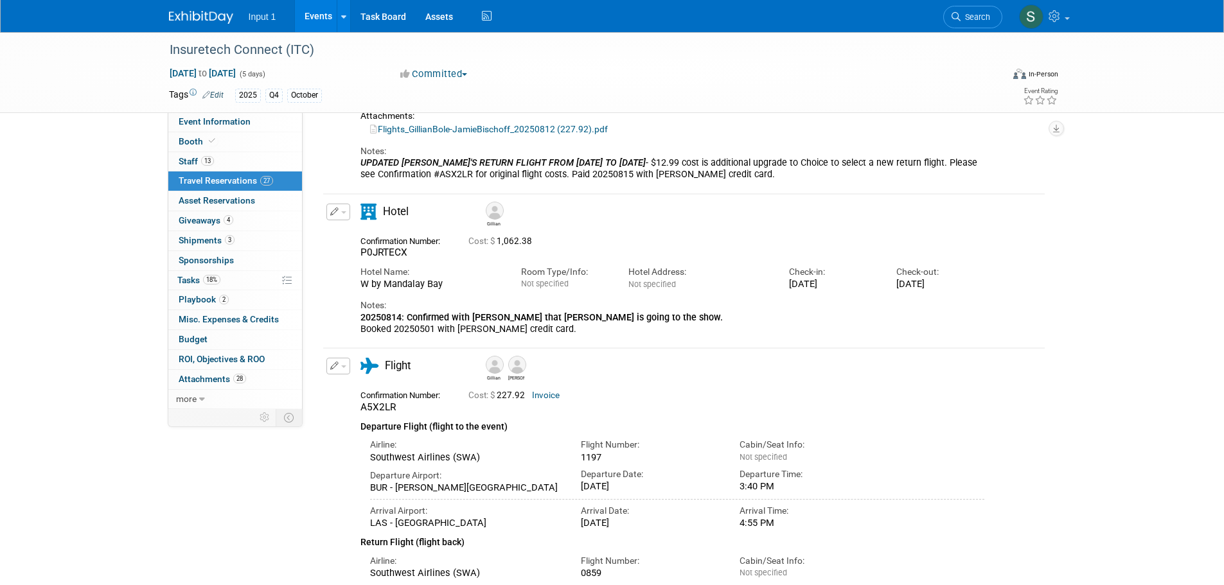
scroll to position [385, 0]
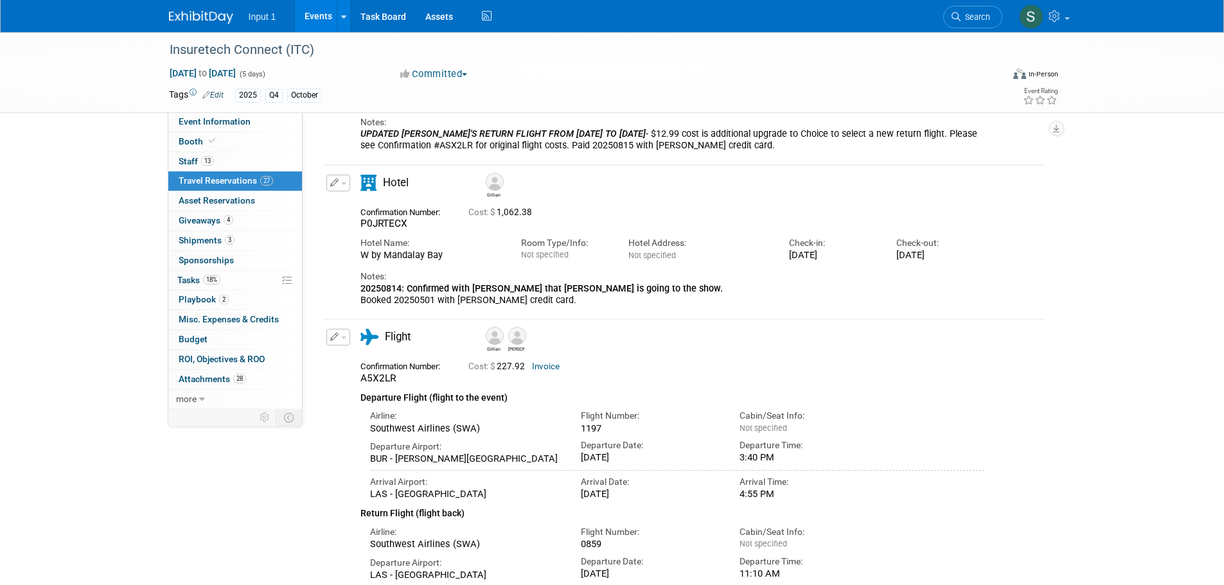
click at [347, 339] on button "button" at bounding box center [338, 337] width 24 height 17
click at [359, 380] on span "Delete Reservation" at bounding box center [389, 381] width 80 height 10
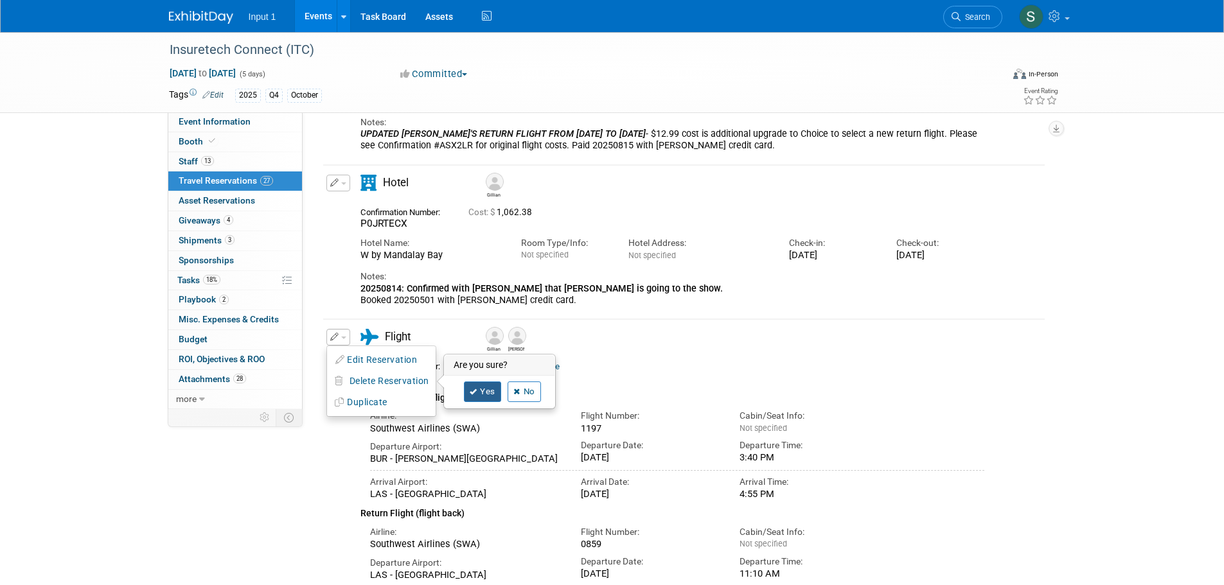
click at [480, 387] on link "Yes" at bounding box center [482, 392] width 37 height 21
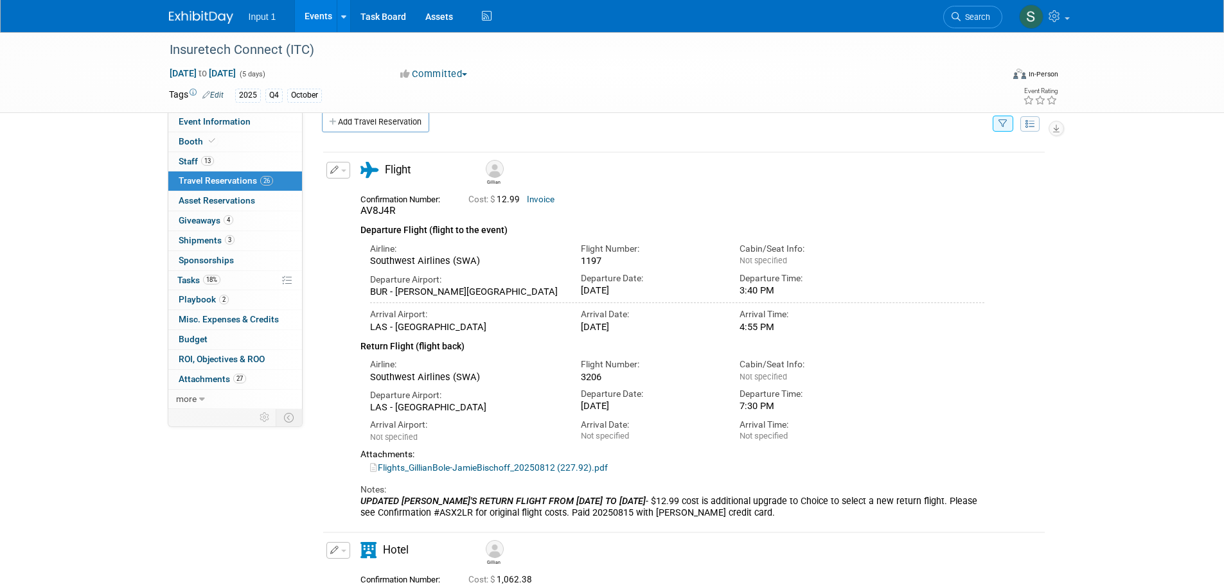
scroll to position [0, 0]
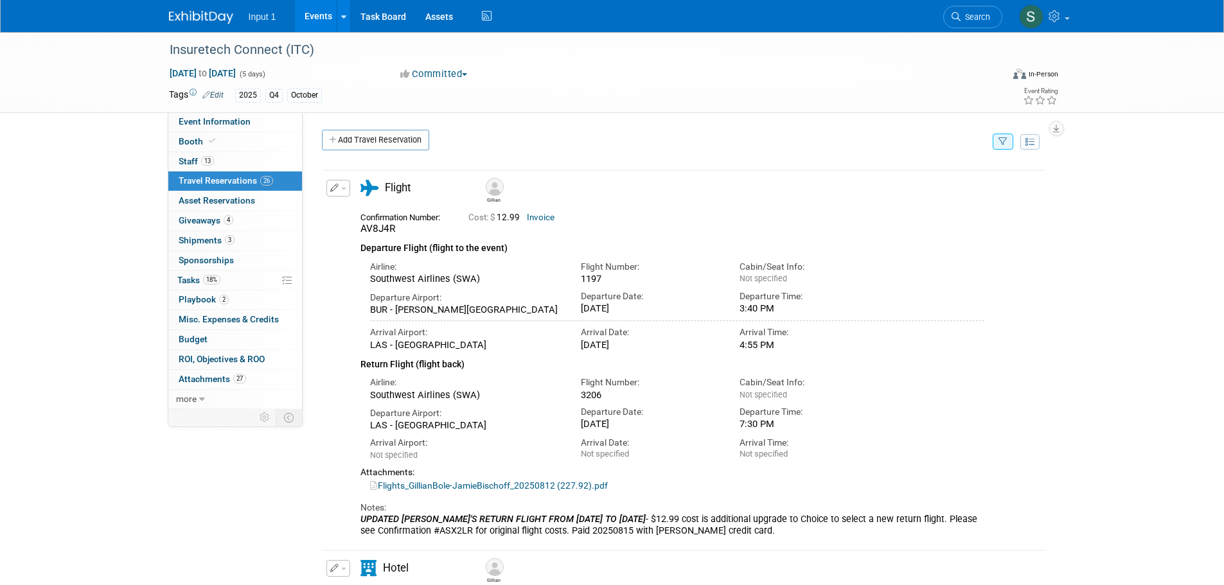
click at [1007, 144] on button "button" at bounding box center [1002, 142] width 21 height 16
click at [924, 188] on select "-- Select Traveler -- All reservation with no one tagged Chris Farfaras Gillian…" at bounding box center [922, 181] width 159 height 18
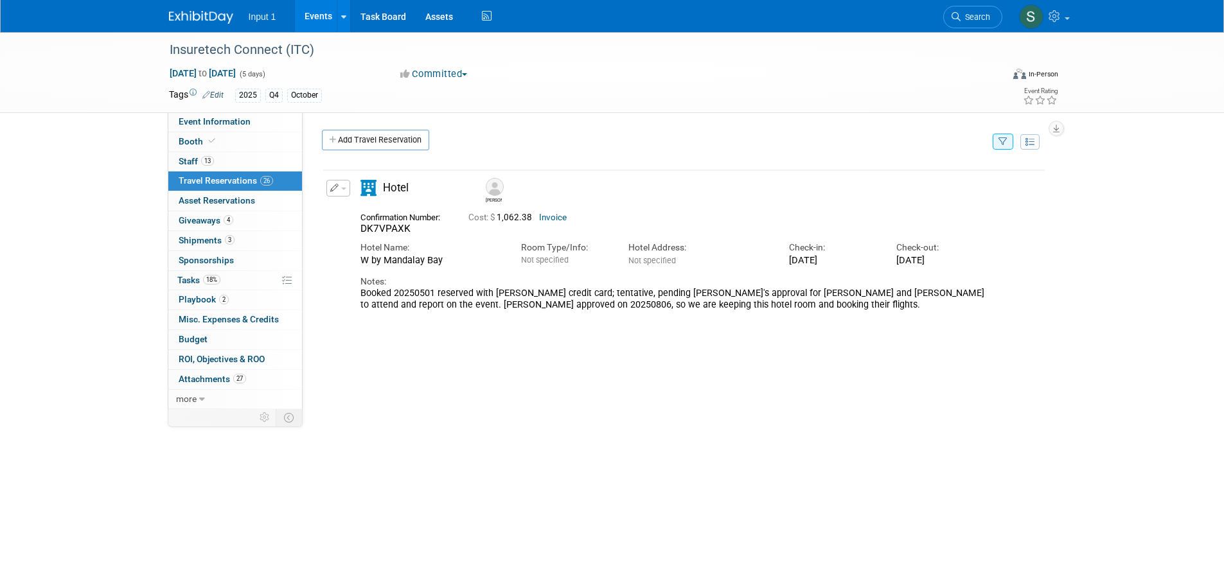
click at [341, 191] on button "button" at bounding box center [338, 188] width 24 height 17
click at [354, 213] on button "Edit Reservation" at bounding box center [381, 211] width 109 height 19
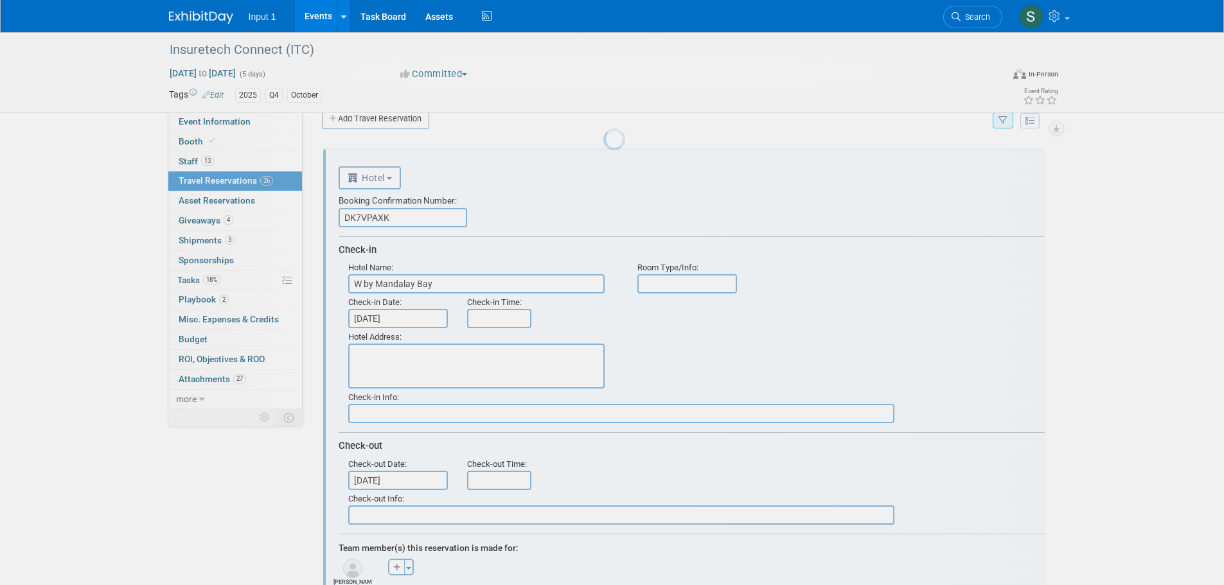
scroll to position [26, 0]
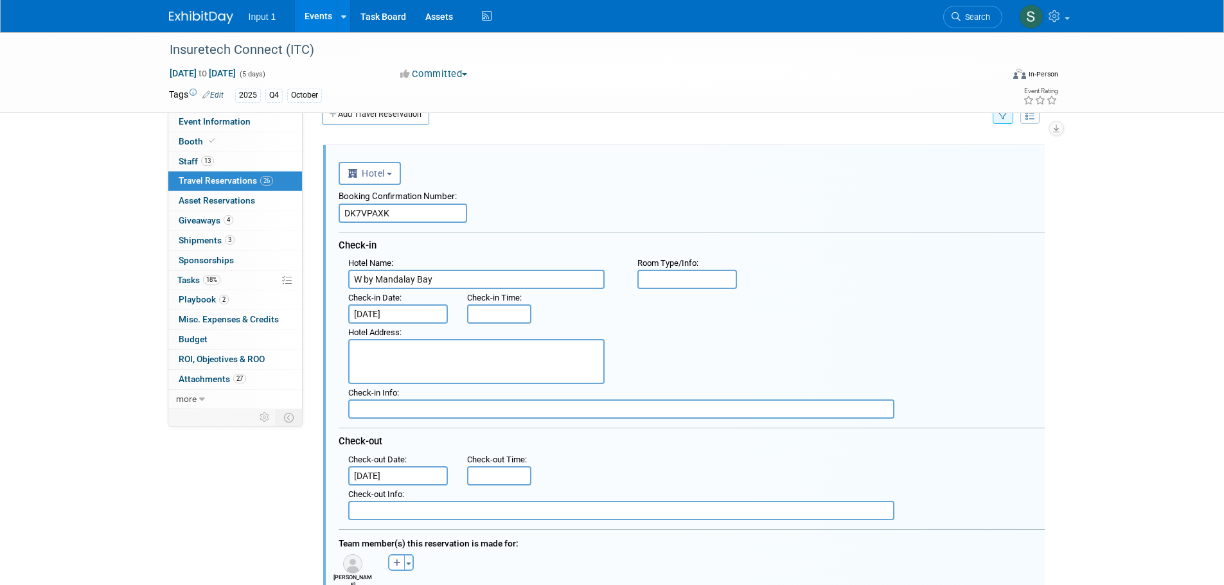
drag, startPoint x: 207, startPoint y: 177, endPoint x: 251, endPoint y: 184, distance: 44.2
click at [207, 177] on span "Travel Reservations 26" at bounding box center [226, 180] width 94 height 10
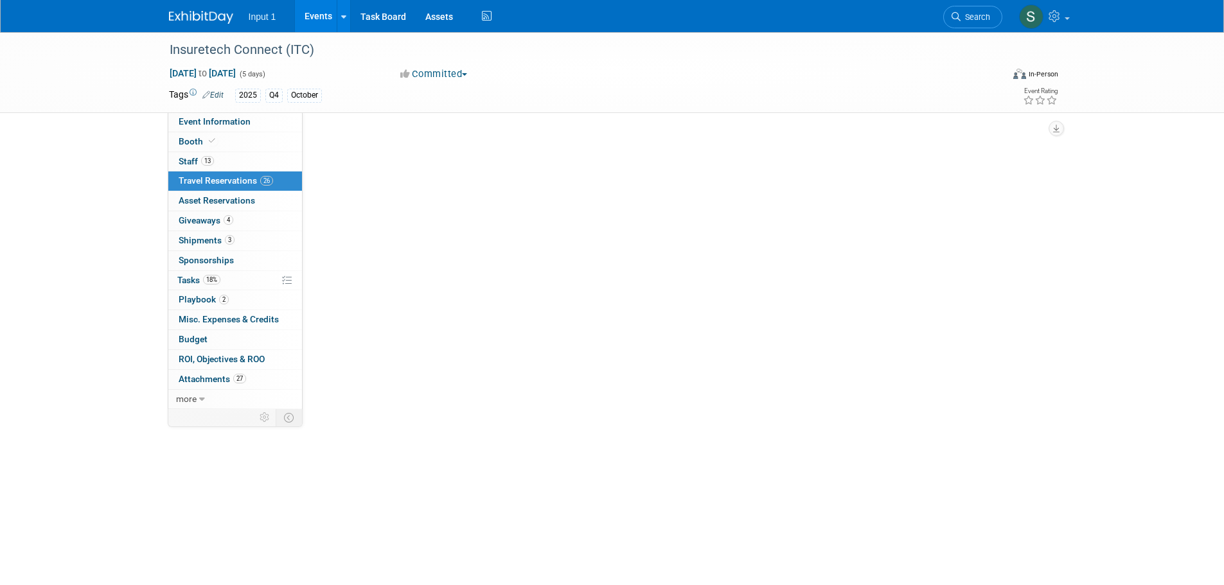
scroll to position [0, 0]
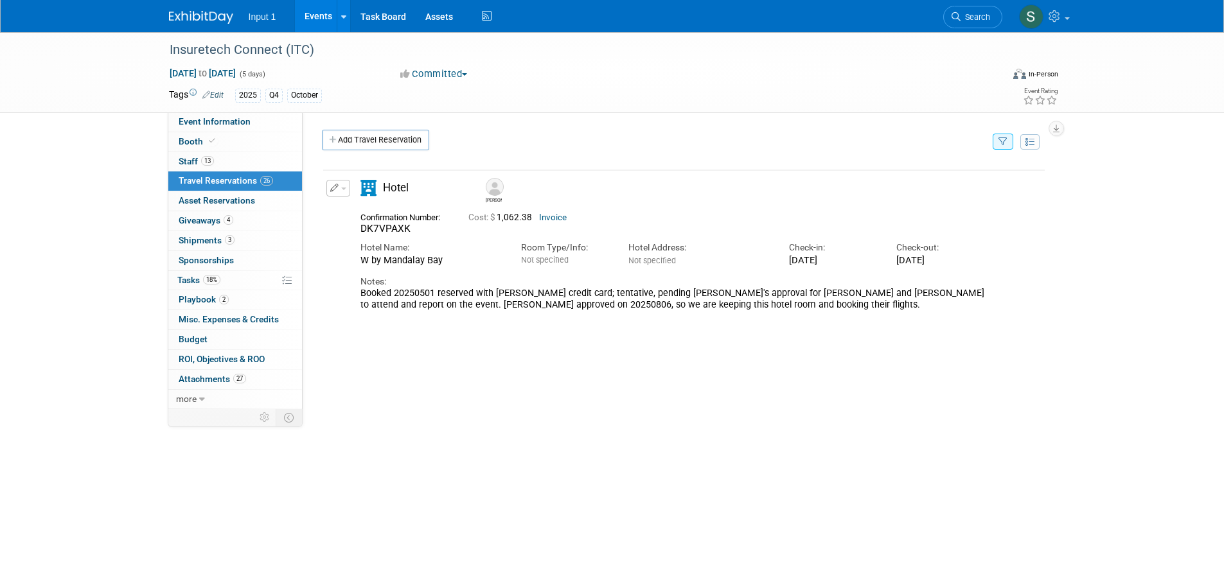
click at [1008, 144] on button "button" at bounding box center [1002, 142] width 21 height 16
click at [922, 180] on select "-- Select Traveler -- All reservation with no one tagged Chris Farfaras Gillian…" at bounding box center [922, 181] width 159 height 18
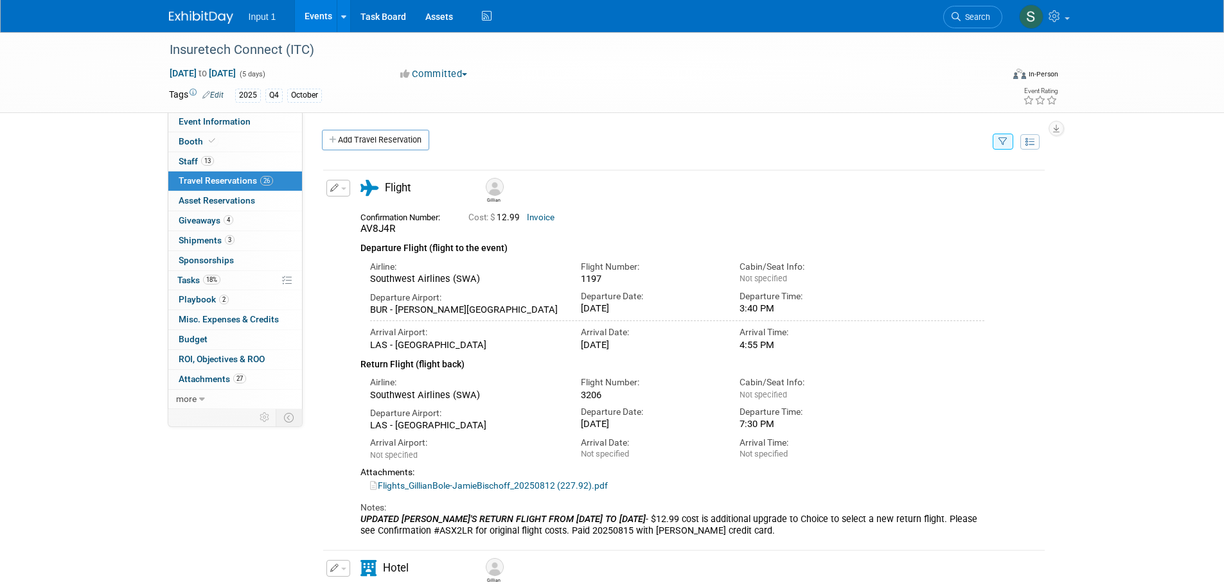
click at [1001, 148] on button "button" at bounding box center [1002, 142] width 21 height 16
click at [913, 181] on select "-- Select Traveler -- All reservation with no one tagged Chris Farfaras Gillian…" at bounding box center [922, 181] width 159 height 18
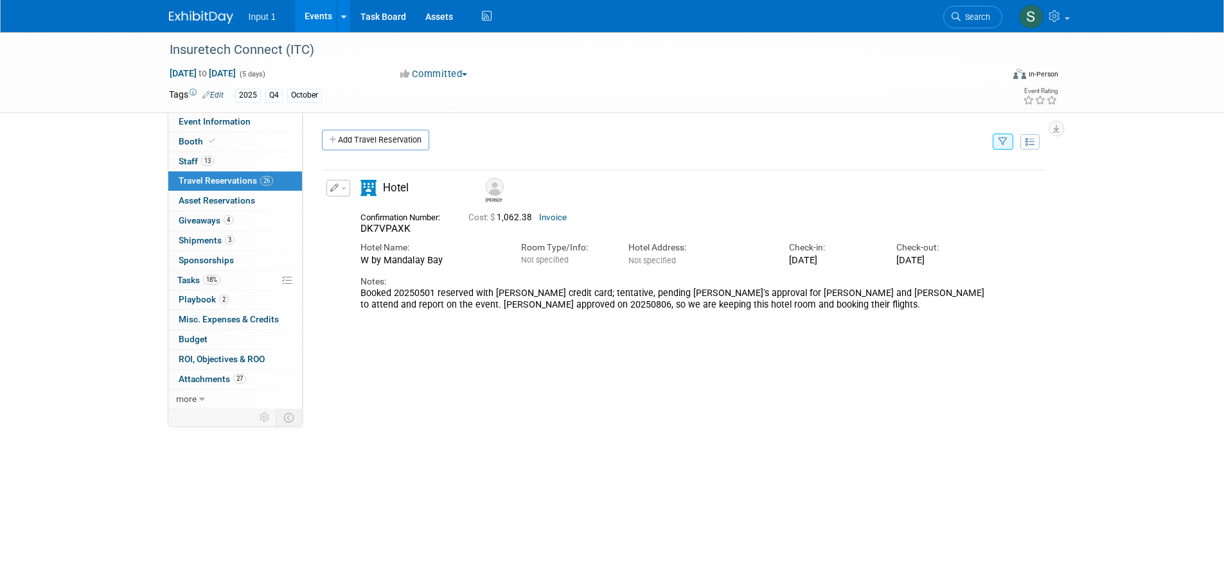
click at [343, 190] on span "button" at bounding box center [343, 189] width 5 height 3
click at [391, 140] on link "Add Travel Reservation" at bounding box center [375, 140] width 107 height 21
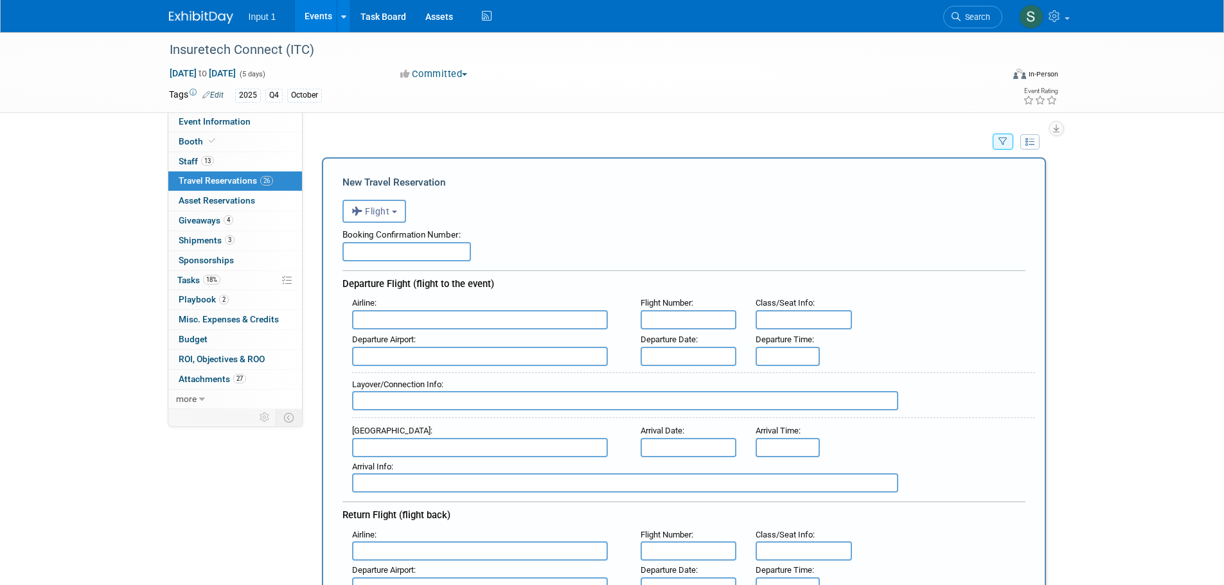
click at [389, 256] on input "text" at bounding box center [406, 251] width 128 height 19
type input "a"
type input "A5X2LR"
type input "s"
type input "w"
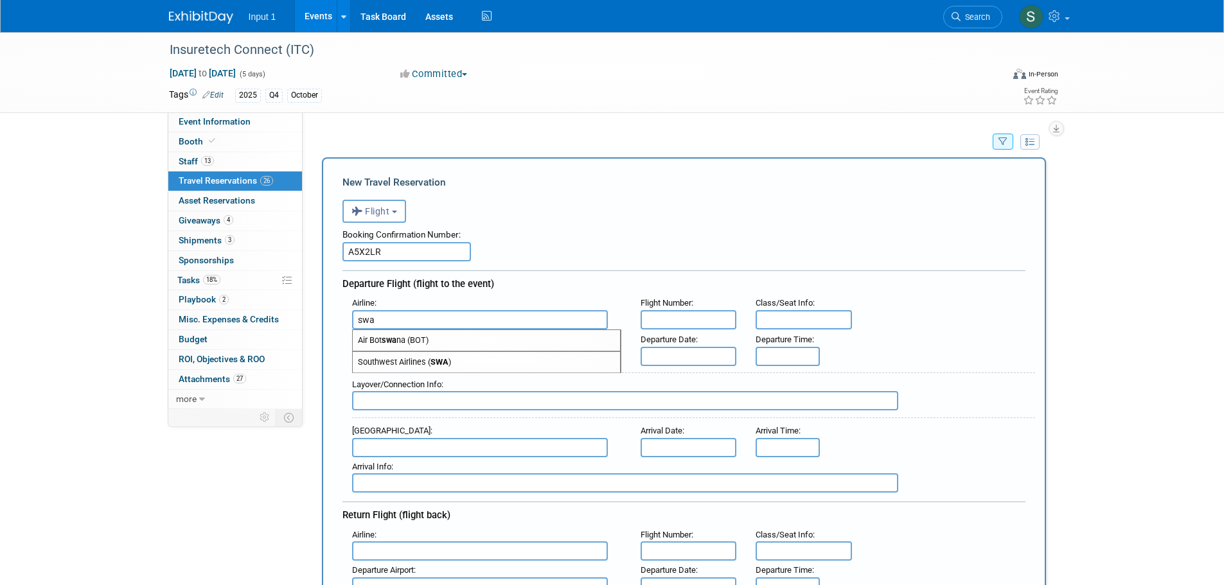
click at [429, 363] on span "Southwest Airlines ( SWA )" at bounding box center [486, 362] width 267 height 21
type input "Southwest Airlines (SWA)"
click at [678, 321] on input "text" at bounding box center [688, 319] width 96 height 19
type input "1197"
click at [418, 365] on input "text" at bounding box center [480, 356] width 256 height 19
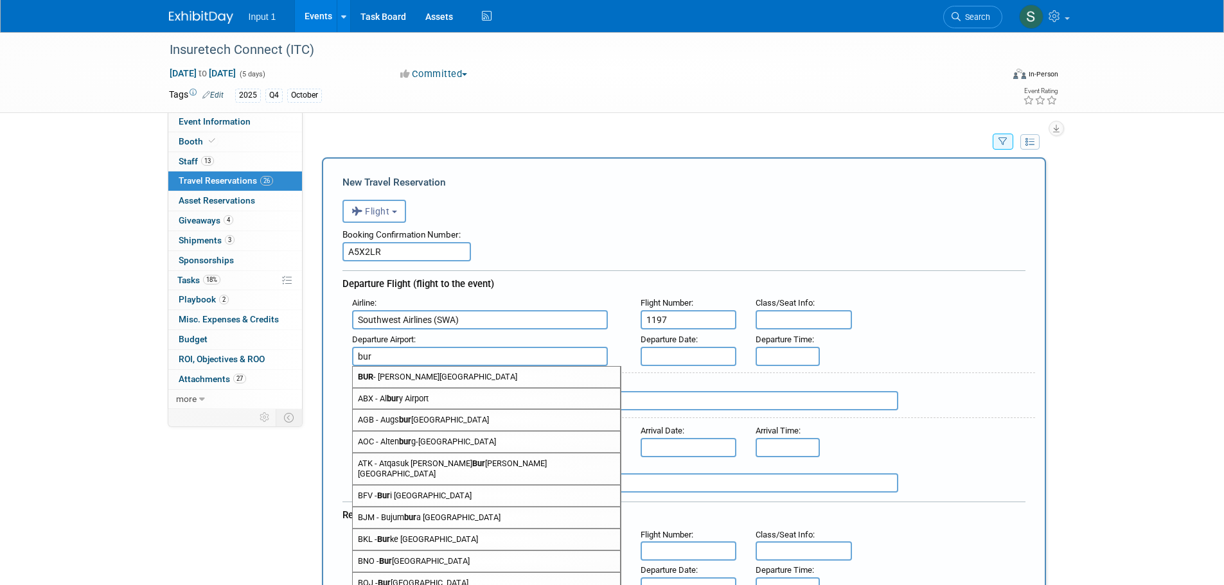
click at [393, 380] on span "BUR - Bob Hope Airport" at bounding box center [486, 377] width 267 height 21
type input "BUR - Bob Hope Airport"
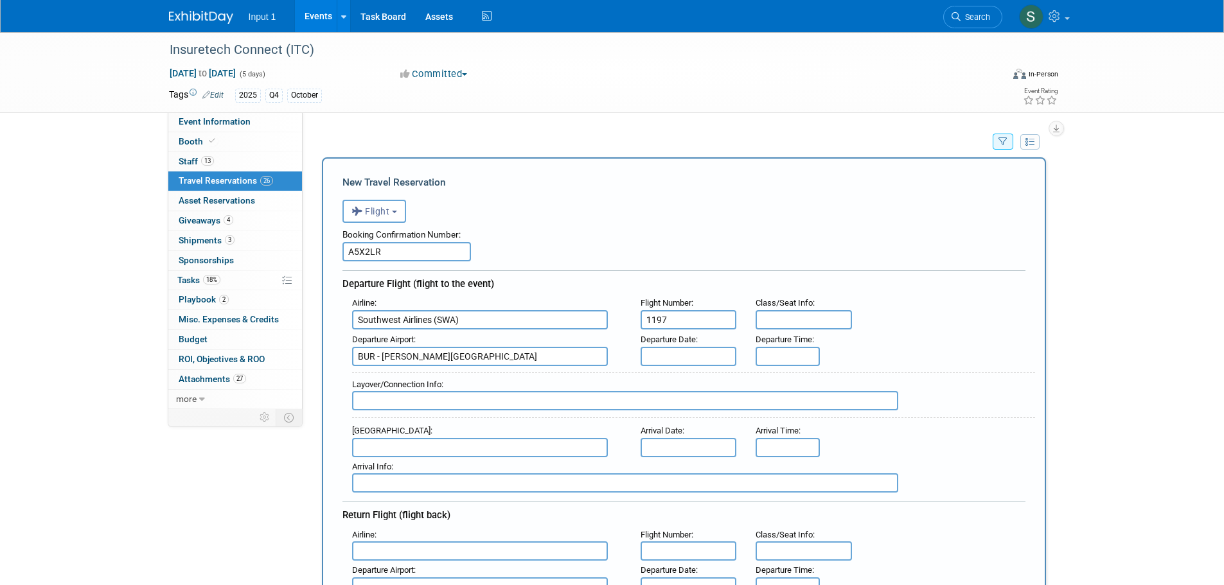
click at [669, 362] on body "Input 1 Events Add Event Bulk Upload Events Shareable Event Boards Recently Vie…" at bounding box center [612, 292] width 1224 height 585
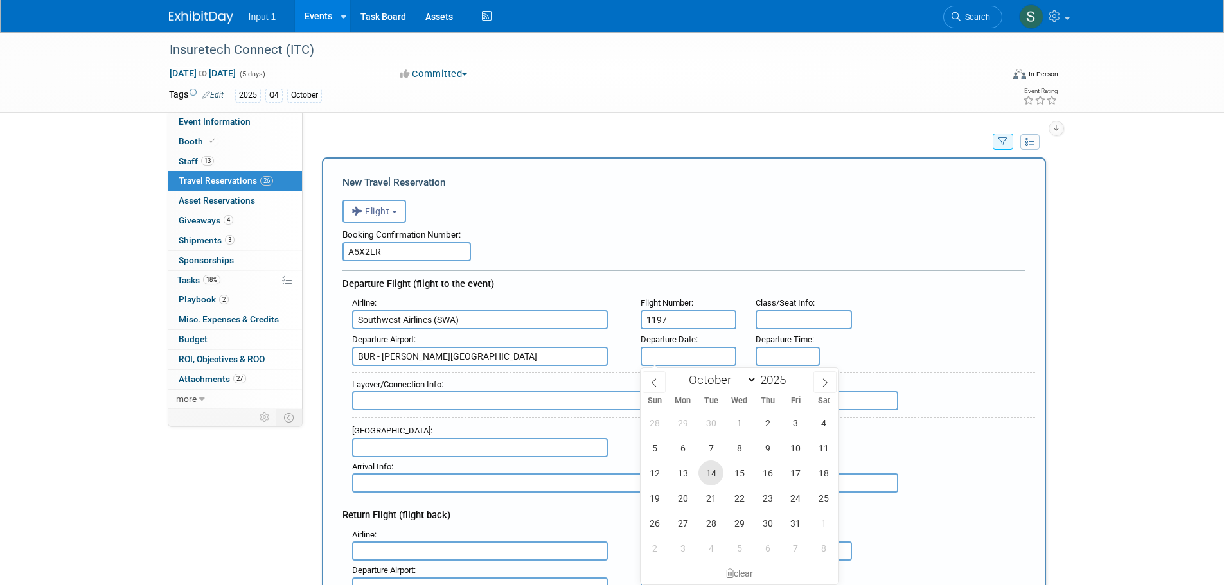
click at [712, 477] on span "14" at bounding box center [710, 473] width 25 height 25
type input "[DATE]"
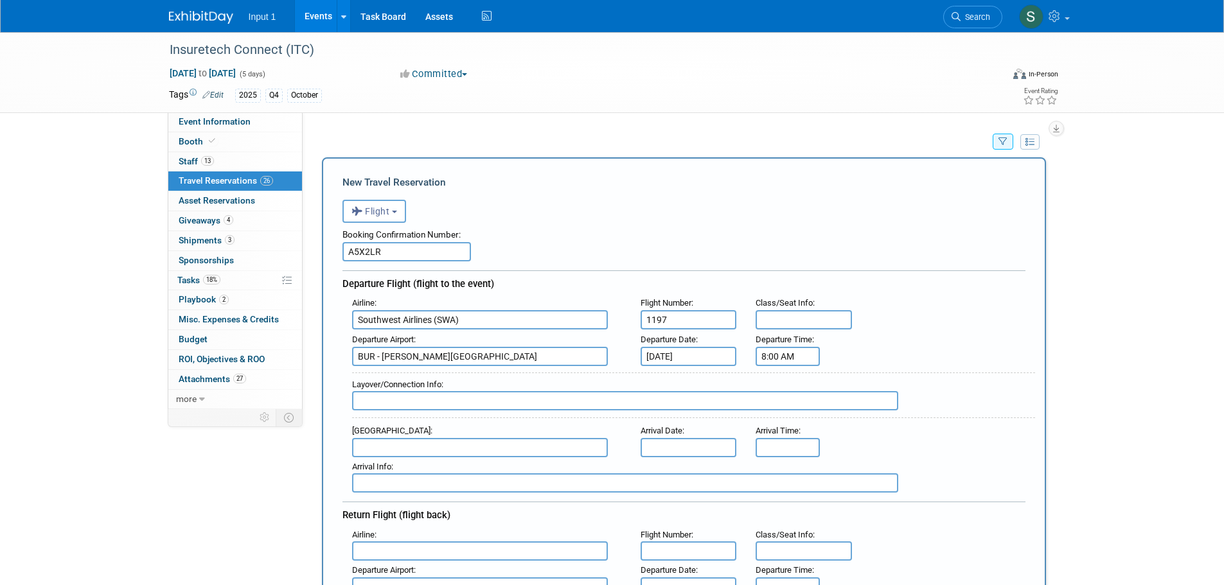
click at [775, 364] on input "8:00 AM" at bounding box center [787, 356] width 64 height 19
click at [785, 410] on span "08" at bounding box center [785, 414] width 24 height 23
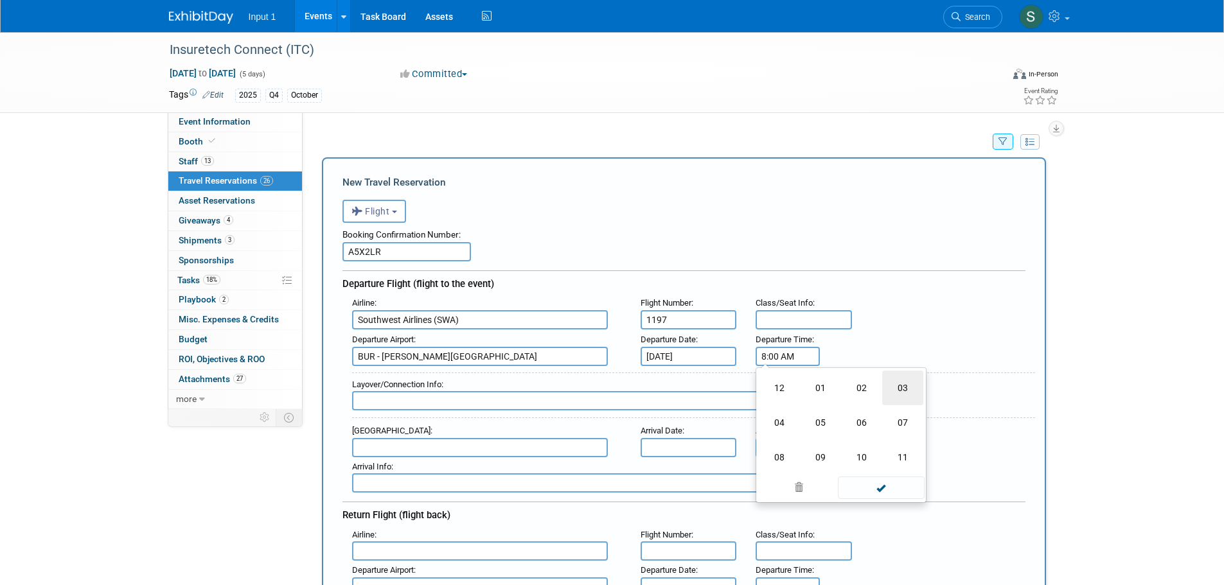
click at [899, 389] on td "03" at bounding box center [902, 388] width 41 height 35
click at [899, 418] on button "AM" at bounding box center [897, 415] width 23 height 22
click at [845, 418] on span "00" at bounding box center [846, 414] width 24 height 23
drag, startPoint x: 777, startPoint y: 452, endPoint x: 786, endPoint y: 450, distance: 9.2
click at [777, 451] on td "40" at bounding box center [779, 457] width 41 height 35
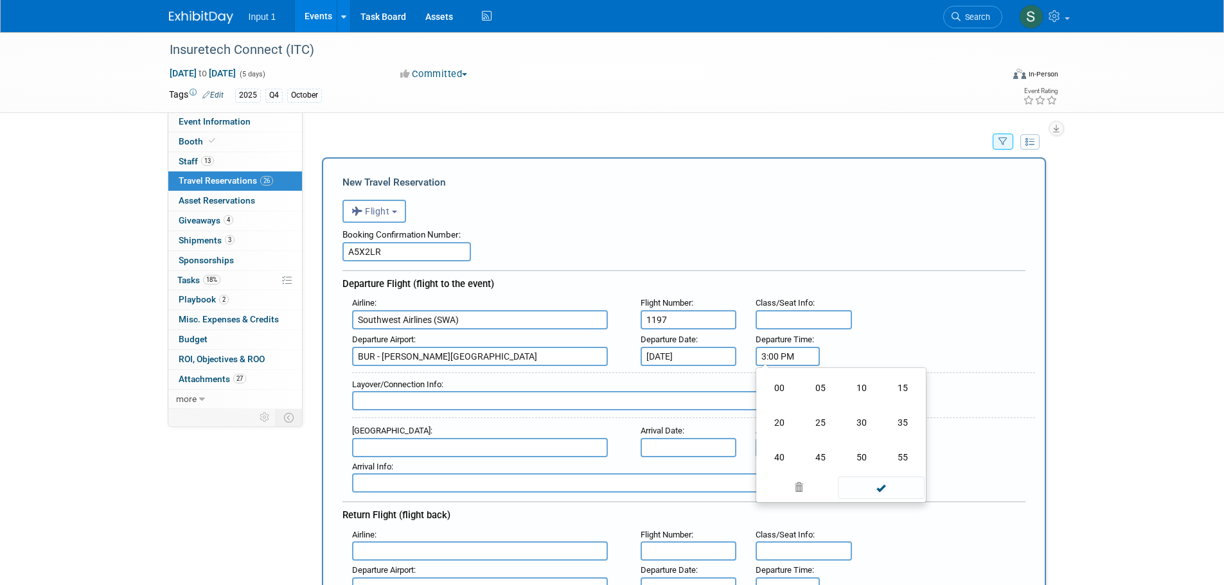
type input "3:40 PM"
click at [875, 472] on span at bounding box center [881, 472] width 87 height 22
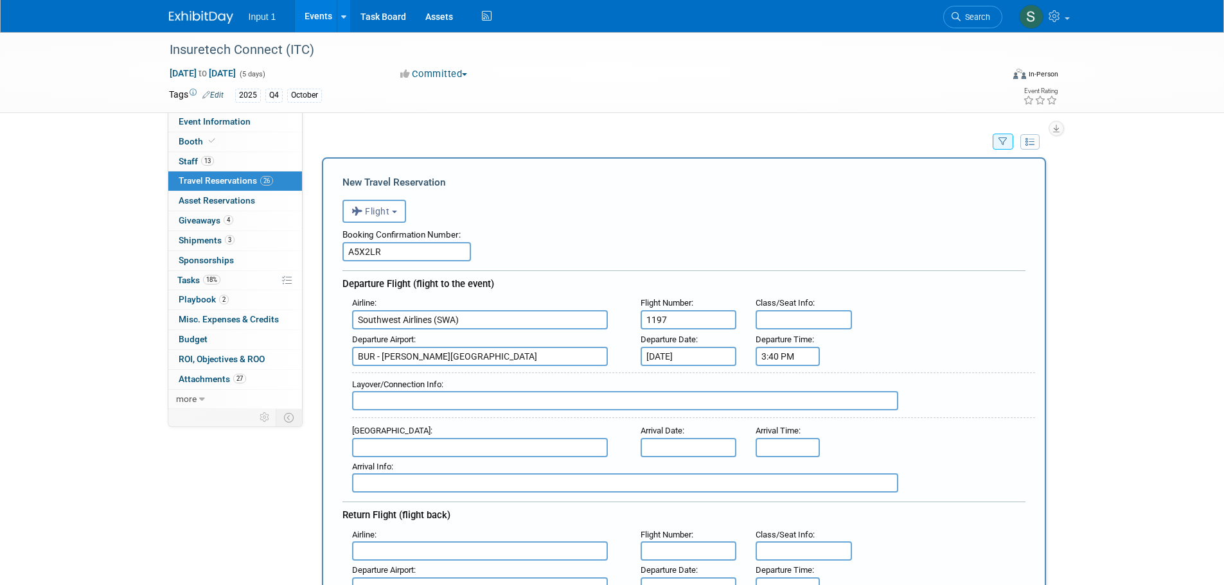
click at [450, 455] on input "text" at bounding box center [480, 447] width 256 height 19
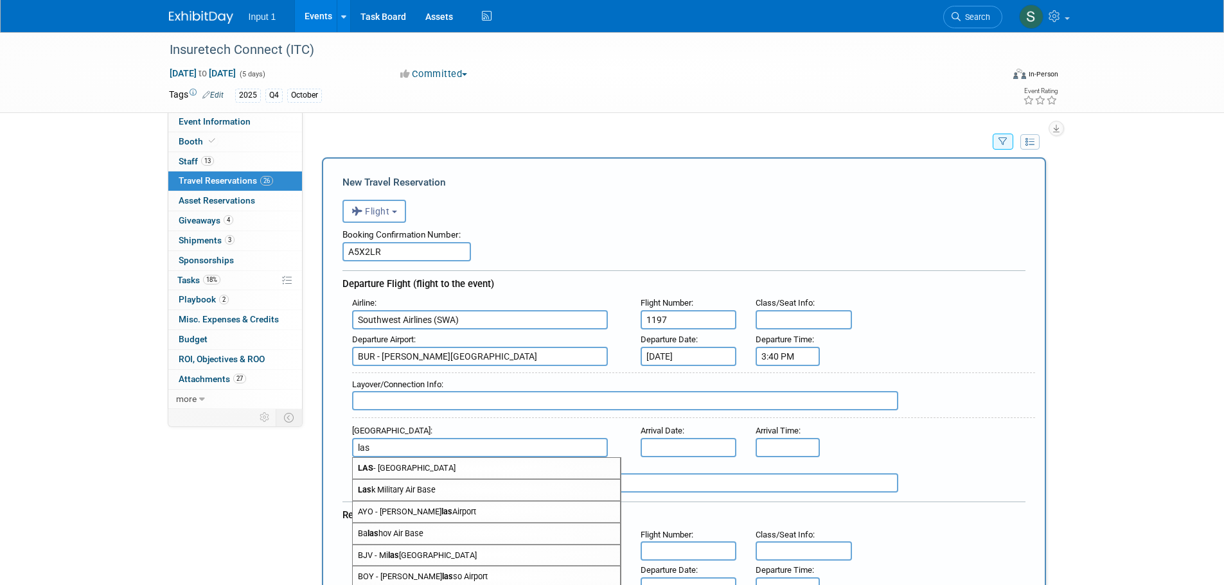
click at [444, 470] on span "LAS - McCarran International Airport" at bounding box center [486, 468] width 267 height 21
type input "LAS - McCarran International Airport"
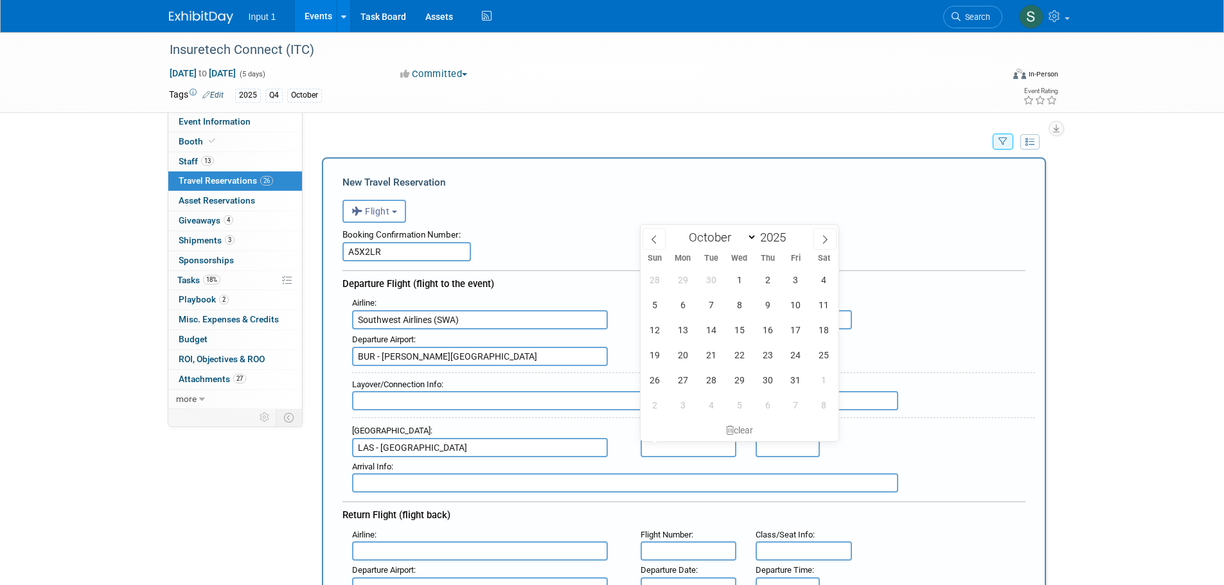
click at [676, 449] on input "text" at bounding box center [688, 447] width 96 height 19
click at [708, 328] on span "14" at bounding box center [710, 329] width 25 height 25
type input "[DATE]"
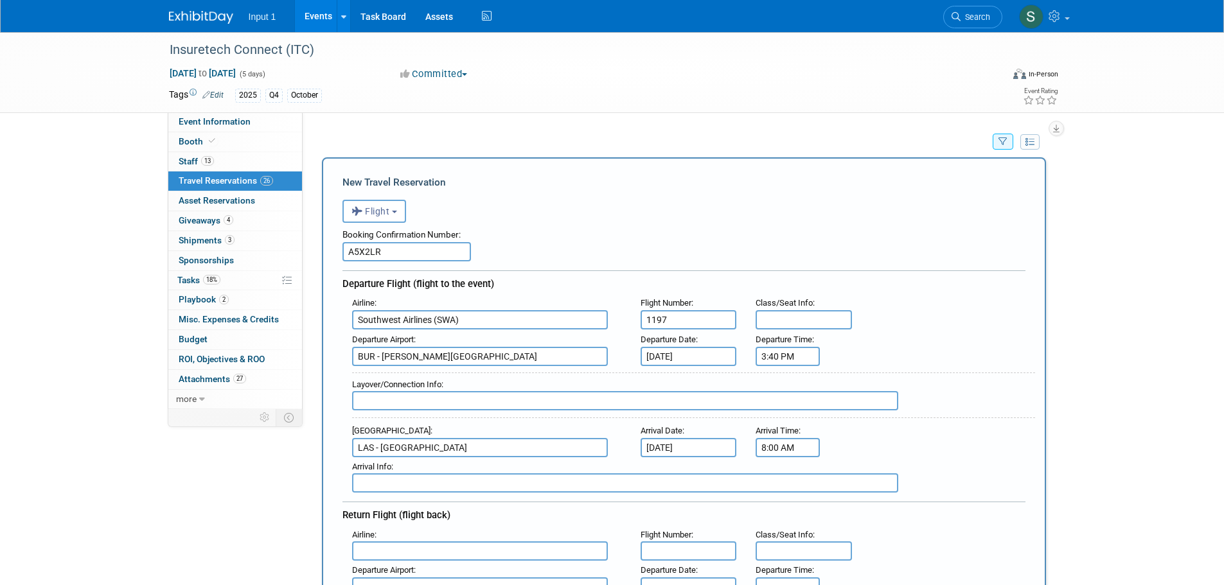
click at [784, 448] on input "8:00 AM" at bounding box center [787, 447] width 64 height 19
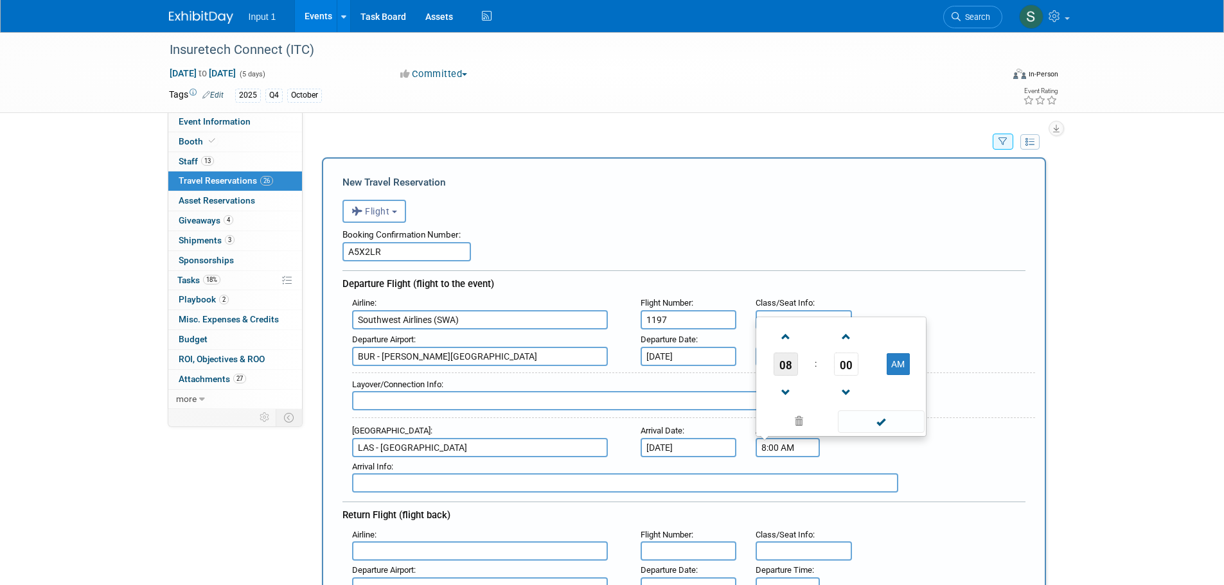
click at [787, 366] on span "08" at bounding box center [785, 364] width 24 height 23
click at [779, 357] on td "04" at bounding box center [779, 356] width 41 height 35
click at [839, 363] on span "00" at bounding box center [846, 364] width 24 height 23
click at [900, 387] on td "55" at bounding box center [902, 391] width 41 height 35
click at [900, 365] on button "AM" at bounding box center [897, 364] width 23 height 22
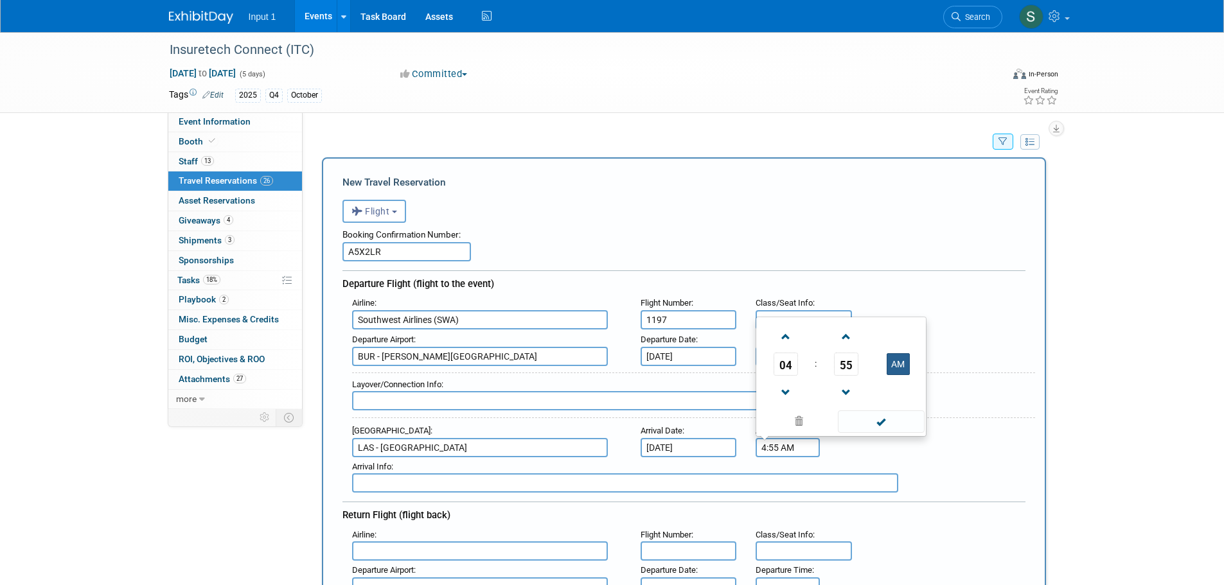
type input "4:55 PM"
click at [867, 421] on span at bounding box center [881, 421] width 87 height 22
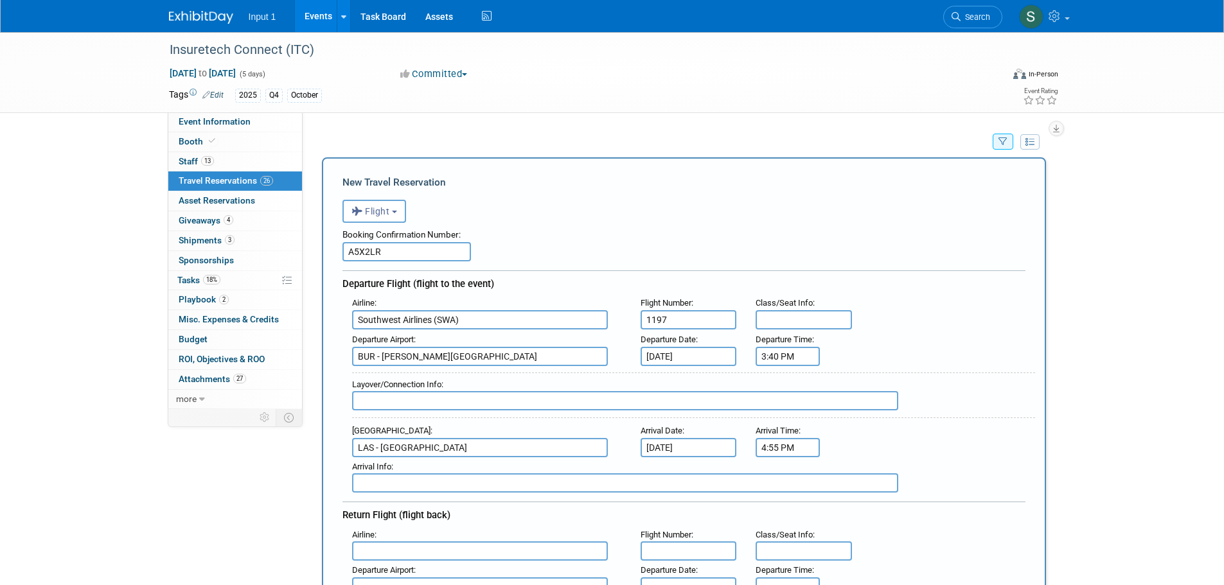
scroll to position [321, 0]
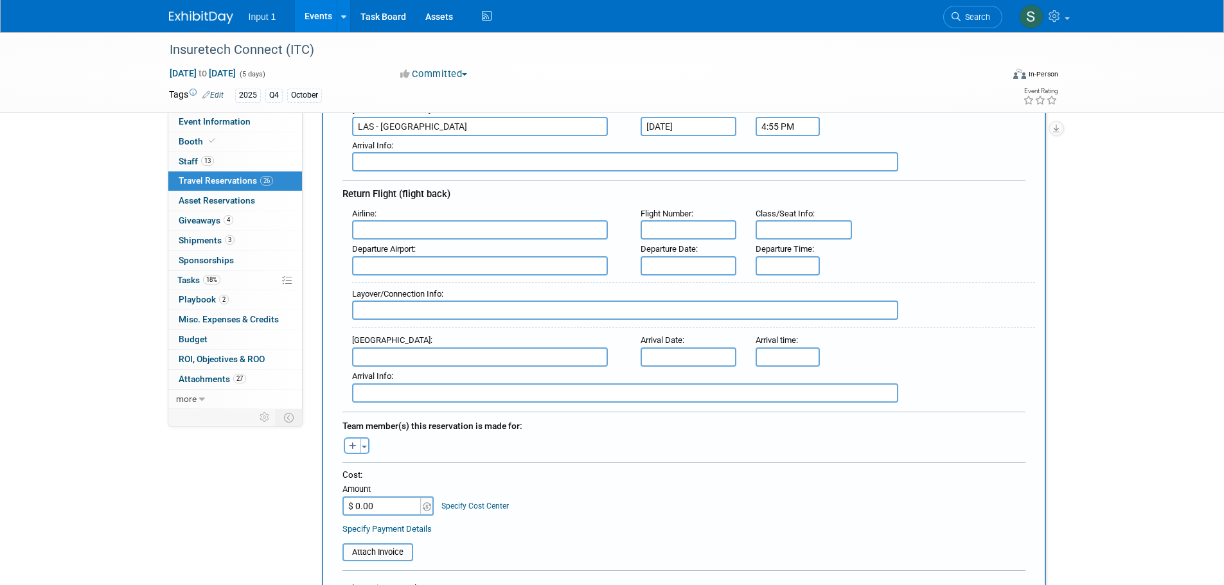
click at [372, 225] on input "text" at bounding box center [480, 229] width 256 height 19
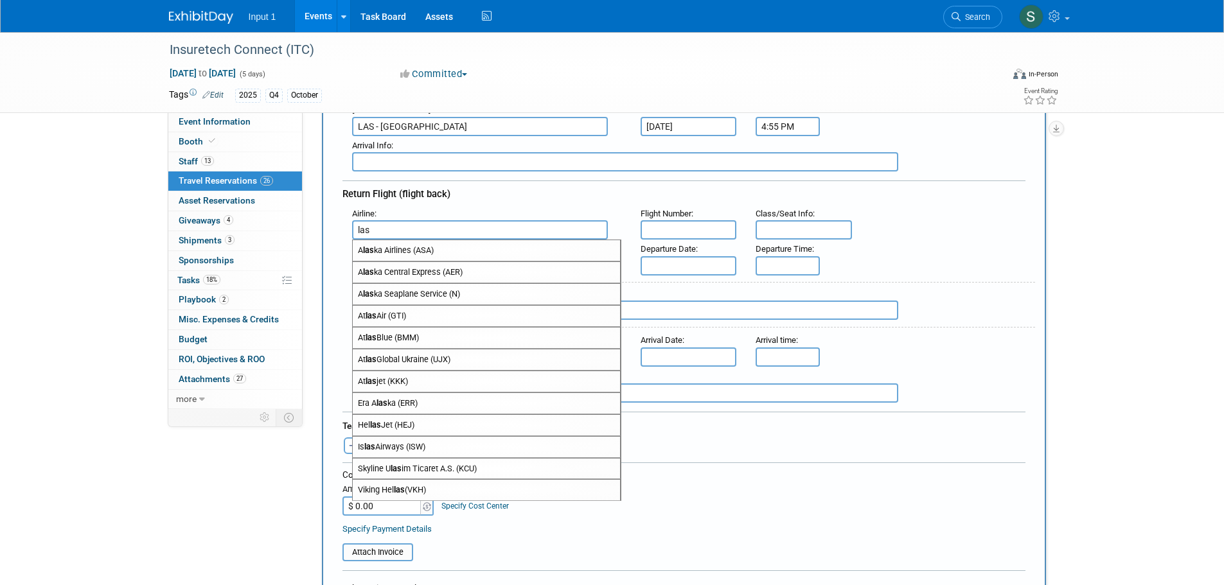
drag, startPoint x: 384, startPoint y: 231, endPoint x: 304, endPoint y: 220, distance: 81.0
click at [304, 220] on div "Event Information Event Info Booth Booth 13 Staff 13 Staff 26 Travel Reservatio…" at bounding box center [612, 517] width 906 height 1612
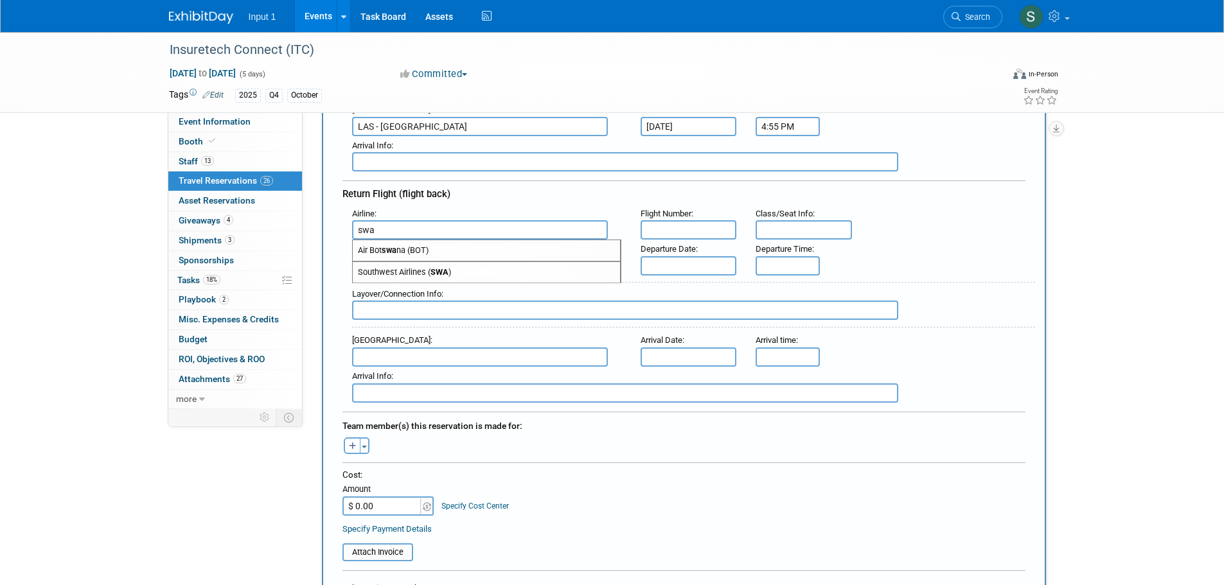
click at [410, 265] on span "Southwest Airlines ( SWA )" at bounding box center [486, 272] width 267 height 21
type input "Southwest Airlines (SWA)"
click at [682, 224] on input "text" at bounding box center [688, 229] width 96 height 19
type input "0859"
click at [369, 272] on input "text" at bounding box center [480, 265] width 256 height 19
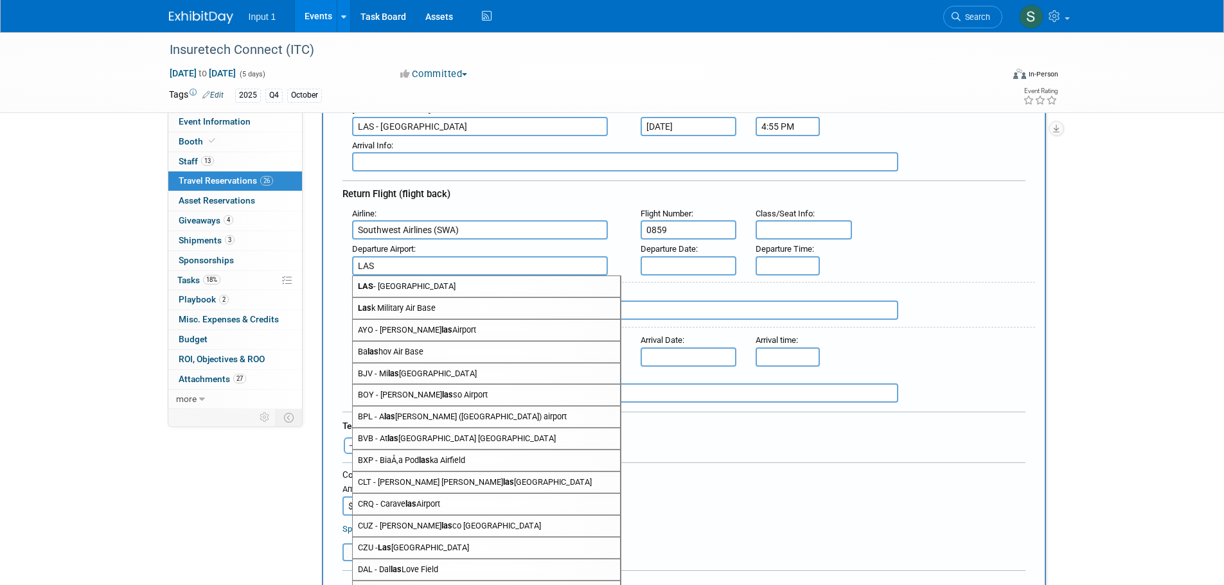
click at [398, 286] on span "LAS - McCarran International Airport" at bounding box center [486, 286] width 267 height 21
type input "LAS - McCarran International Airport"
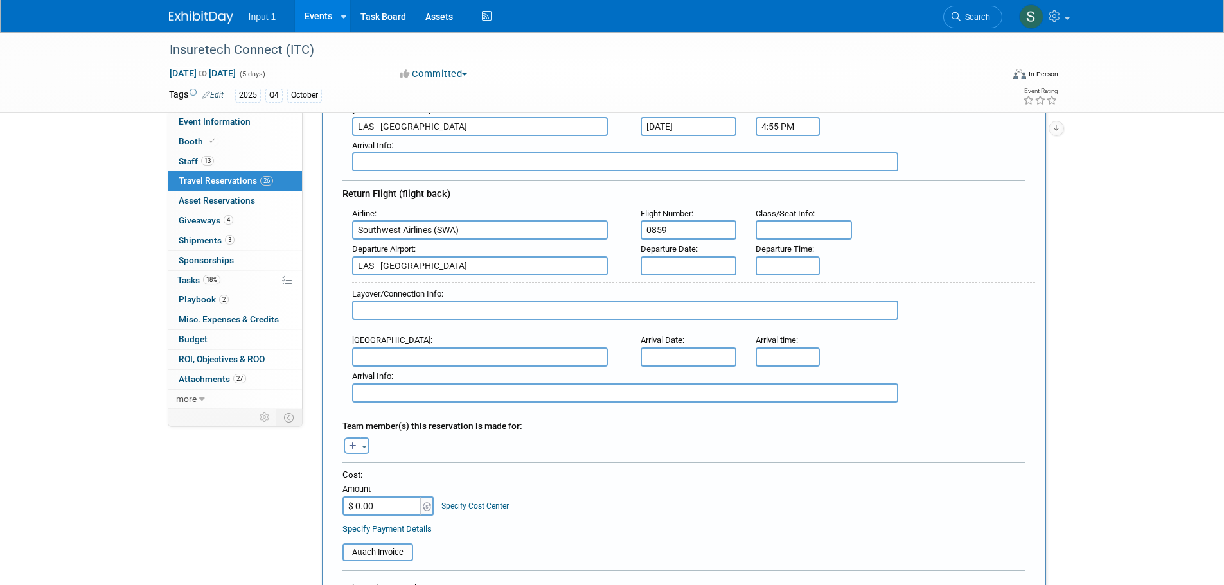
click at [683, 256] on input "text" at bounding box center [688, 265] width 96 height 19
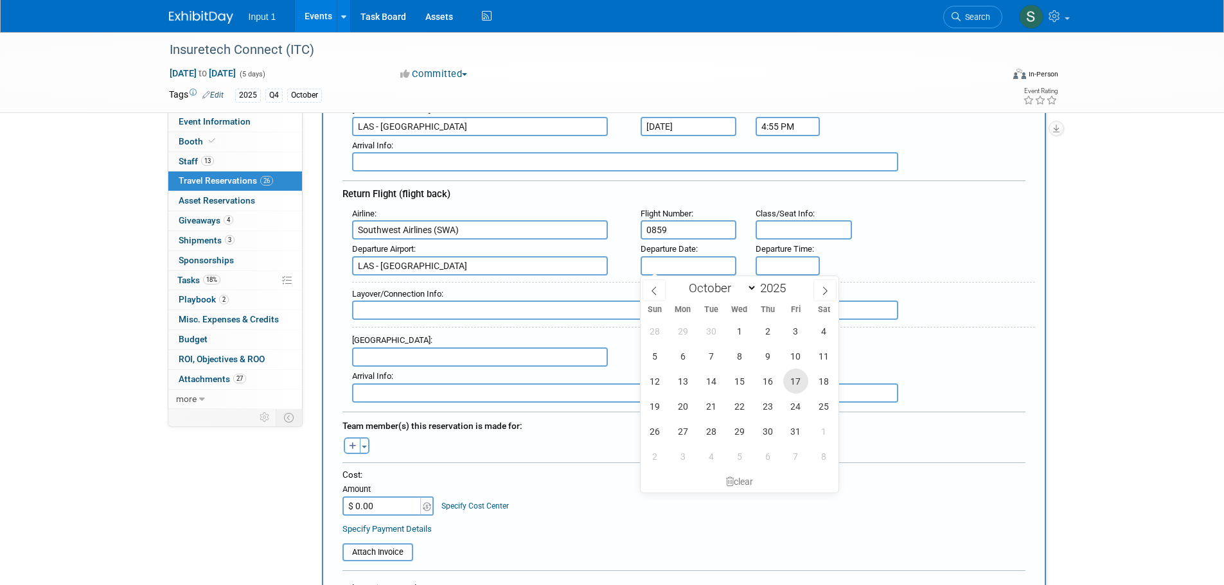
click at [795, 379] on span "17" at bounding box center [795, 381] width 25 height 25
type input "[DATE]"
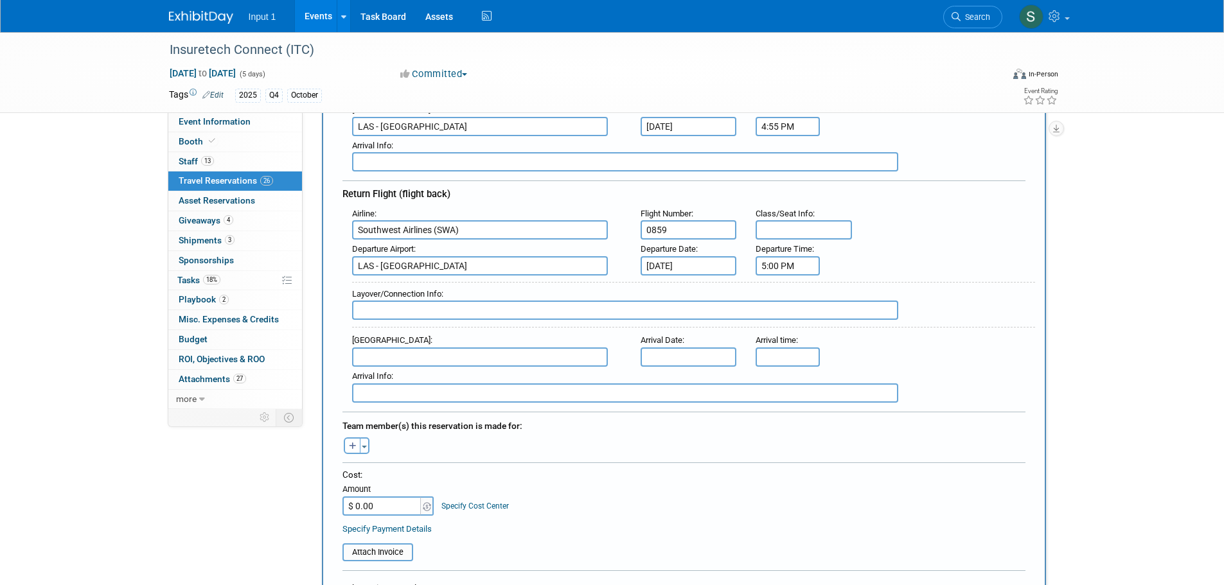
click at [773, 267] on input "5:00 PM" at bounding box center [787, 265] width 64 height 19
click at [784, 327] on span "05" at bounding box center [785, 324] width 24 height 23
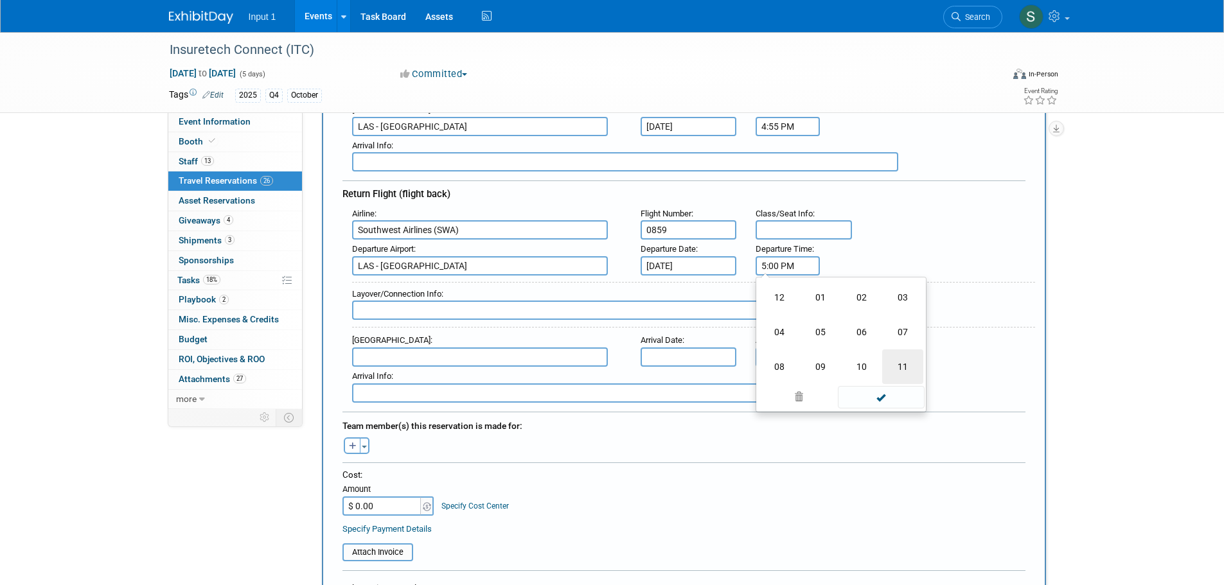
click at [901, 367] on td "11" at bounding box center [902, 366] width 41 height 35
click at [841, 328] on span "00" at bounding box center [846, 324] width 24 height 23
click at [858, 298] on td "10" at bounding box center [861, 297] width 41 height 35
click at [895, 319] on button "PM" at bounding box center [897, 324] width 23 height 22
type input "11:10 AM"
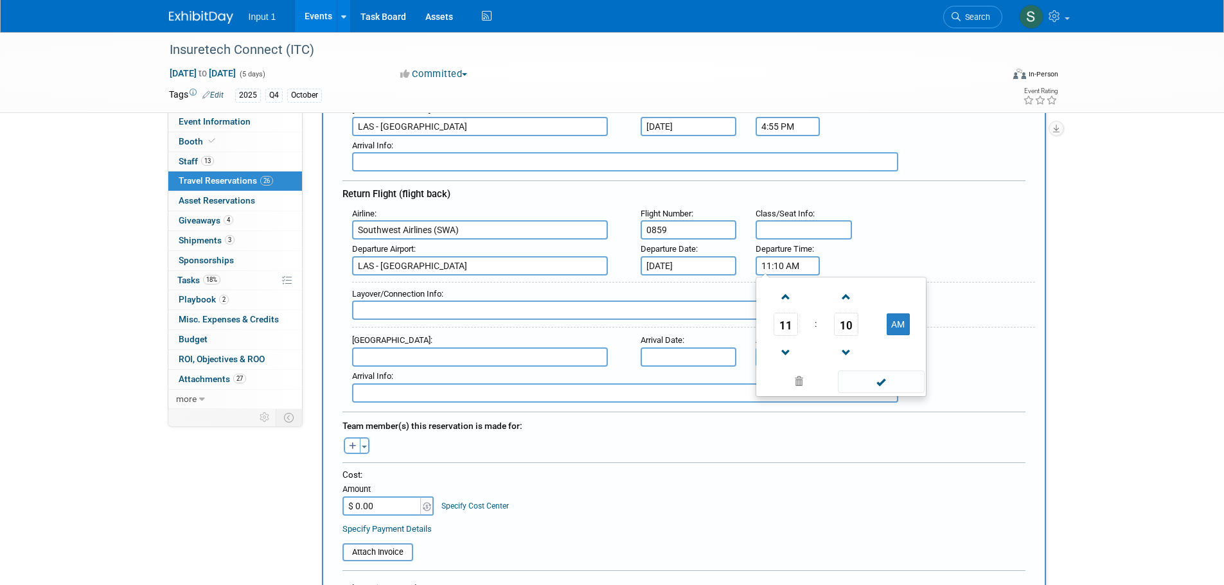
click at [881, 376] on span at bounding box center [881, 382] width 87 height 22
click at [400, 353] on input "text" at bounding box center [480, 357] width 256 height 19
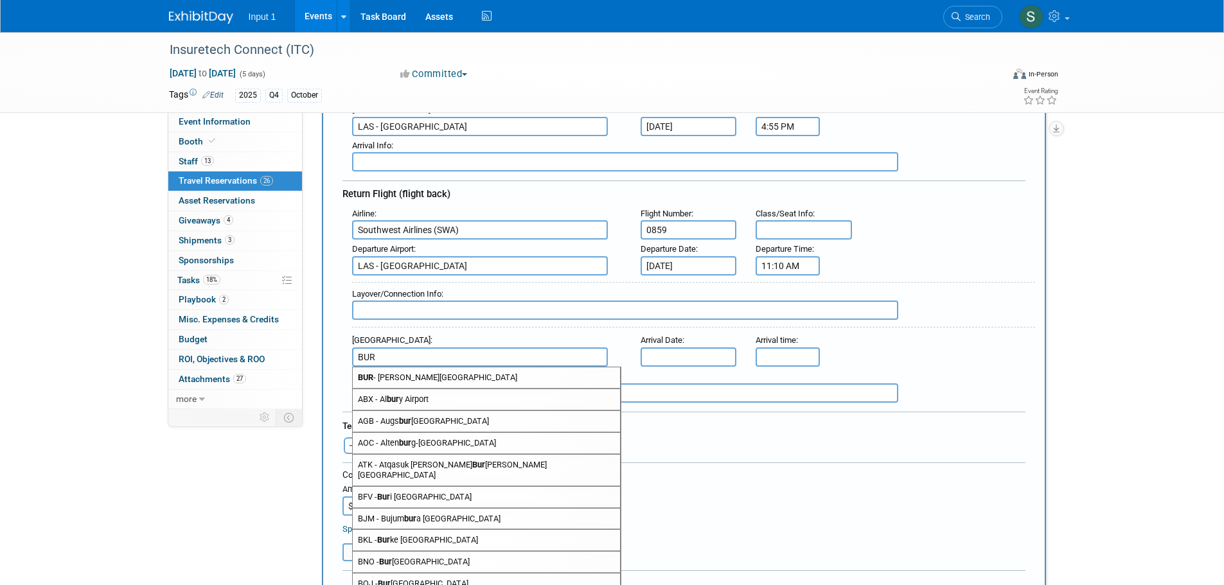
click at [385, 381] on span "BUR - Bob Hope Airport" at bounding box center [486, 377] width 267 height 21
type input "BUR - Bob Hope Airport"
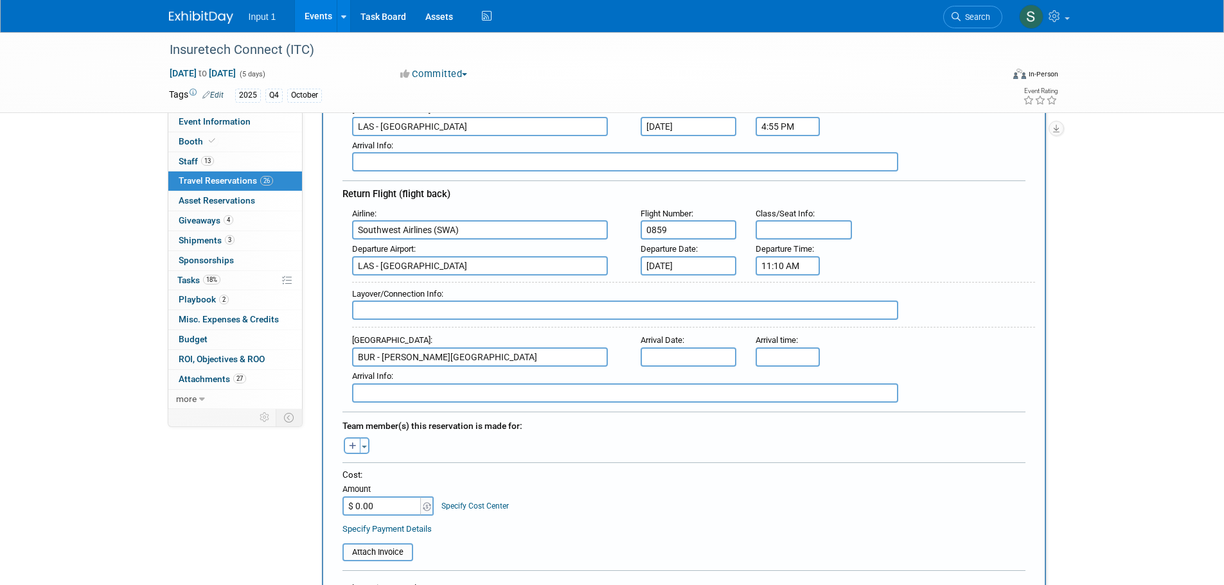
click at [680, 357] on input "text" at bounding box center [688, 357] width 96 height 19
click at [798, 470] on span "17" at bounding box center [795, 471] width 25 height 25
type input "[DATE]"
click at [778, 364] on input "5:00 PM" at bounding box center [787, 357] width 64 height 19
click at [789, 415] on span "05" at bounding box center [785, 415] width 24 height 23
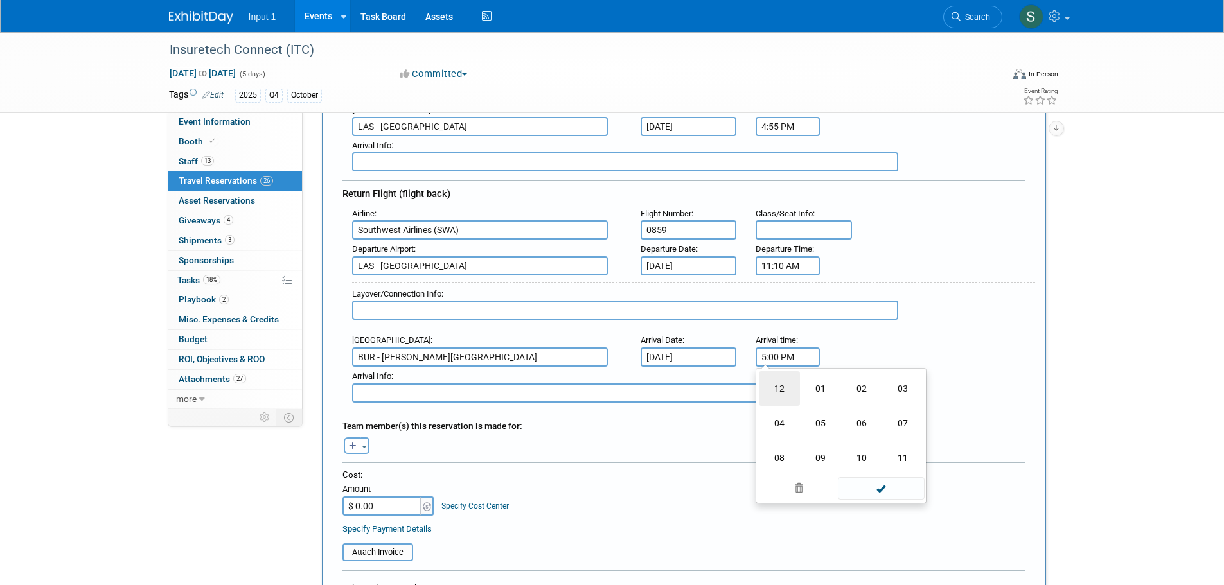
click at [777, 387] on td "12" at bounding box center [779, 388] width 41 height 35
click at [850, 414] on span "00" at bounding box center [846, 415] width 24 height 23
click at [826, 422] on td "25" at bounding box center [820, 423] width 41 height 35
type input "12:25 PM"
click at [886, 481] on span at bounding box center [881, 473] width 87 height 22
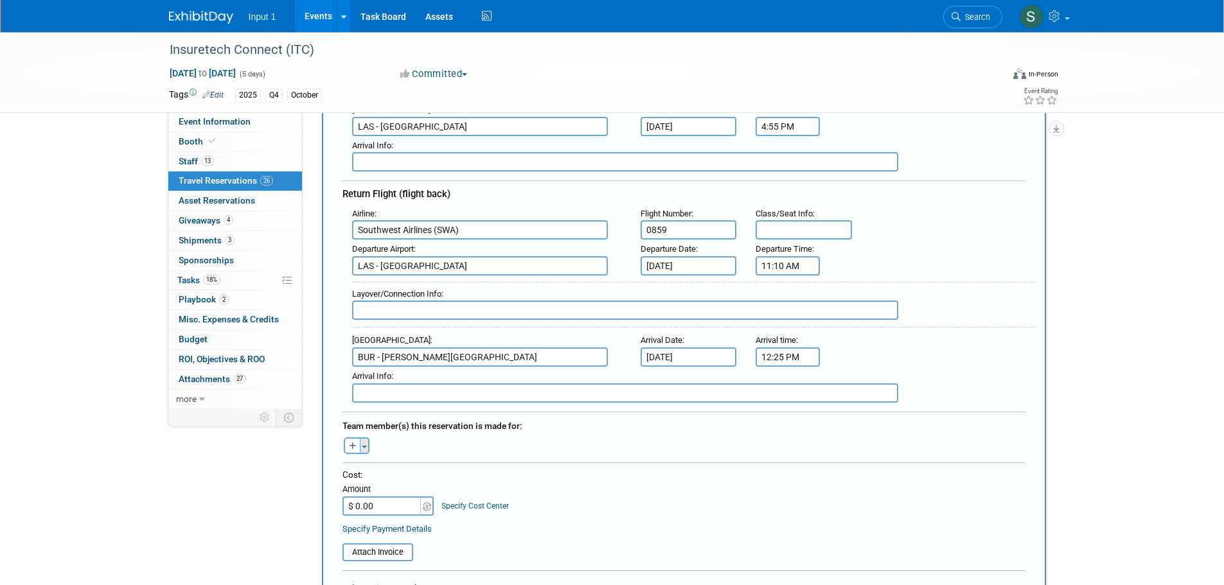
click at [365, 446] on span "button" at bounding box center [364, 447] width 5 height 3
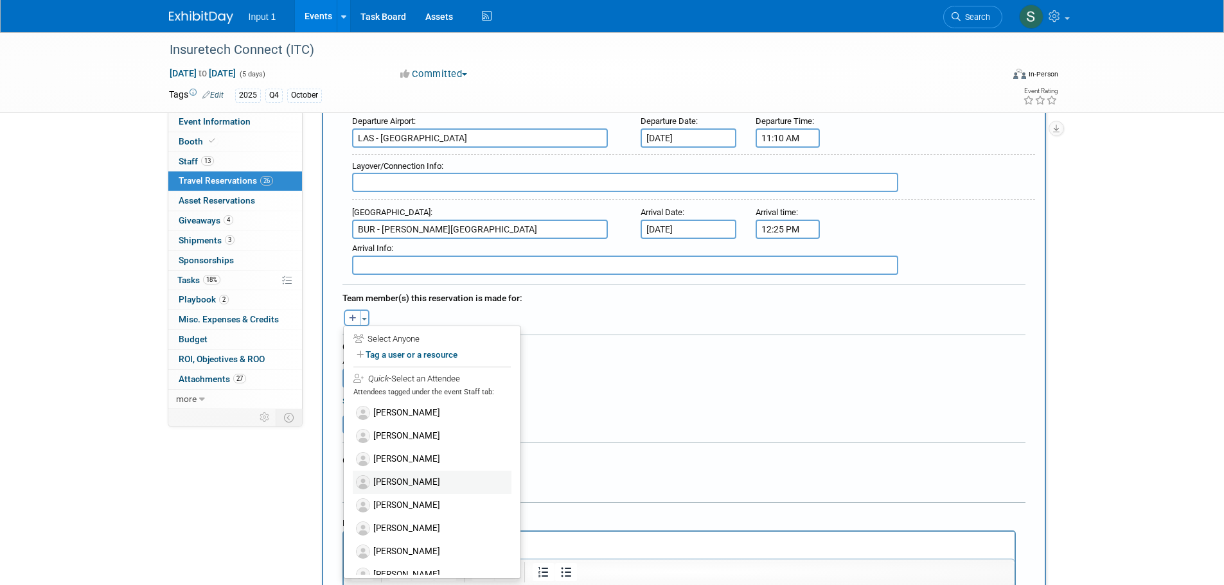
scroll to position [450, 0]
click at [403, 460] on label "[PERSON_NAME]" at bounding box center [432, 458] width 159 height 23
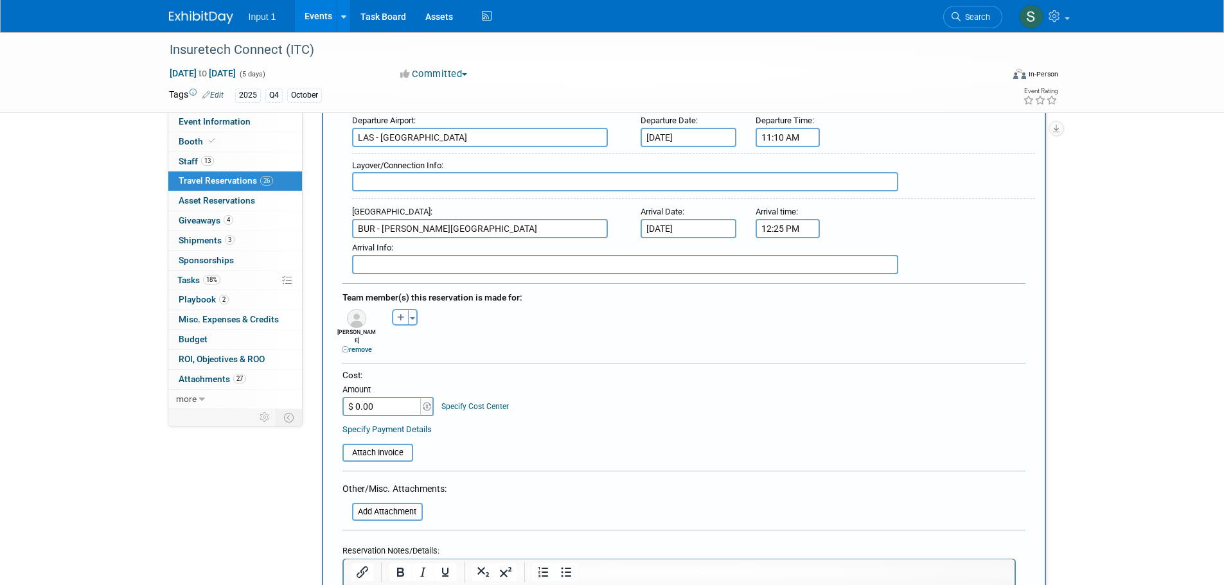
click at [500, 382] on td "Specify Cost Center Cost Center -- Not Specified --" at bounding box center [472, 399] width 74 height 35
click at [361, 397] on input "$ 0.00" at bounding box center [382, 406] width 80 height 19
type input "$ 113.96"
click at [606, 432] on table "Attach Invoice" at bounding box center [683, 447] width 683 height 30
click at [385, 445] on input "file" at bounding box center [335, 452] width 153 height 15
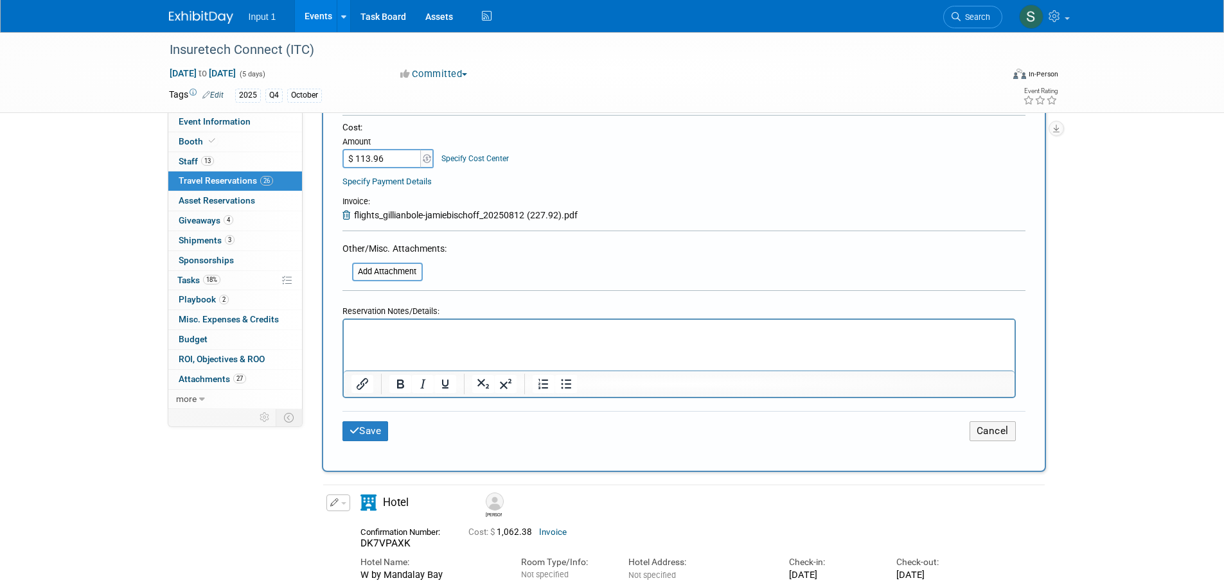
scroll to position [707, 0]
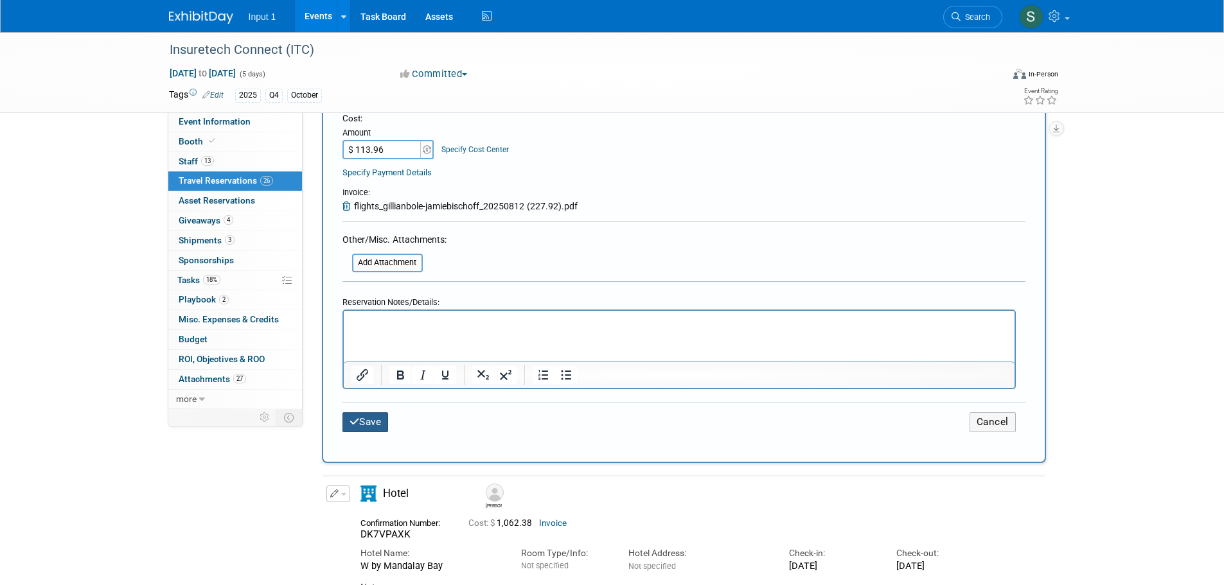
click at [364, 413] on button "Save" at bounding box center [365, 422] width 46 height 20
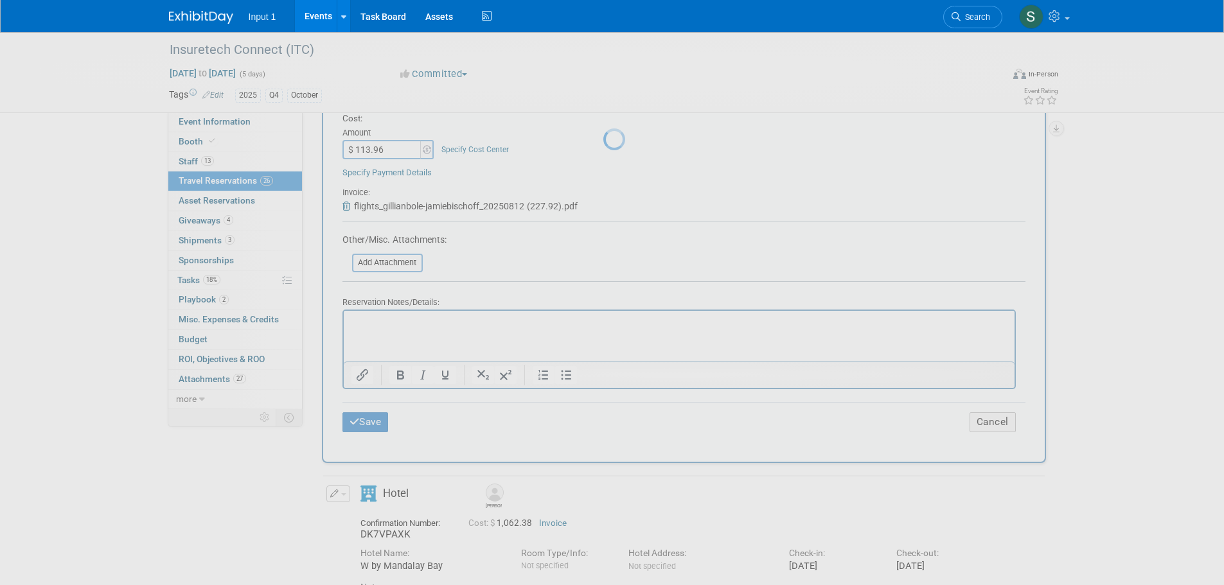
drag, startPoint x: 841, startPoint y: 246, endPoint x: 832, endPoint y: 256, distance: 13.2
click at [621, 247] on div at bounding box center [612, 292] width 18 height 585
click at [603, 517] on div at bounding box center [612, 292] width 18 height 585
click at [621, 411] on div at bounding box center [612, 292] width 18 height 585
drag, startPoint x: 322, startPoint y: 15, endPoint x: 326, endPoint y: 22, distance: 8.0
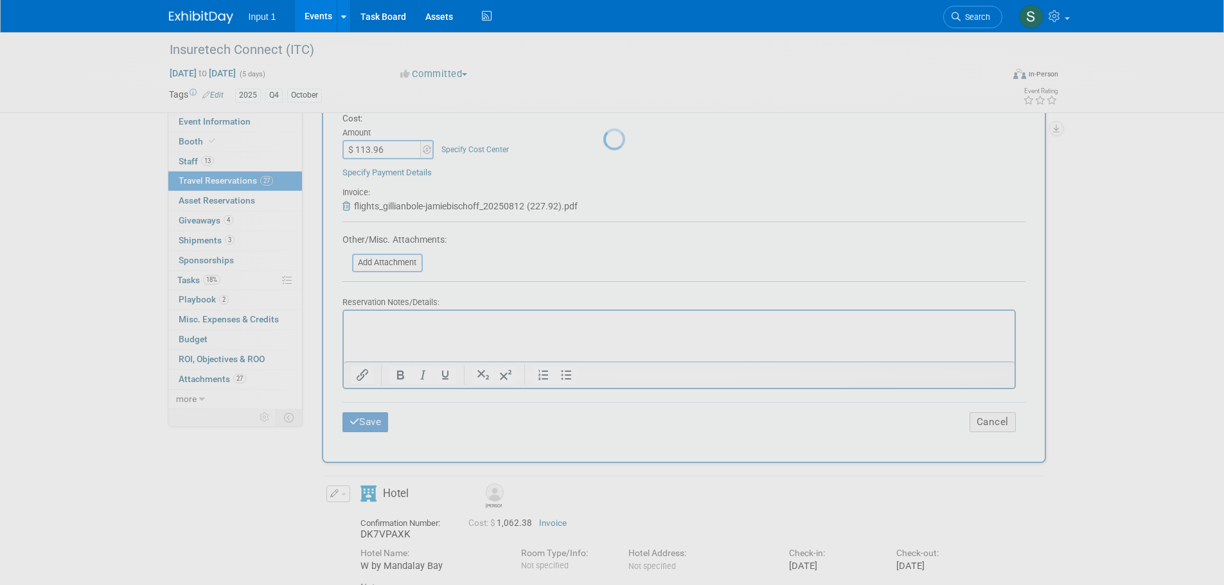
click at [322, 15] on link "Events" at bounding box center [318, 16] width 47 height 32
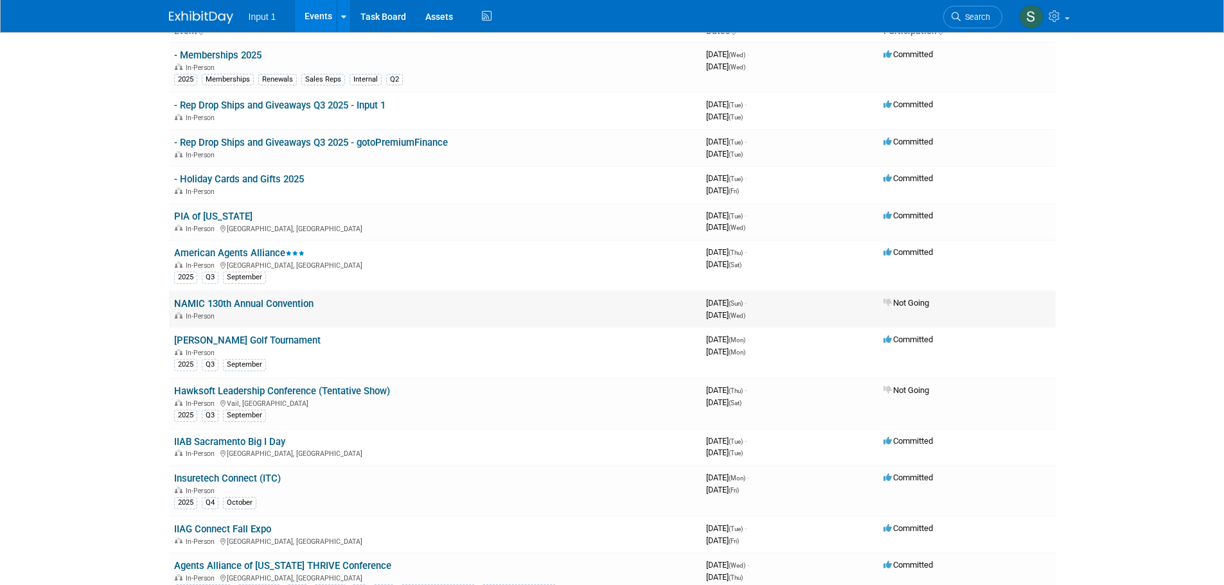
scroll to position [193, 0]
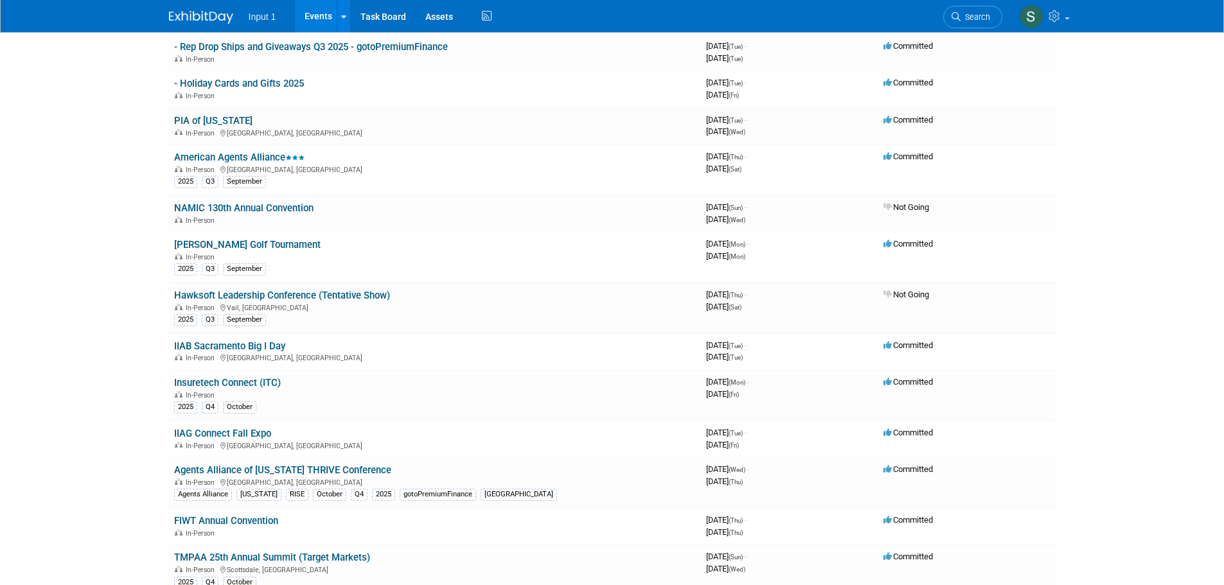
click at [245, 387] on link "Insuretech Connect (ITC)" at bounding box center [227, 383] width 107 height 12
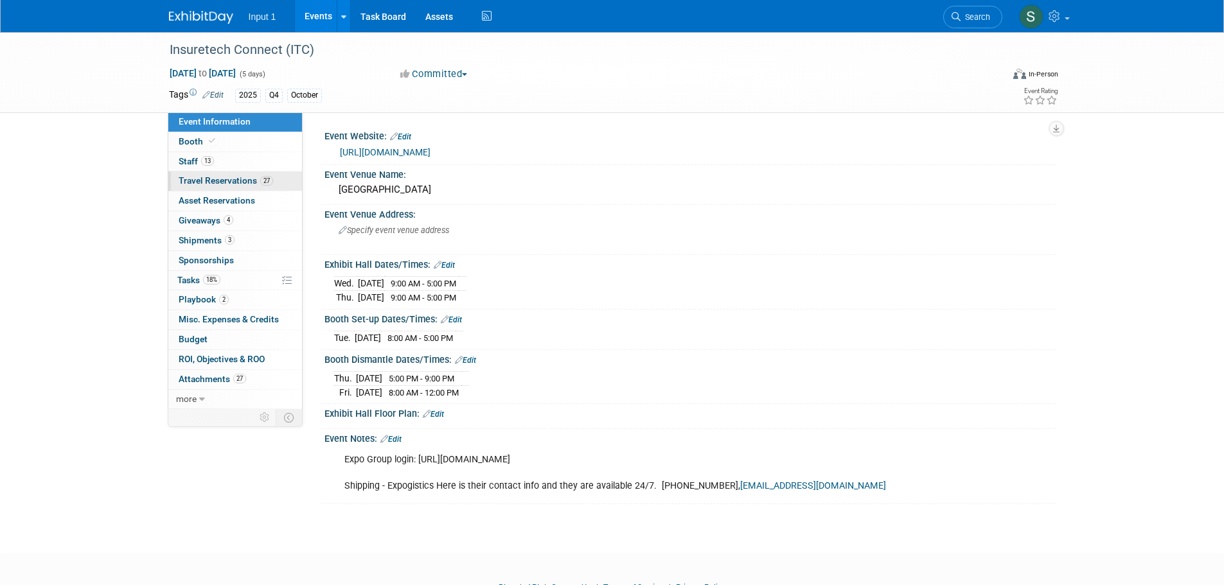
click at [213, 180] on span "Travel Reservations 27" at bounding box center [226, 180] width 94 height 10
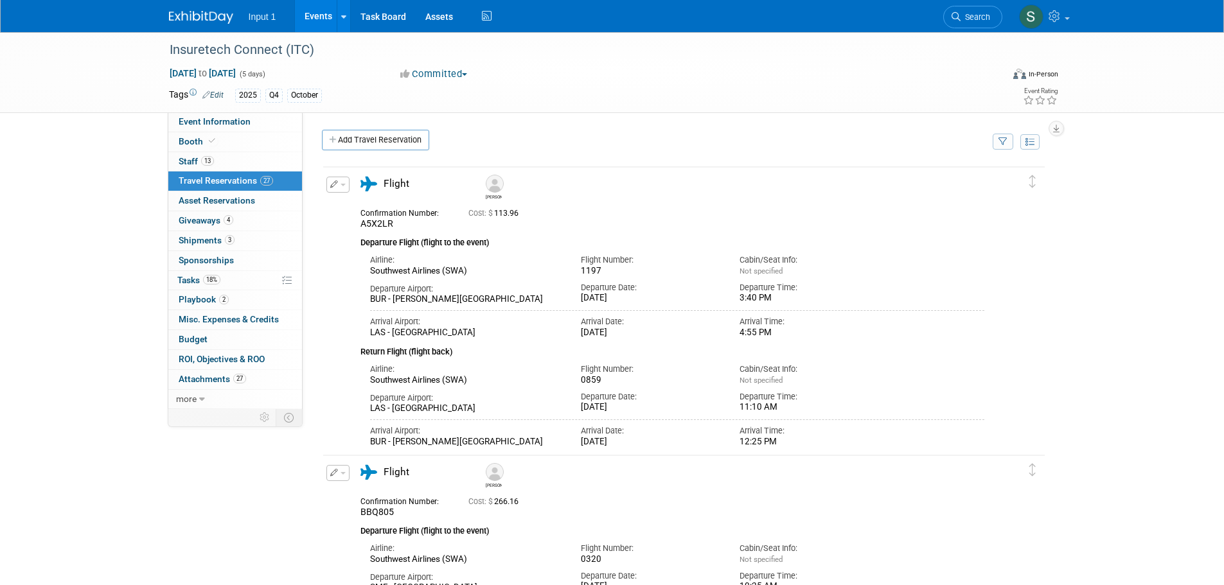
click at [1007, 142] on button "button" at bounding box center [1002, 142] width 21 height 16
drag, startPoint x: 937, startPoint y: 179, endPoint x: 937, endPoint y: 188, distance: 8.4
click at [937, 179] on select "-- Select Traveler -- All reservation with no one tagged [PERSON_NAME] [PERSON_…" at bounding box center [922, 181] width 159 height 18
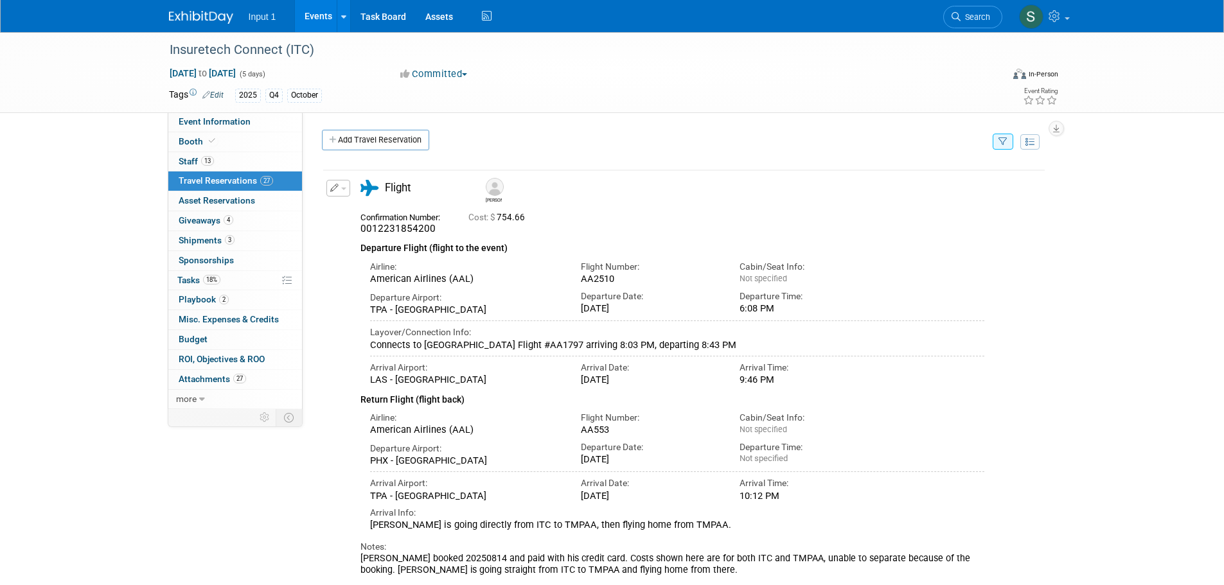
click at [1001, 142] on icon "button" at bounding box center [1002, 142] width 9 height 8
click at [948, 177] on select "-- Select Traveler -- All reservation with no one tagged [PERSON_NAME] [PERSON_…" at bounding box center [922, 181] width 159 height 18
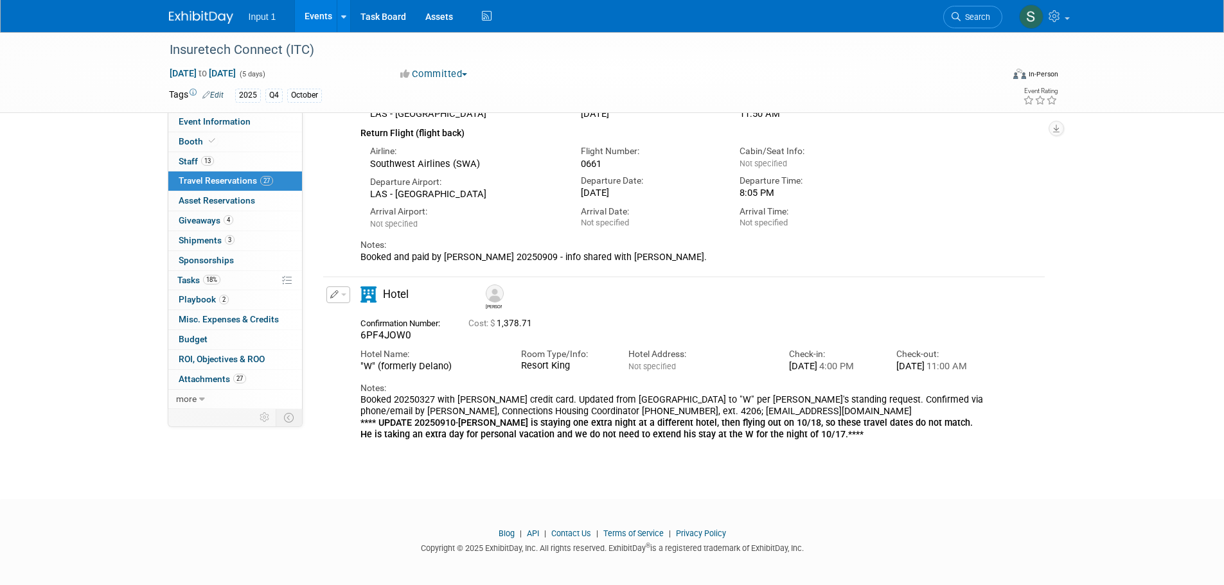
scroll to position [248, 0]
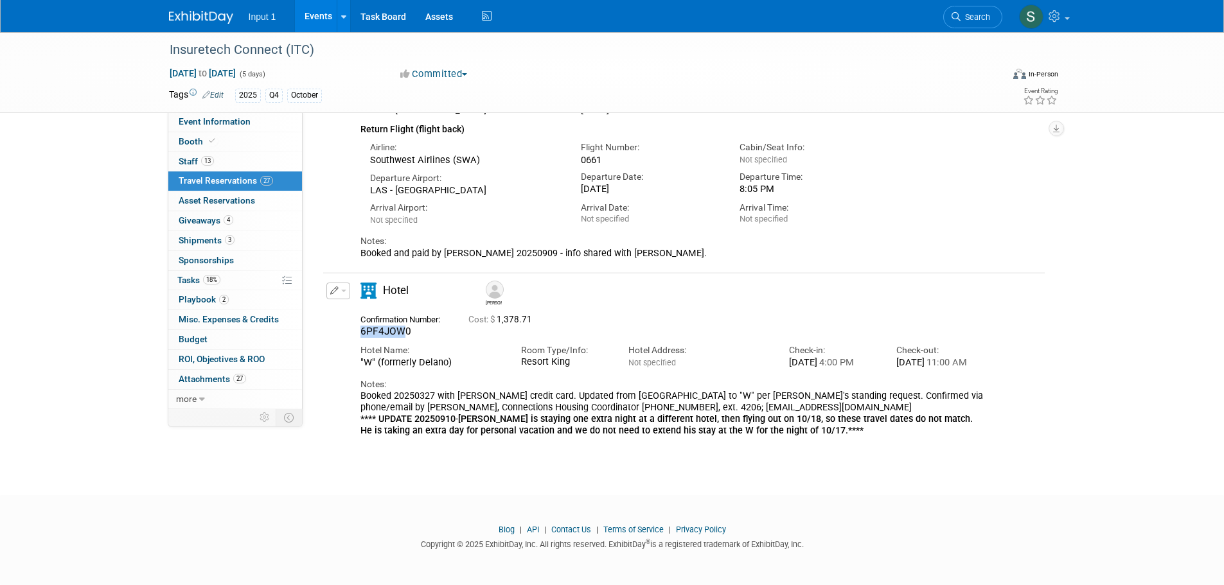
drag, startPoint x: 403, startPoint y: 322, endPoint x: 357, endPoint y: 316, distance: 46.6
click at [357, 316] on div "Confirmation Number: 6PF4JOW0" at bounding box center [405, 324] width 108 height 27
copy span "6PF4JOW"
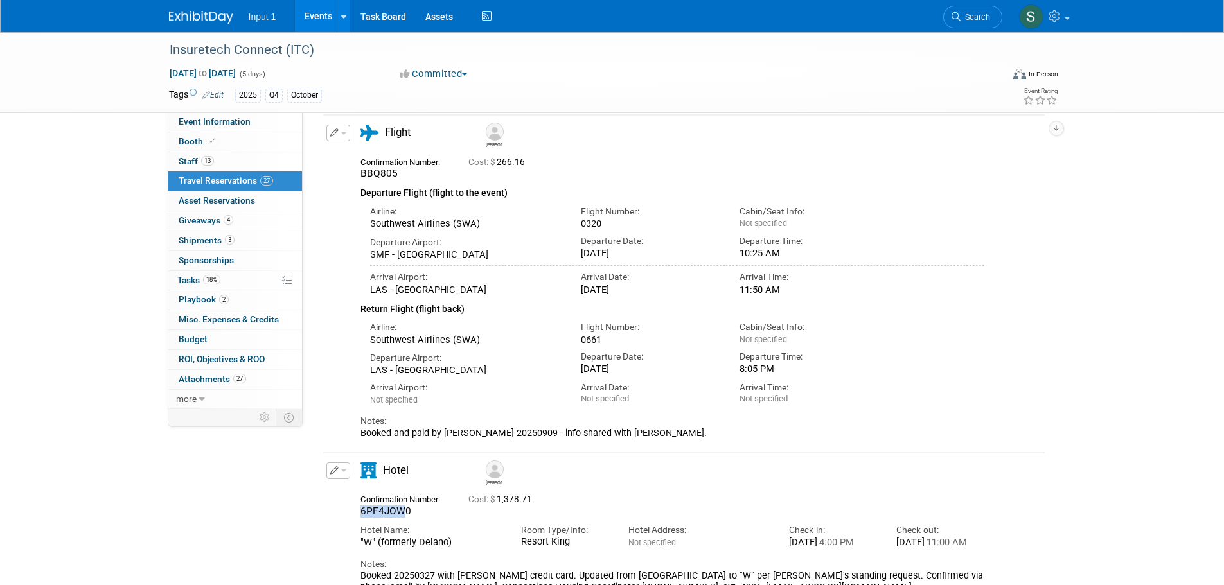
scroll to position [0, 0]
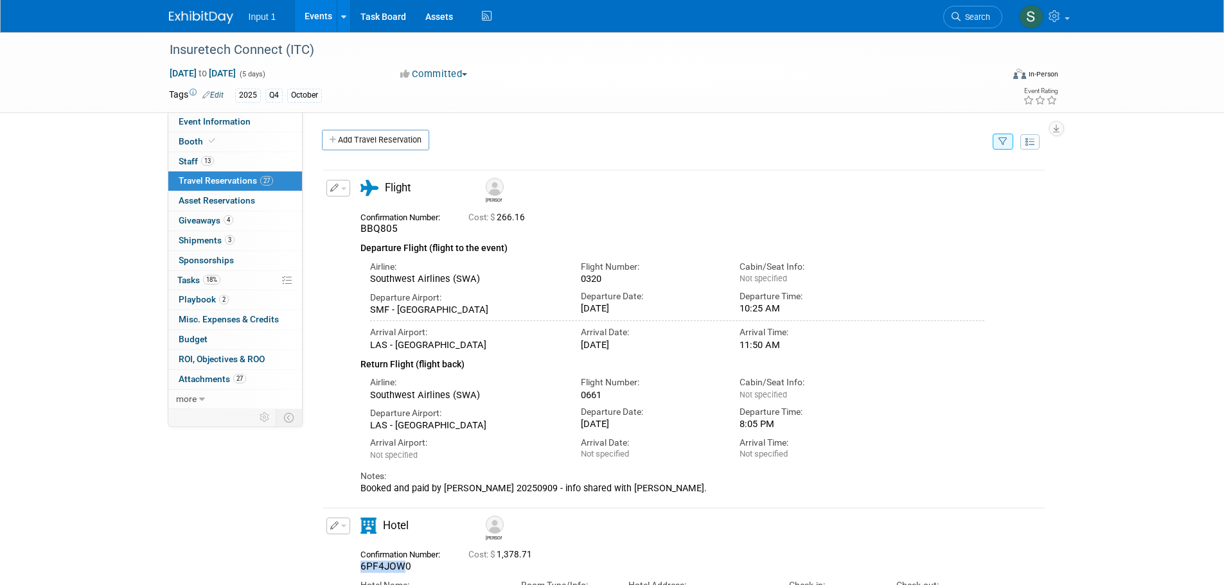
click at [1004, 145] on icon "button" at bounding box center [1002, 142] width 9 height 8
click at [960, 180] on select "-- Select Traveler -- All reservation with no one tagged [PERSON_NAME] [PERSON_…" at bounding box center [922, 181] width 159 height 18
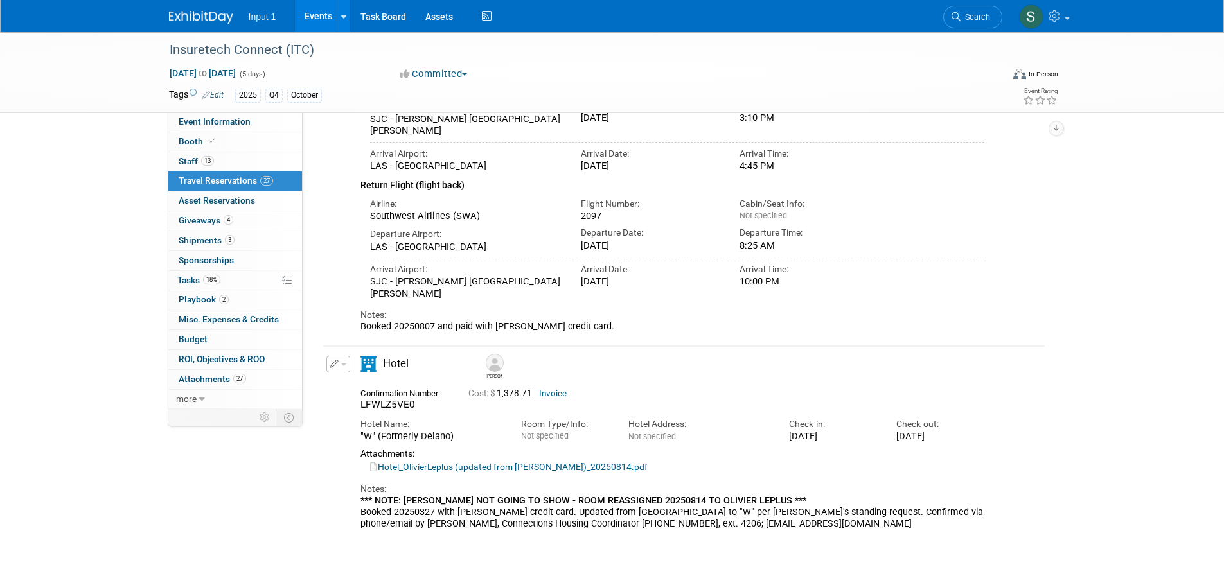
scroll to position [193, 0]
drag, startPoint x: 407, startPoint y: 404, endPoint x: 359, endPoint y: 405, distance: 47.5
click at [359, 405] on div "Confirmation Number: LFWLZ5VE0" at bounding box center [405, 396] width 108 height 27
copy span "LFWLZ5VE"
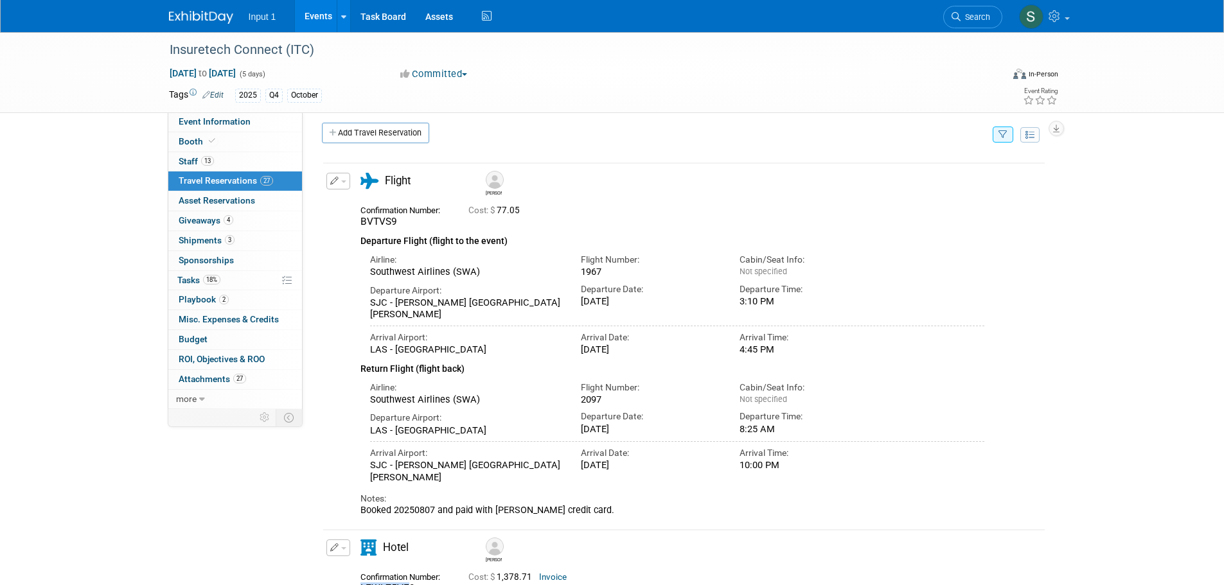
scroll to position [0, 0]
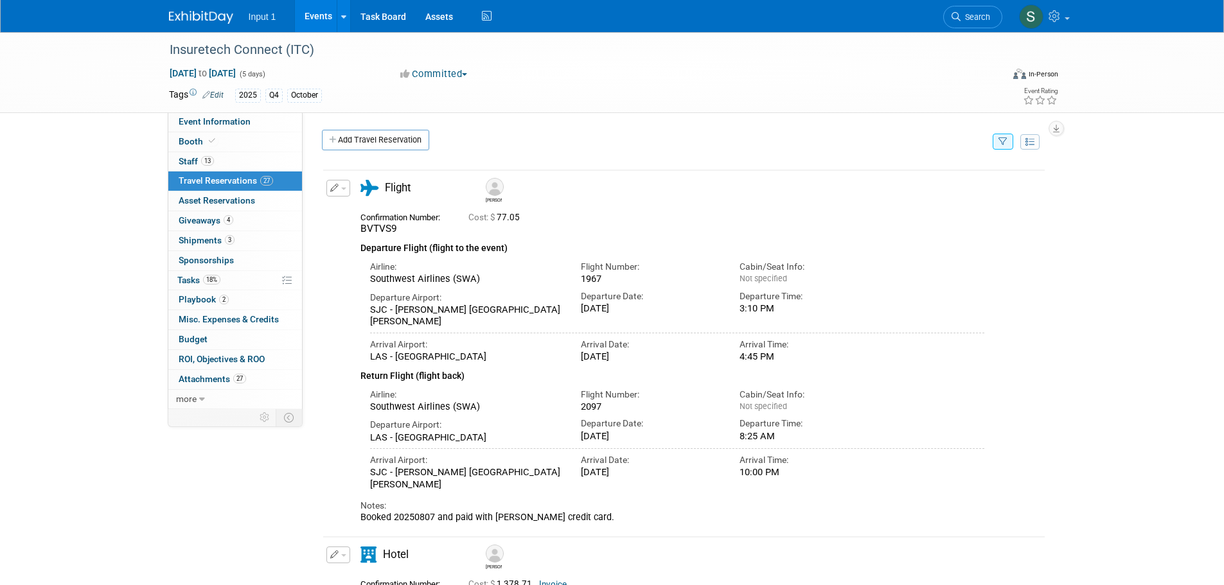
click at [1008, 146] on button "button" at bounding box center [1002, 142] width 21 height 16
click at [942, 181] on select "-- Select Traveler -- All reservation with no one tagged Chris Farfaras Gillian…" at bounding box center [922, 181] width 159 height 18
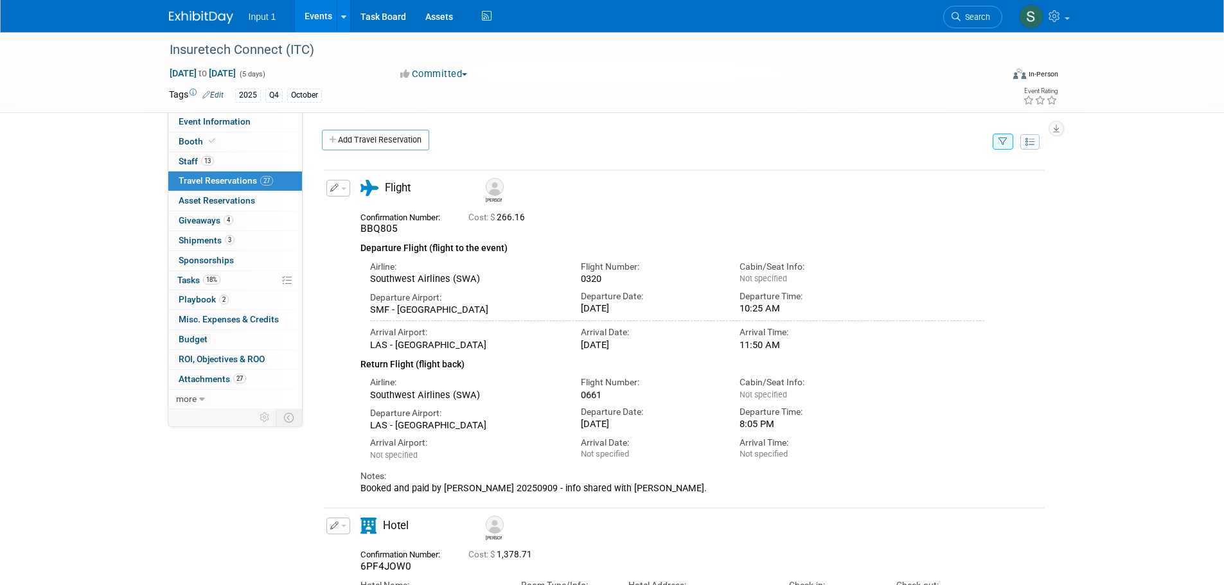
scroll to position [248, 0]
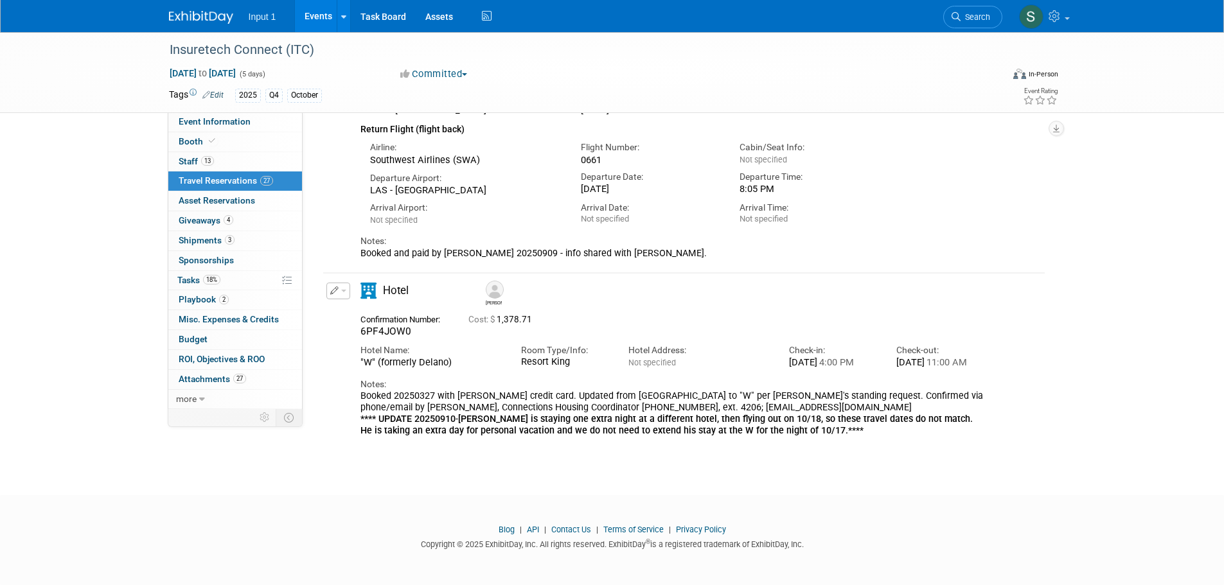
click at [344, 283] on button "button" at bounding box center [338, 291] width 24 height 17
click at [354, 304] on button "Edit Reservation" at bounding box center [381, 313] width 109 height 19
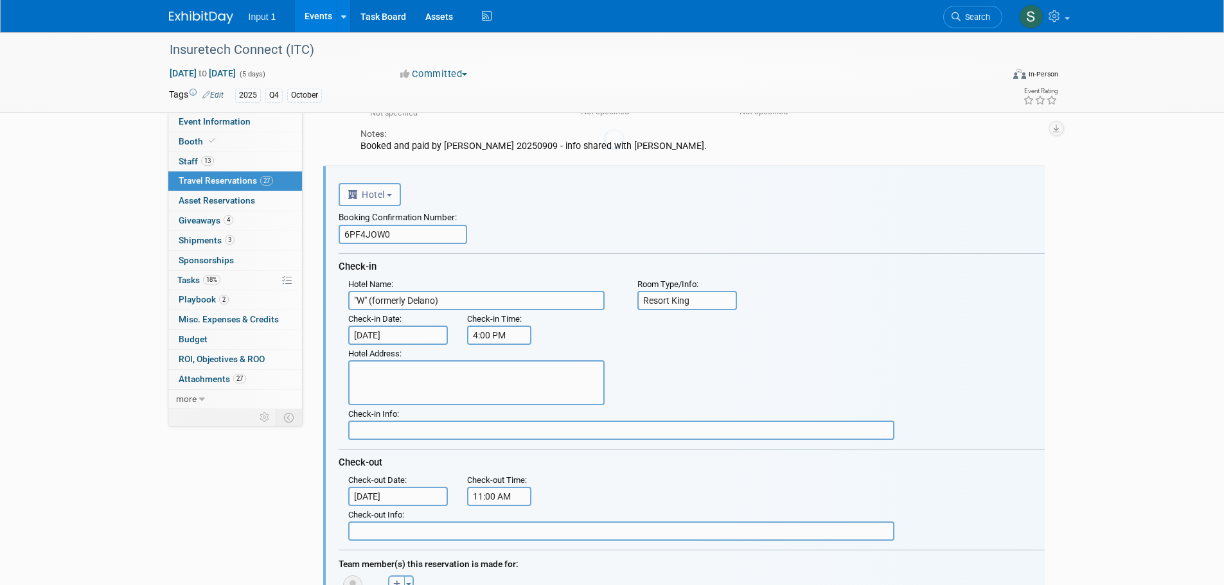
scroll to position [0, 0]
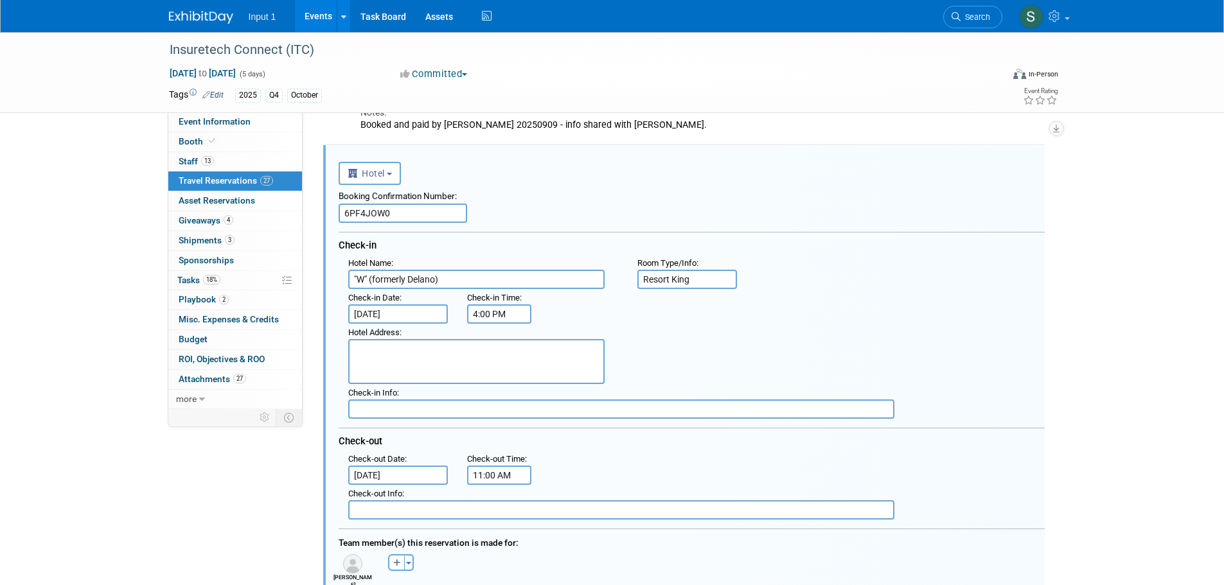
click at [351, 215] on input "6PF4JOW0" at bounding box center [403, 213] width 128 height 19
click at [355, 214] on input "6PF4JOW0" at bounding box center [403, 213] width 128 height 19
click at [374, 210] on input "6PBF4JOW0" at bounding box center [403, 213] width 128 height 19
type input "6PBF4J9W0"
click at [569, 199] on div "Booking Confirmation Number:" at bounding box center [692, 194] width 706 height 19
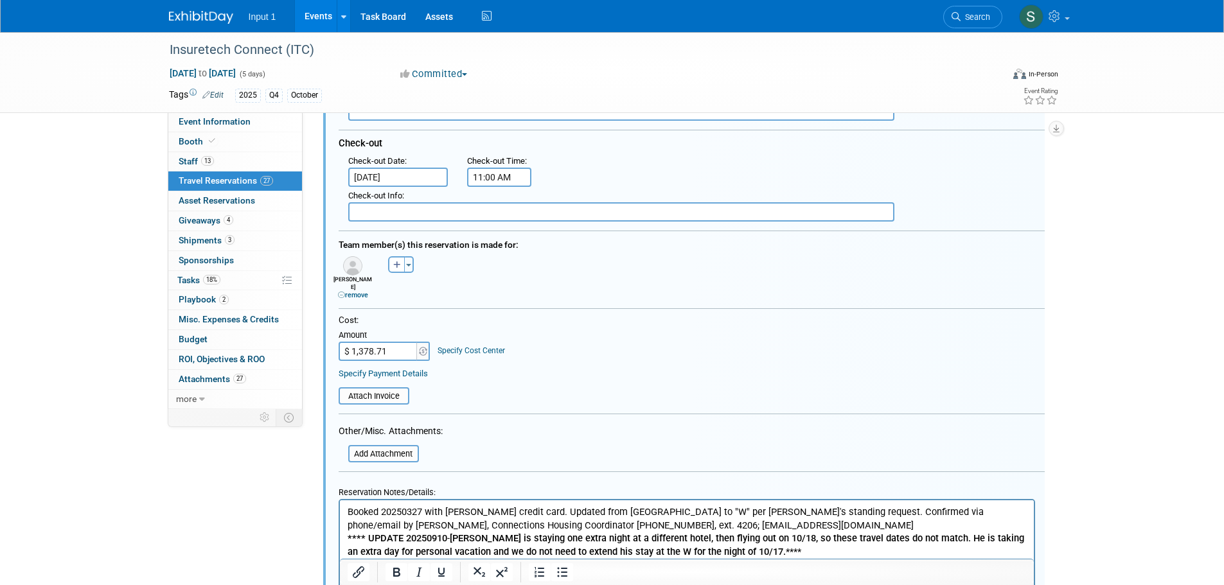
scroll to position [813, 0]
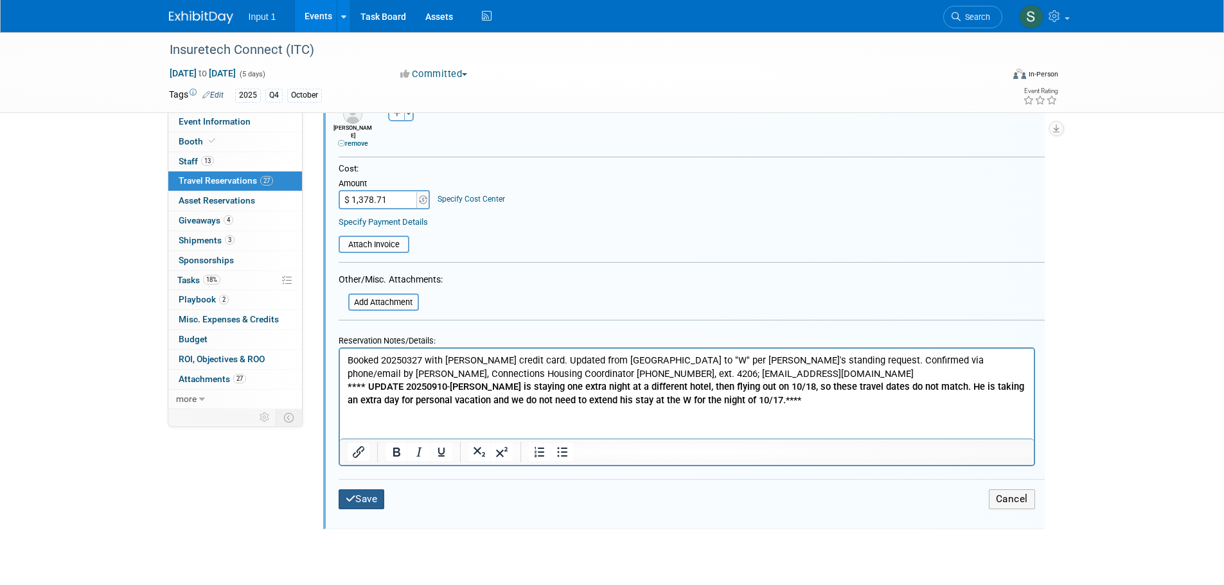
click at [365, 494] on button "Save" at bounding box center [362, 499] width 46 height 20
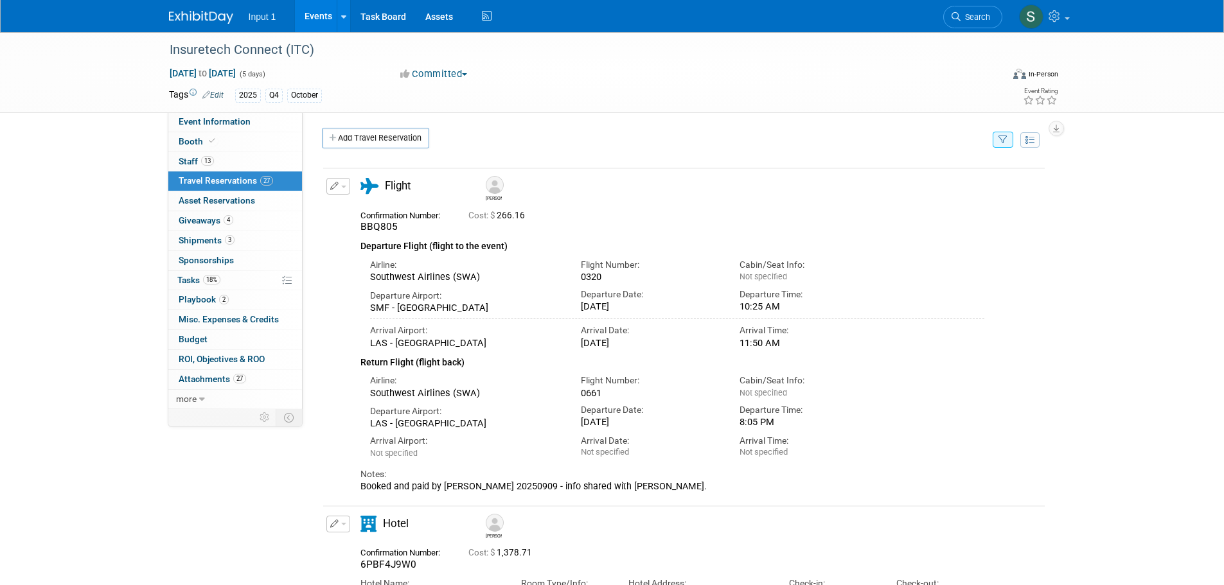
scroll to position [0, 0]
click at [999, 145] on icon "button" at bounding box center [1002, 142] width 9 height 8
click at [951, 183] on select "-- Select Traveler -- All reservation with no one tagged Chris Farfaras Gillian…" at bounding box center [922, 181] width 159 height 18
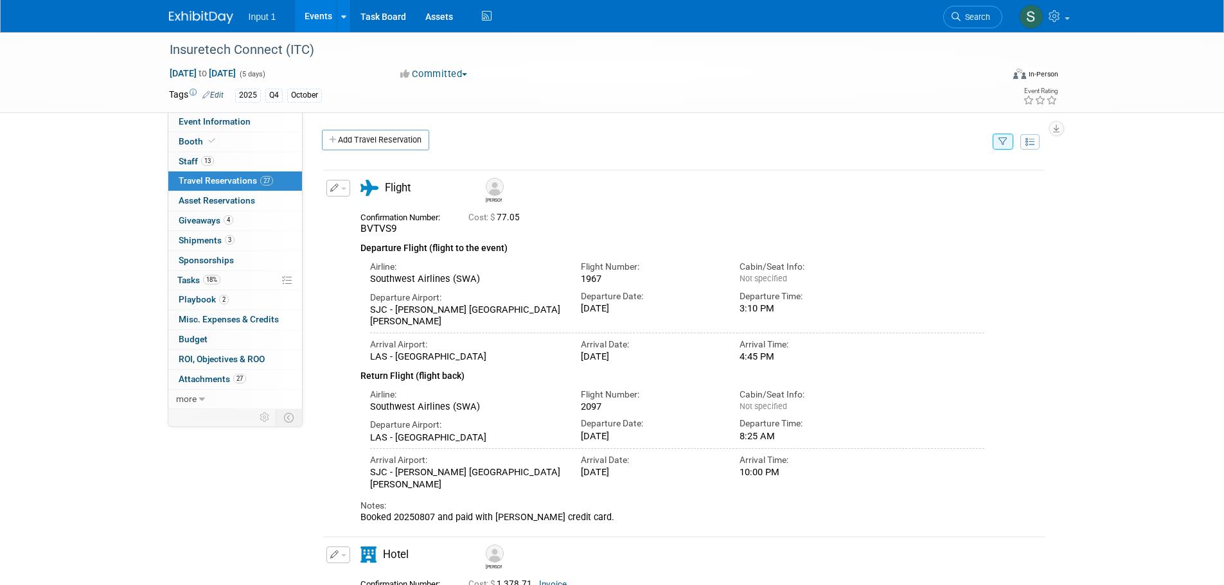
click at [887, 466] on div "Arrival Time: 10:00 PM" at bounding box center [809, 464] width 159 height 30
click at [980, 409] on div "Airline: Southwest Airlines (SWA) Flight Number: 2097" at bounding box center [677, 398] width 634 height 30
click at [1003, 144] on icon "button" at bounding box center [1002, 142] width 9 height 8
click at [952, 180] on select "-- Select Traveler -- All reservation with no one tagged Chris Farfaras Gillian…" at bounding box center [922, 181] width 159 height 18
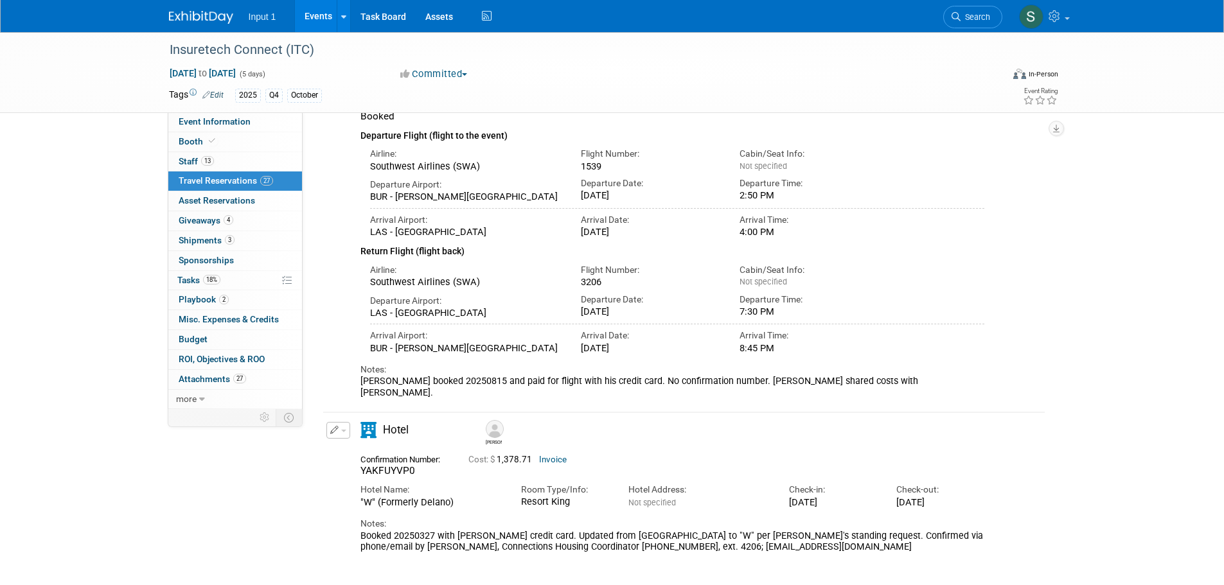
scroll to position [239, 0]
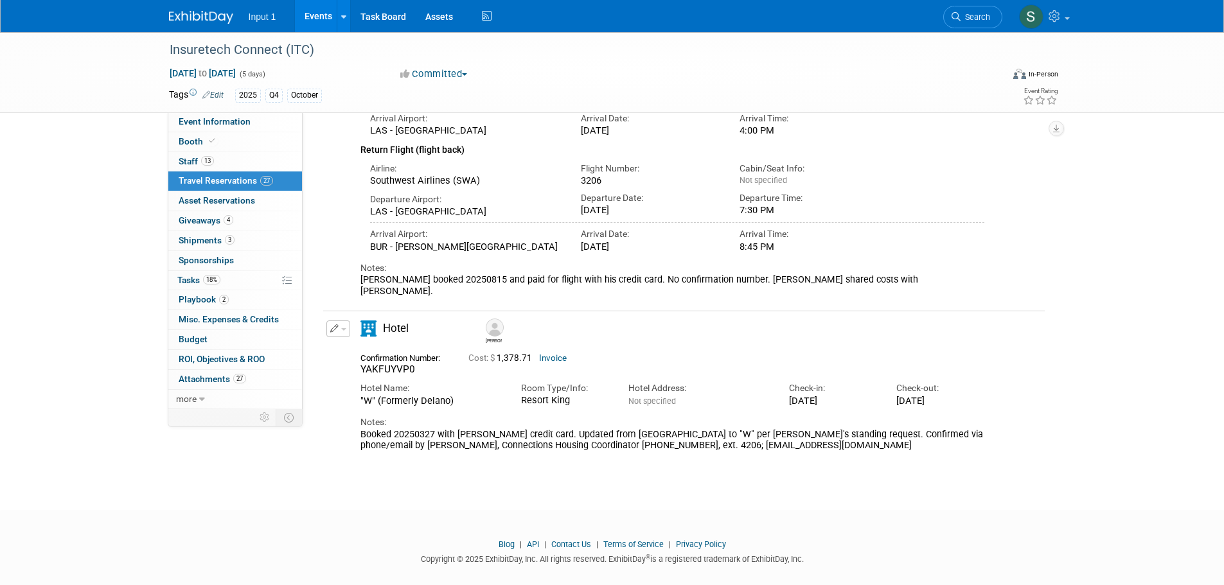
click at [346, 321] on button "button" at bounding box center [338, 329] width 24 height 17
click at [353, 342] on button "Edit Reservation" at bounding box center [381, 351] width 109 height 19
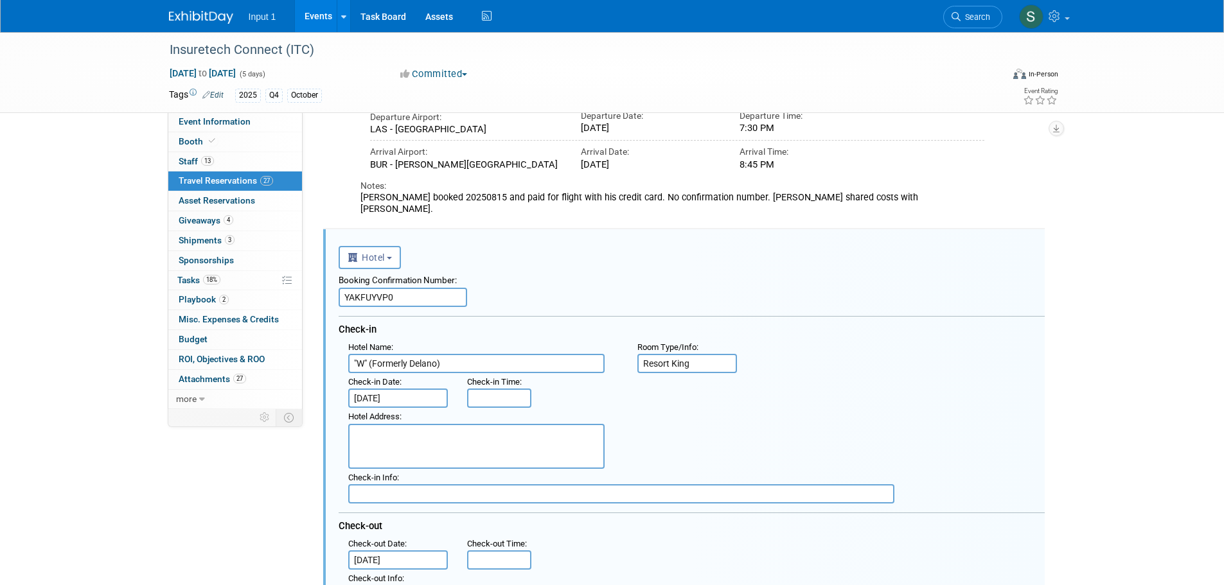
scroll to position [369, 0]
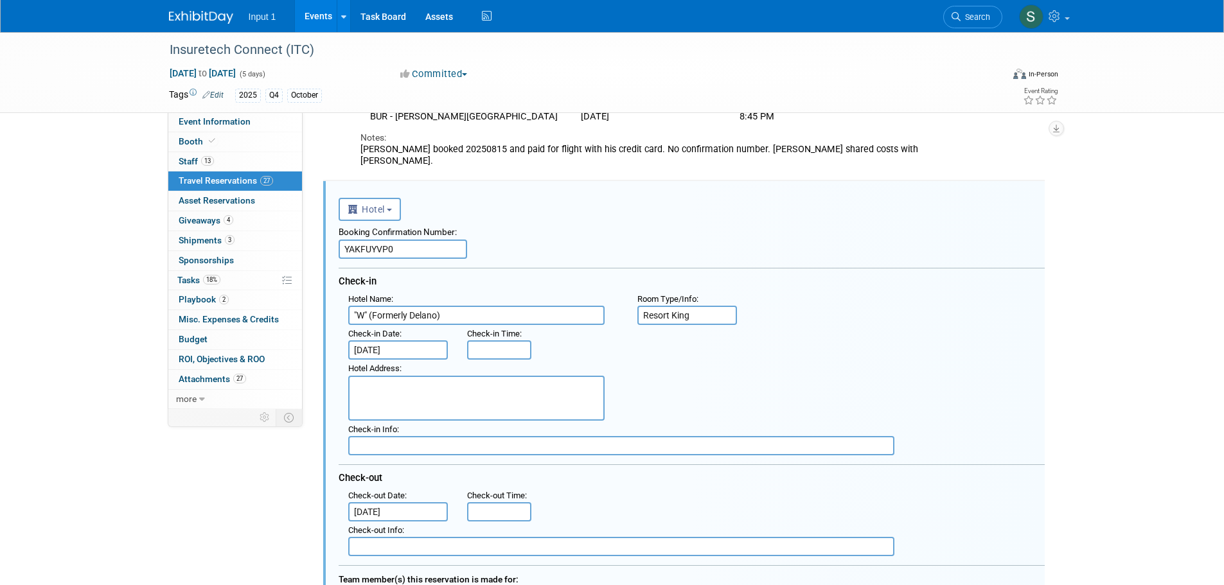
click at [409, 340] on input "Oct 13, 2025" at bounding box center [398, 349] width 100 height 19
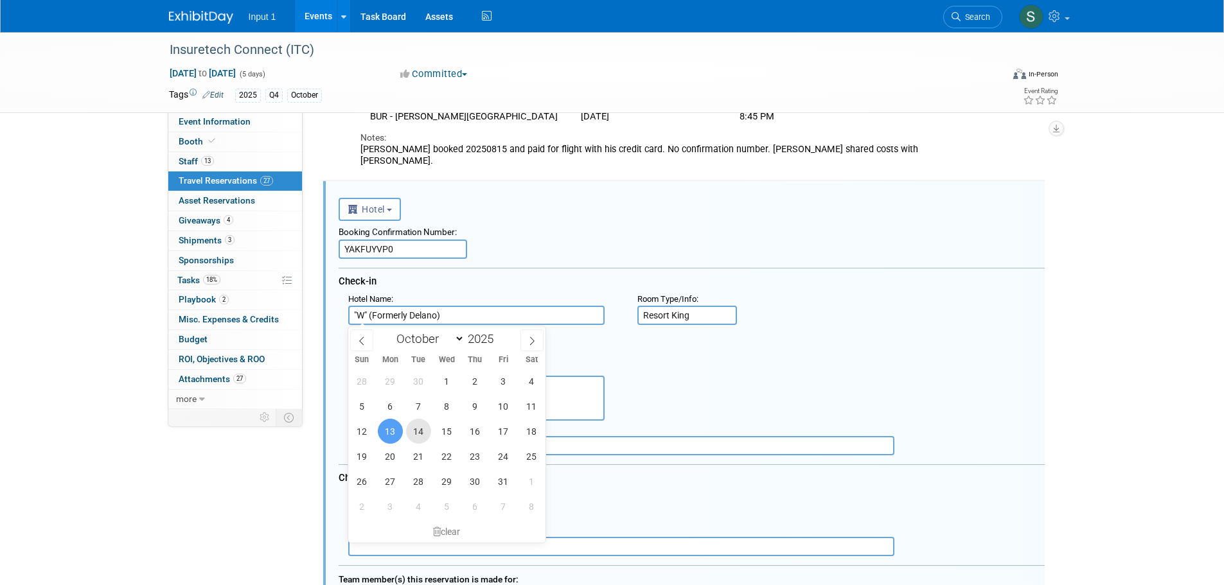
click at [416, 430] on span "14" at bounding box center [418, 431] width 25 height 25
type input "Oct 14, 2025"
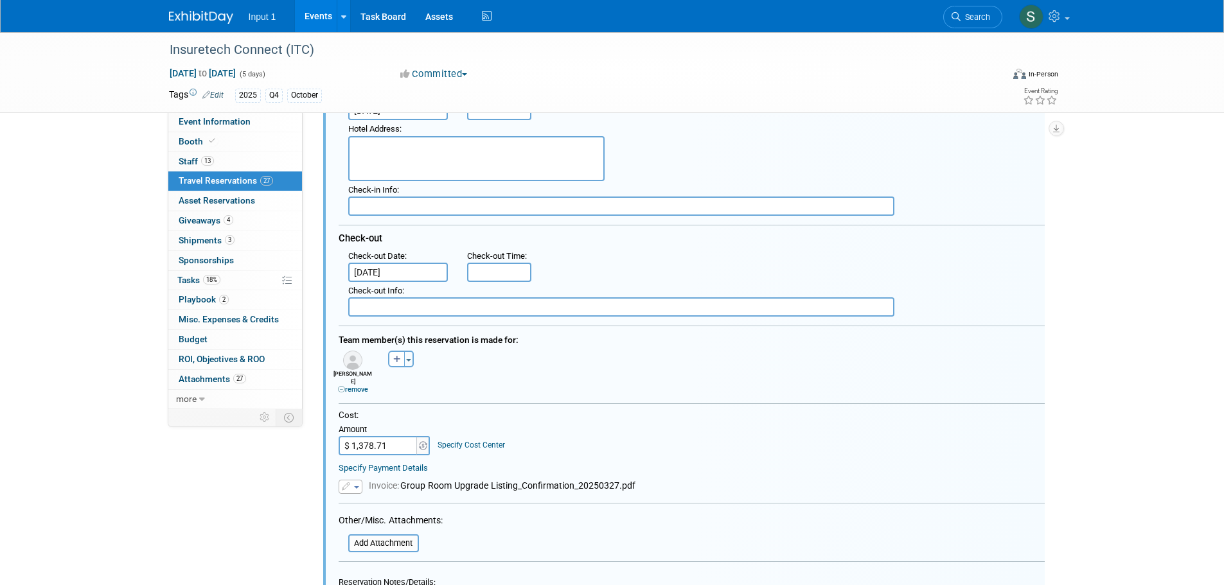
scroll to position [691, 0]
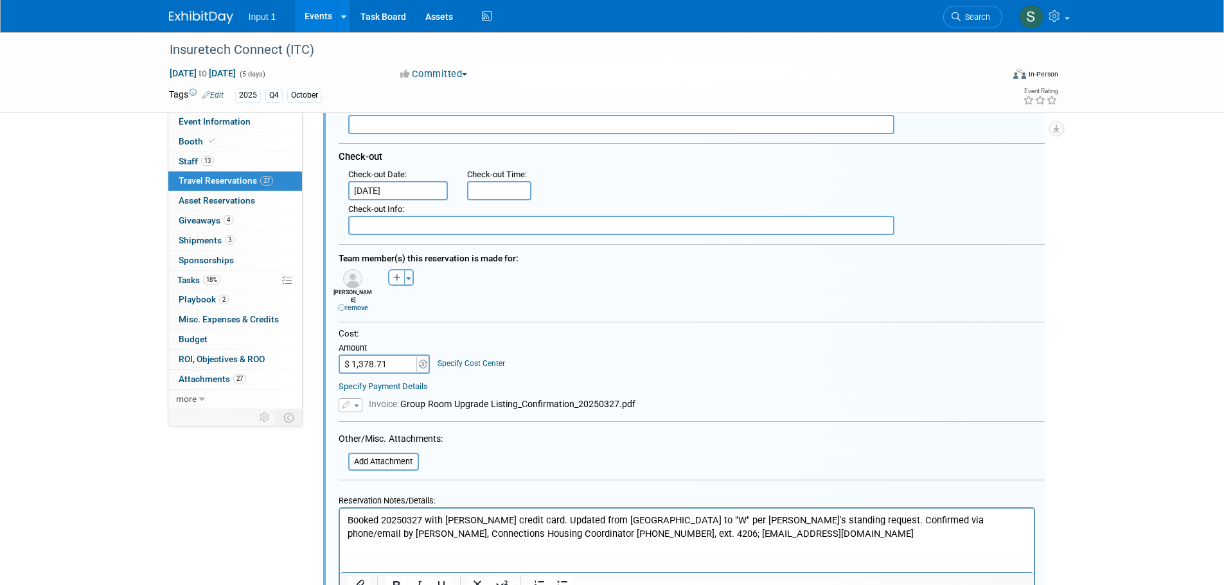
click at [751, 527] on p "Booked 20250327 with Rene credit card. Updated from Mandalay Bay to "W" per Ren…" at bounding box center [686, 526] width 679 height 26
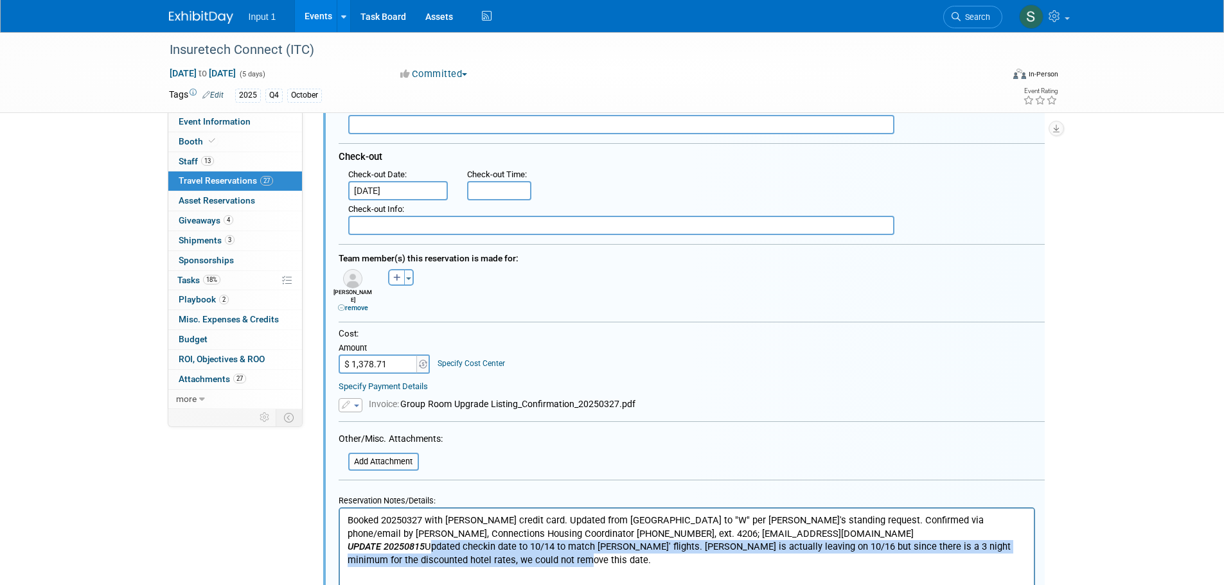
click at [429, 545] on p "UPDATE 20250815 Updated checkin date to 10/14 to match Chris' flights. Chris is…" at bounding box center [686, 553] width 679 height 26
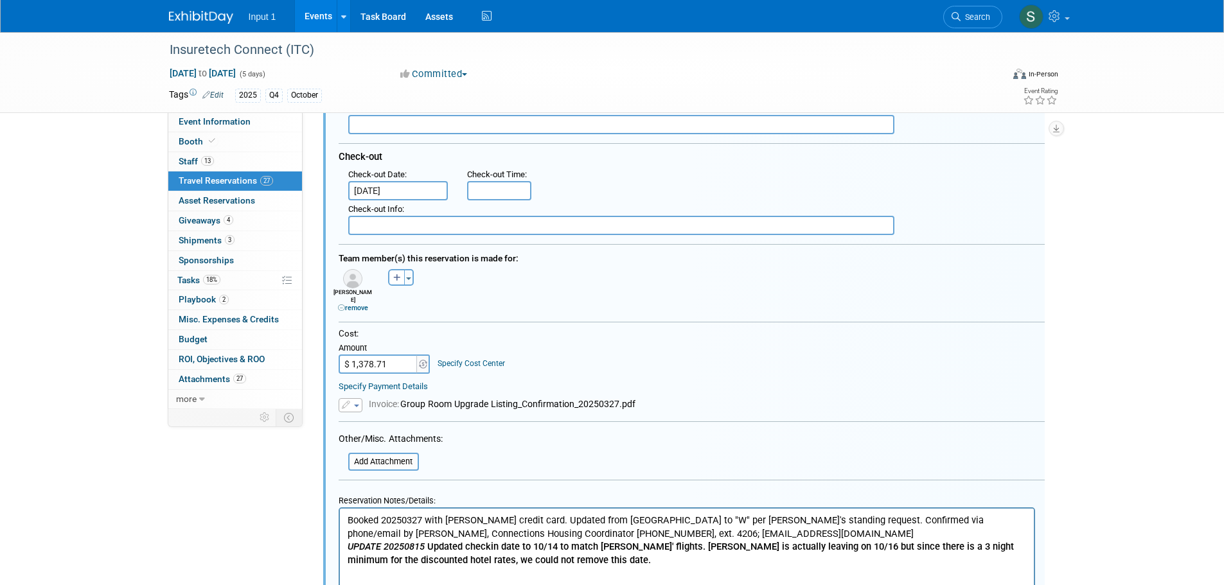
click at [347, 543] on b "UPDATE 20250815" at bounding box center [385, 546] width 77 height 12
click at [579, 562] on p "***** UPDATE 20250815 Updated checkin date to 10/14 to match Chris' flights. Ch…" at bounding box center [686, 553] width 679 height 26
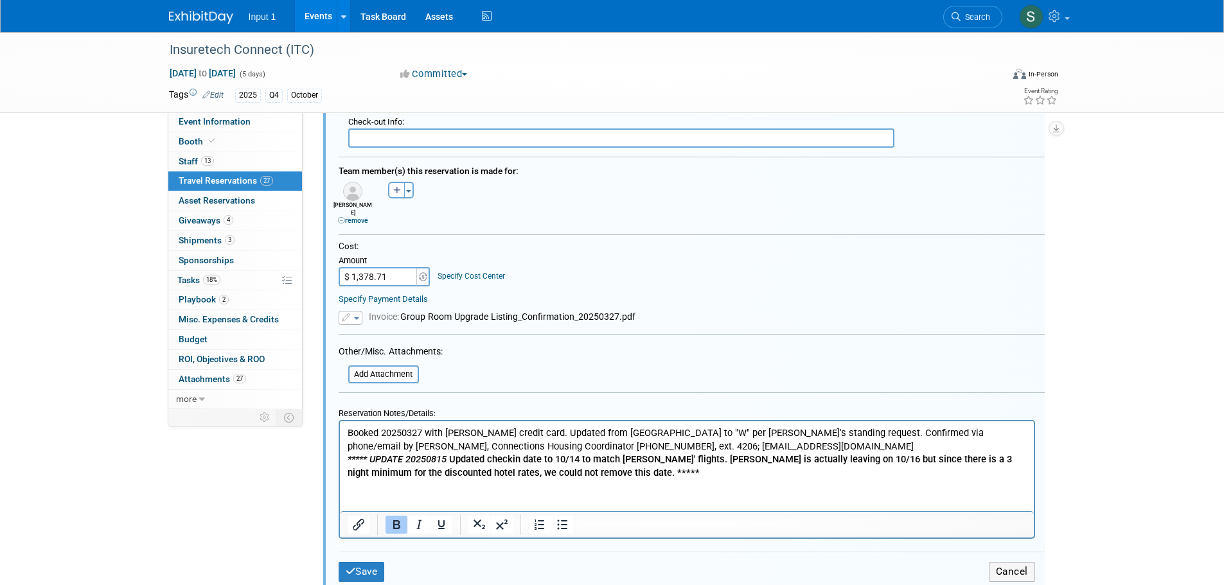
scroll to position [896, 0]
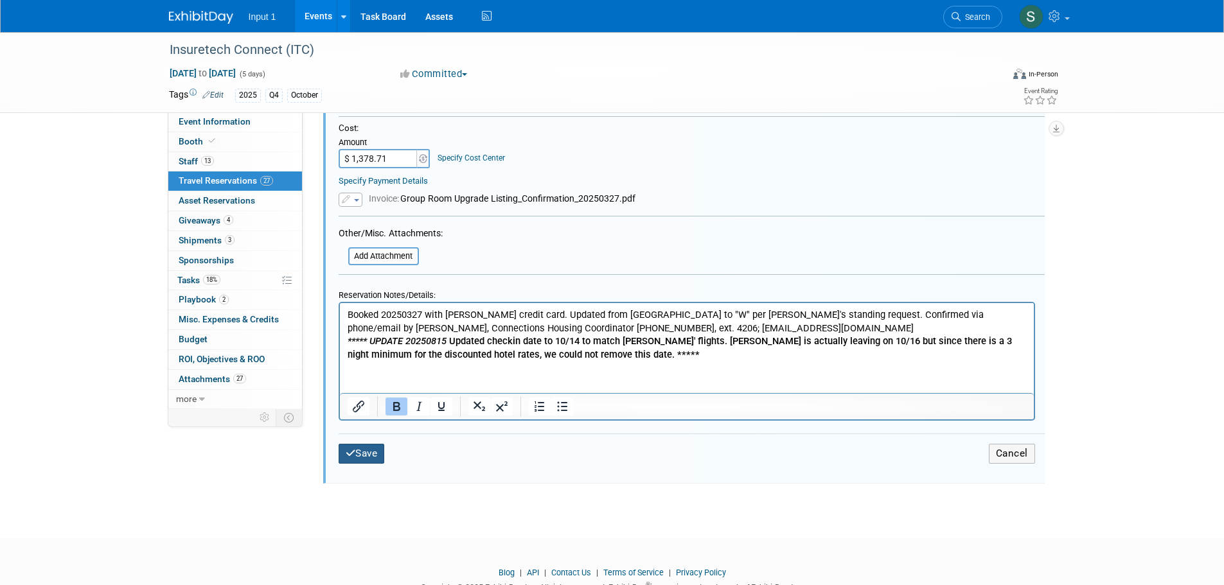
click at [363, 444] on button "Save" at bounding box center [362, 454] width 46 height 20
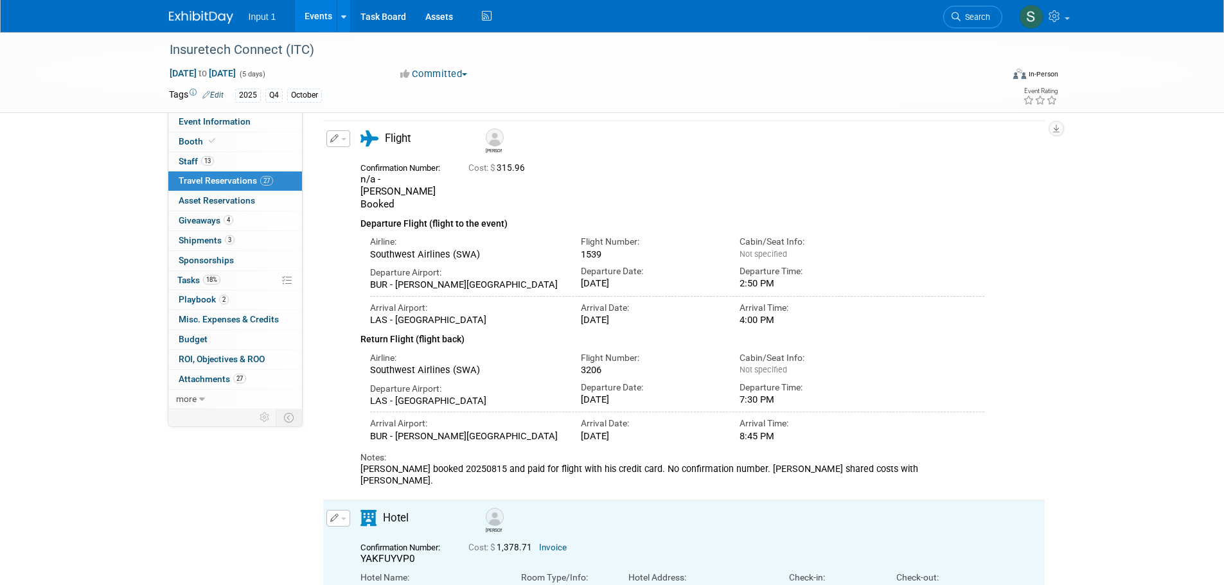
scroll to position [0, 0]
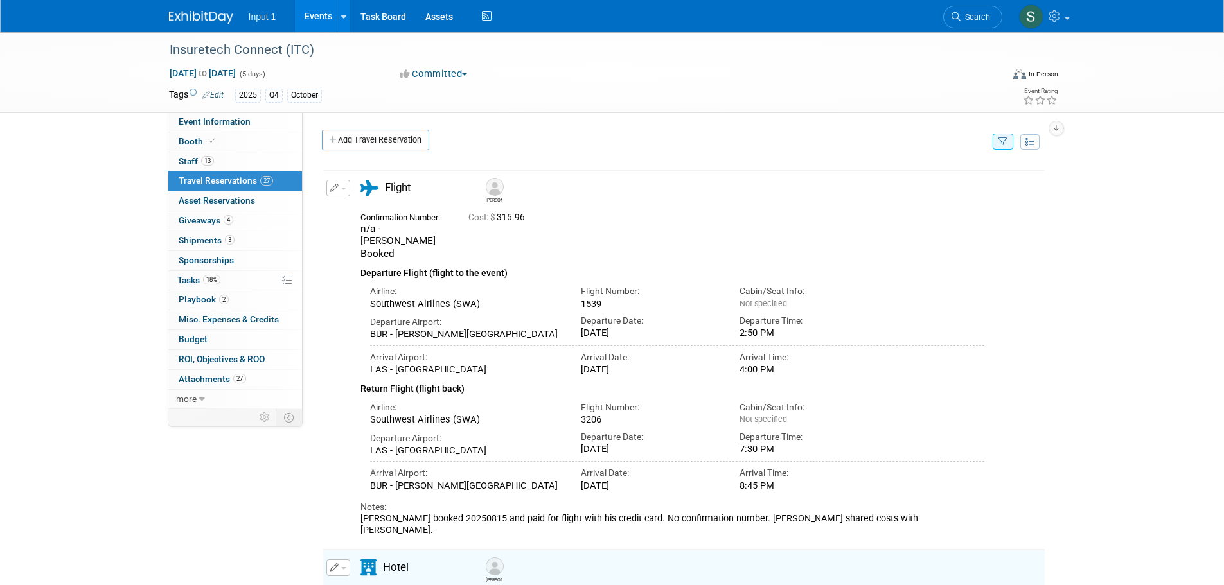
click at [1005, 145] on icon "button" at bounding box center [1002, 142] width 9 height 8
click at [918, 175] on select "-- Select Traveler -- All reservation with no one tagged Chris Farfaras Gillian…" at bounding box center [922, 181] width 159 height 18
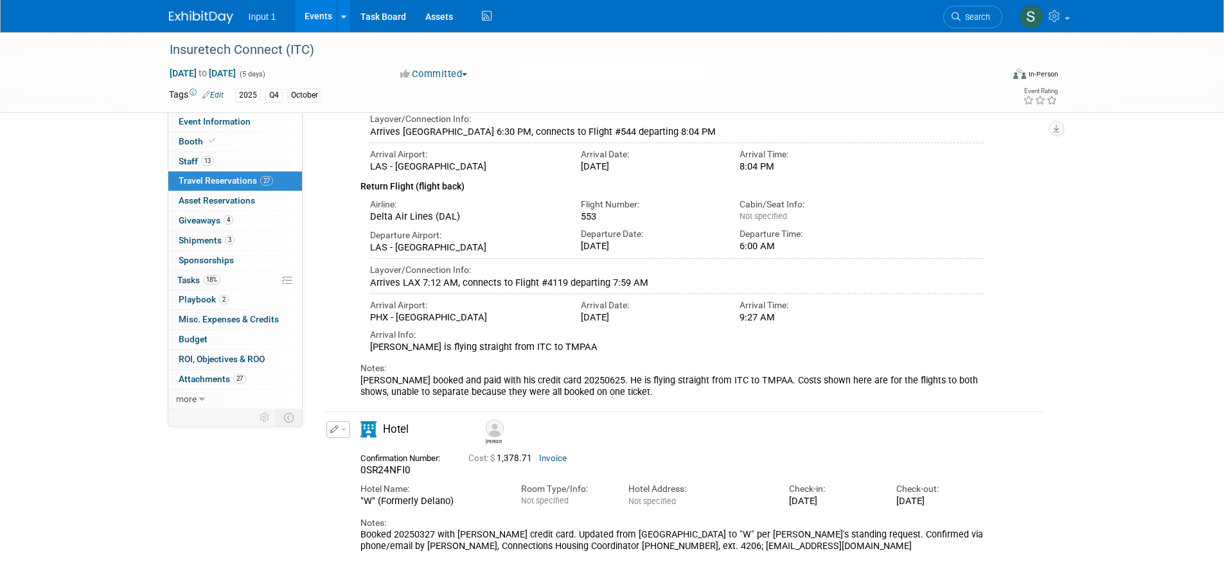
scroll to position [193, 0]
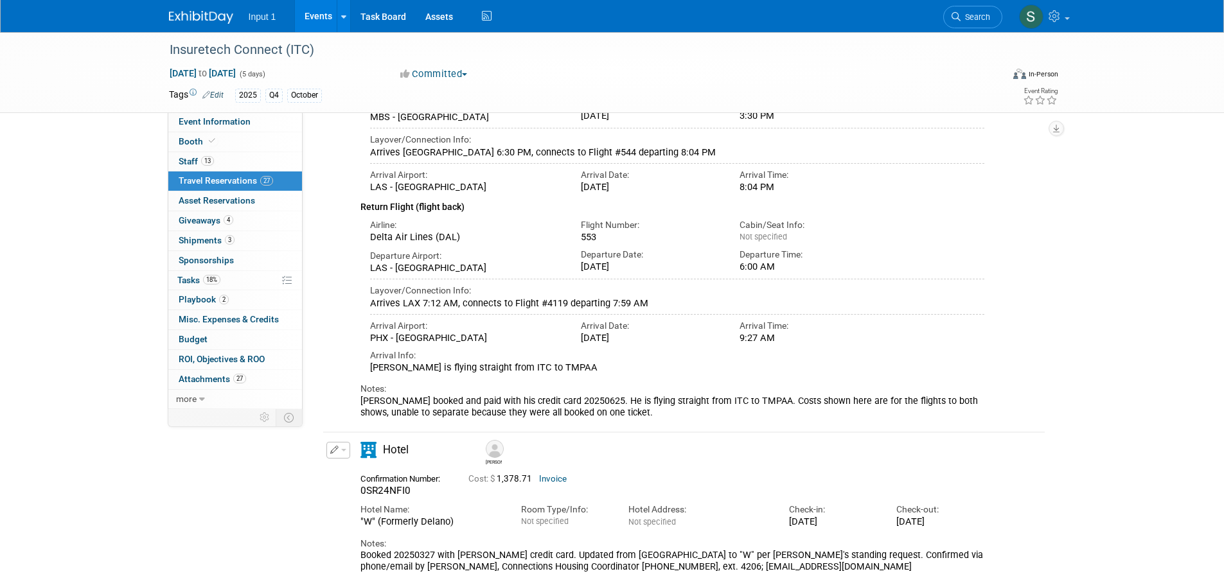
click at [872, 337] on div "9:27 AM" at bounding box center [808, 338] width 139 height 12
click at [964, 299] on div "Arrives LAX 7:12 AM, connects to Flight #4119 departing 7:59 AM" at bounding box center [677, 303] width 615 height 12
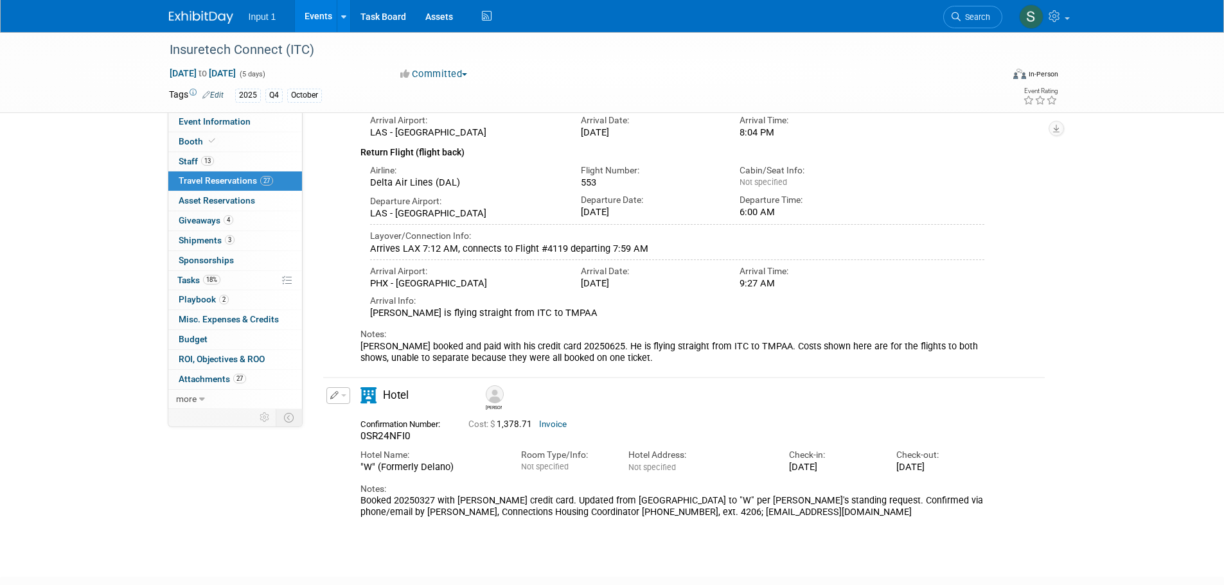
scroll to position [277, 0]
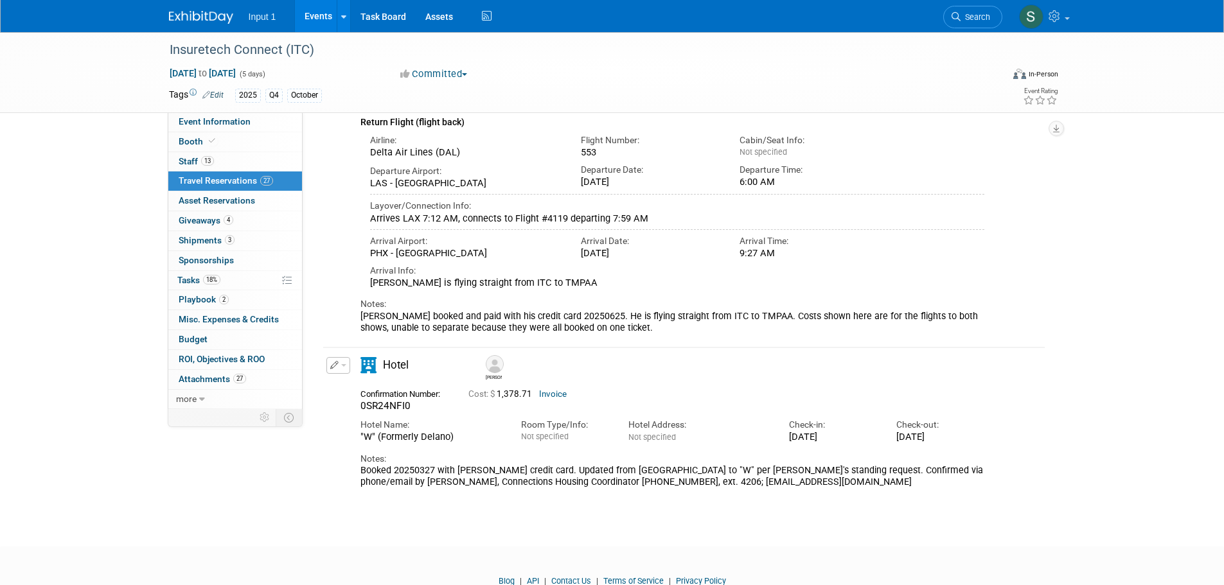
click at [345, 374] on button "button" at bounding box center [338, 365] width 24 height 17
click at [345, 398] on button "Edit Reservation" at bounding box center [381, 388] width 109 height 19
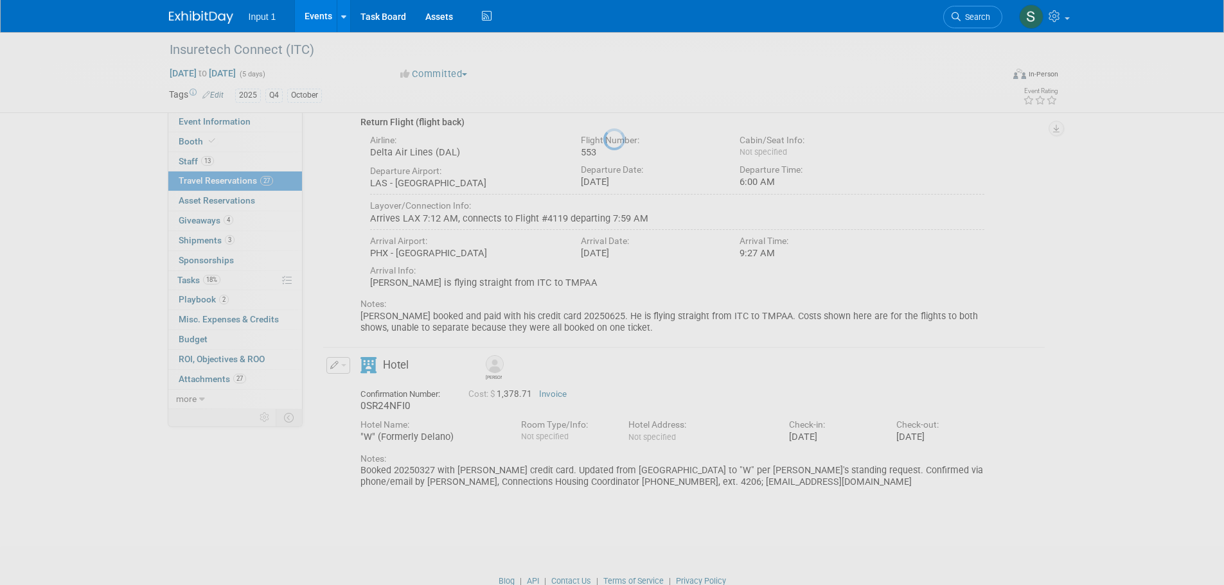
select select "9"
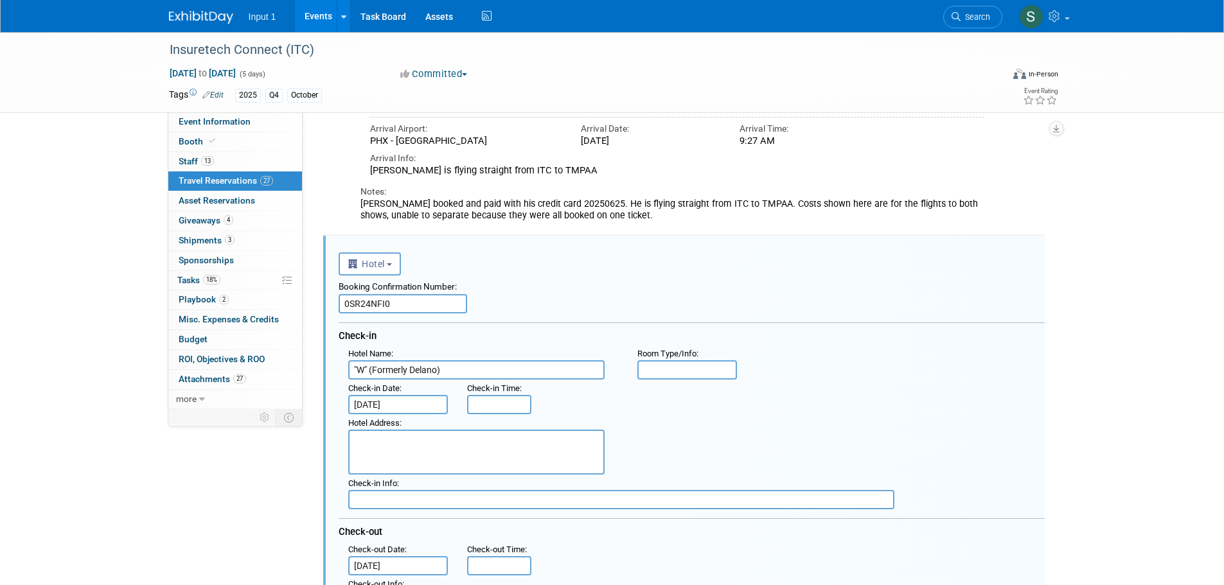
scroll to position [492, 0]
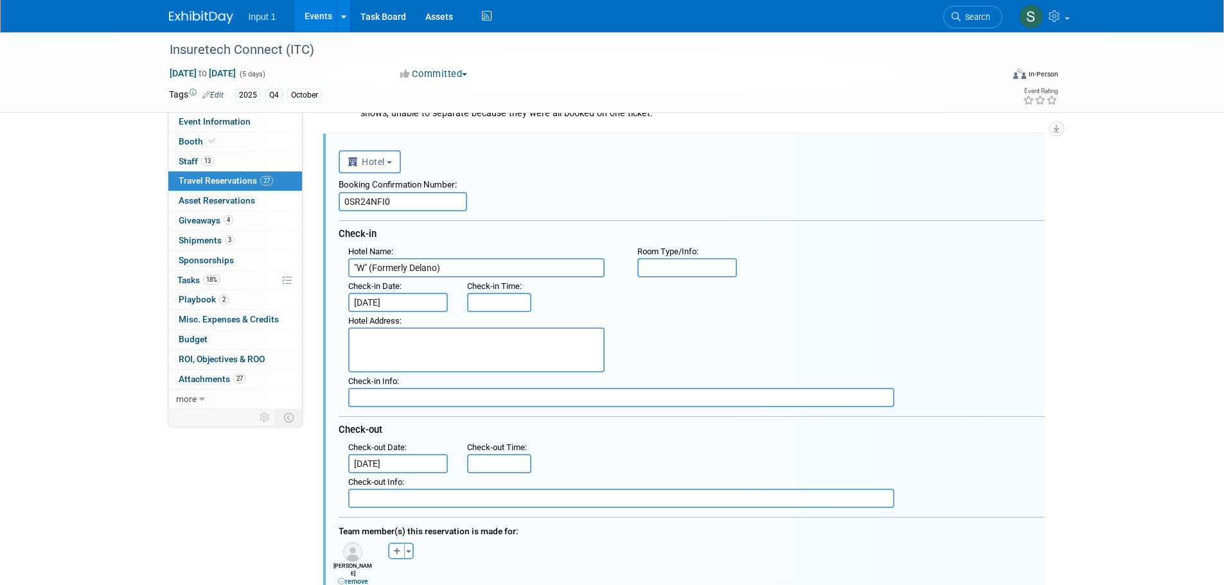
click at [387, 473] on input "Oct 17, 2025" at bounding box center [398, 463] width 100 height 19
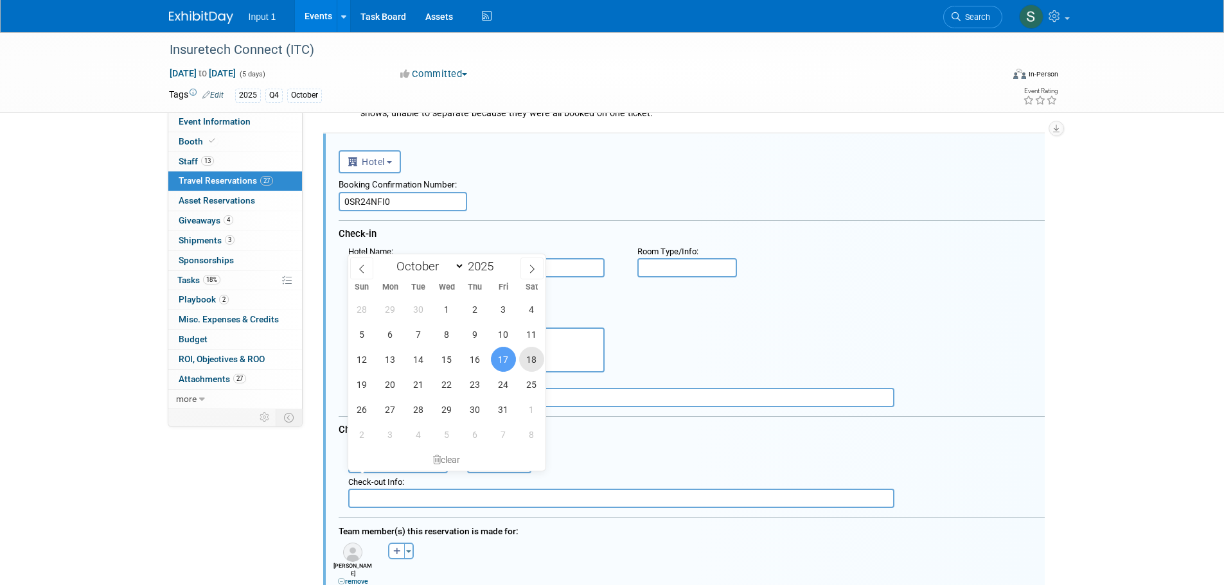
click at [533, 356] on span "18" at bounding box center [531, 359] width 25 height 25
type input "Oct 18, 2025"
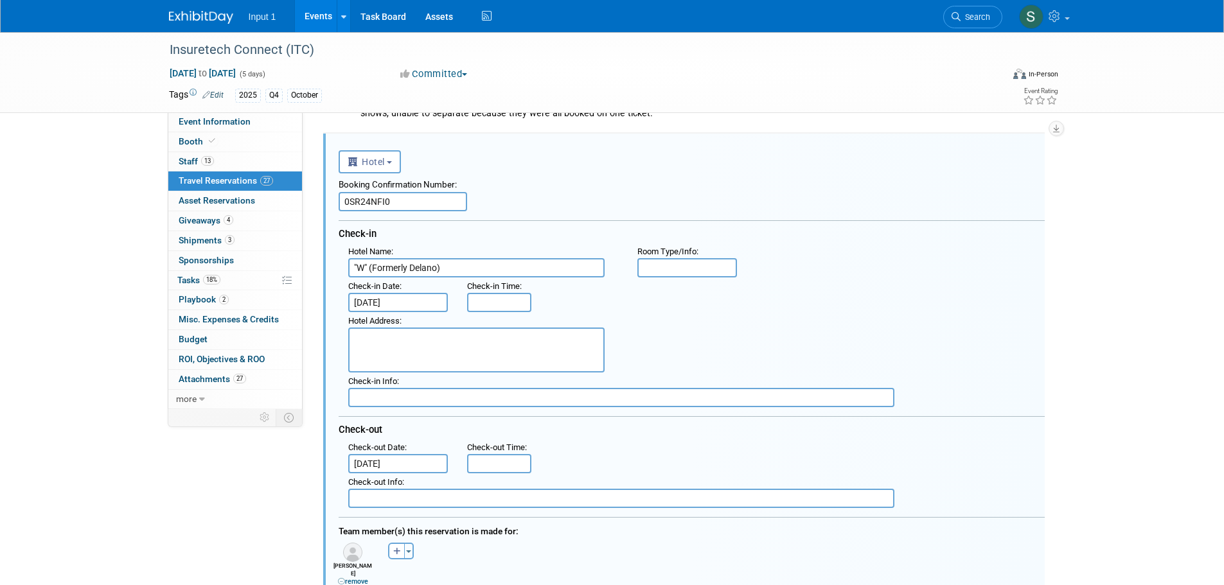
click at [676, 439] on div "Check-out" at bounding box center [692, 427] width 706 height 22
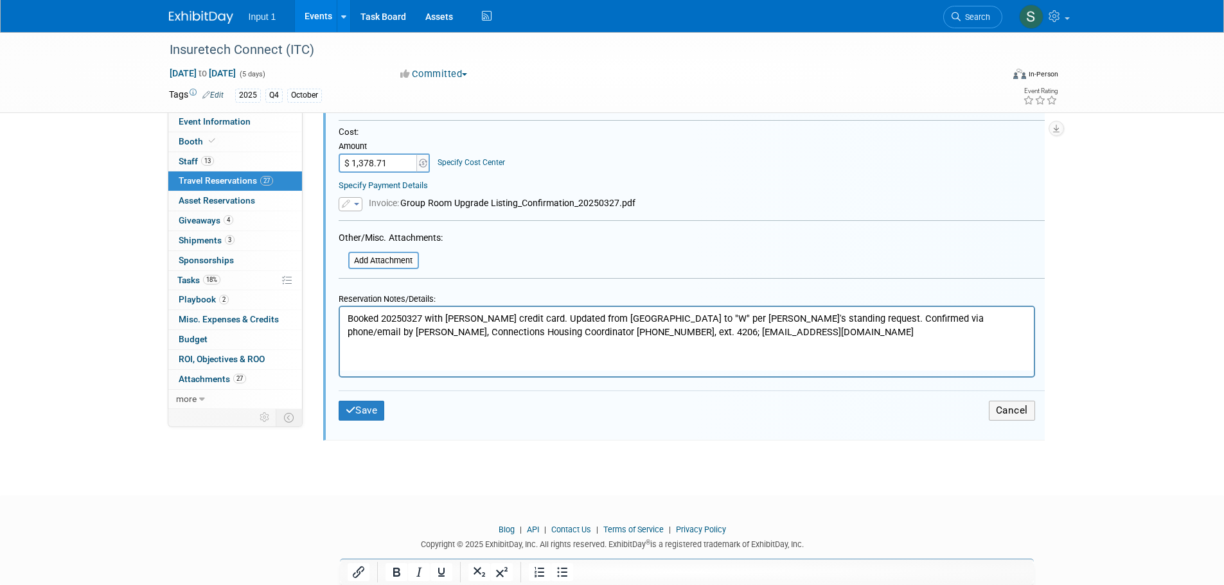
scroll to position [972, 0]
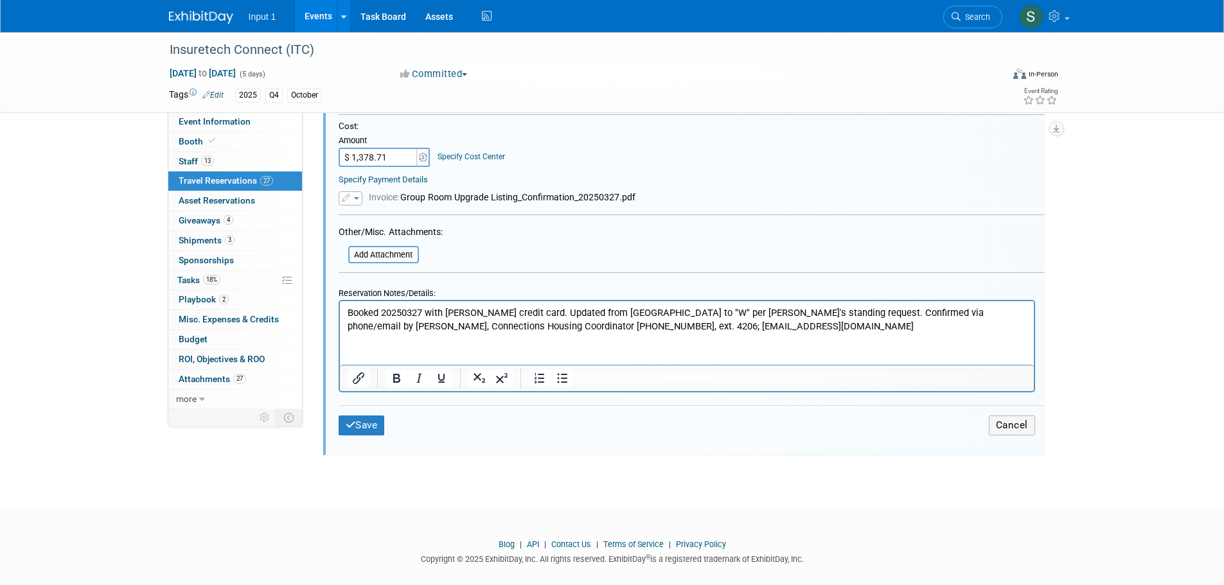
click at [779, 327] on p "Booked 20250327 with Rene credit card. Updated from Mandalay Bay to "W" per Ren…" at bounding box center [686, 319] width 679 height 26
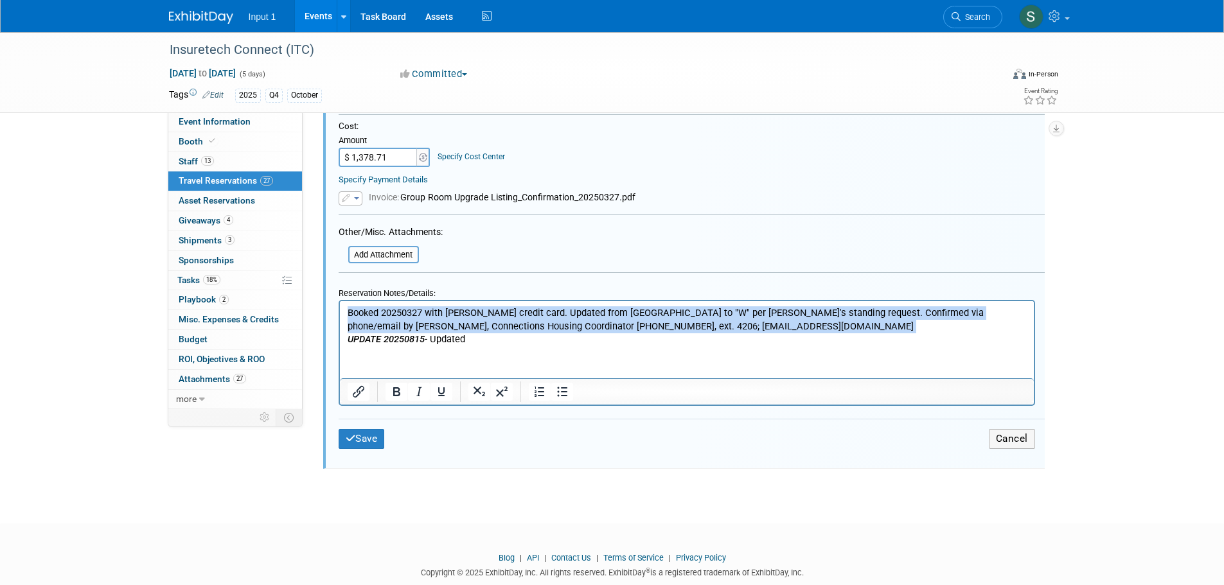
click at [449, 343] on p "UPDATE 20250815 - Updated" at bounding box center [686, 339] width 679 height 13
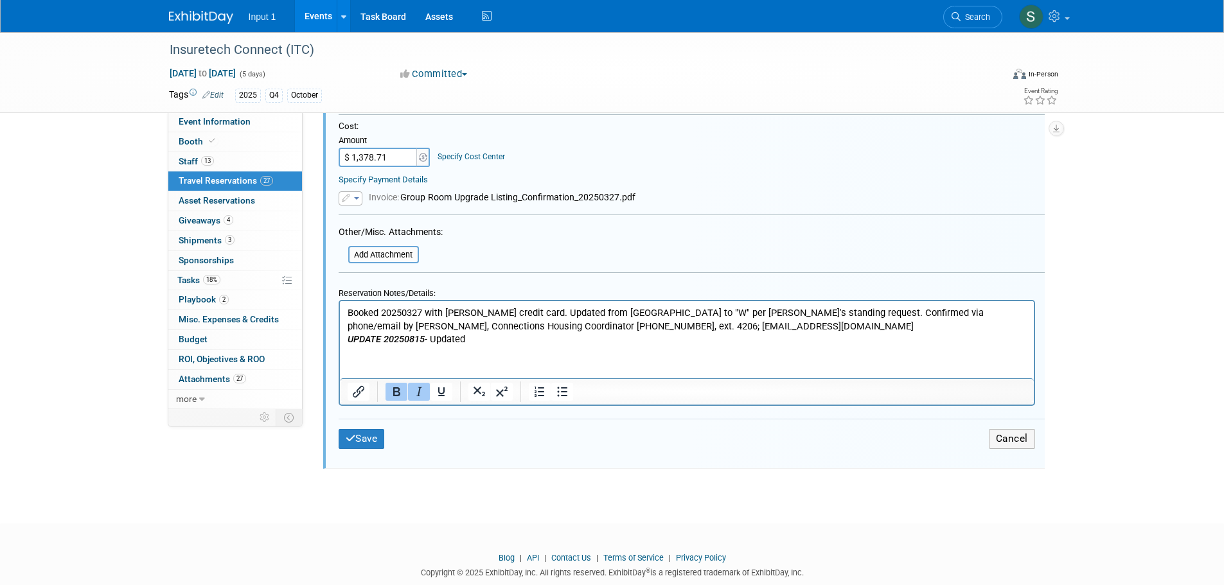
drag, startPoint x: 479, startPoint y: 335, endPoint x: 343, endPoint y: 338, distance: 135.6
click at [343, 338] on html "Booked 20250327 with Rene credit card. Updated from Mandalay Bay to "W" per Ren…" at bounding box center [686, 323] width 694 height 45
click at [479, 341] on p "UPDATE 20250815 - Updated" at bounding box center [686, 339] width 679 height 13
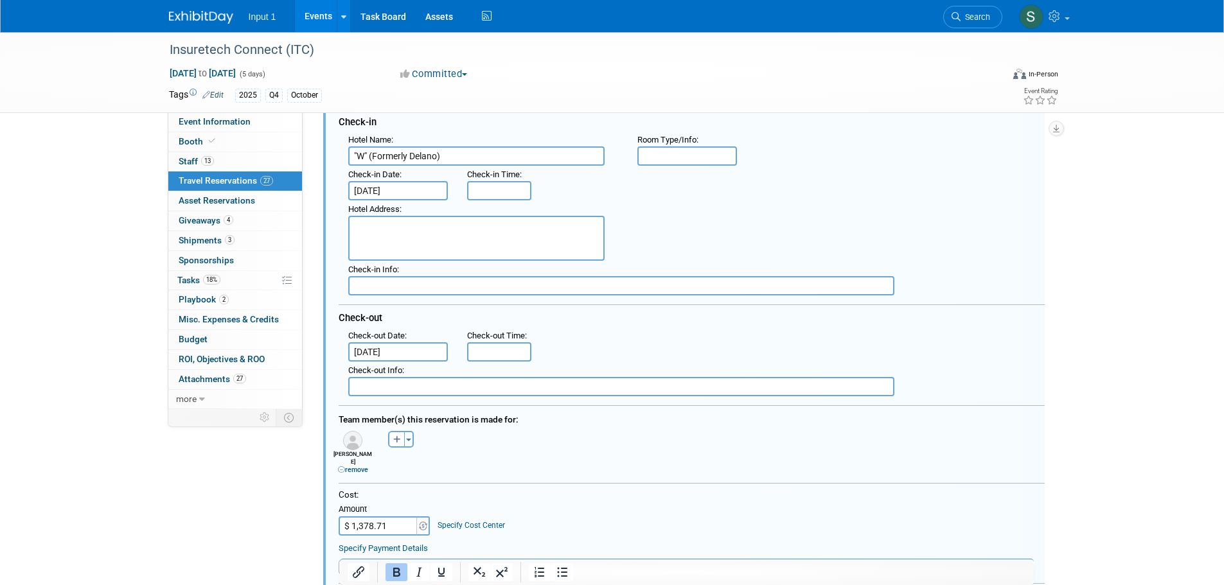
scroll to position [780, 0]
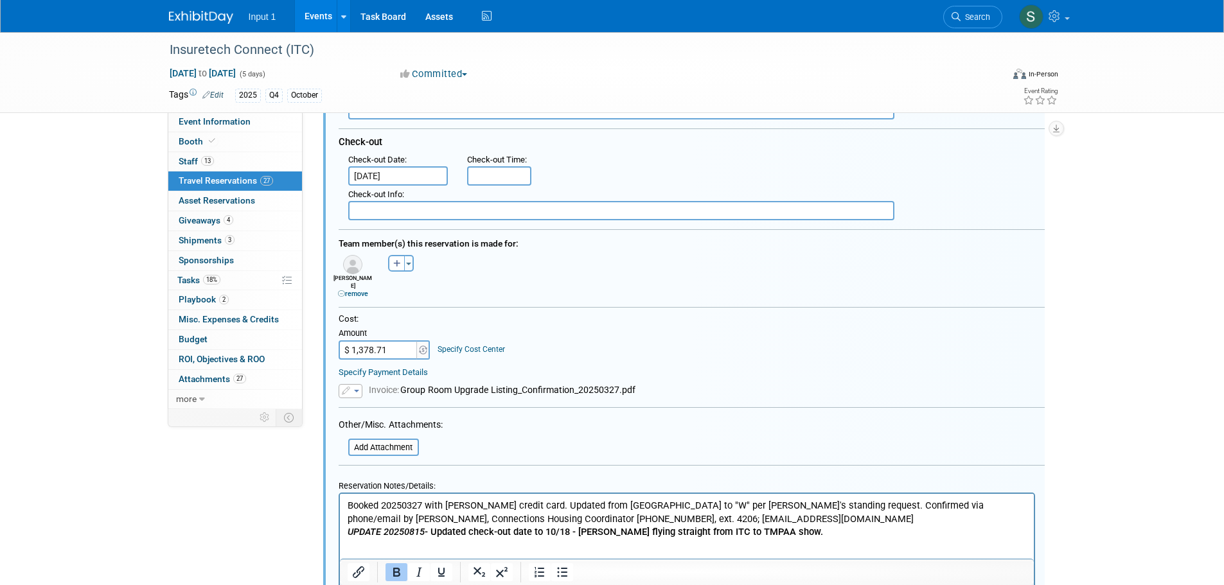
click at [749, 338] on div "Cost: Amount $ 1,378.71 Specify Cost Center Cost Center -- Not Specified --" at bounding box center [692, 336] width 706 height 46
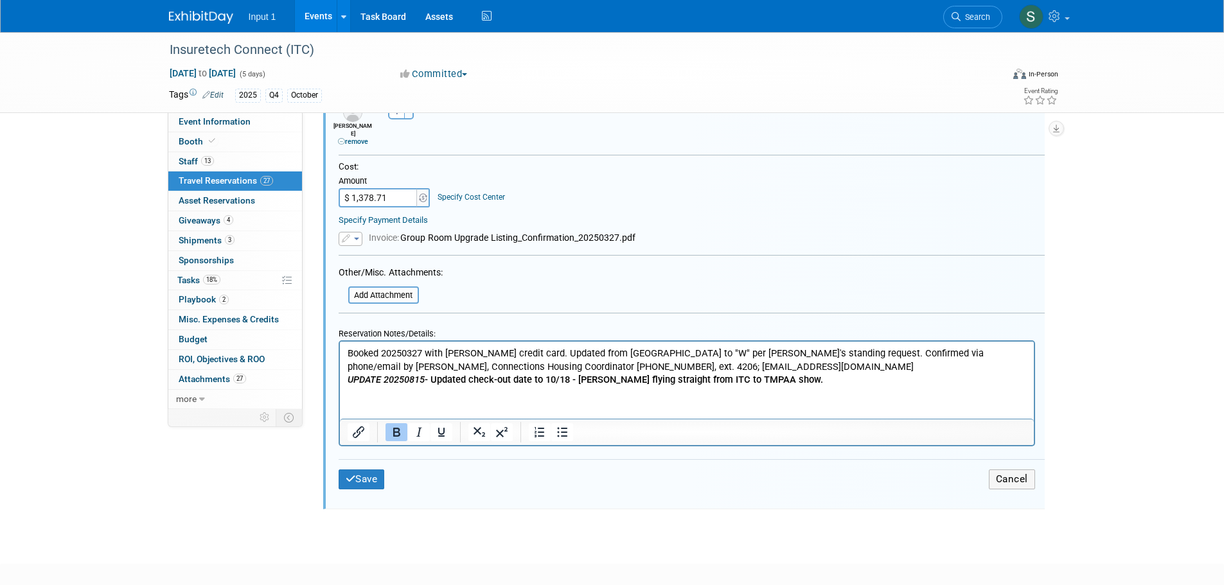
scroll to position [1007, 0]
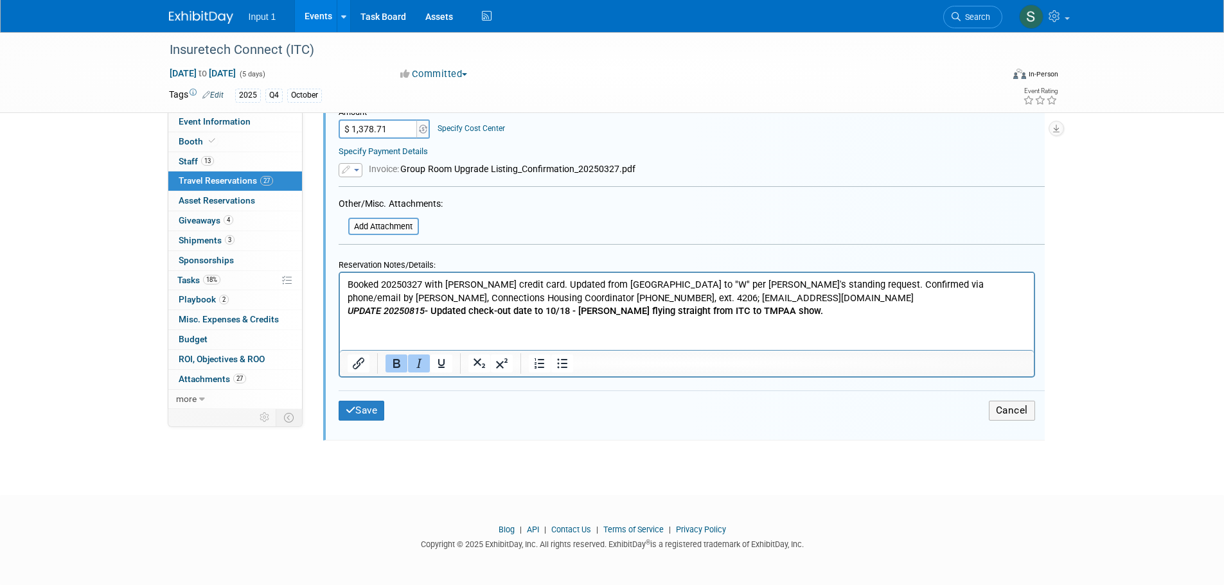
click at [347, 312] on icon "UPDATE 20250815" at bounding box center [385, 311] width 77 height 12
click at [818, 309] on p "***** UPDATE 20250815 - Updated check-out date to 10/18 - Jim flying straight f…" at bounding box center [686, 310] width 679 height 13
click at [367, 410] on button "Save" at bounding box center [362, 411] width 46 height 20
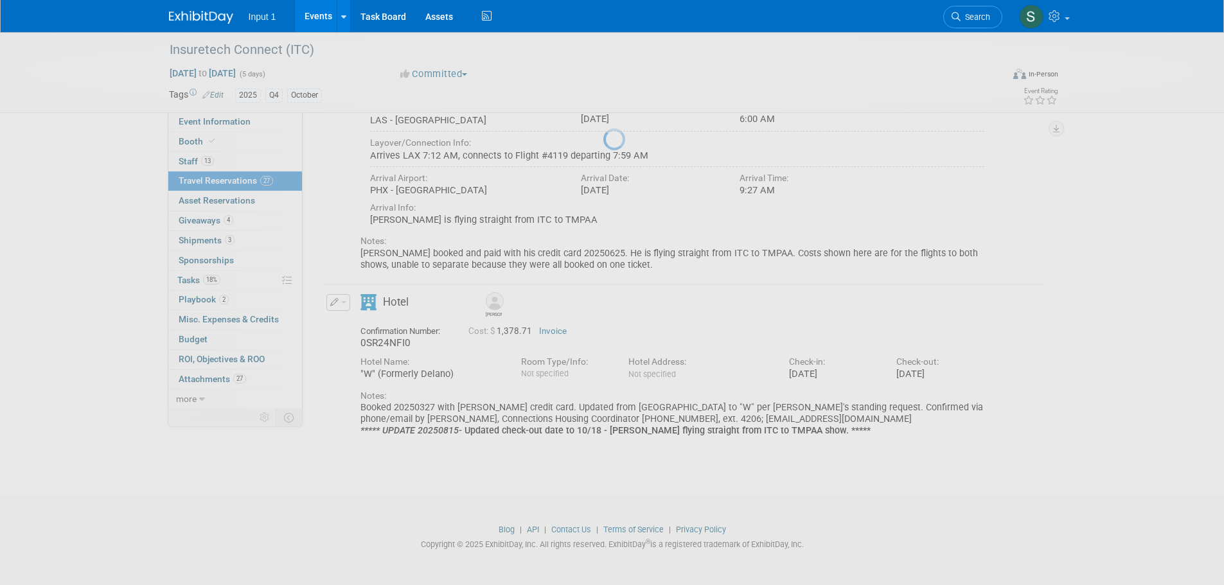
scroll to position [353, 0]
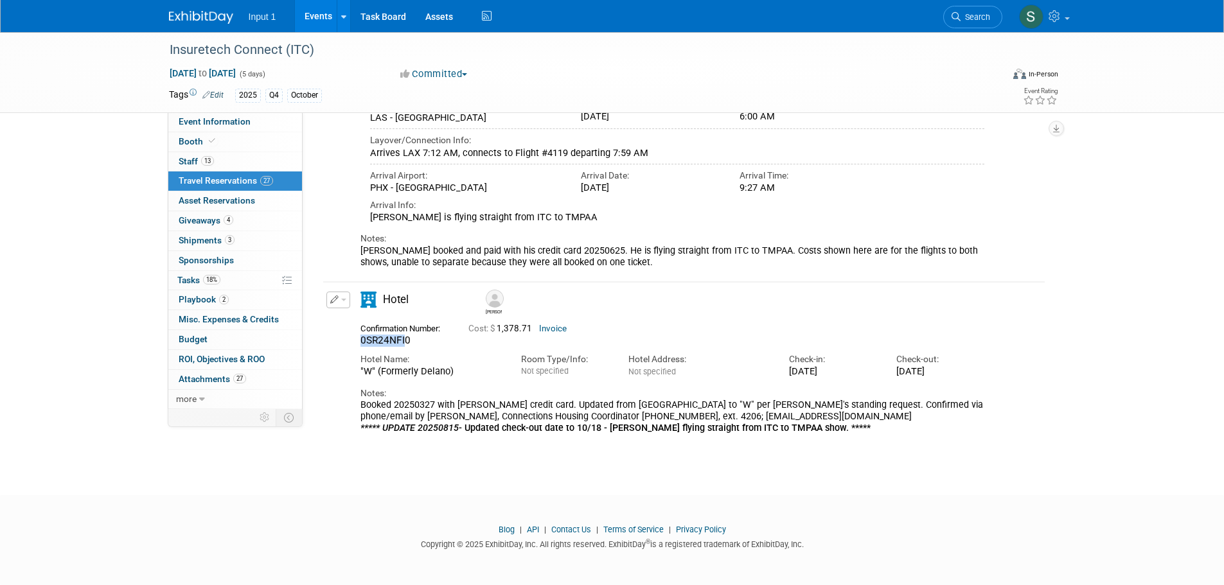
drag, startPoint x: 404, startPoint y: 345, endPoint x: 353, endPoint y: 342, distance: 51.5
click at [353, 342] on div "Confirmation Number: 0SR24NFI0" at bounding box center [405, 333] width 108 height 27
copy span "0SR24NFI"
click at [347, 300] on button "button" at bounding box center [338, 300] width 24 height 17
click at [360, 320] on button "Edit Reservation" at bounding box center [381, 322] width 109 height 19
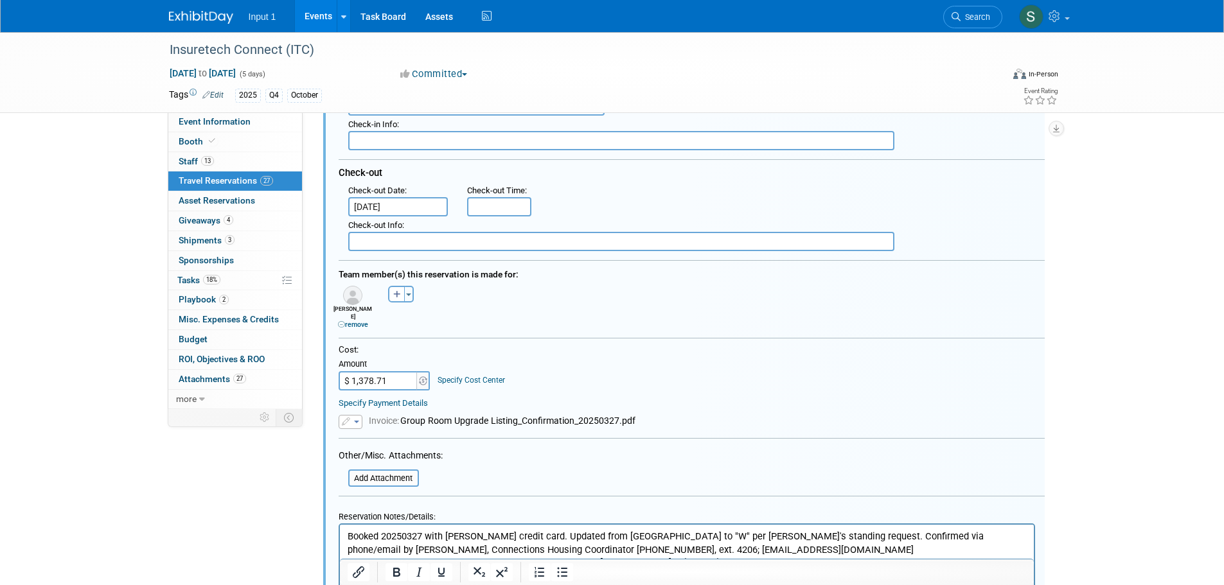
scroll to position [986, 0]
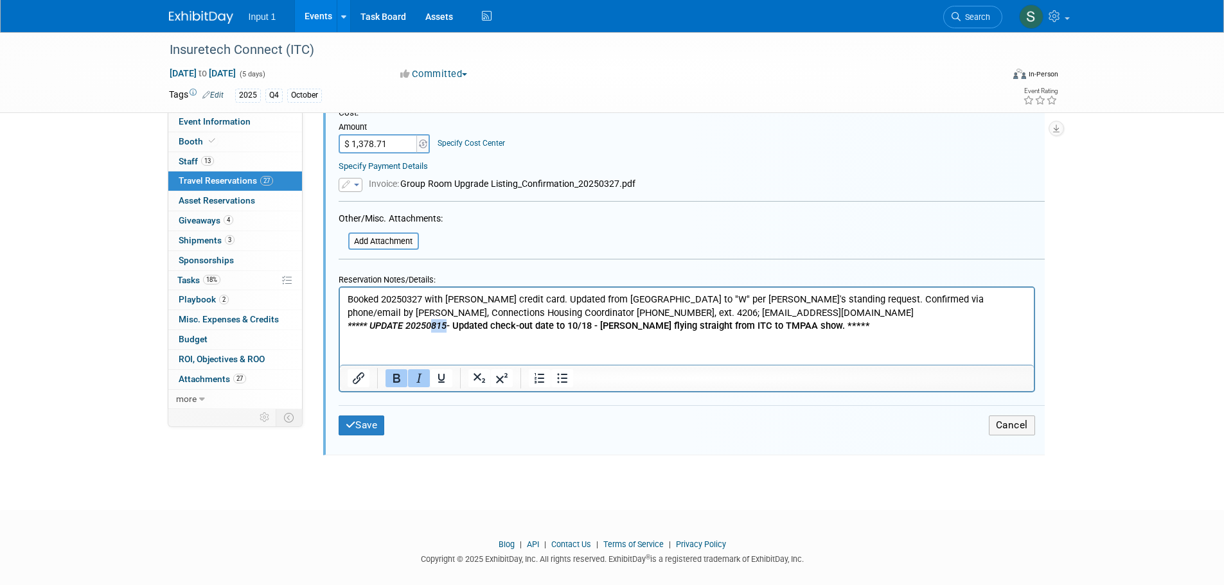
drag, startPoint x: 447, startPoint y: 326, endPoint x: 430, endPoint y: 330, distance: 17.9
click at [430, 330] on icon "***** UPDATE 20250815" at bounding box center [396, 326] width 99 height 12
click at [369, 428] on button "Save" at bounding box center [362, 426] width 46 height 20
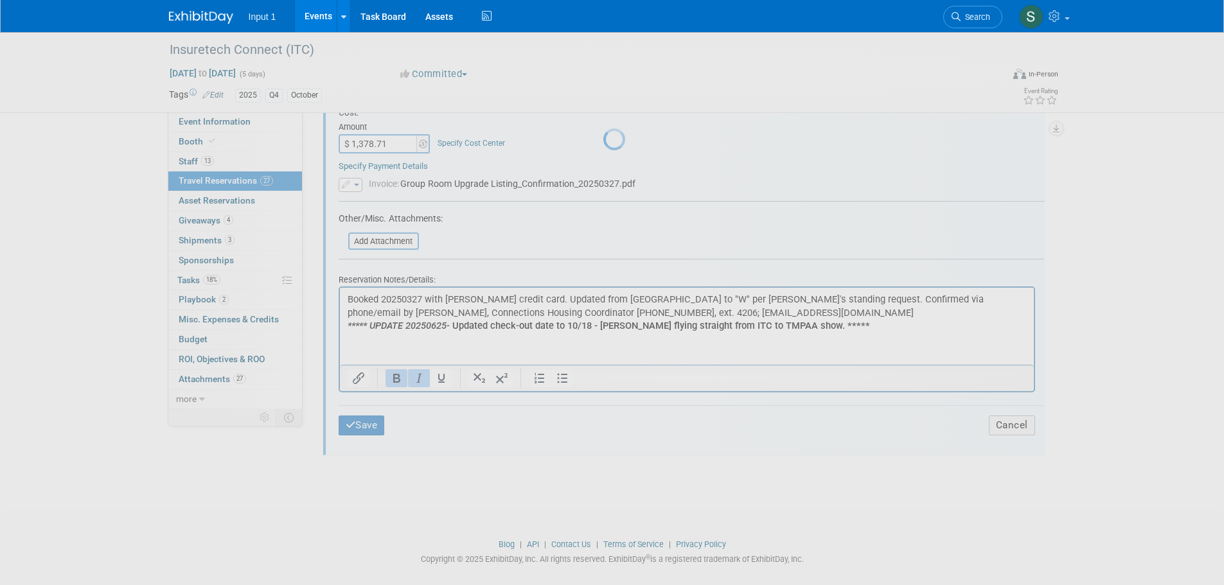
scroll to position [353, 0]
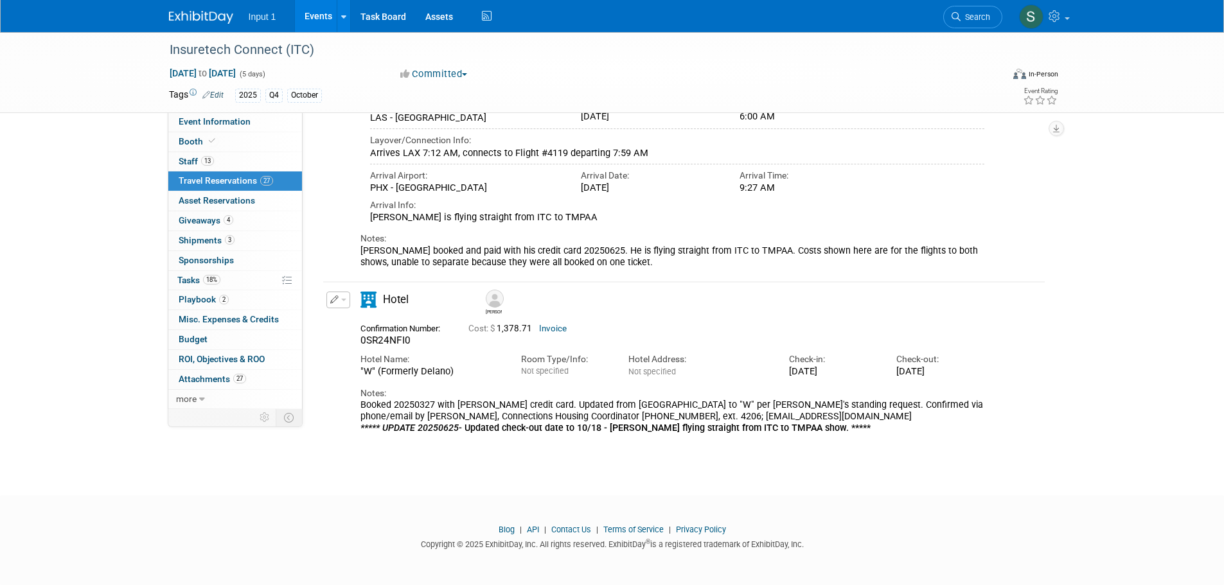
click at [346, 305] on button "button" at bounding box center [338, 300] width 24 height 17
click at [343, 331] on button "Edit Reservation" at bounding box center [381, 322] width 109 height 19
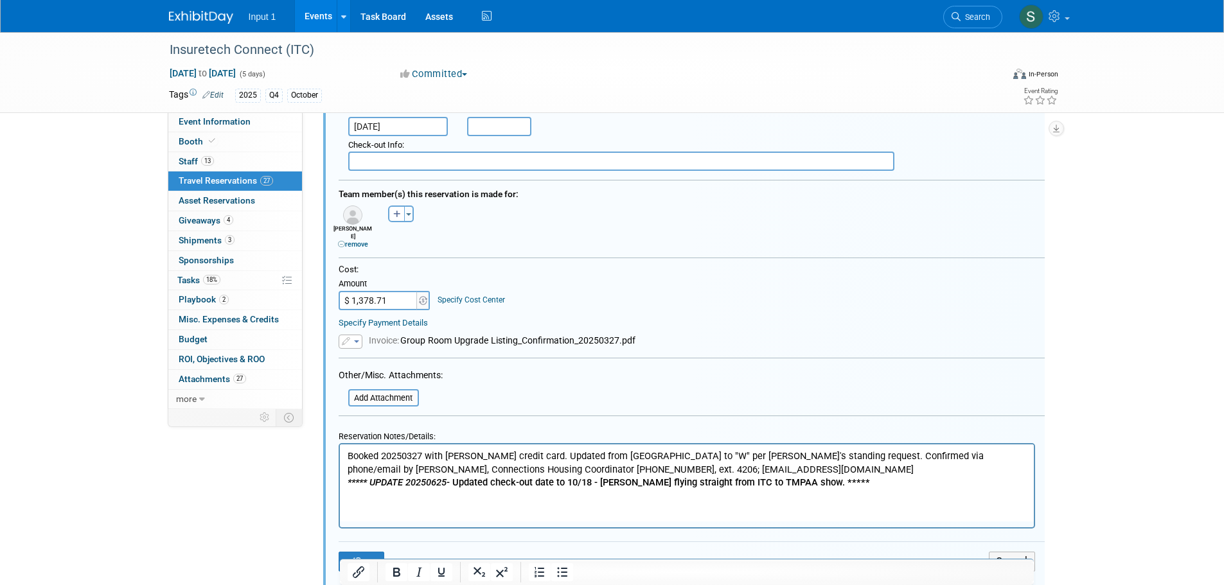
scroll to position [986, 0]
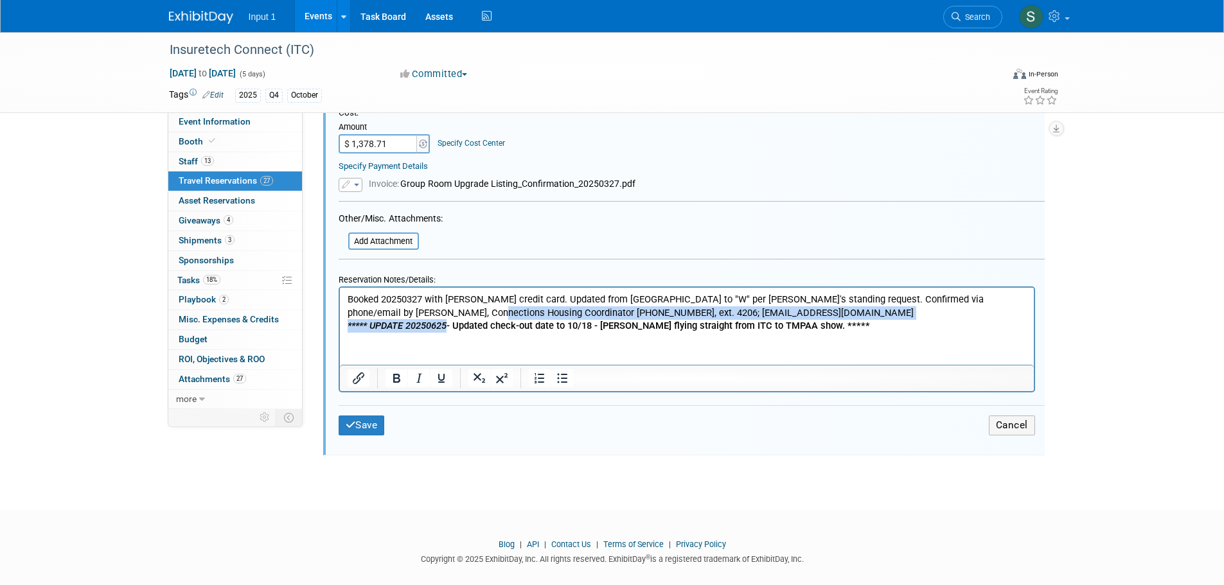
click at [445, 322] on p "Booked 20250327 with Rene credit card. Updated from Mandalay Bay to "W" per Ren…" at bounding box center [686, 313] width 679 height 40
click at [444, 325] on icon "***** UPDATE 20250625" at bounding box center [396, 326] width 99 height 12
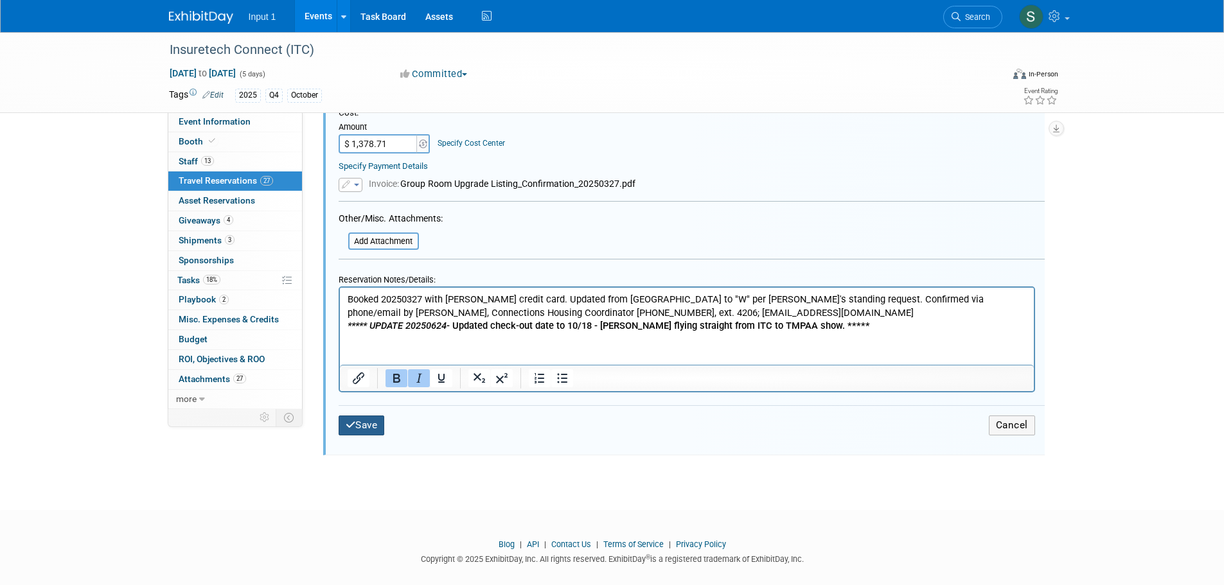
click at [362, 434] on button "Save" at bounding box center [362, 426] width 46 height 20
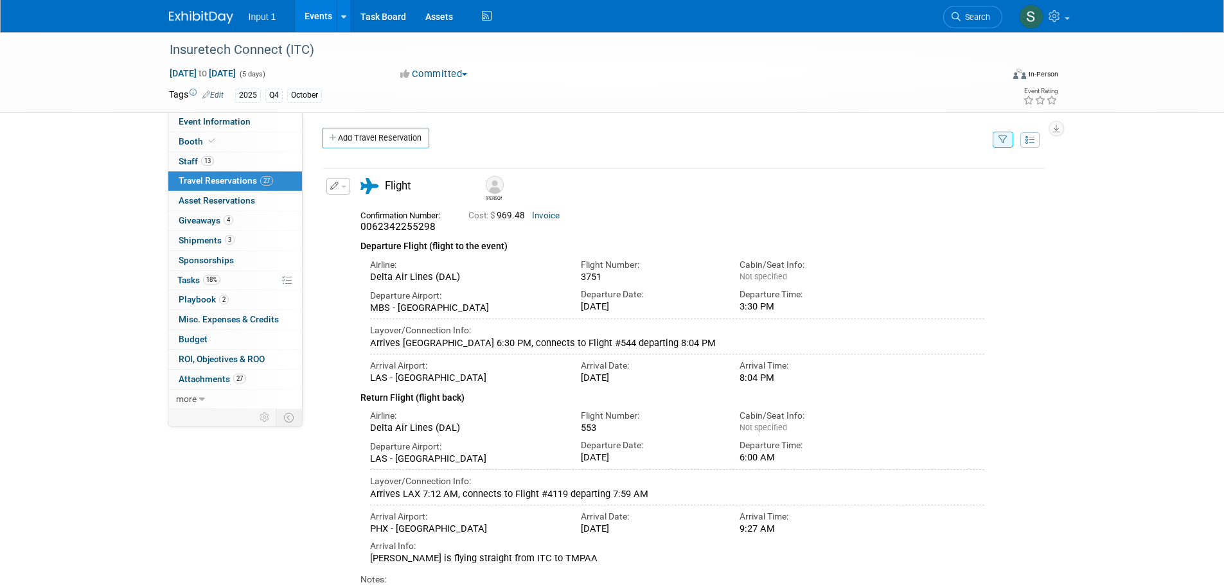
scroll to position [0, 0]
click at [999, 149] on button "button" at bounding box center [1002, 142] width 21 height 16
click at [938, 187] on select "-- Select Traveler -- All reservation with no one tagged Chris Farfaras Gillian…" at bounding box center [922, 181] width 159 height 18
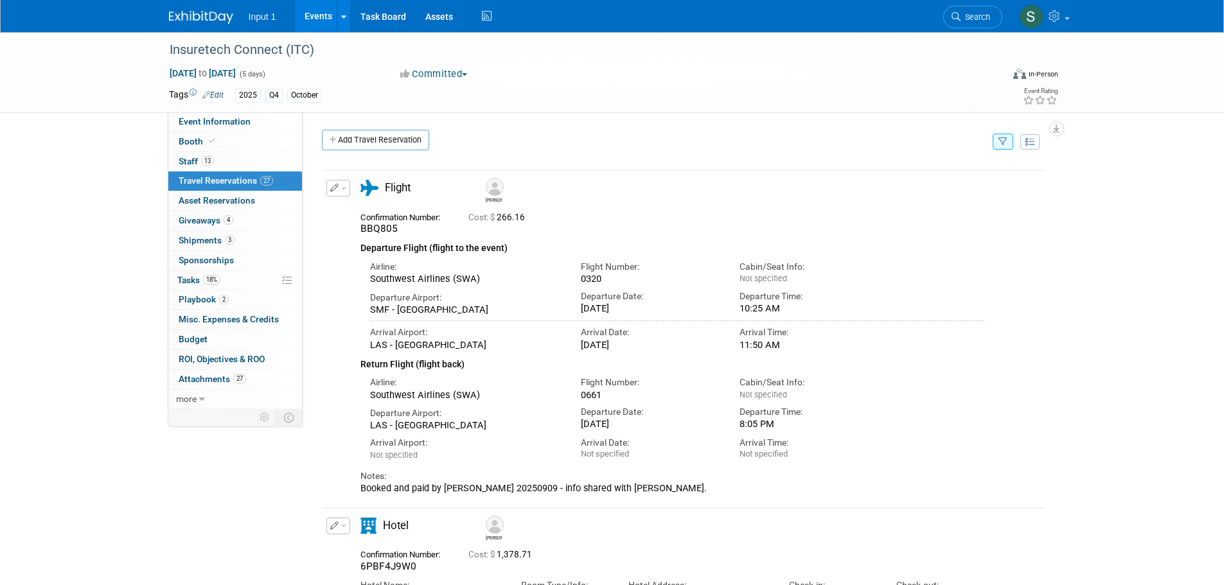
click at [1009, 142] on button "button" at bounding box center [1002, 142] width 21 height 16
click at [912, 180] on select "-- Select Traveler -- All reservation with no one tagged Chris Farfaras Gillian…" at bounding box center [922, 181] width 159 height 18
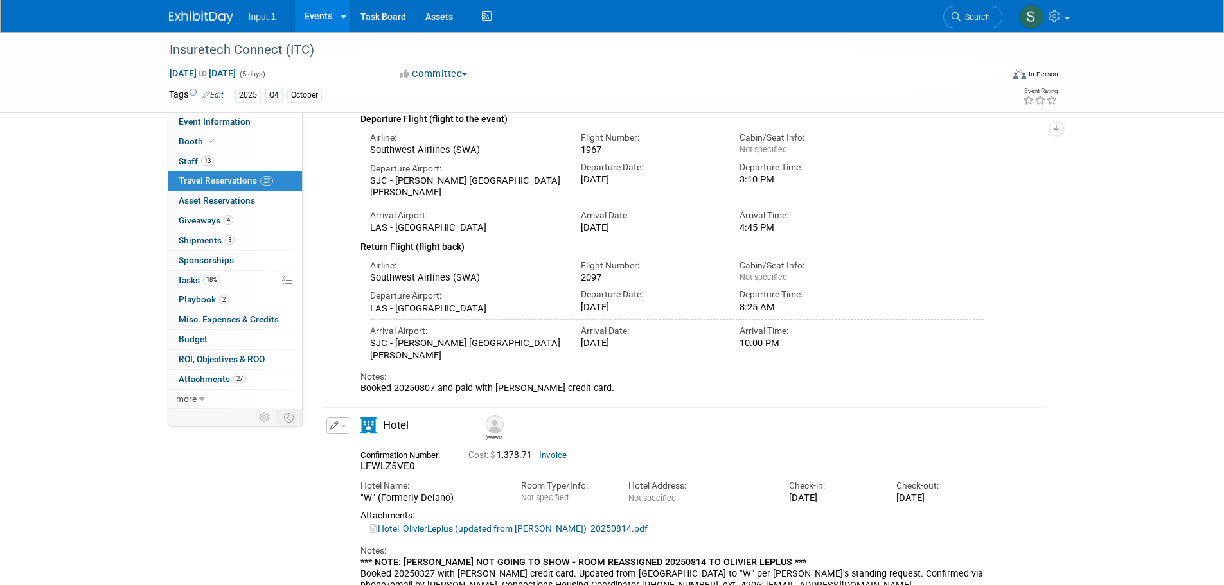
scroll to position [128, 0]
drag, startPoint x: 409, startPoint y: 472, endPoint x: 354, endPoint y: 469, distance: 55.3
click at [354, 469] on div "Confirmation Number: LFWLZ5VE0" at bounding box center [405, 460] width 108 height 27
copy span "LFWLZ5VE"
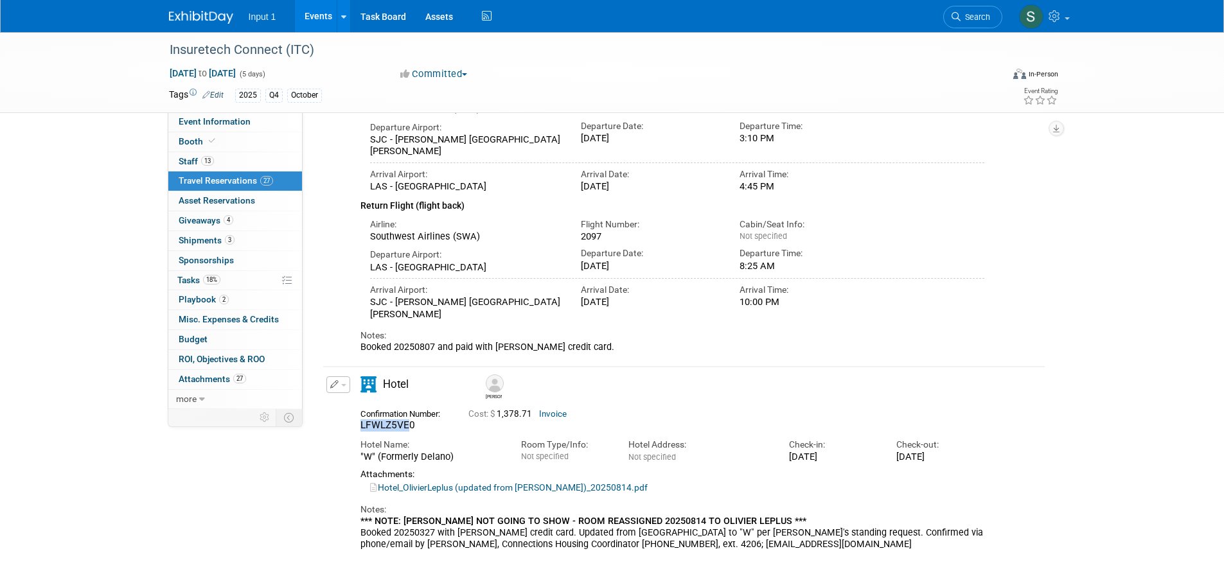
scroll to position [257, 0]
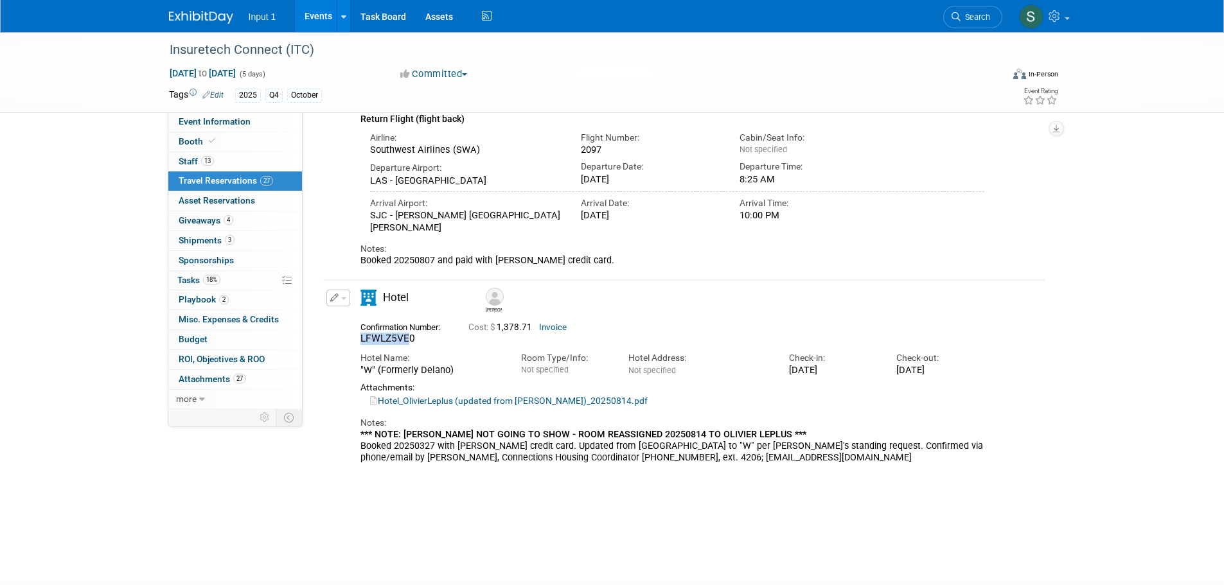
click at [346, 301] on button "button" at bounding box center [338, 298] width 24 height 17
click at [358, 322] on button "Edit Reservation" at bounding box center [381, 321] width 109 height 19
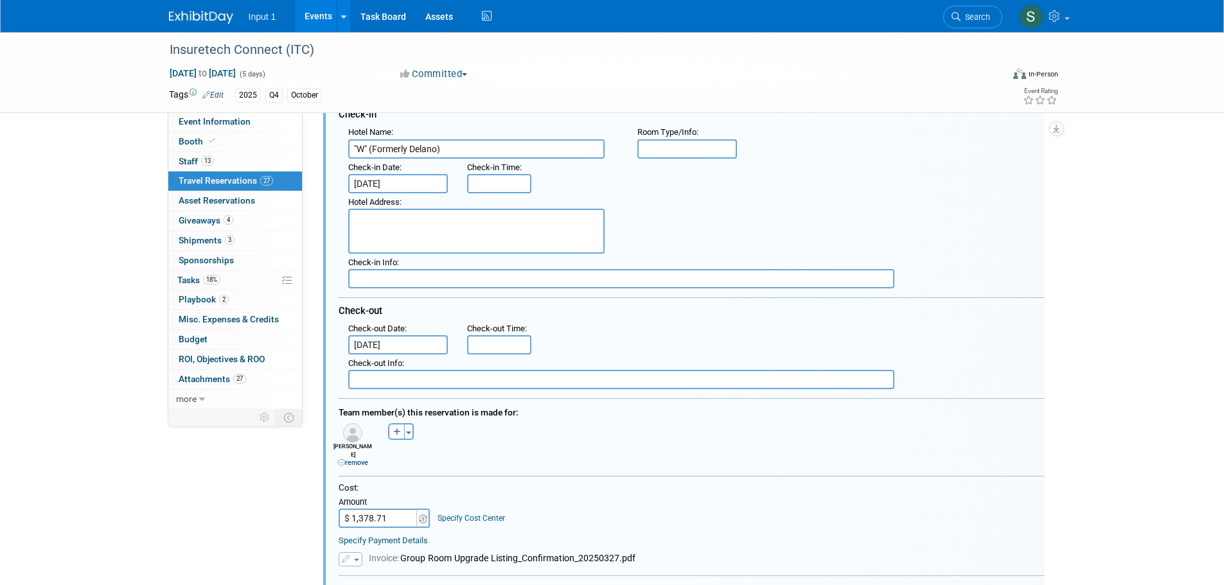
scroll to position [453, 0]
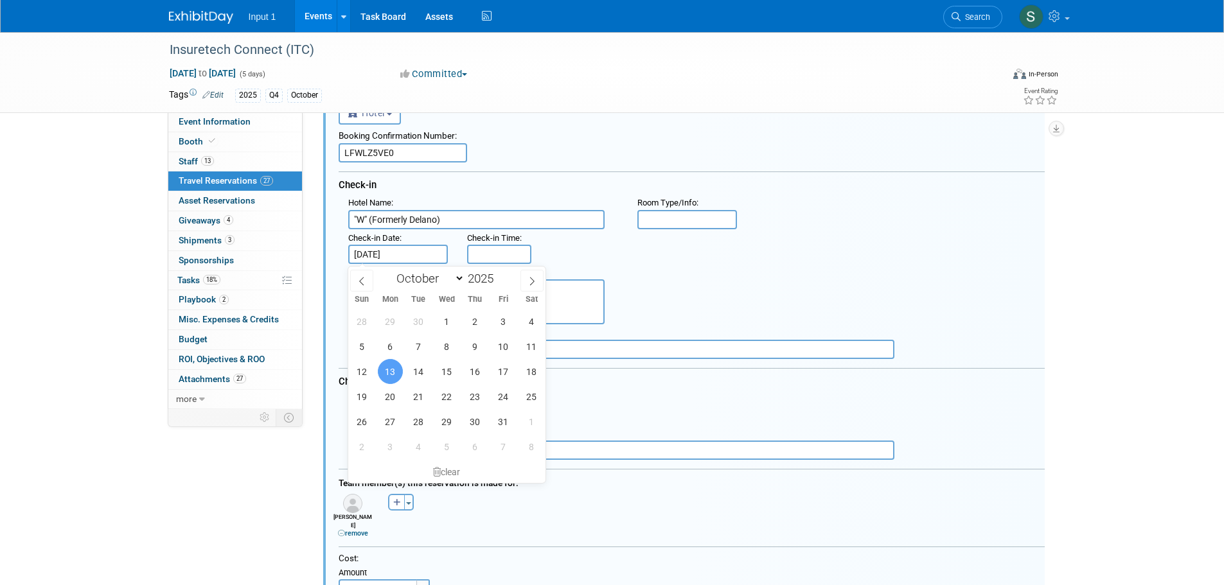
click at [398, 257] on input "[DATE]" at bounding box center [398, 254] width 100 height 19
click at [416, 369] on span "14" at bounding box center [418, 371] width 25 height 25
type input "[DATE]"
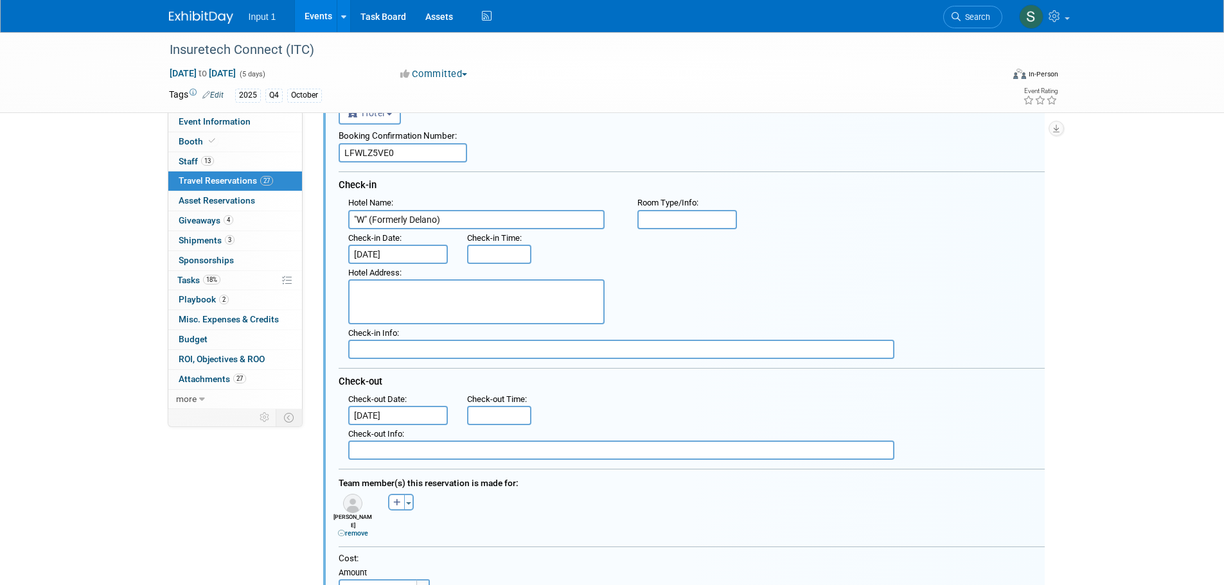
click at [746, 274] on div "Hotel Address :" at bounding box center [697, 294] width 716 height 60
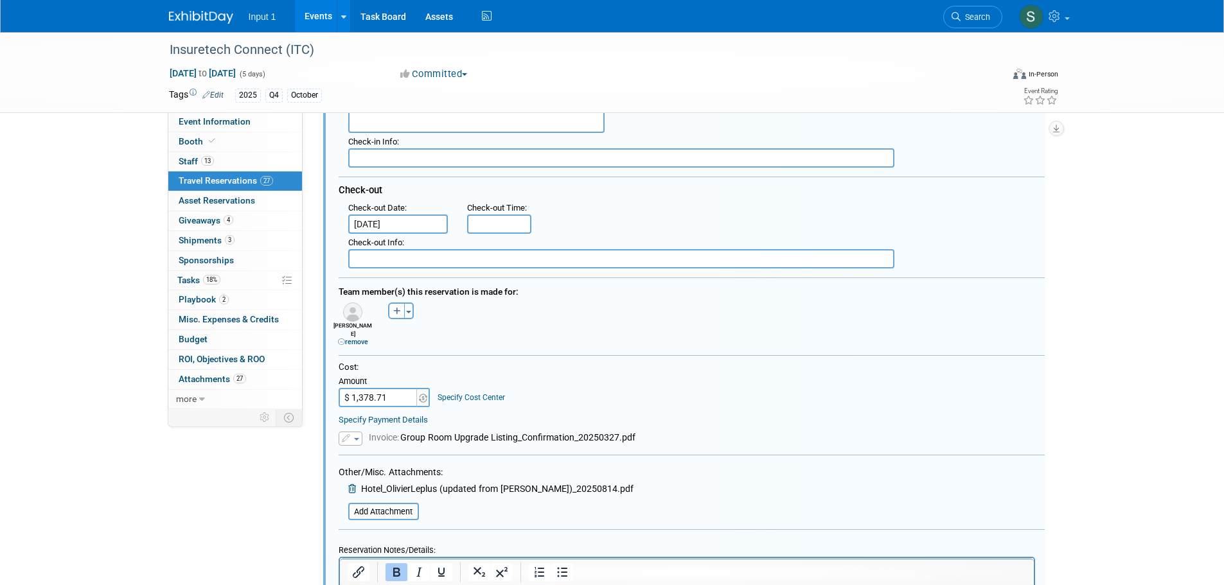
scroll to position [646, 0]
type input "$ 1,062.38"
click at [845, 364] on div "Cost: Amount $ 1,062.38 Specify Cost Center Cost Center -- Not Specified --" at bounding box center [692, 383] width 706 height 46
click at [356, 437] on span "button" at bounding box center [356, 438] width 5 height 3
click at [363, 450] on link "Replace with a new file" at bounding box center [403, 457] width 128 height 18
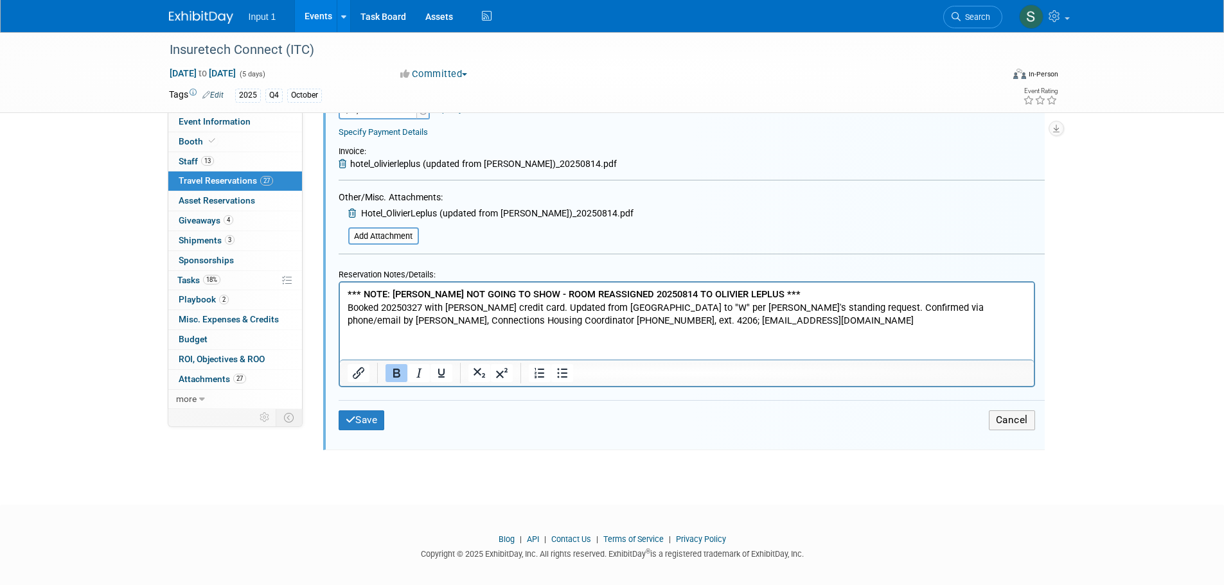
scroll to position [935, 0]
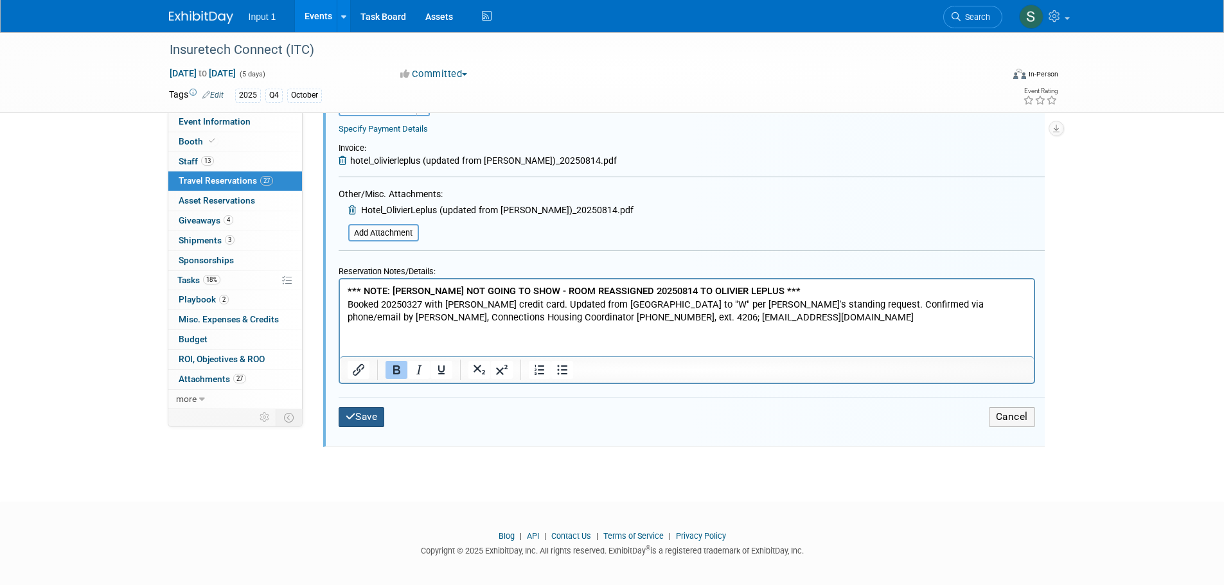
click at [359, 410] on button "Save" at bounding box center [362, 417] width 46 height 20
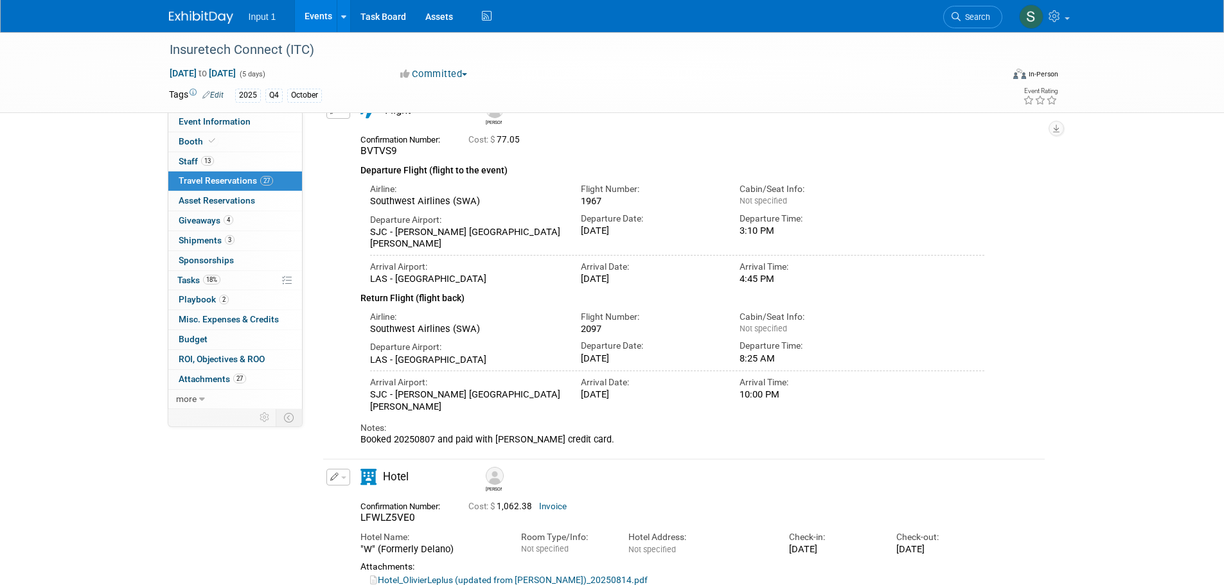
scroll to position [0, 0]
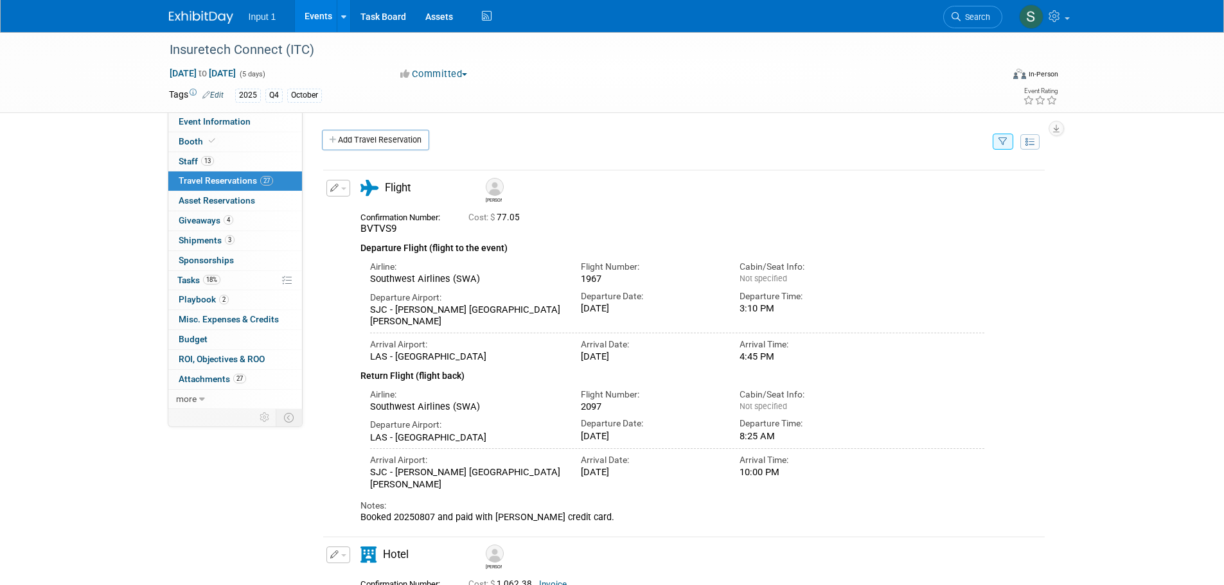
click at [1007, 141] on button "button" at bounding box center [1002, 142] width 21 height 16
click at [934, 186] on select "-- Select Traveler -- All reservation with no one tagged Chris Farfaras Gillian…" at bounding box center [922, 181] width 159 height 18
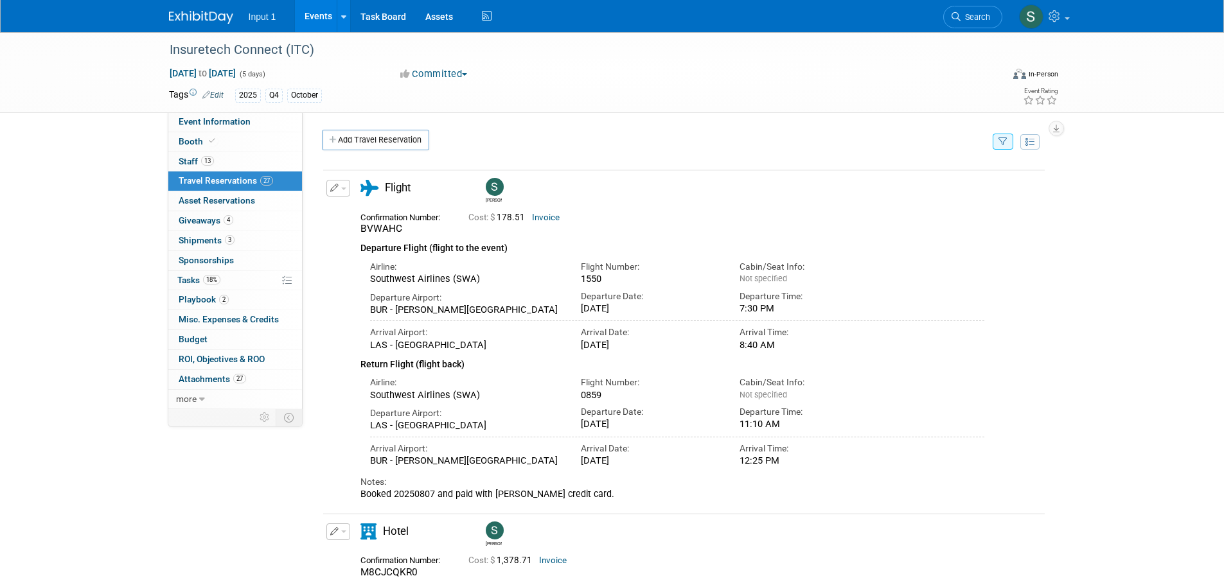
click at [1006, 148] on button "button" at bounding box center [1002, 142] width 21 height 16
click at [938, 185] on select "-- Select Traveler -- All reservation with no one tagged Chris Farfaras Gillian…" at bounding box center [922, 181] width 159 height 18
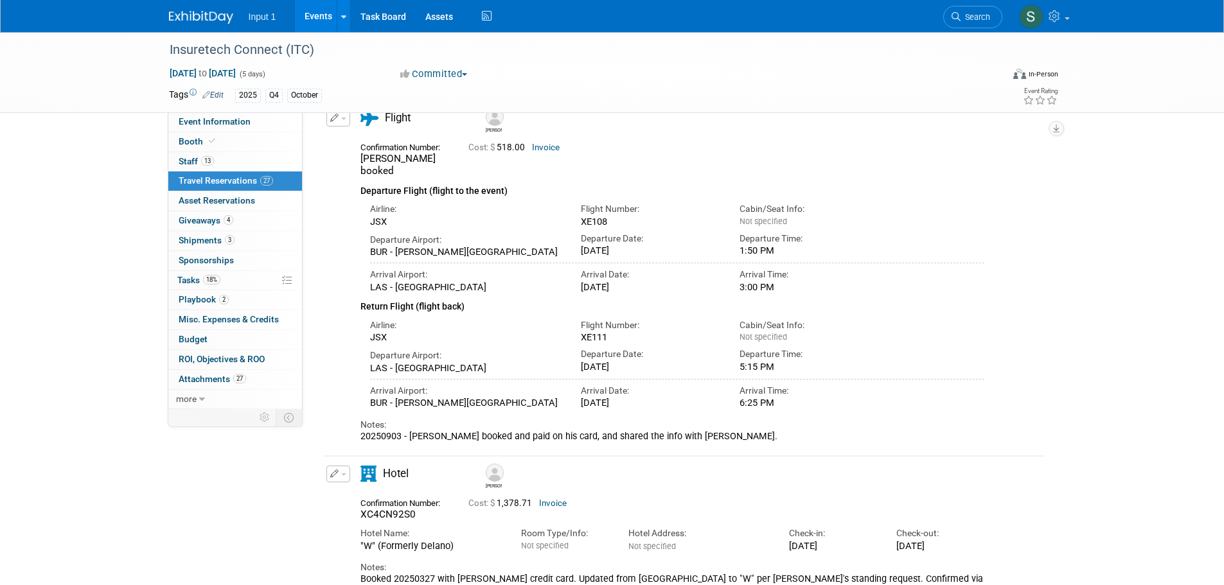
scroll to position [64, 0]
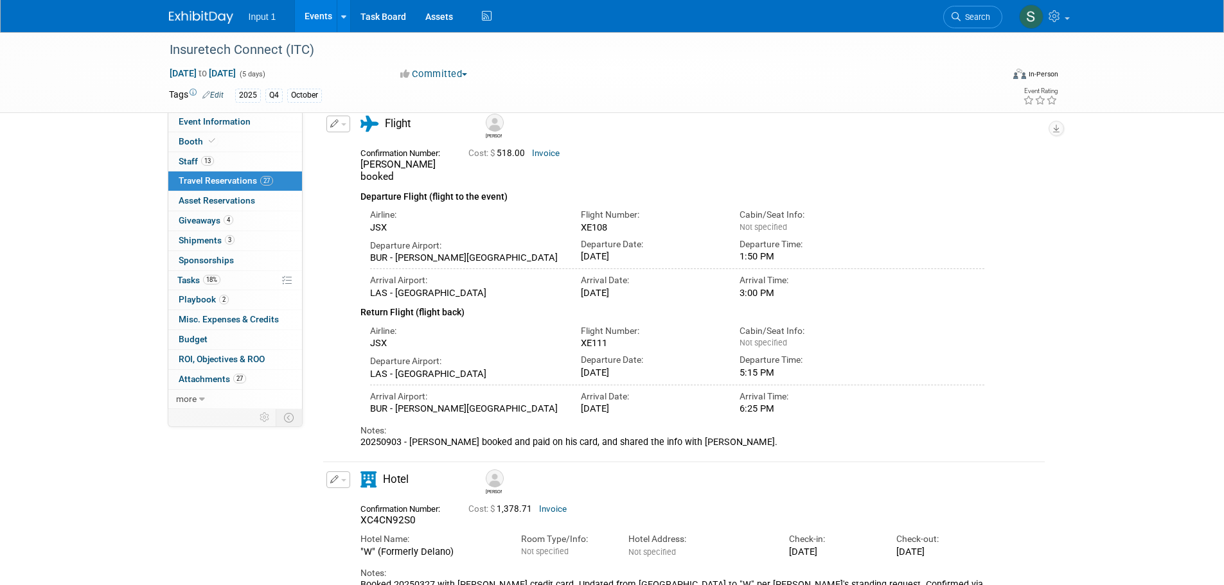
click at [981, 330] on div "Airline: JSX Flight Number: XE111 Cabin/Seat Info:" at bounding box center [677, 335] width 634 height 30
drag, startPoint x: 407, startPoint y: 511, endPoint x: 355, endPoint y: 511, distance: 52.0
click at [355, 511] on div "Confirmation Number: XC4CN92S0" at bounding box center [405, 513] width 108 height 27
copy span "XC4CN92S"
click at [1174, 272] on div "Insuretech Connect (ITC) Oct 13, 2025 to Oct 17, 2025 (5 days) Oct 13, 2025 to …" at bounding box center [612, 325] width 1224 height 715
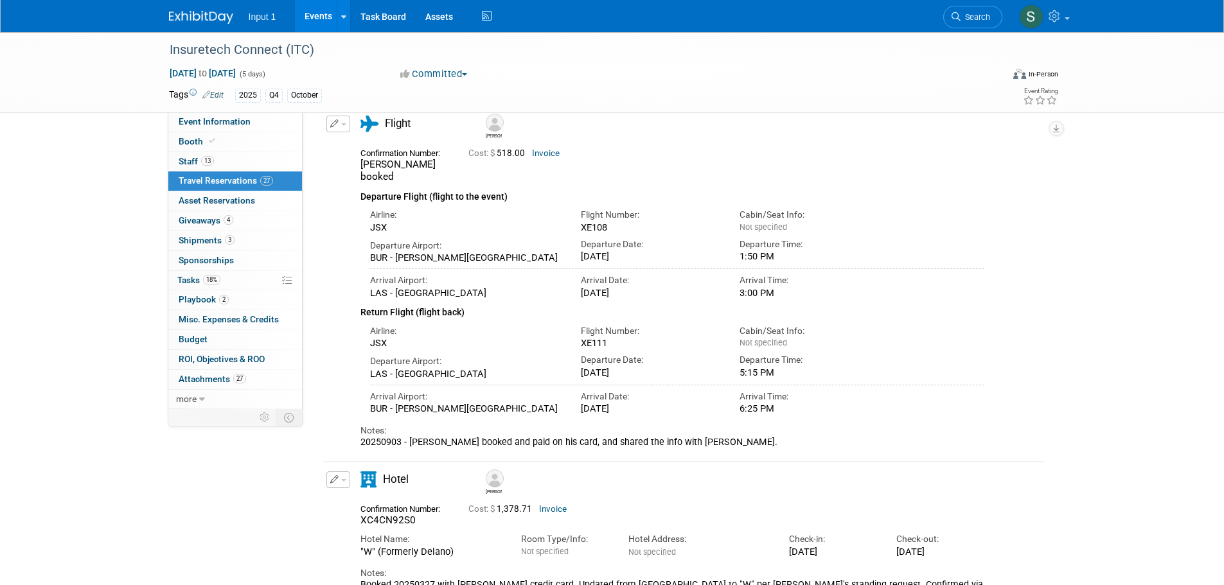
click at [972, 270] on div "Arrival Airport: LAS - McCarran International Airport Arrival Date: Tue. Oct 14…" at bounding box center [677, 280] width 634 height 35
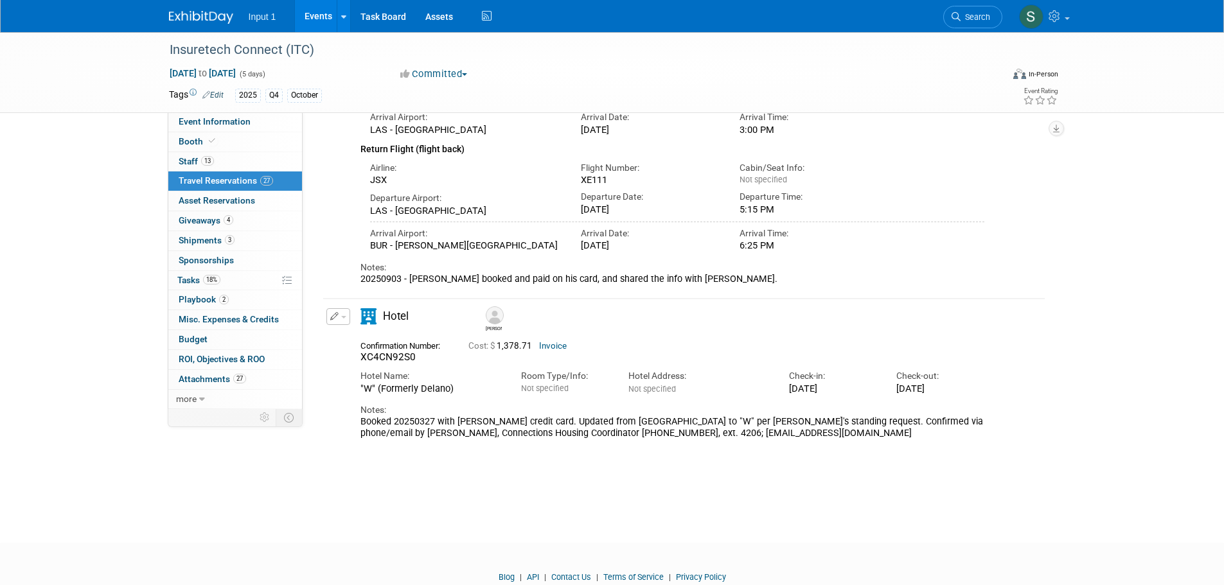
scroll to position [257, 0]
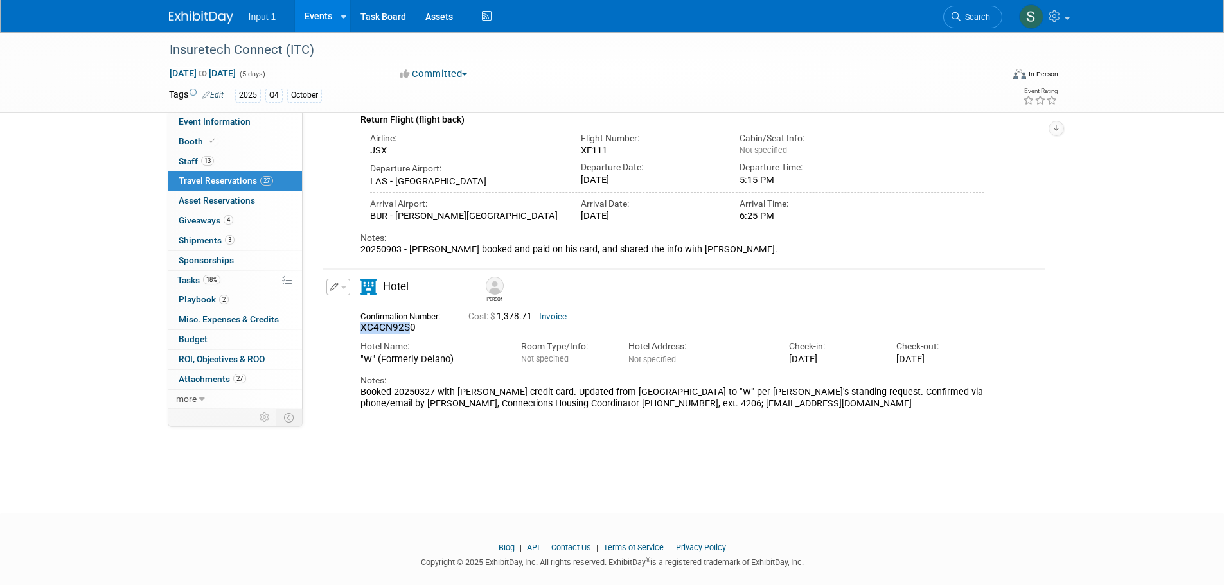
drag, startPoint x: 407, startPoint y: 317, endPoint x: 362, endPoint y: 319, distance: 45.6
click at [362, 322] on span "XC4CN92S0" at bounding box center [387, 328] width 55 height 12
copy span "XC4CN92S"
click at [452, 314] on div "Confirmation Number: XC4CN92S0" at bounding box center [405, 321] width 108 height 27
click at [351, 279] on div "Hotel" at bounding box center [415, 291] width 128 height 24
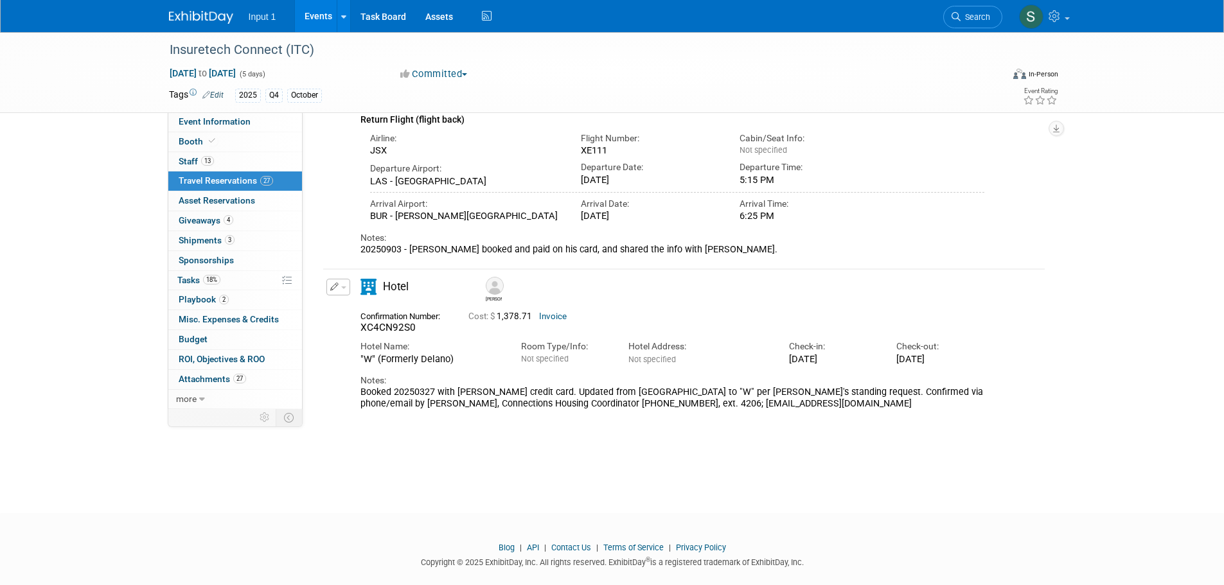
click at [344, 279] on button "button" at bounding box center [338, 287] width 24 height 17
click at [355, 301] on button "Edit Reservation" at bounding box center [381, 310] width 109 height 19
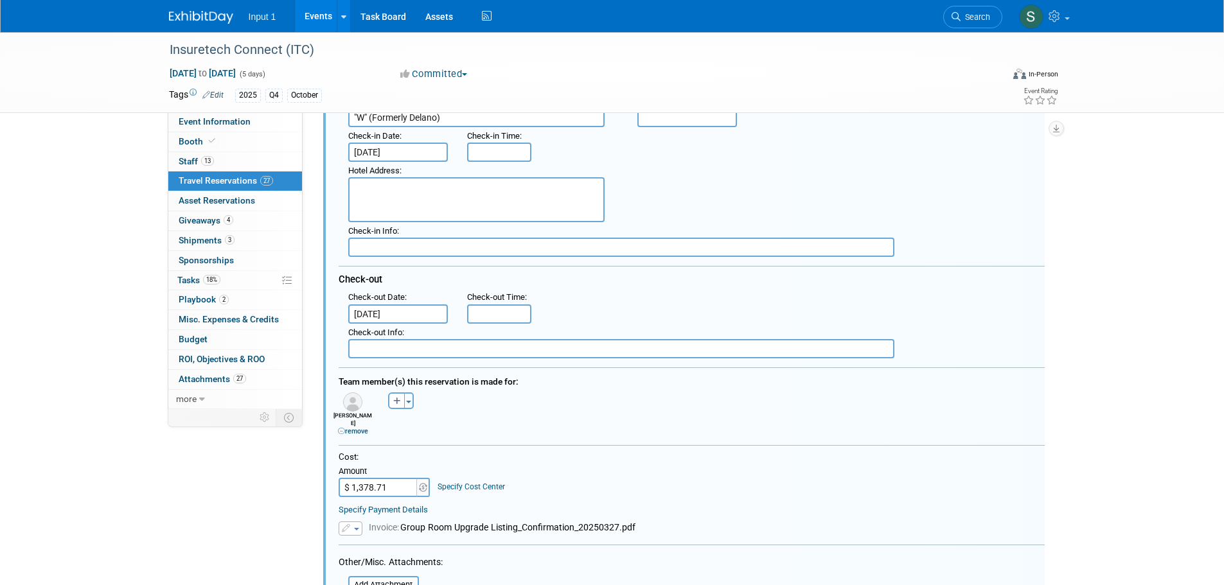
scroll to position [562, 0]
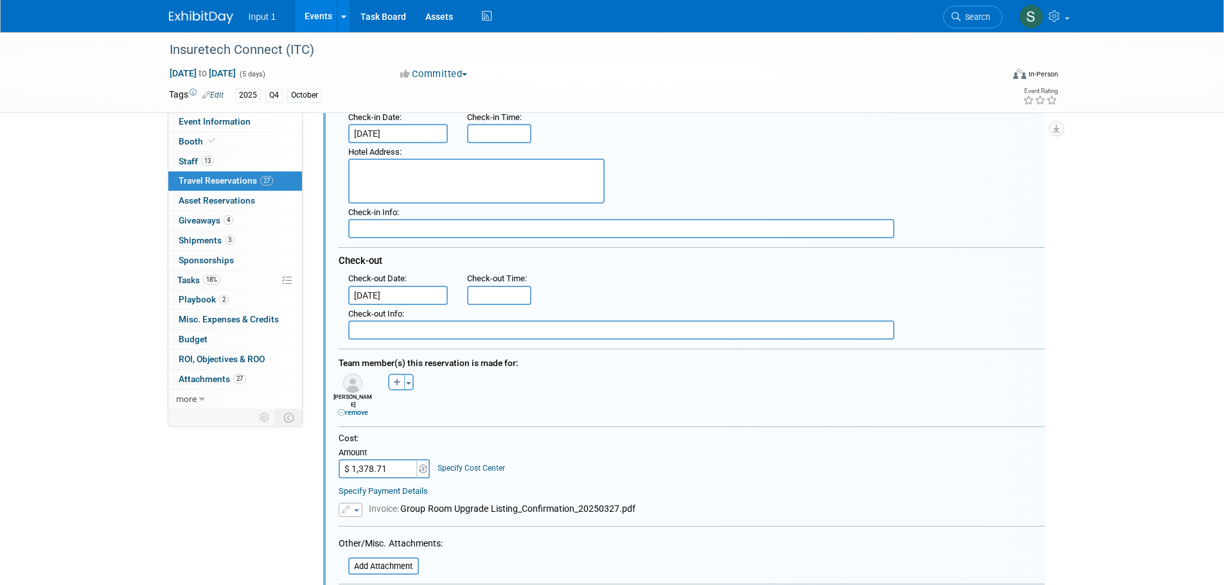
click at [393, 459] on input "$ 1,378.71" at bounding box center [379, 468] width 80 height 19
type input "$ 1,062.38"
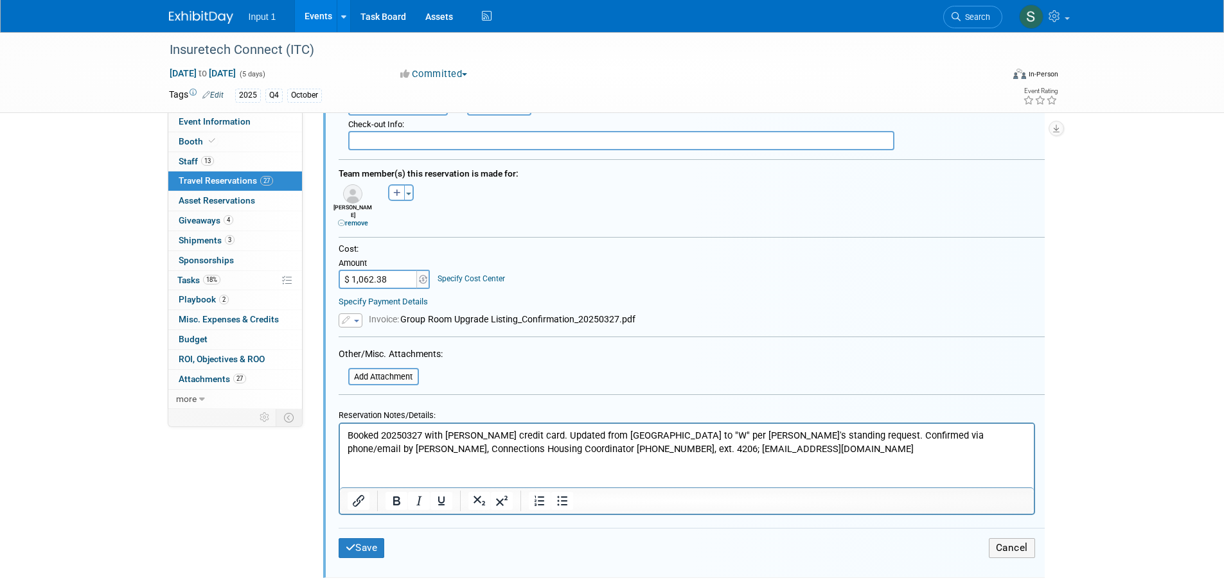
scroll to position [755, 0]
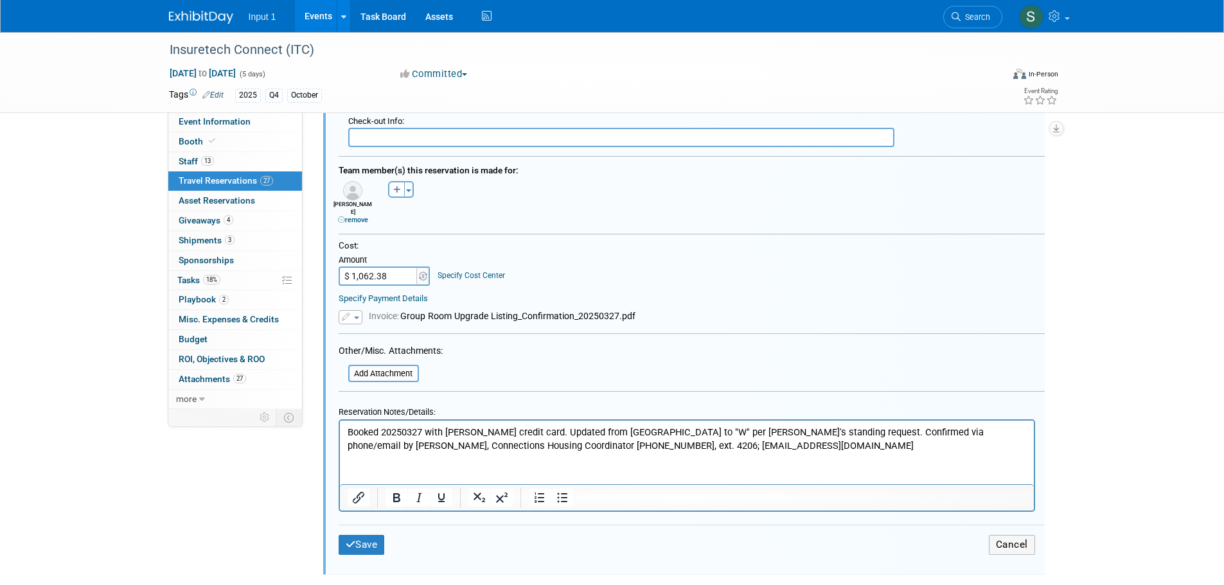
click at [772, 444] on p "Booked 20250327 with Rene credit card. Updated from Mandalay Bay to "W" per Ren…" at bounding box center [686, 438] width 679 height 26
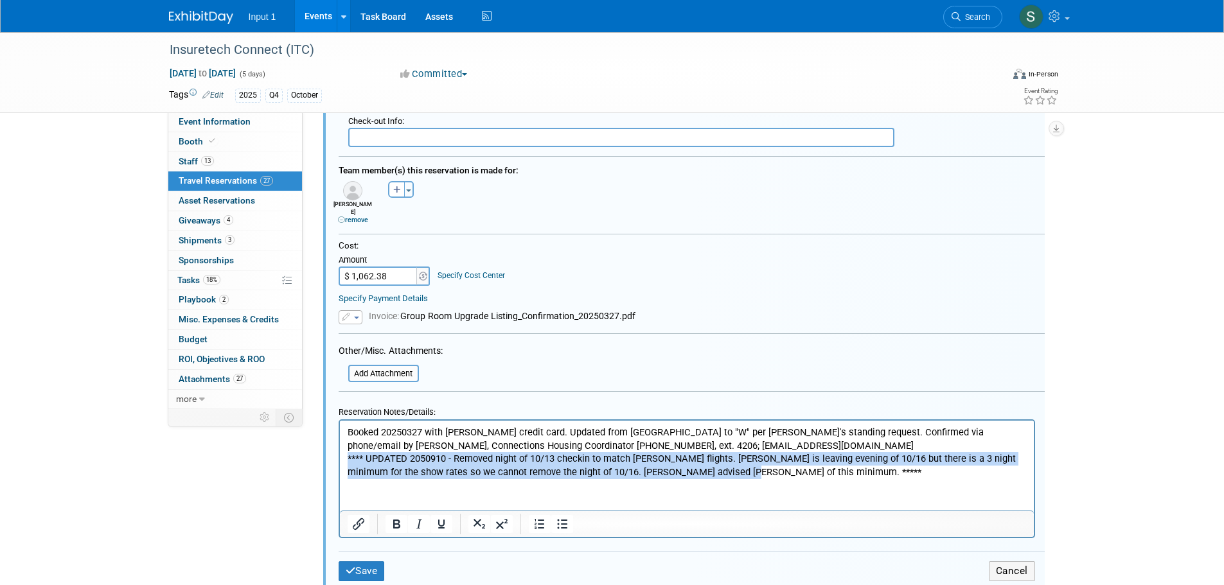
click at [348, 457] on p "**** UPDATED 2050910 - Removed night of 10/13 checkin to match Todd's flights. …" at bounding box center [686, 465] width 679 height 26
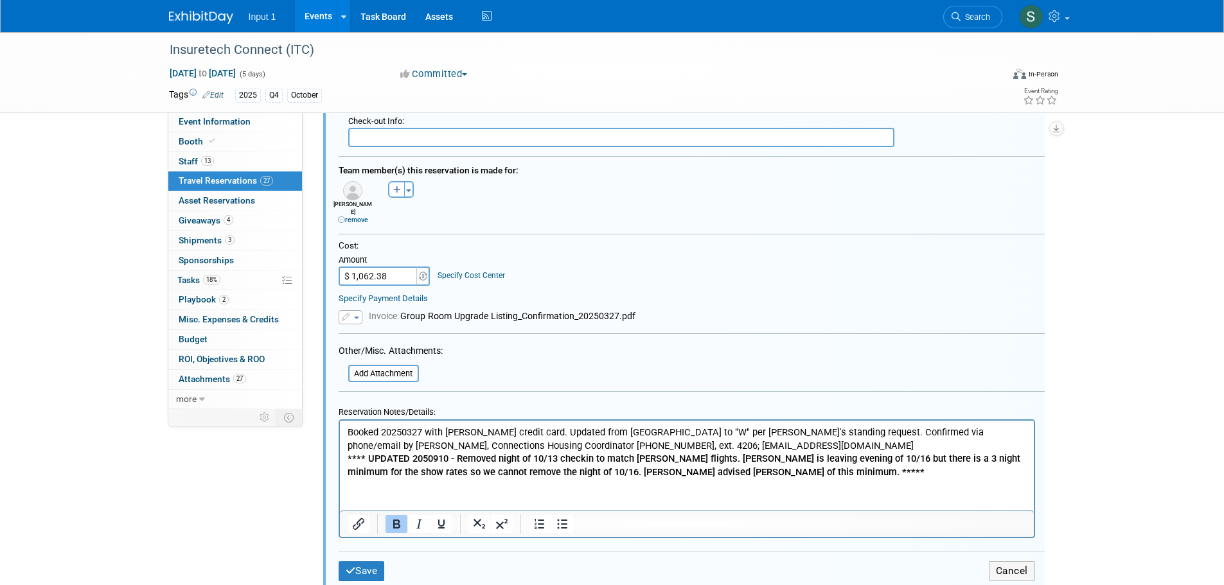
click at [727, 520] on form "<i class="fas fa-plane" style="padding: 6px 4px 6px 1px;"></i> Flight <i class=…" at bounding box center [692, 190] width 706 height 816
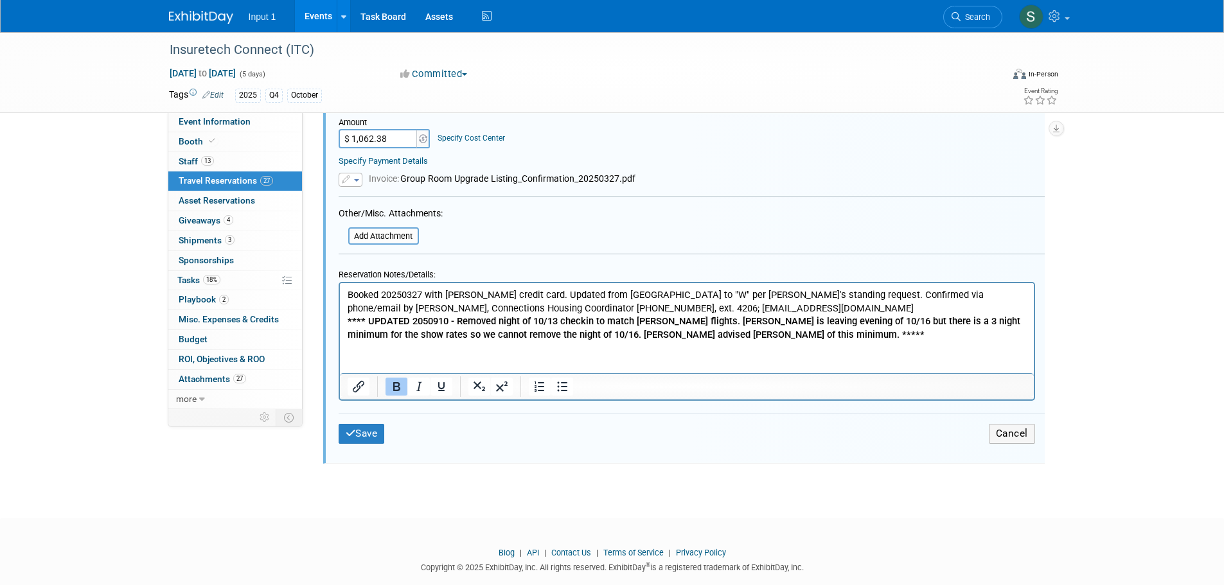
scroll to position [896, 0]
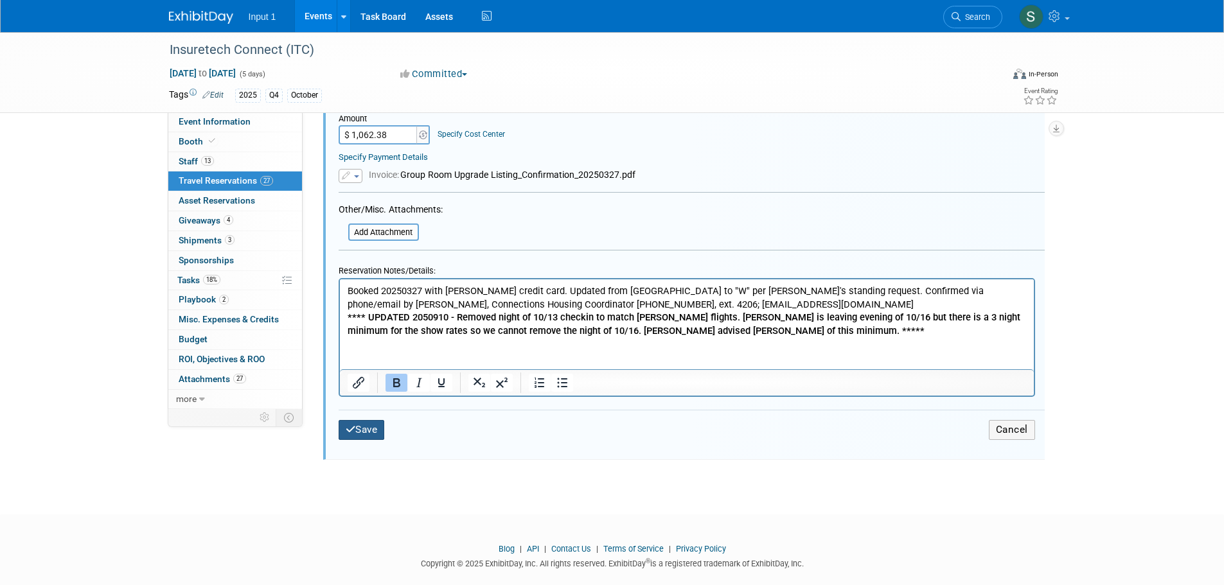
click at [361, 420] on button "Save" at bounding box center [362, 430] width 46 height 20
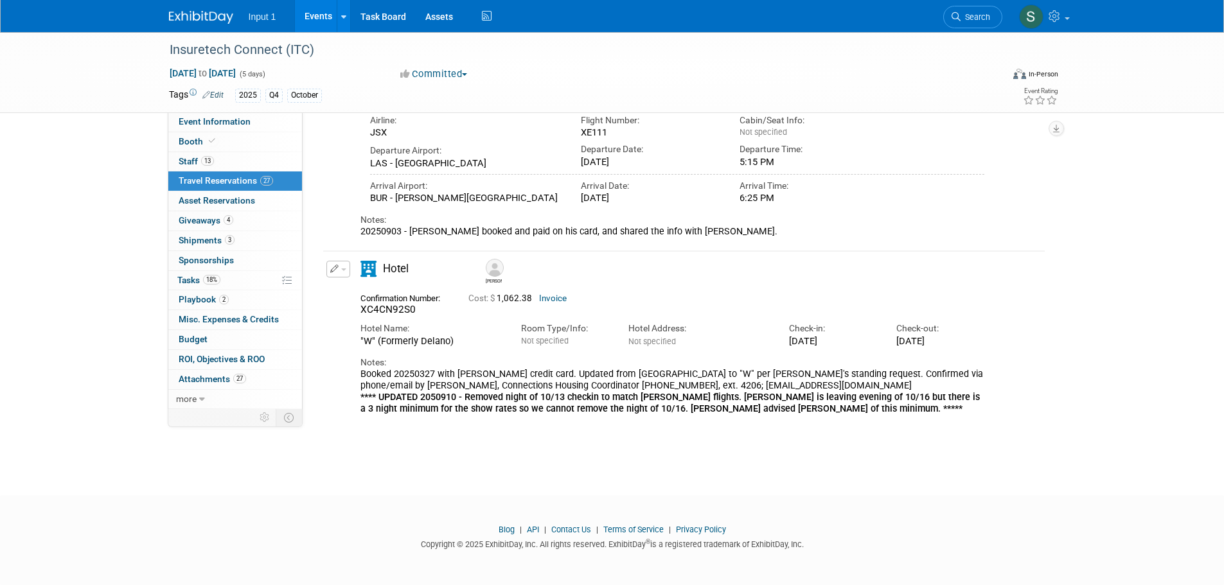
scroll to position [242, 0]
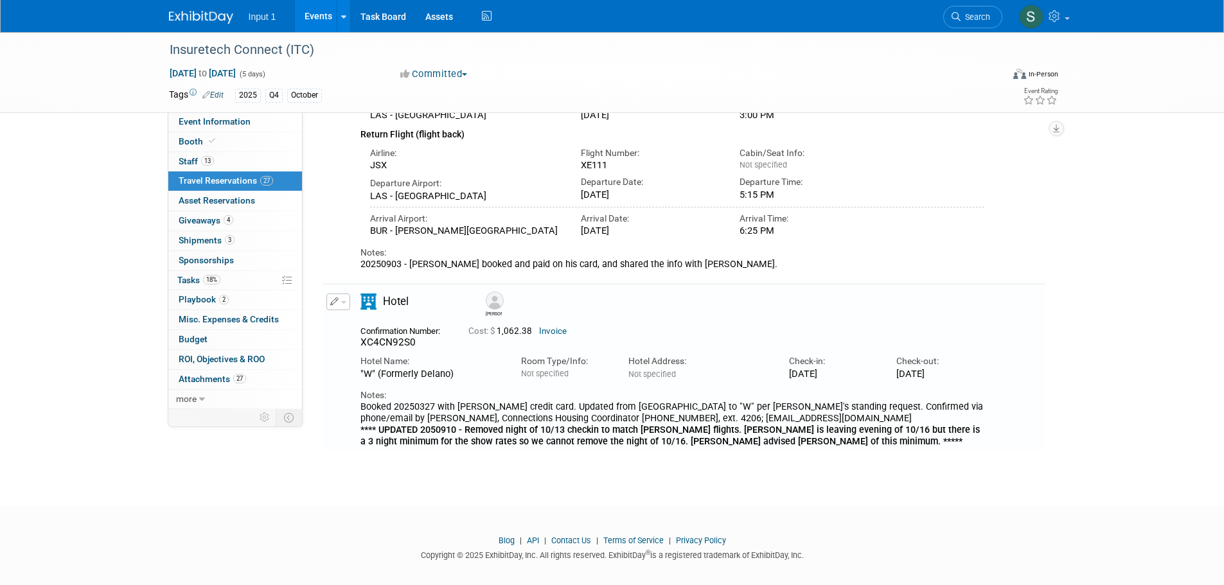
click at [348, 297] on button "button" at bounding box center [338, 302] width 24 height 17
click at [362, 315] on button "Edit Reservation" at bounding box center [381, 324] width 109 height 19
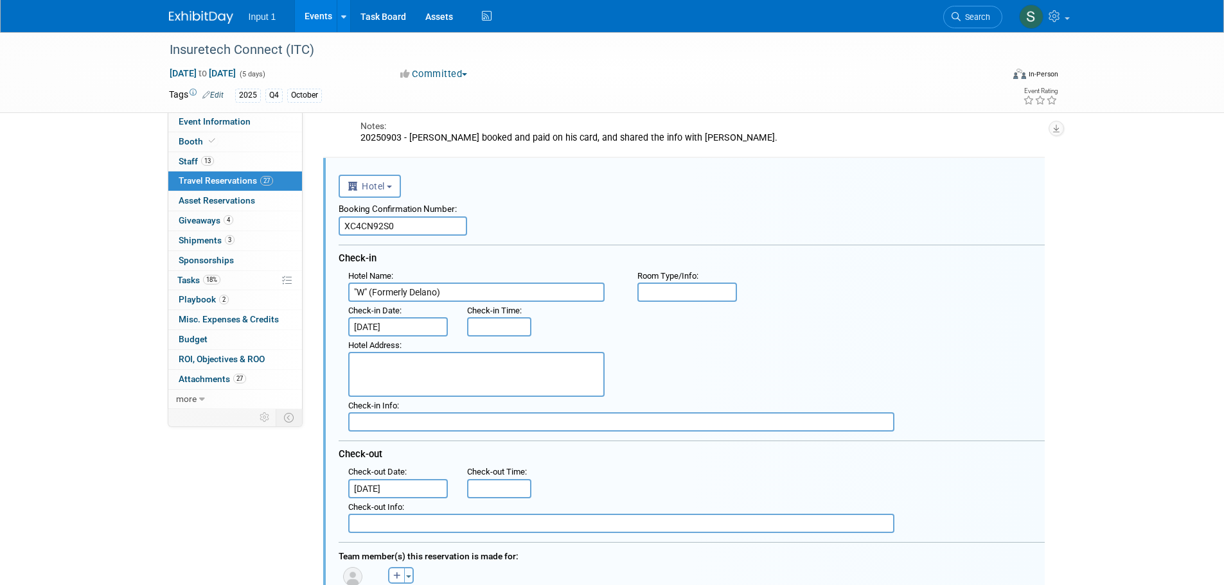
scroll to position [0, 0]
click at [394, 317] on input "[DATE]" at bounding box center [398, 326] width 100 height 19
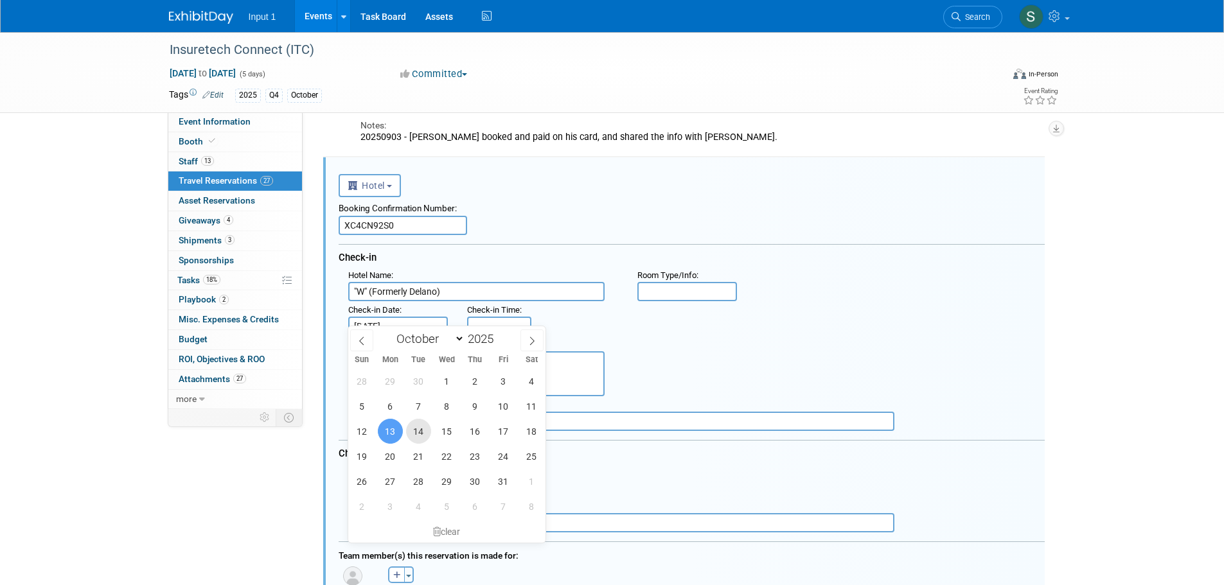
click at [416, 433] on span "14" at bounding box center [418, 431] width 25 height 25
type input "[DATE]"
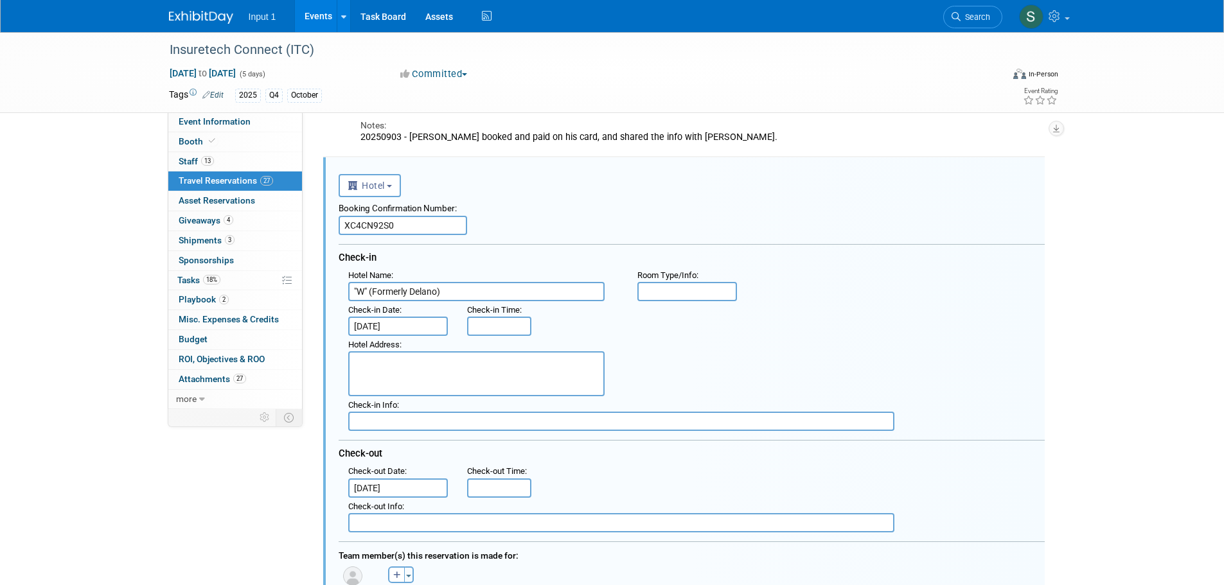
drag, startPoint x: 952, startPoint y: 339, endPoint x: 963, endPoint y: 340, distance: 11.6
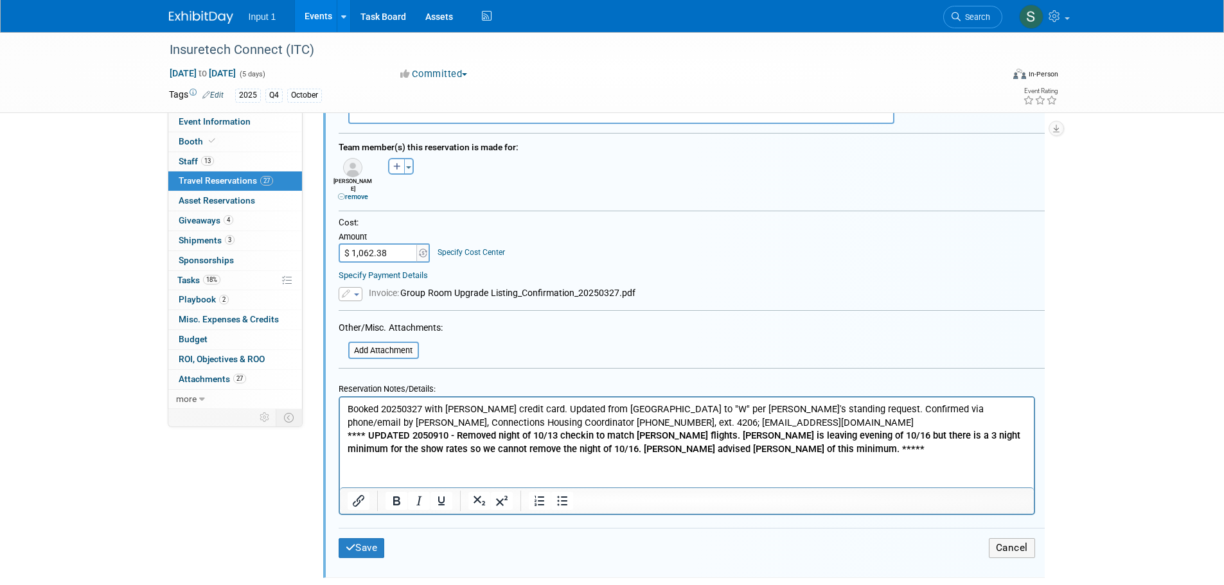
scroll to position [883, 0]
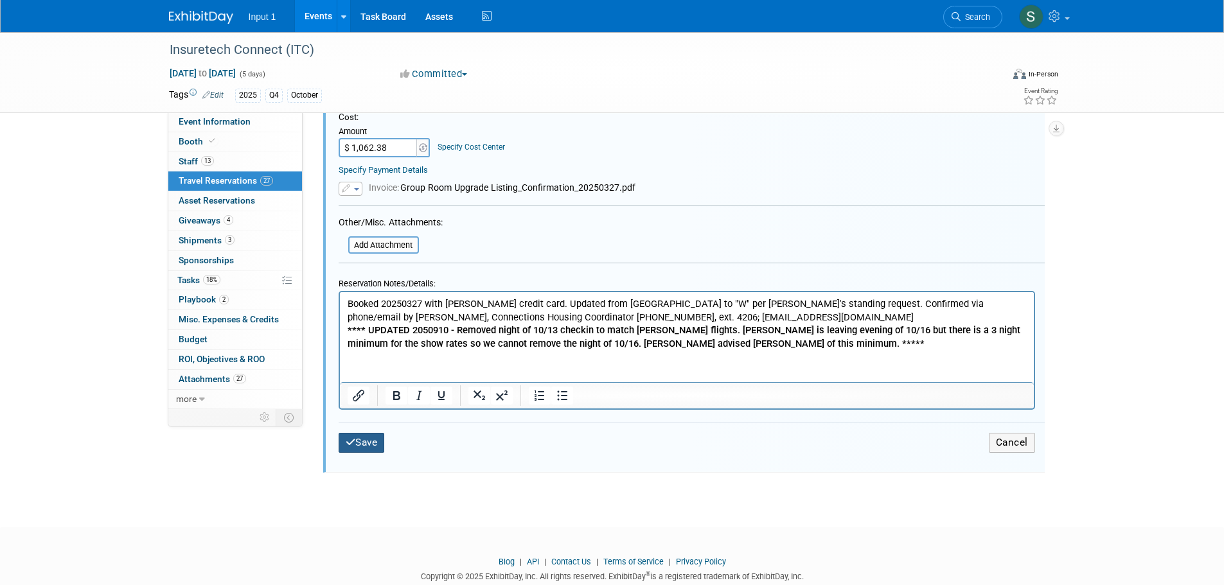
click at [362, 433] on button "Save" at bounding box center [362, 443] width 46 height 20
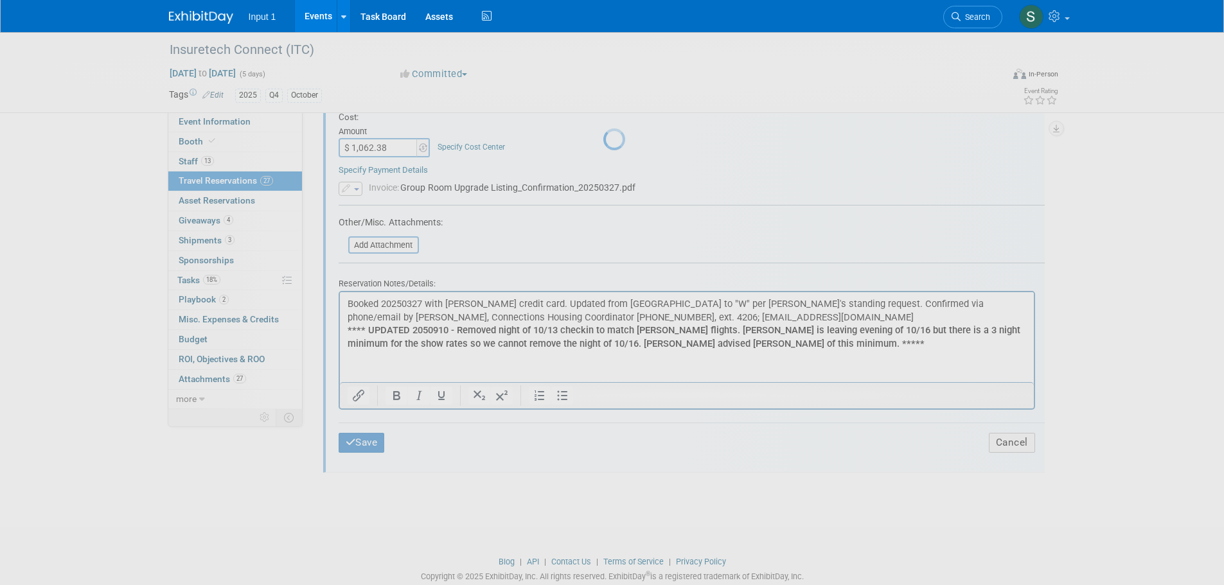
scroll to position [242, 0]
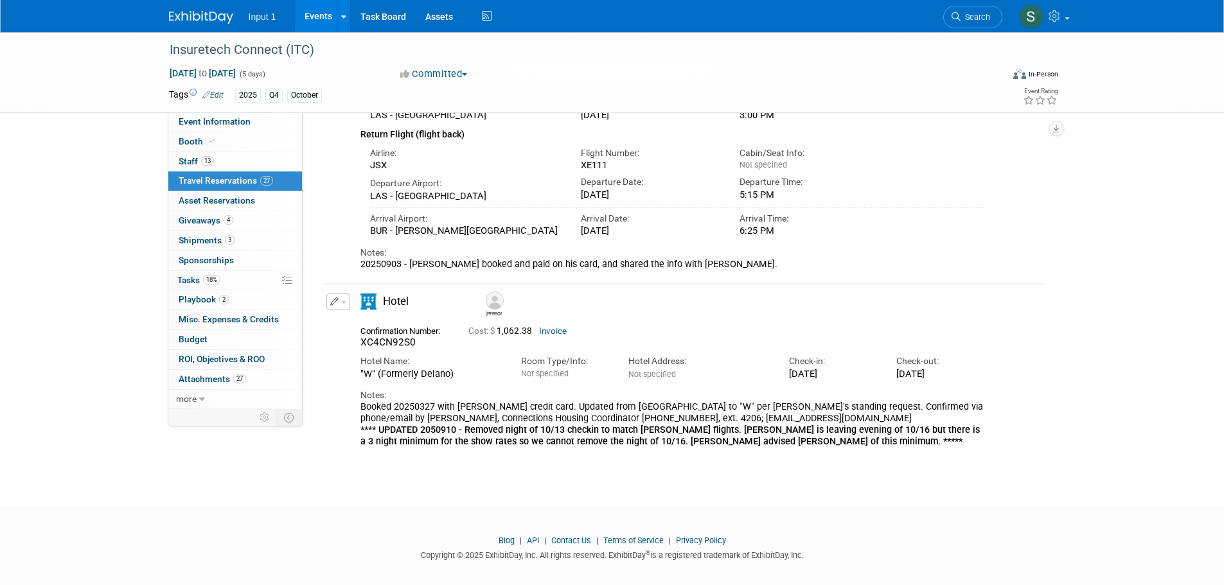
click at [1064, 343] on html "Input 1 Events Add Event Bulk Upload Events Shareable Event Boards Recently Vie…" at bounding box center [612, 50] width 1224 height 585
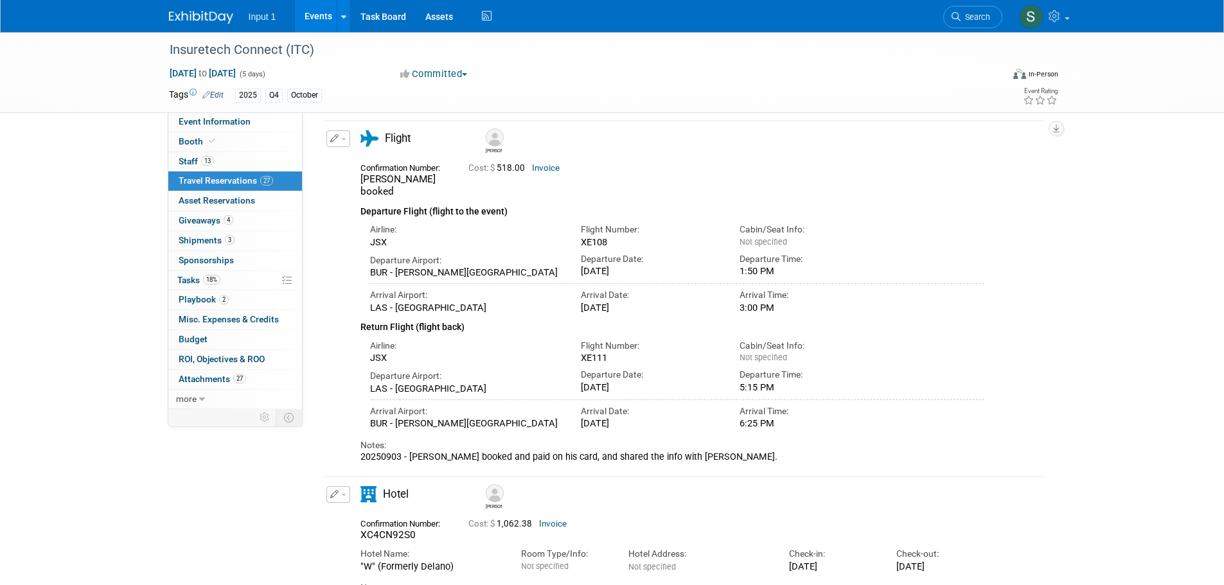
scroll to position [0, 0]
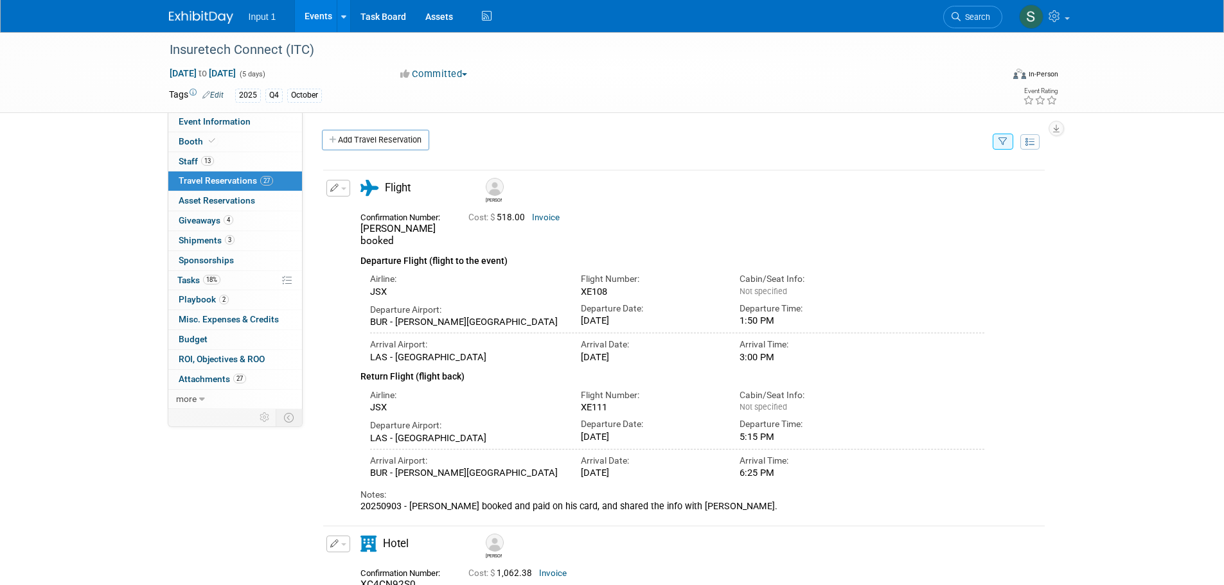
click at [1008, 146] on button "button" at bounding box center [1002, 142] width 21 height 16
click at [920, 184] on select "-- Select Traveler -- All reservation with no one tagged Chris Farfaras Gillian…" at bounding box center [922, 181] width 159 height 18
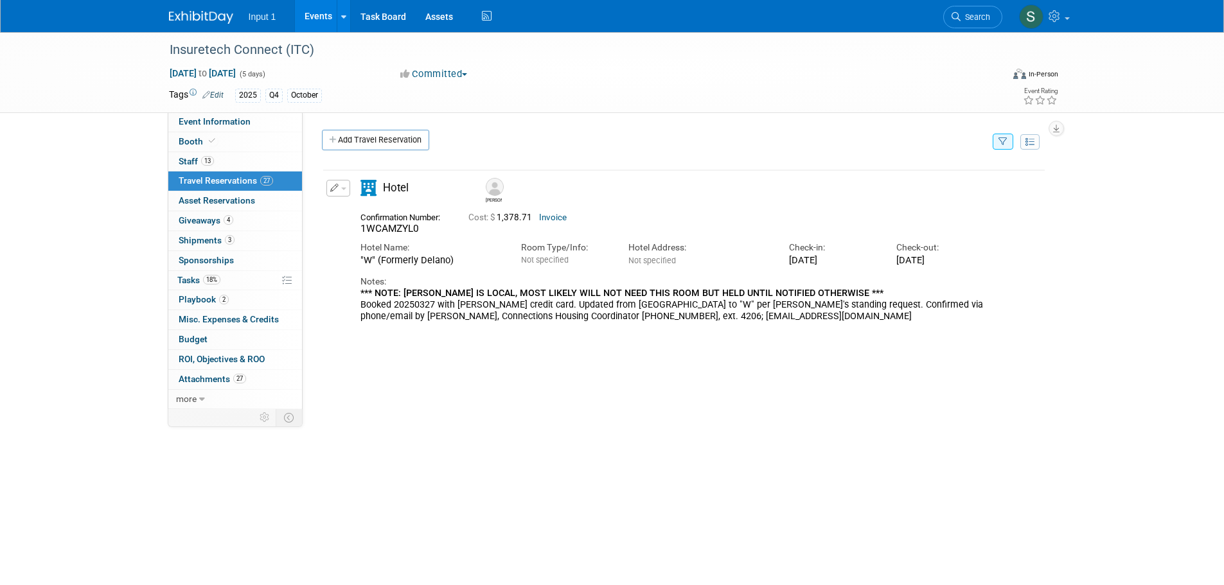
click at [1003, 139] on icon "button" at bounding box center [1002, 142] width 9 height 8
click at [901, 186] on select "-- Select Traveler -- All reservation with no one tagged Chris Farfaras Gillian…" at bounding box center [922, 181] width 159 height 18
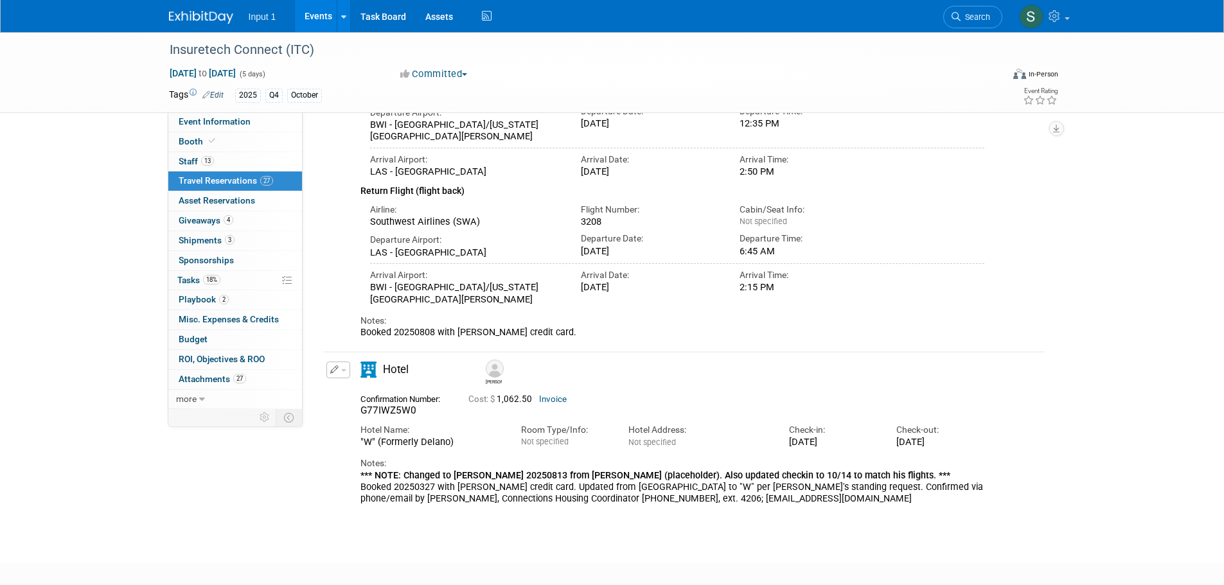
scroll to position [254, 0]
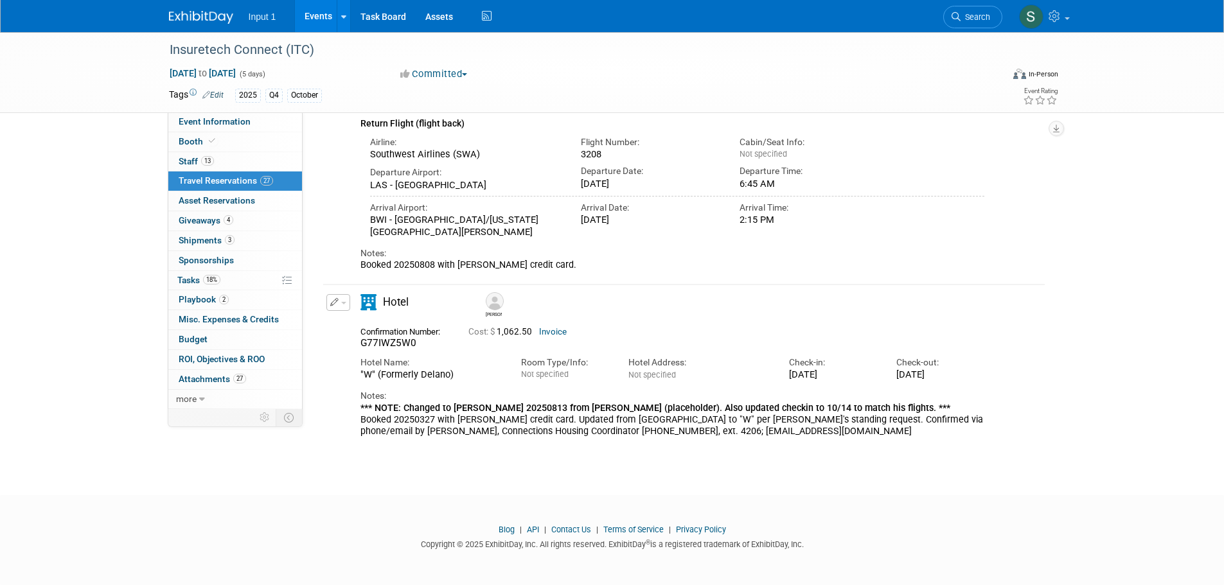
click at [878, 451] on div "Insuretech Connect (ITC) Oct 13, 2025 to Oct 17, 2025 (5 days) Oct 13, 2025 to …" at bounding box center [612, 126] width 1224 height 692
click at [326, 14] on link "Events" at bounding box center [318, 16] width 47 height 32
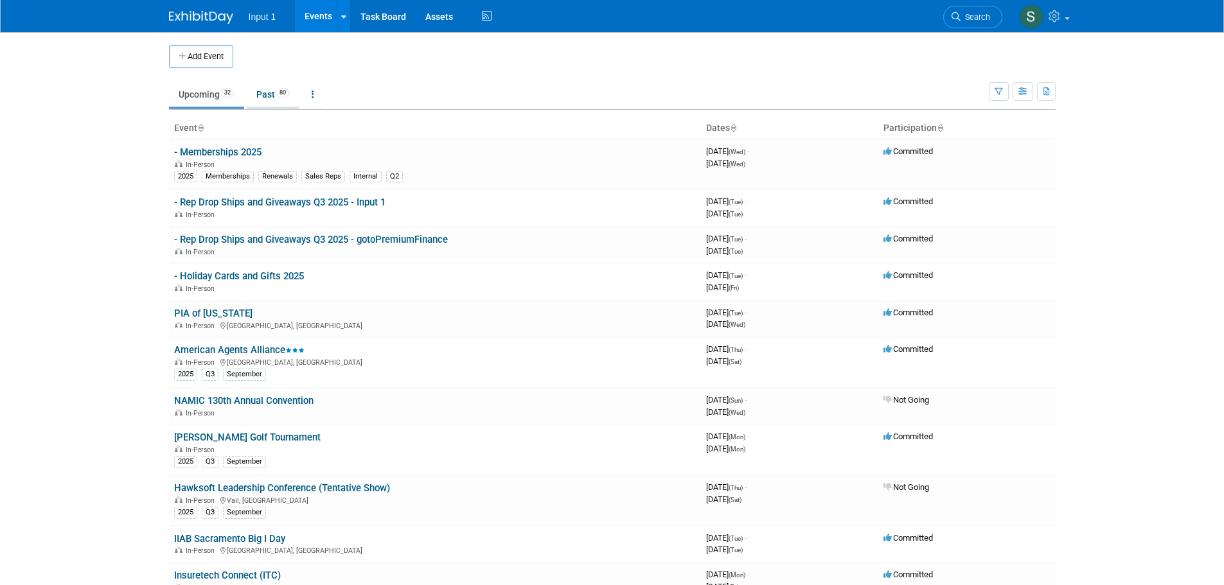
click at [261, 94] on link "Past 80" at bounding box center [273, 94] width 53 height 24
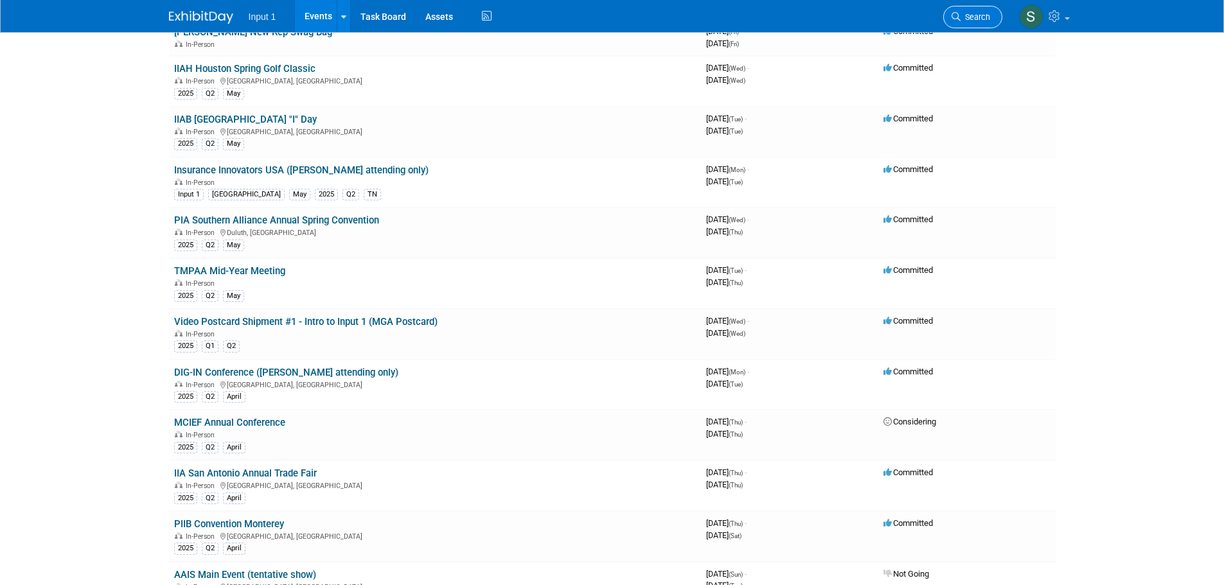
scroll to position [642, 0]
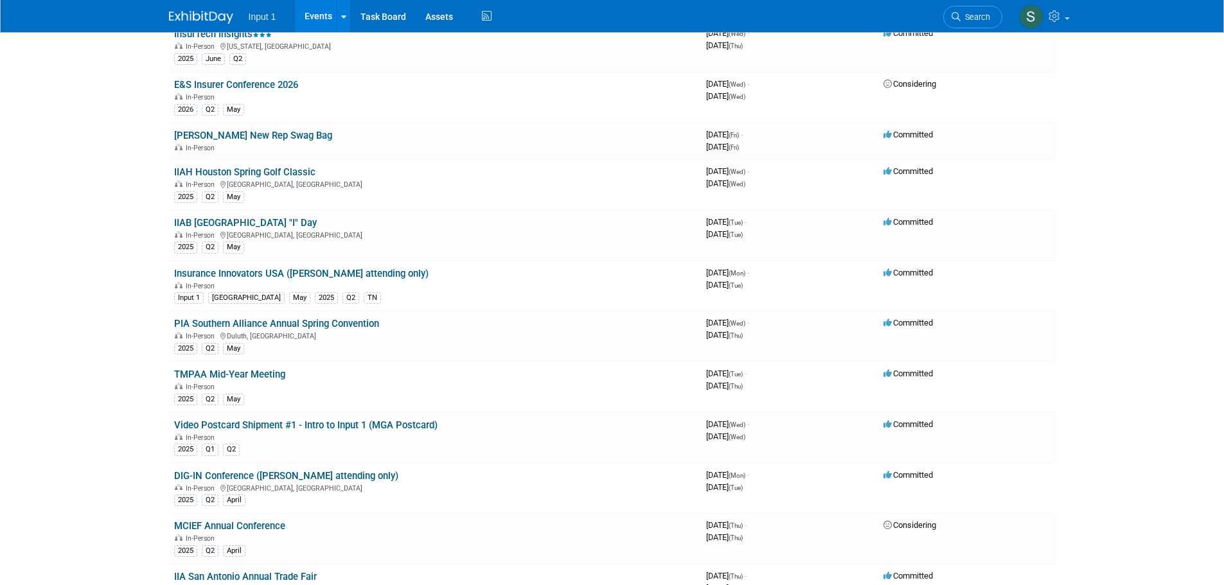
drag, startPoint x: 978, startPoint y: 16, endPoint x: 969, endPoint y: 31, distance: 18.2
click at [978, 16] on span "Search" at bounding box center [975, 17] width 30 height 10
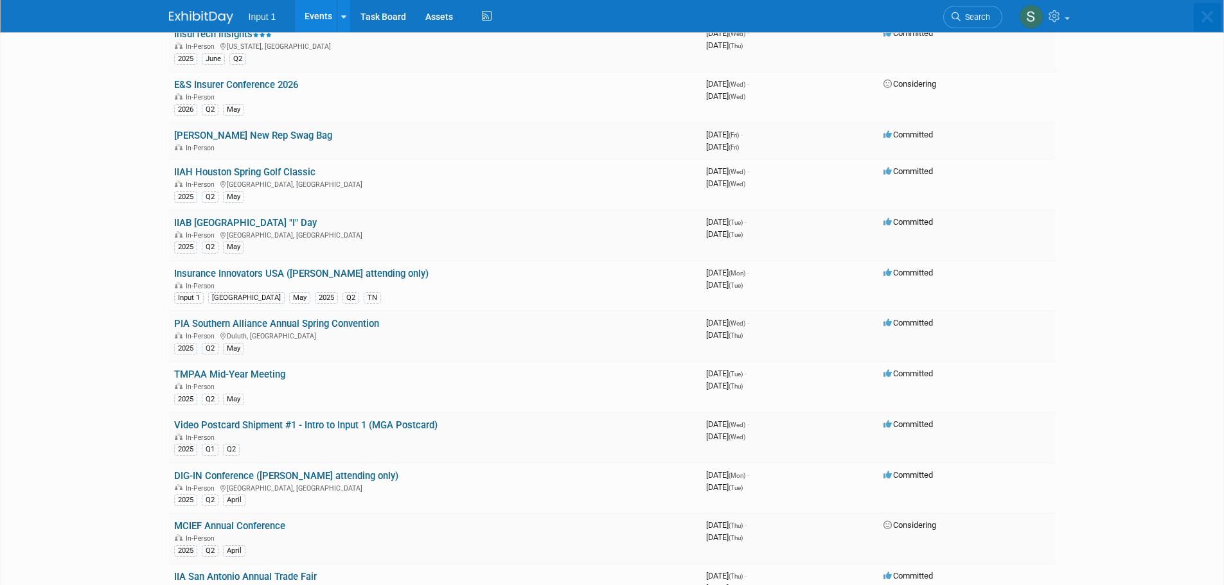
scroll to position [0, 0]
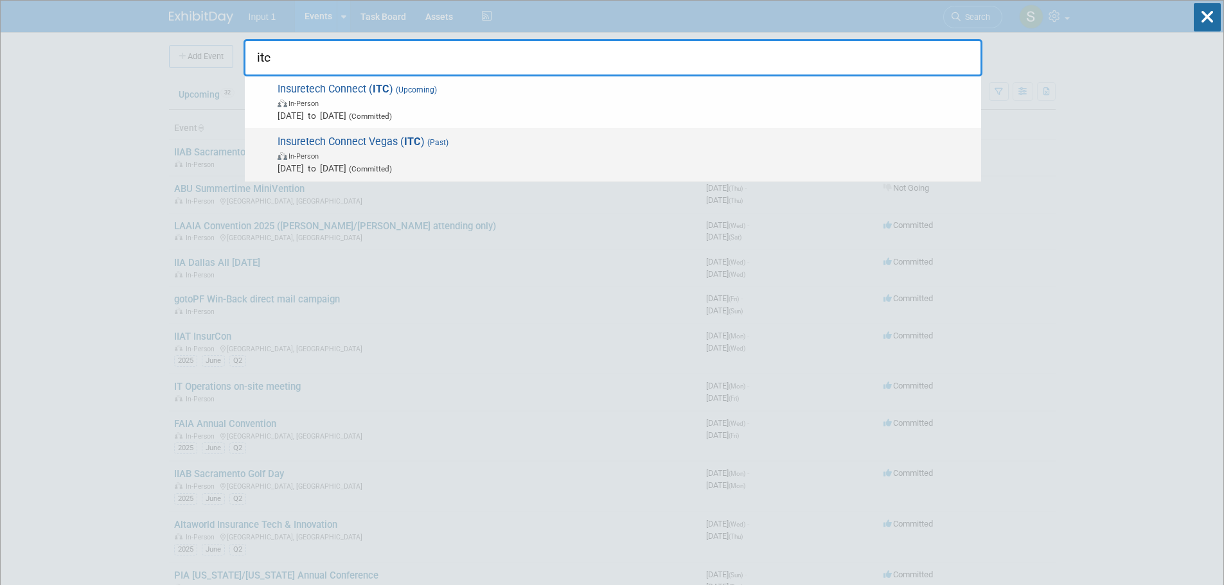
type input "itc"
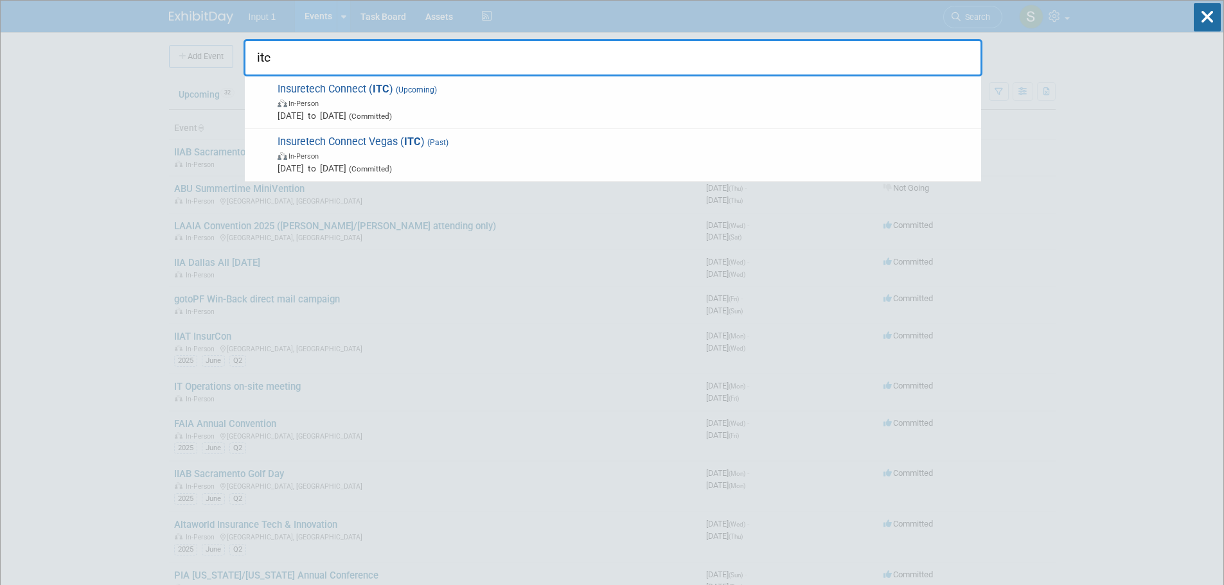
drag, startPoint x: 369, startPoint y: 145, endPoint x: 380, endPoint y: 146, distance: 11.6
click at [369, 145] on span "Insuretech Connect Vegas ( ITC ) (Past) In-Person [DATE] to [DATE] (Committed)" at bounding box center [624, 155] width 701 height 39
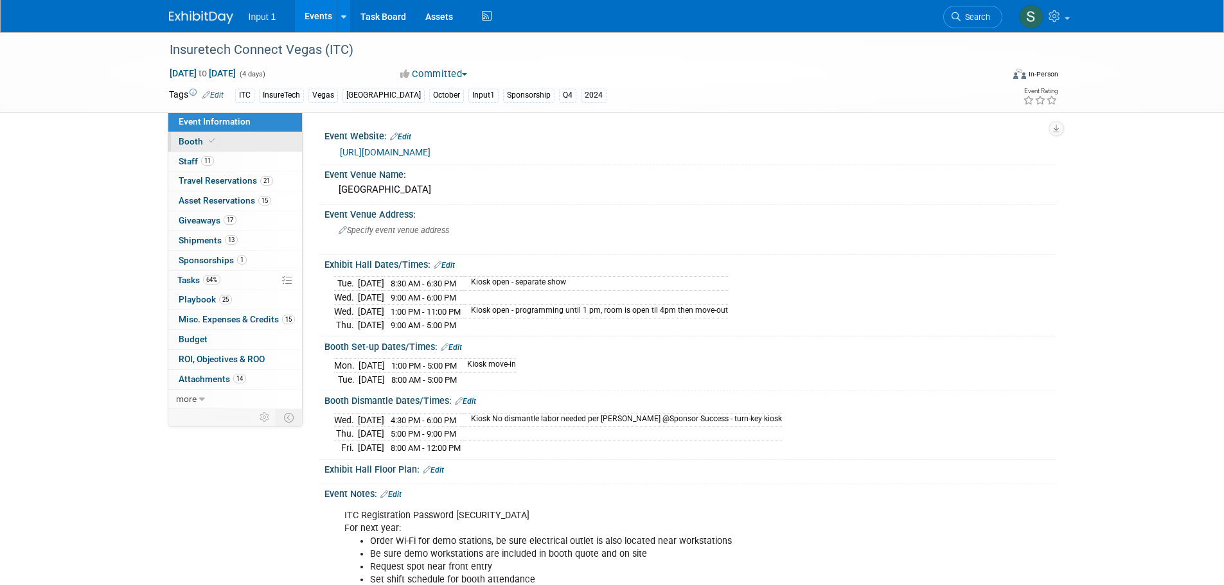
click at [194, 134] on link "Booth" at bounding box center [235, 141] width 134 height 19
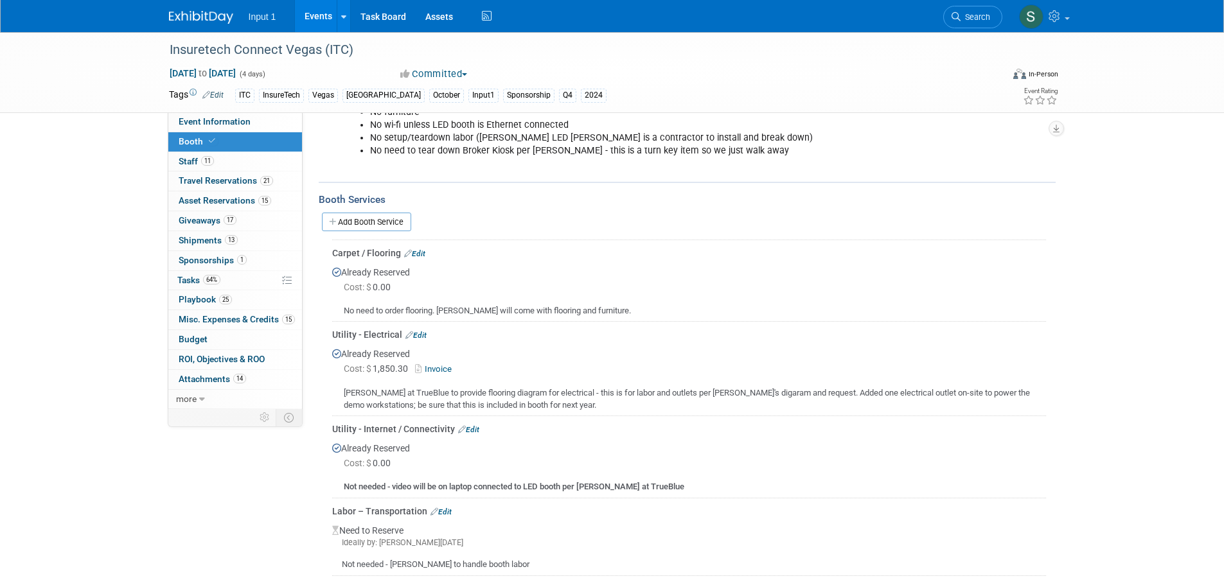
scroll to position [257, 0]
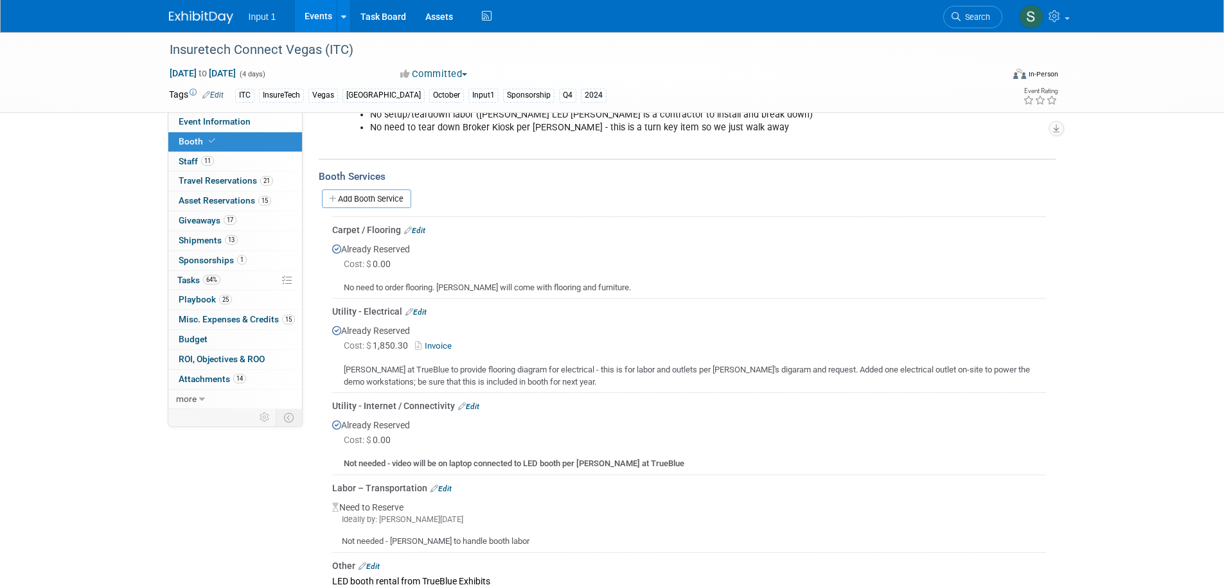
click at [439, 344] on link "Invoice" at bounding box center [436, 346] width 42 height 10
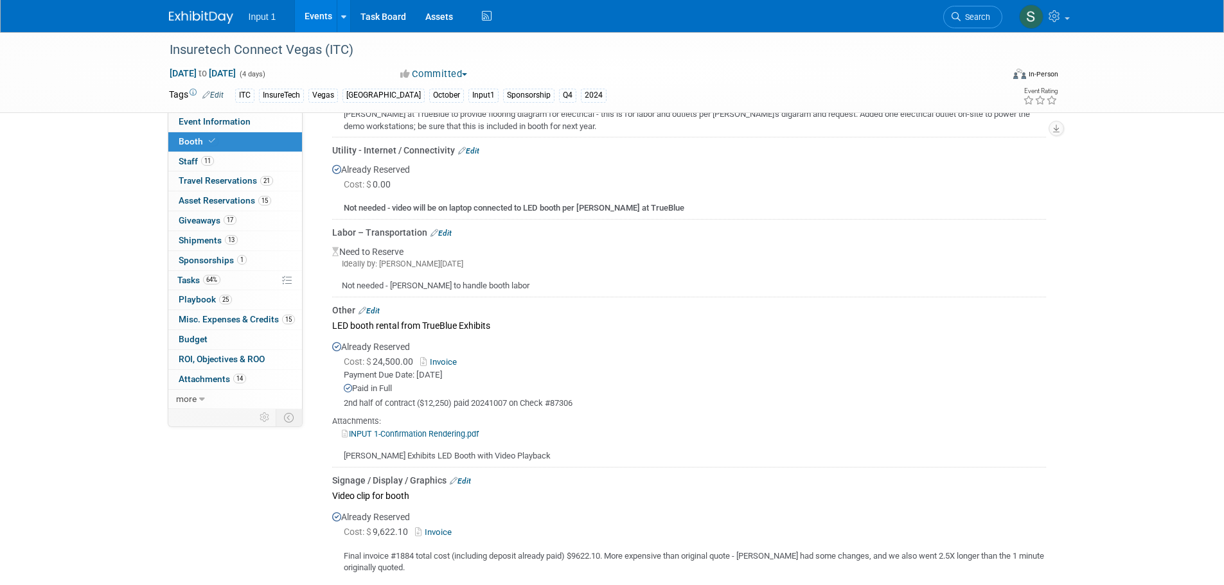
scroll to position [514, 0]
click at [605, 341] on div "Already Reserved Cost: $ 24,500.00 Invoice Payment Due Date: [DATE] Paid in Full" at bounding box center [689, 397] width 714 height 128
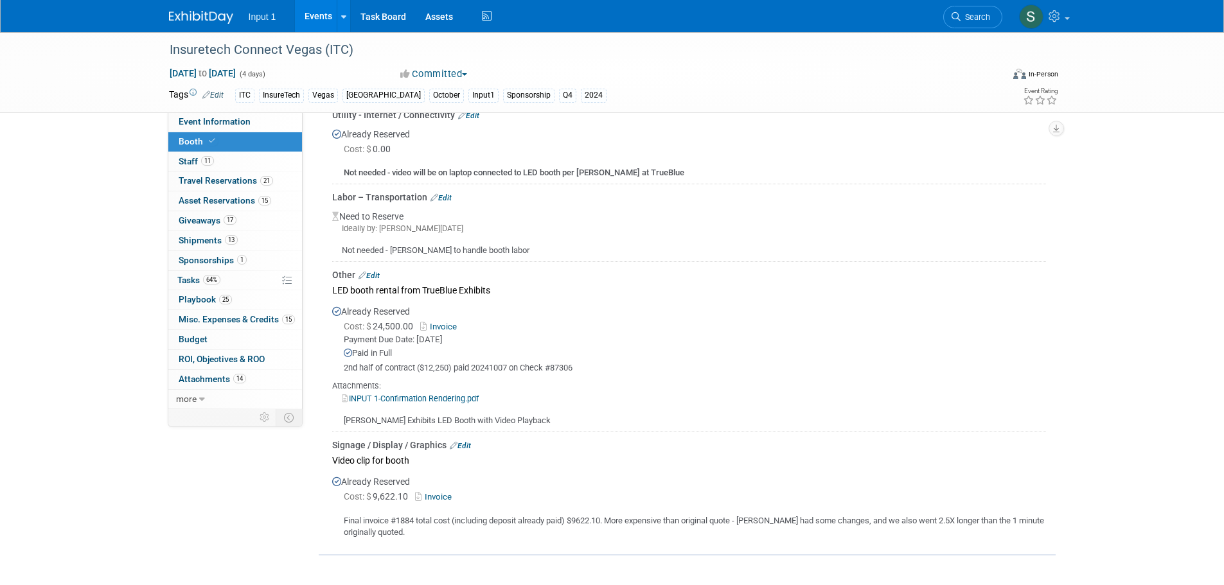
scroll to position [578, 0]
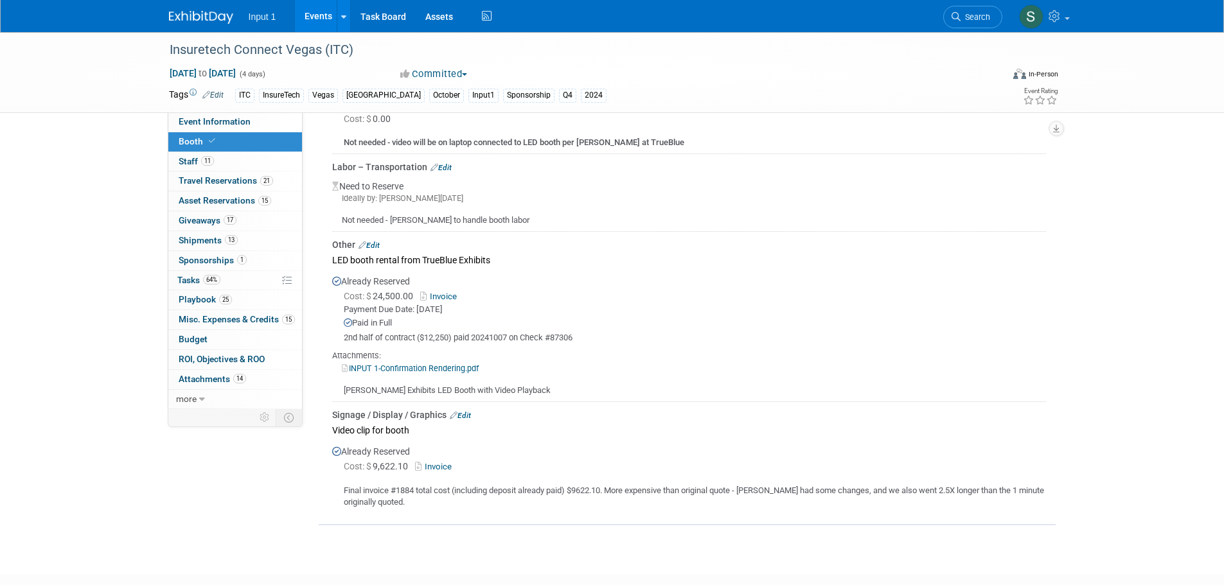
drag, startPoint x: 836, startPoint y: 298, endPoint x: 827, endPoint y: 257, distance: 42.1
click at [321, 18] on link "Events" at bounding box center [318, 16] width 47 height 32
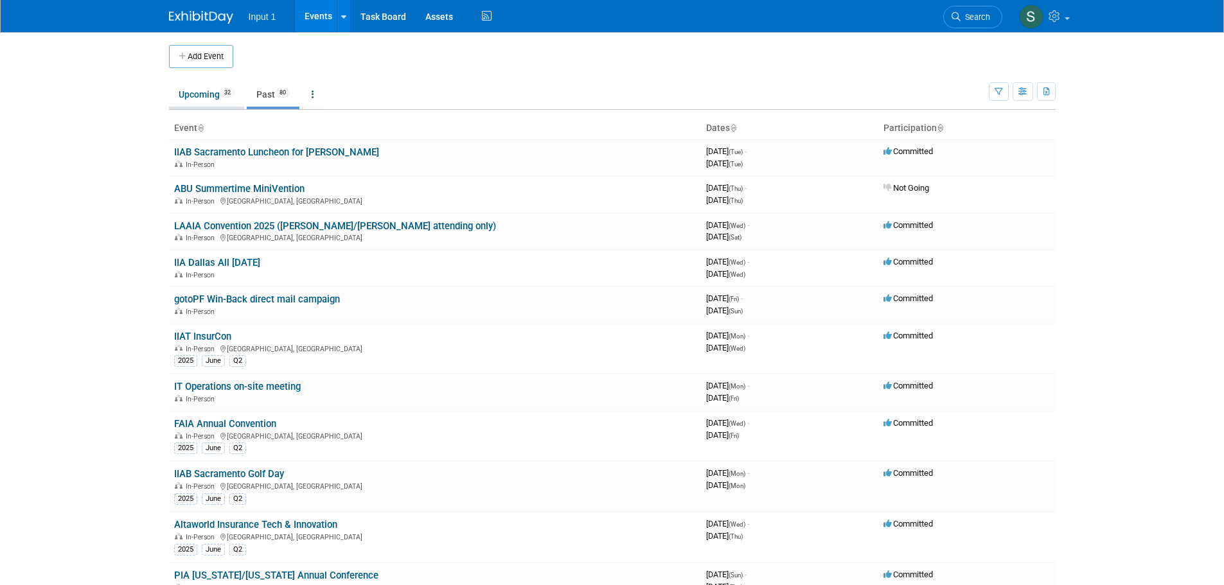
click at [209, 96] on link "Upcoming 32" at bounding box center [206, 94] width 75 height 24
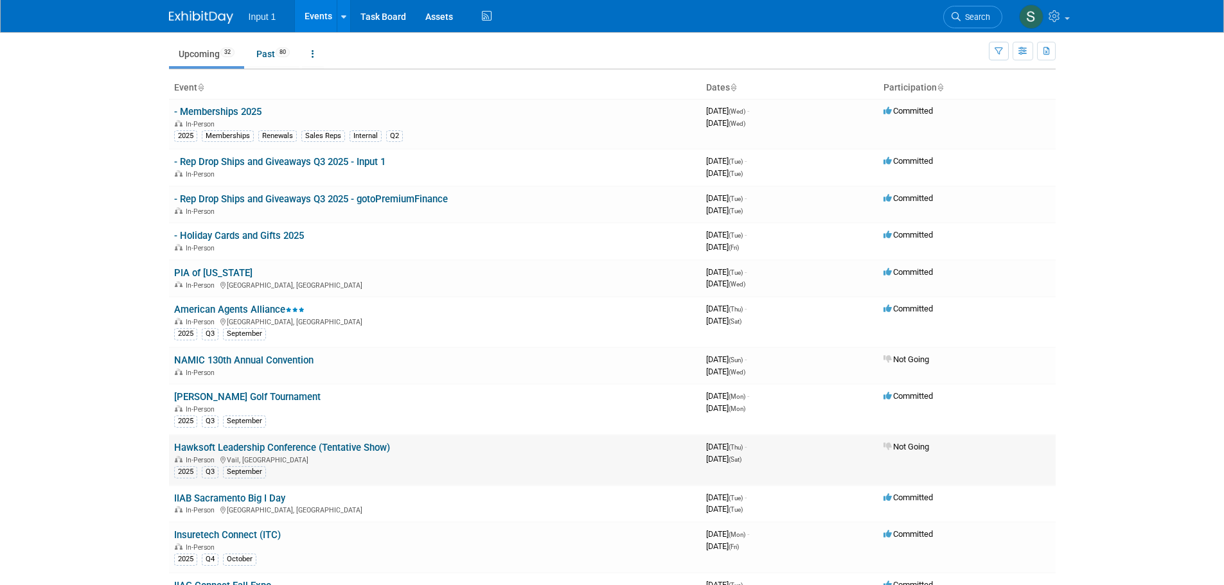
scroll to position [128, 0]
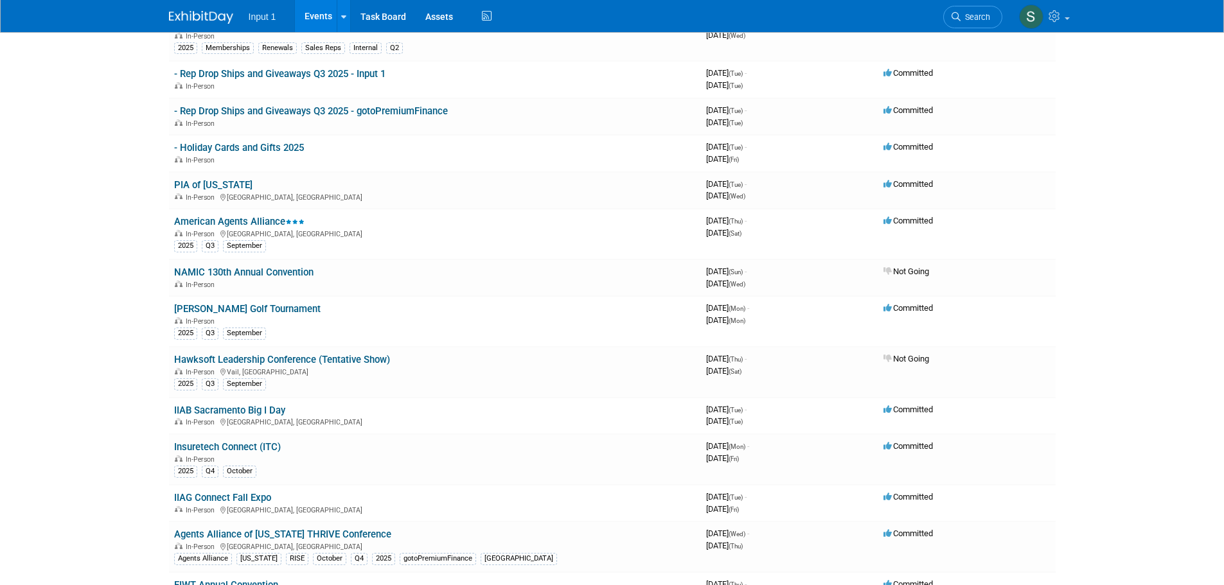
click at [227, 444] on link "Insuretech Connect (ITC)" at bounding box center [227, 447] width 107 height 12
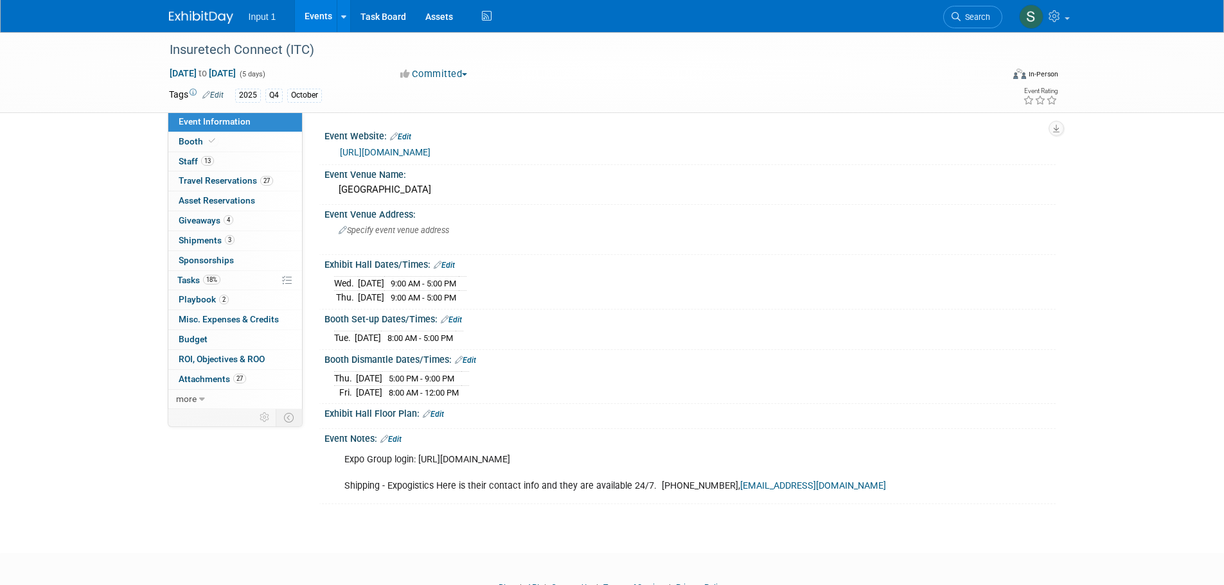
scroll to position [69, 0]
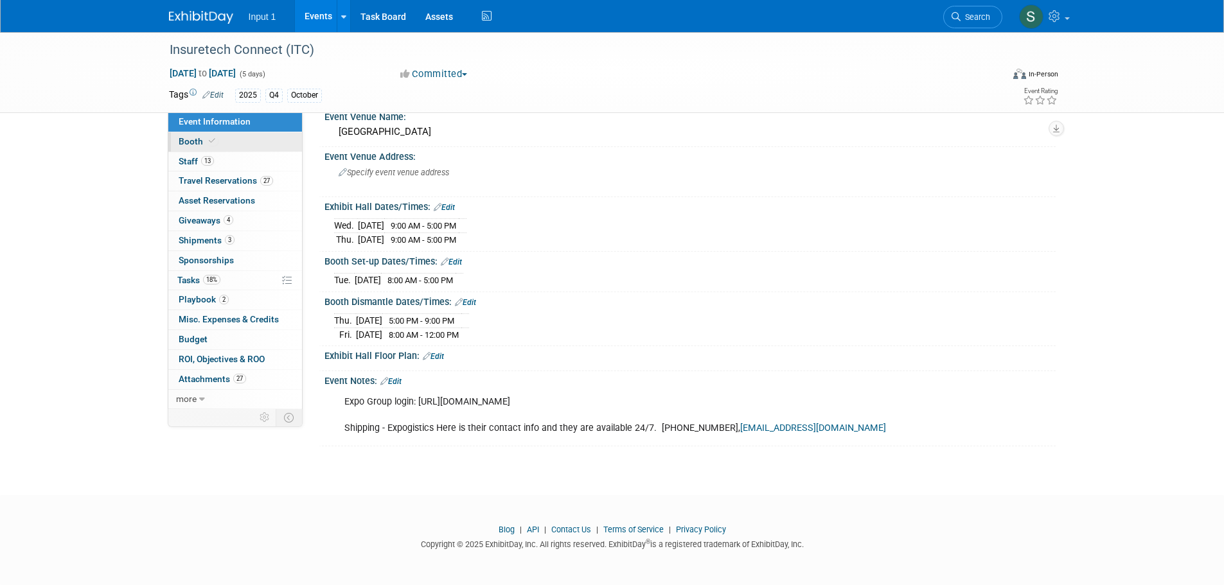
click at [189, 139] on span "Booth" at bounding box center [198, 141] width 39 height 10
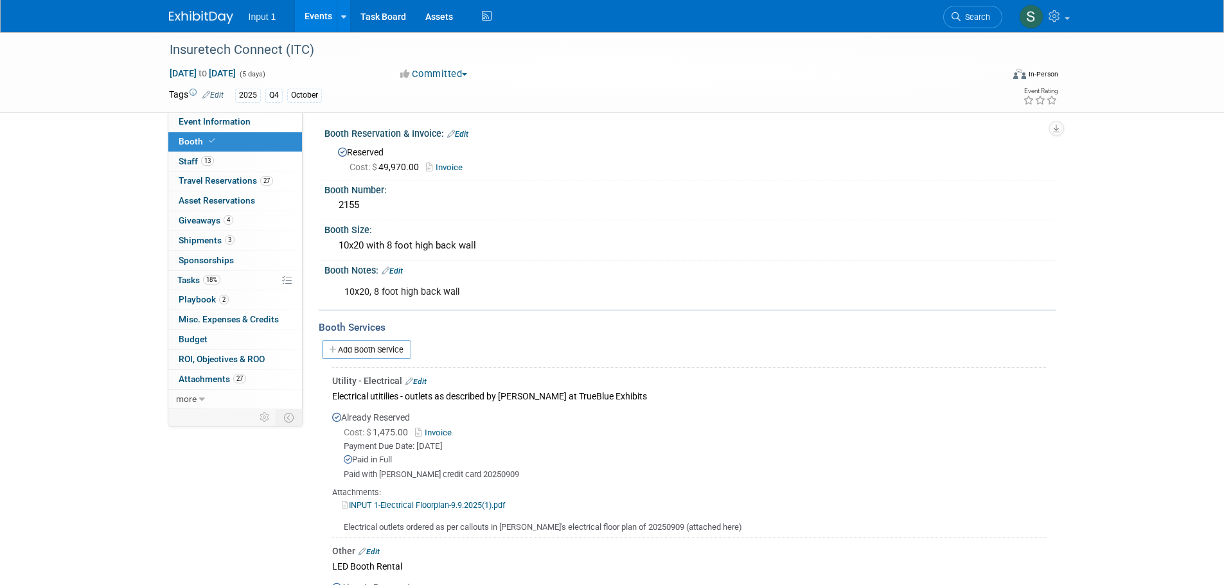
scroll to position [0, 0]
click at [358, 353] on link "Add Booth Service" at bounding box center [366, 352] width 89 height 19
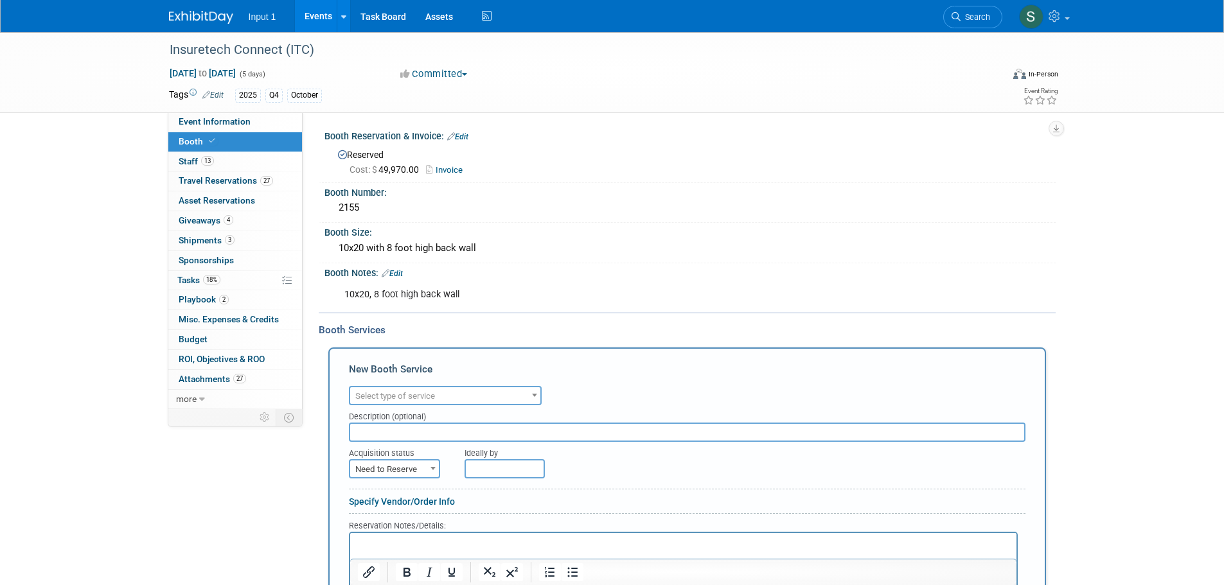
click at [409, 394] on span "Select type of service" at bounding box center [395, 396] width 80 height 10
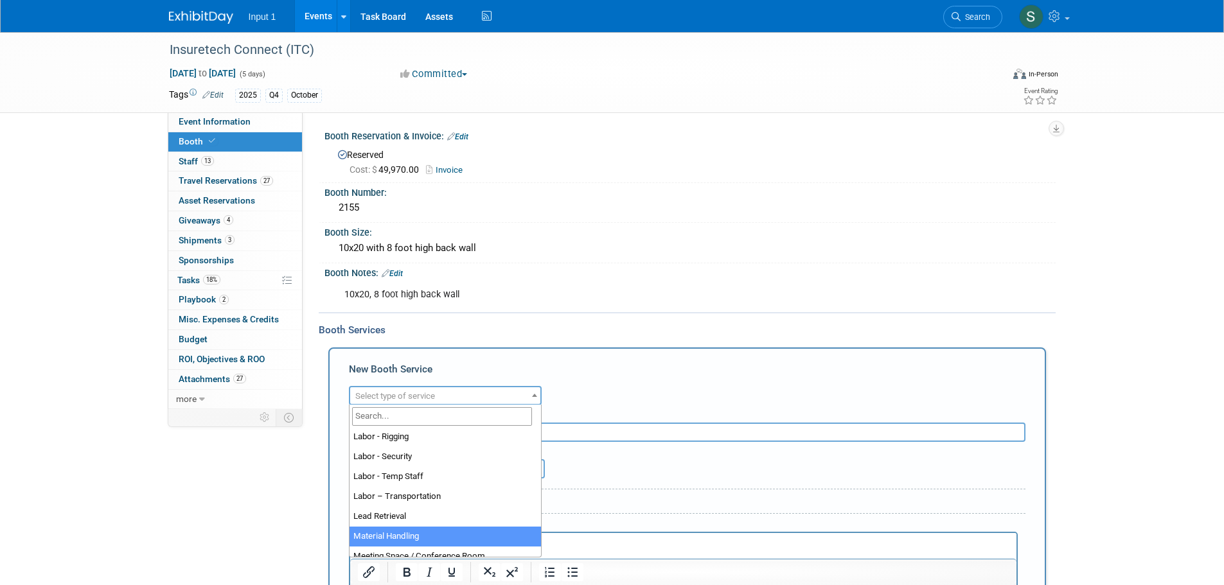
scroll to position [265, 0]
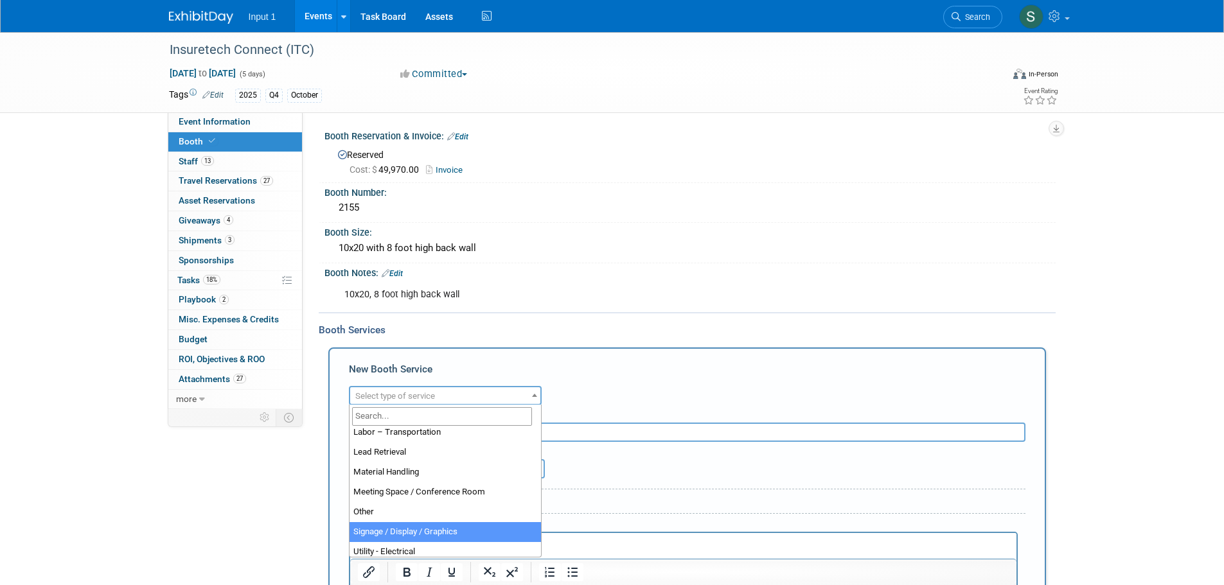
select select "3"
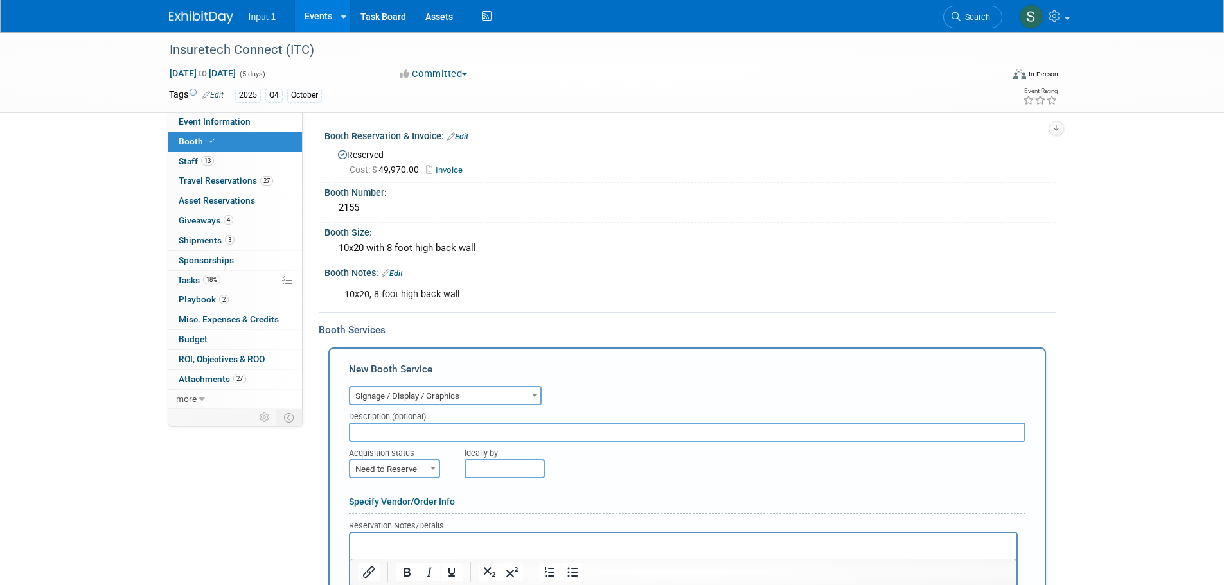
click at [380, 424] on input "text" at bounding box center [687, 432] width 676 height 19
type input "Video for LED booth"
click at [404, 463] on span "Need to Reserve" at bounding box center [394, 470] width 89 height 18
select select "2"
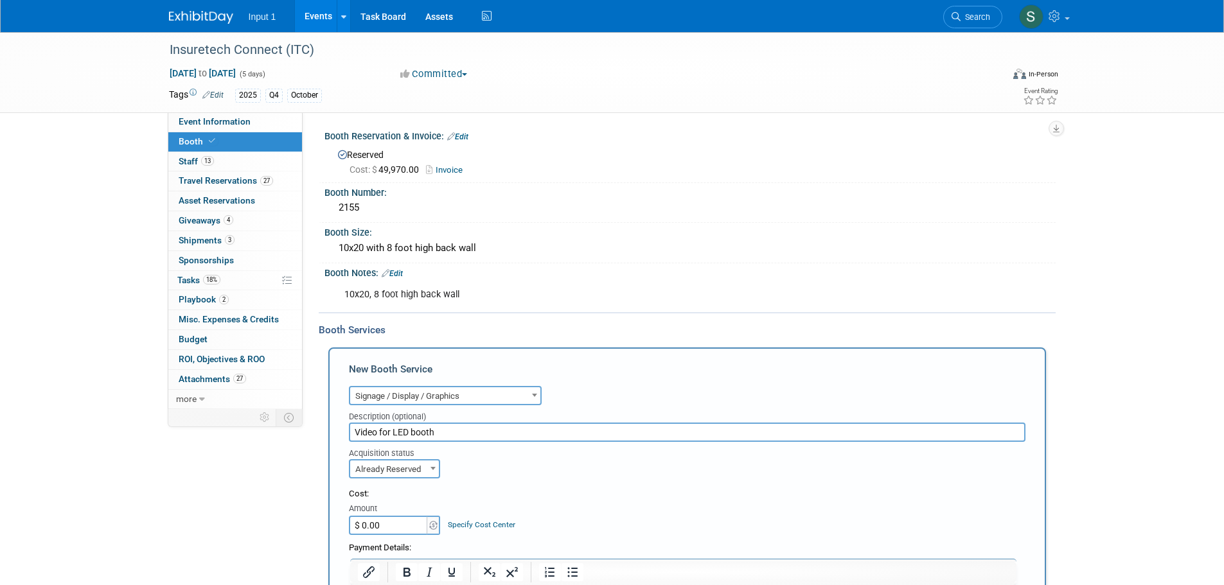
click at [577, 443] on div "Acquisition status Need to Reserve Already Reserved Already Reserved Ideally by" at bounding box center [687, 460] width 696 height 37
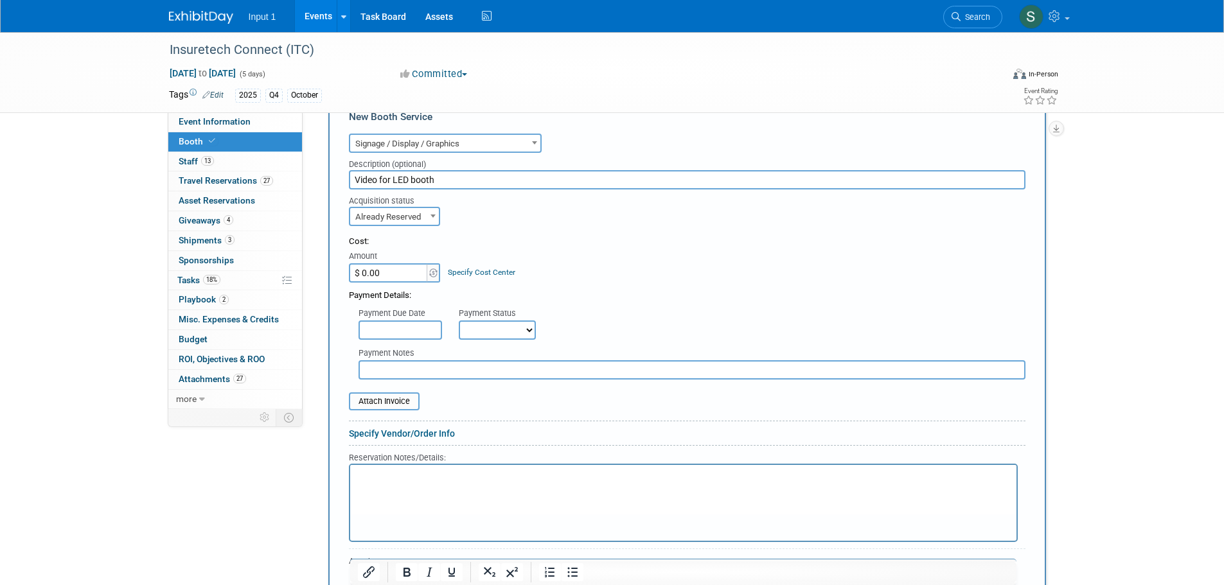
scroll to position [257, 0]
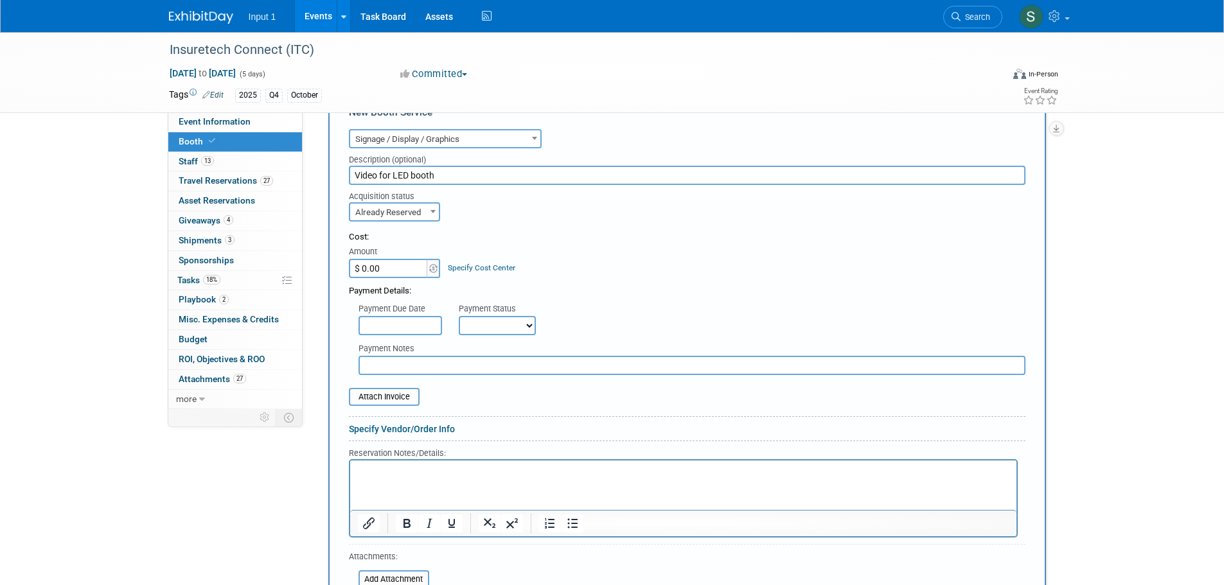
click at [677, 297] on div "Payment Due Date Payment Status Not Paid Yet Partially Paid Paid in Full Next P…" at bounding box center [687, 316] width 696 height 38
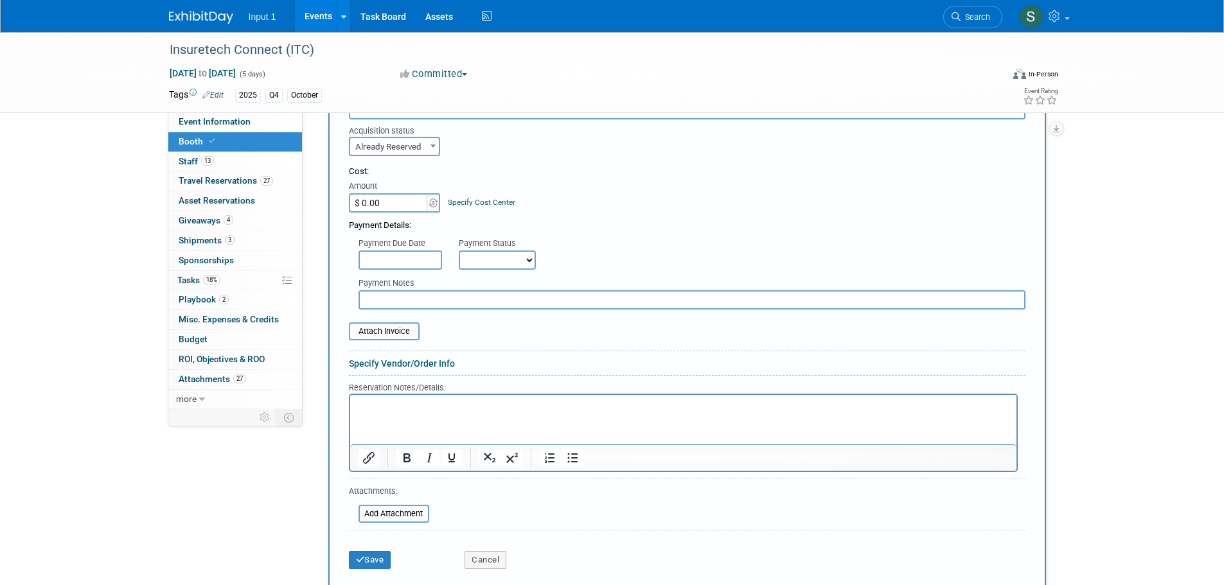
scroll to position [385, 0]
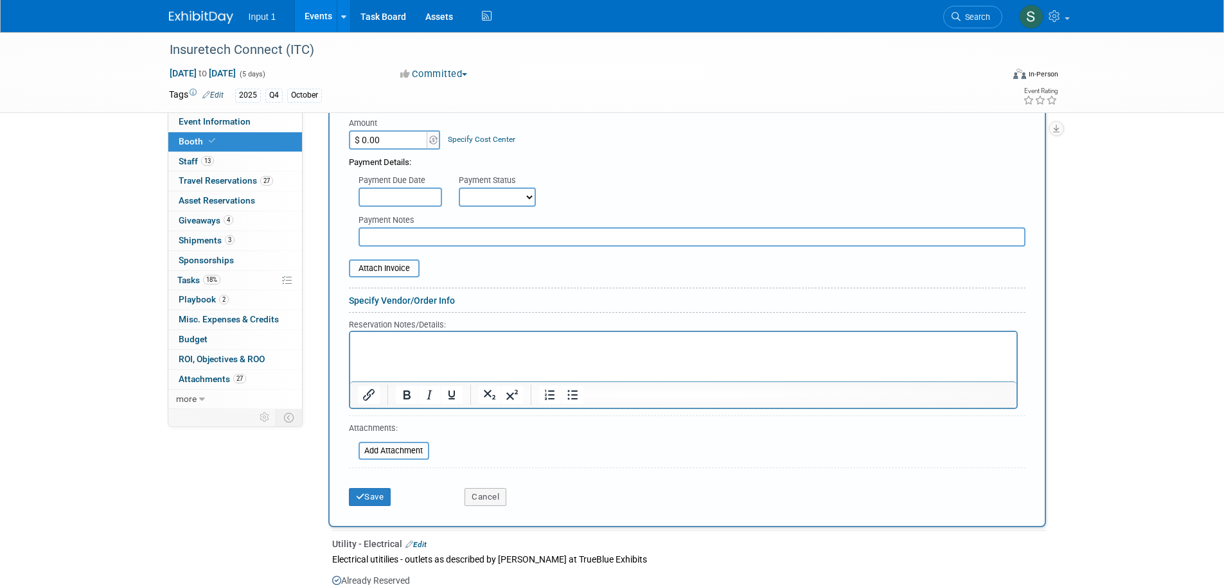
click at [382, 340] on p "Rich Text Area. Press ALT-0 for help." at bounding box center [682, 343] width 651 height 12
click at [373, 497] on button "Save" at bounding box center [370, 497] width 42 height 18
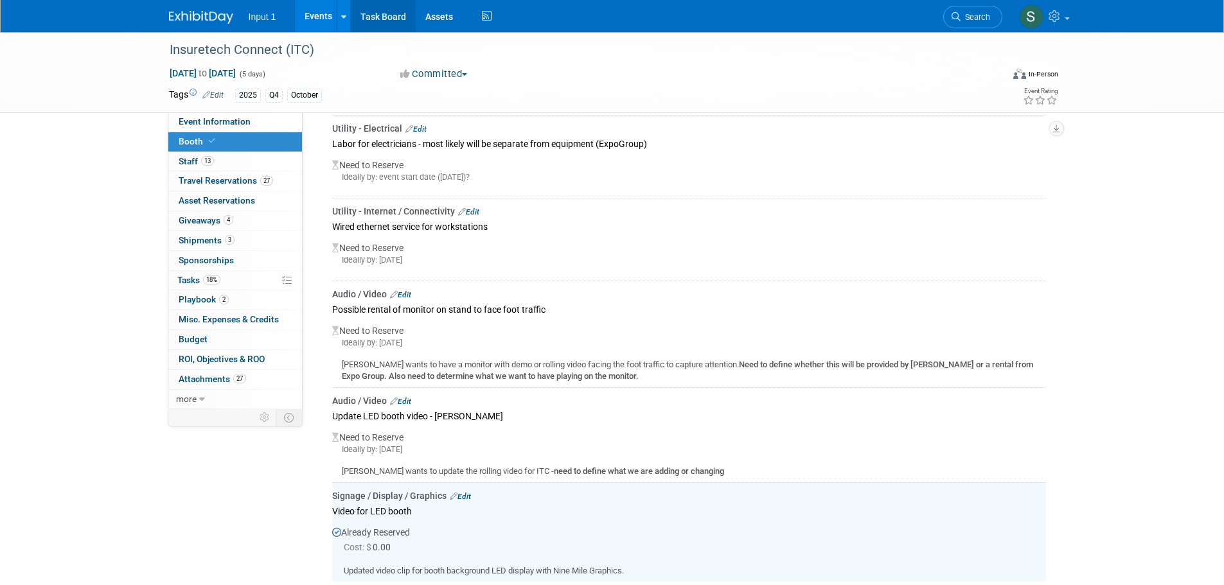
scroll to position [375, 0]
